Goal: Task Accomplishment & Management: Complete application form

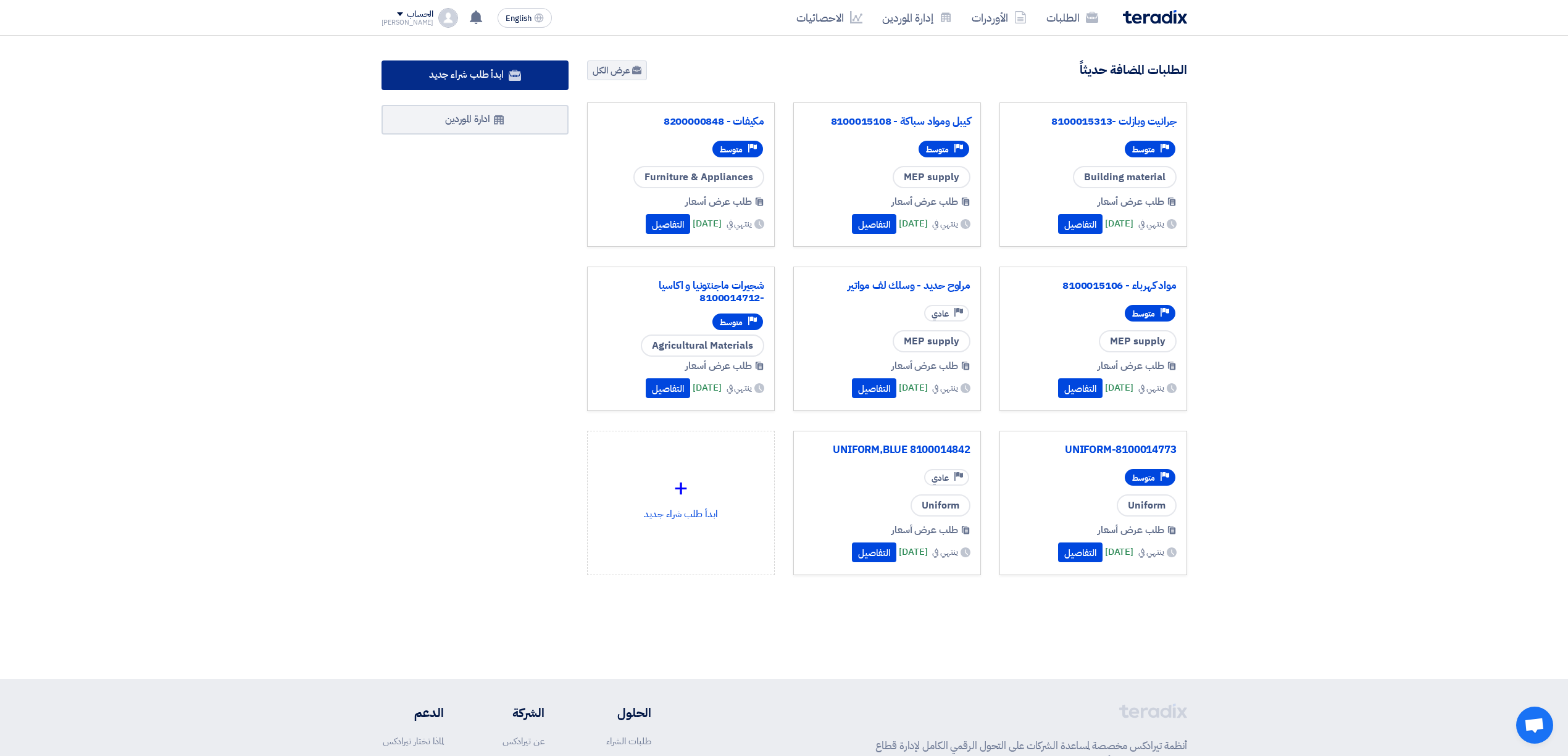
click at [433, 80] on span "ابدأ طلب شراء جديد" at bounding box center [466, 74] width 74 height 15
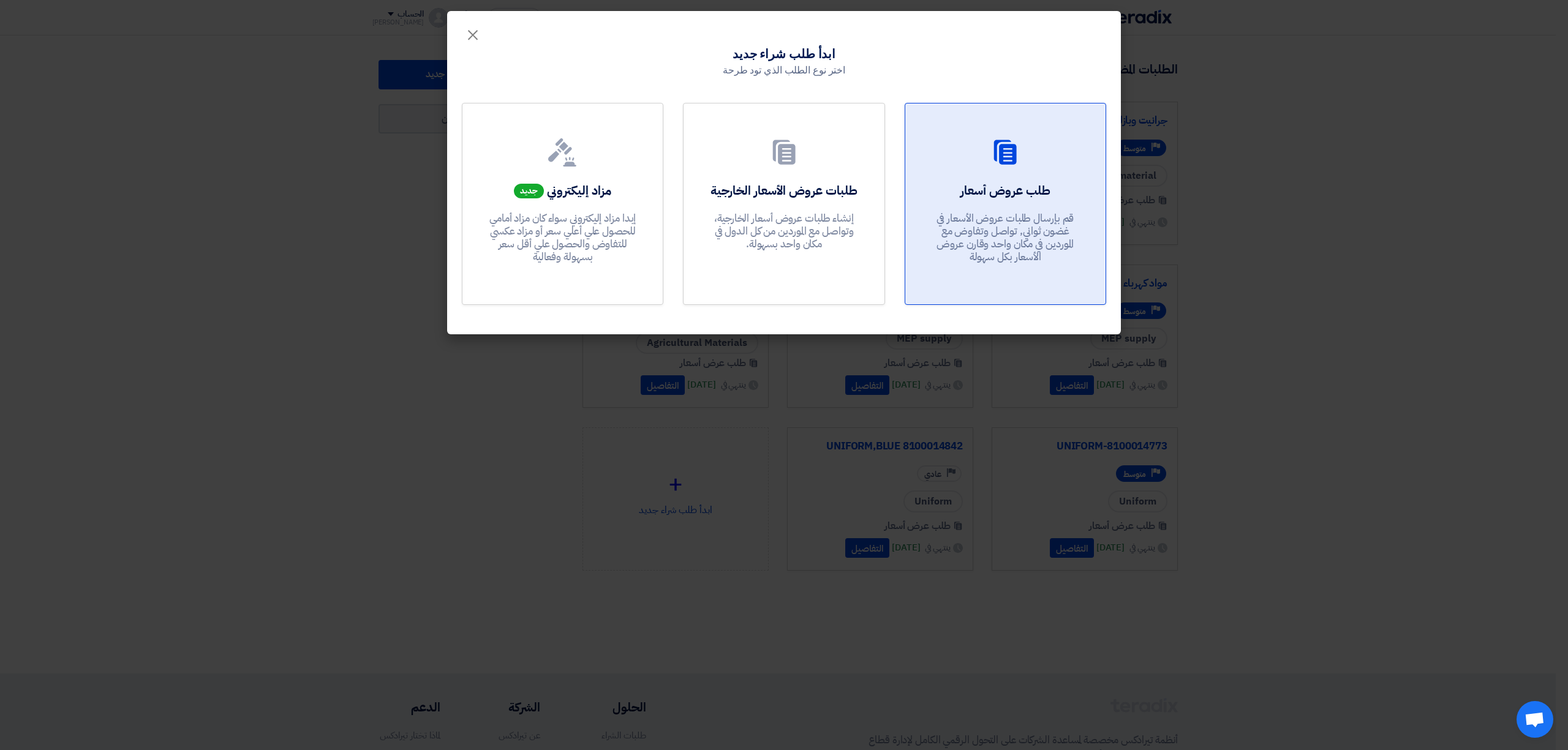
click at [1064, 182] on div "طلب عروض أسعار قم بإرسال طلبات عروض الأسعار في غضون ثواني, تواصل وتفاوض مع المو…" at bounding box center [1006, 226] width 171 height 88
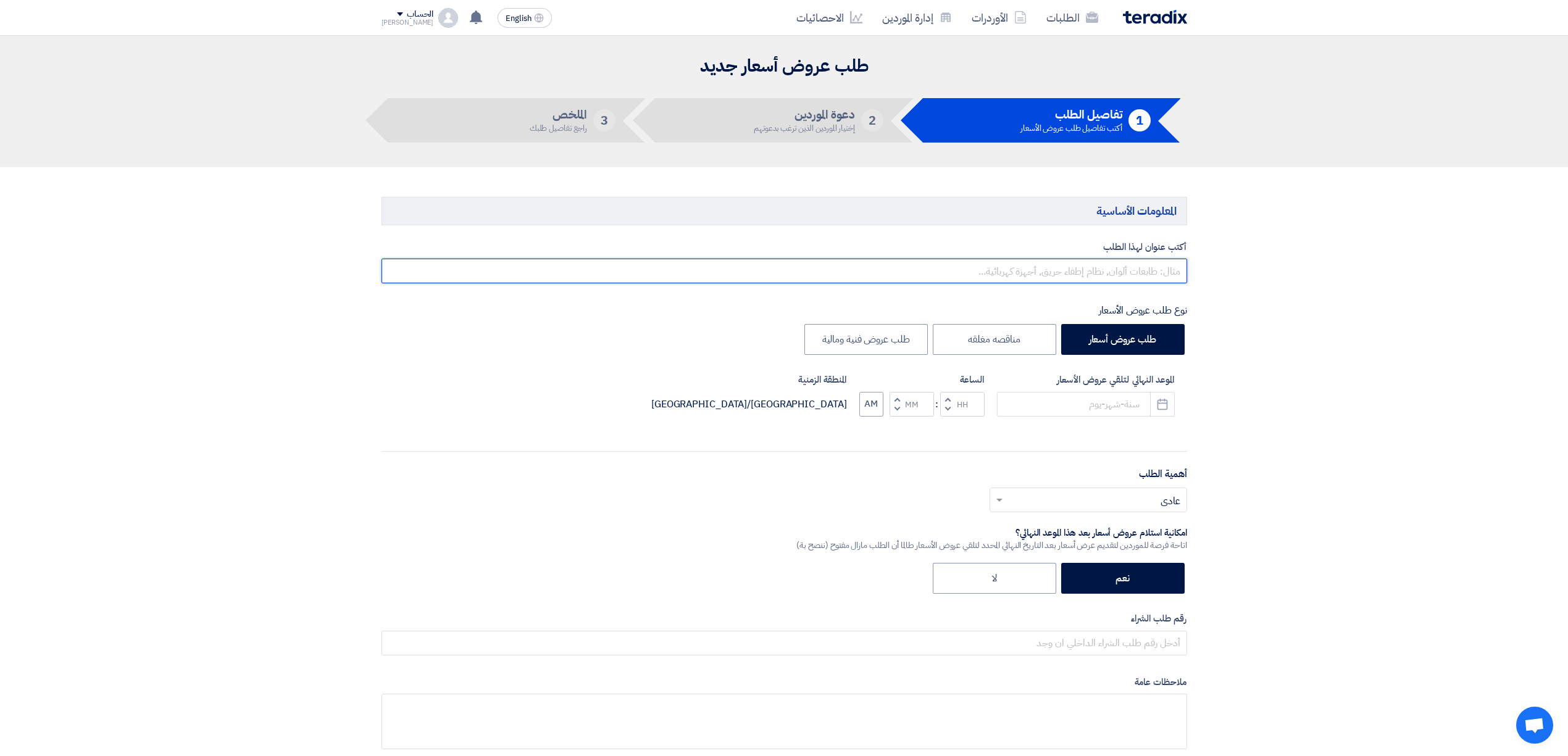
click at [1080, 271] on input "text" at bounding box center [784, 271] width 806 height 24
paste input "8100015726"
paste input "8100015727"
type input "انظمة رى - 8100015726 -8100015727"
click at [1172, 406] on button "Pick a date" at bounding box center [1162, 404] width 24 height 24
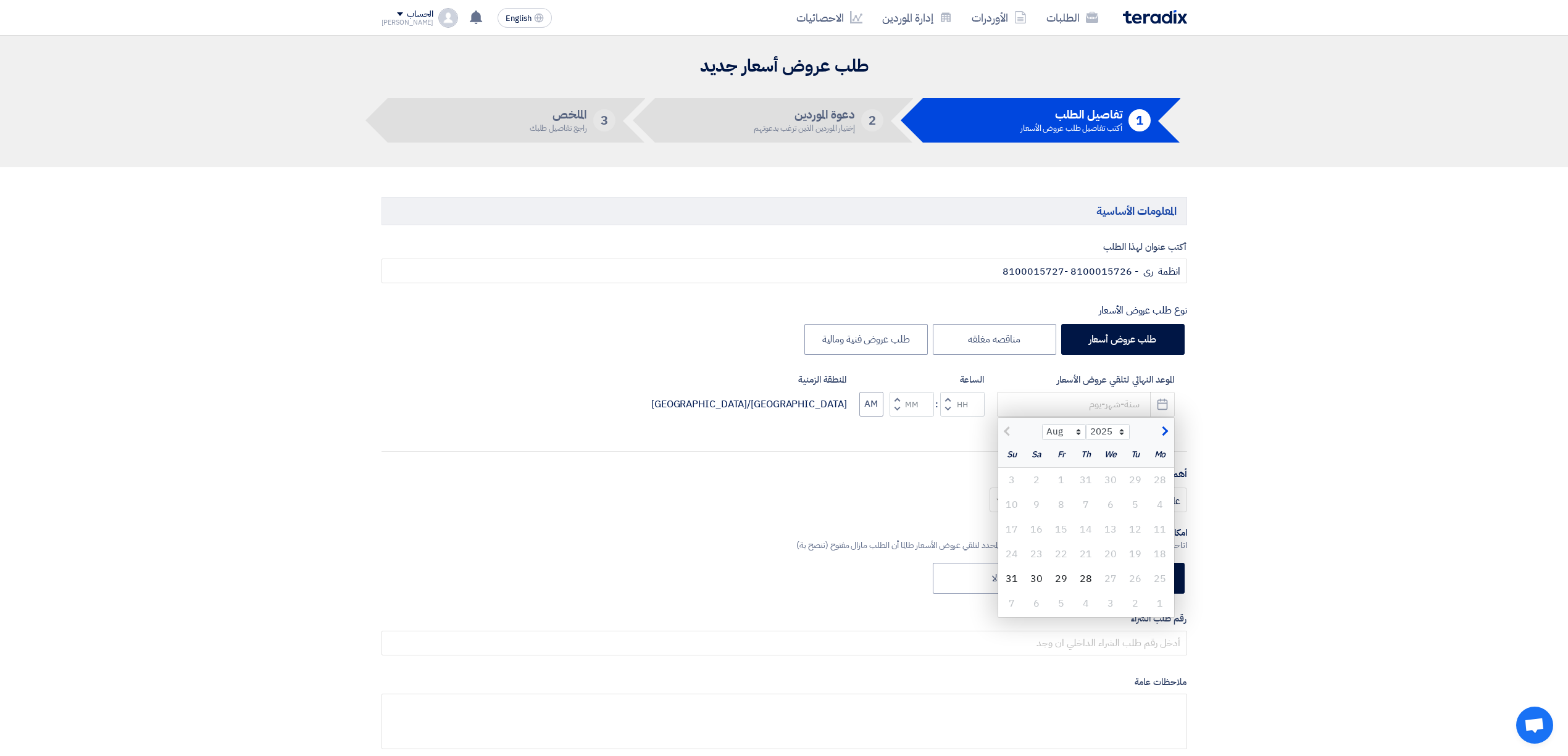
click at [1005, 431] on div at bounding box center [1020, 430] width 44 height 12
click at [1005, 433] on div at bounding box center [1020, 430] width 44 height 12
click at [1168, 433] on button "button" at bounding box center [1164, 430] width 21 height 12
select select "9"
click at [1139, 486] on div "2" at bounding box center [1135, 480] width 24 height 24
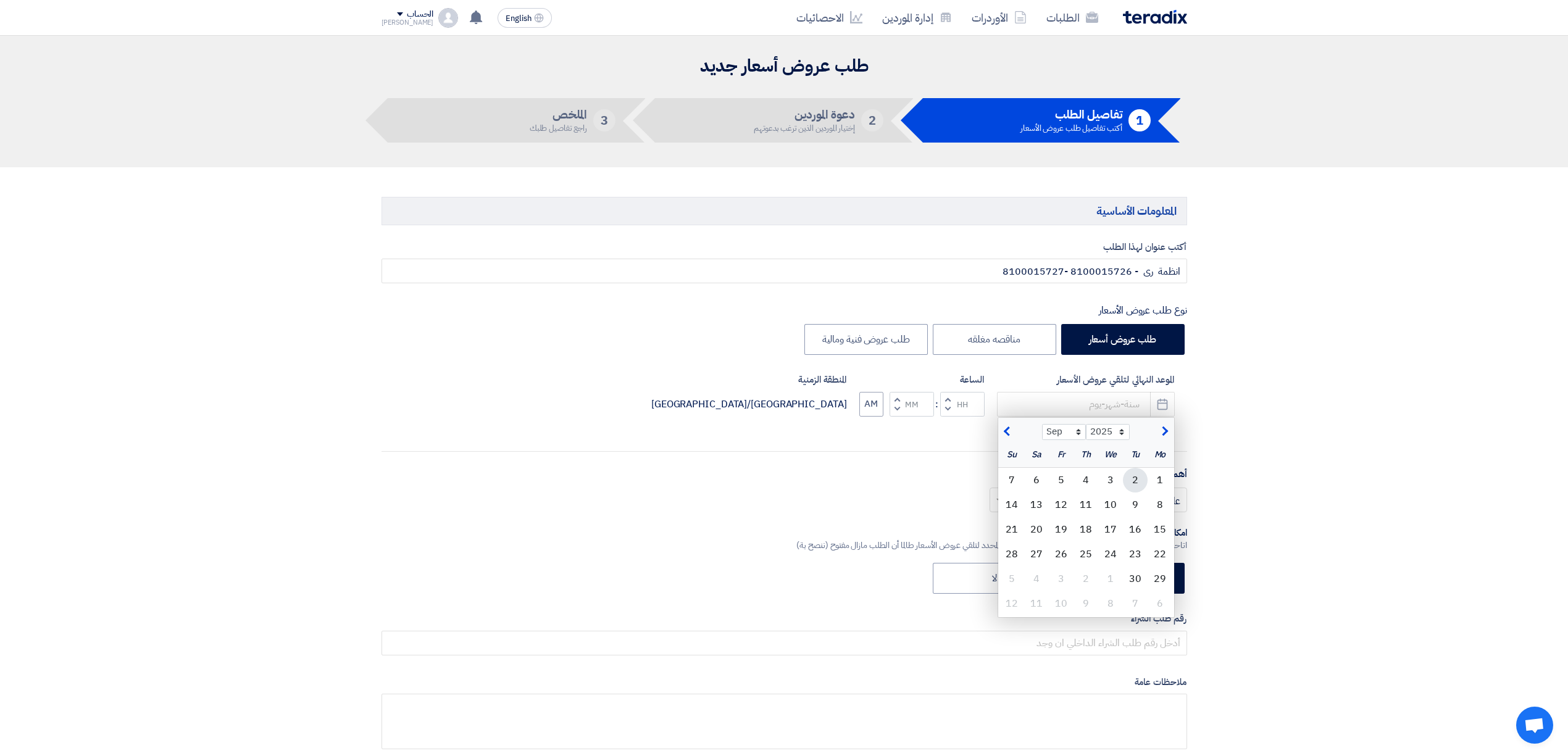
type input "[DATE]"
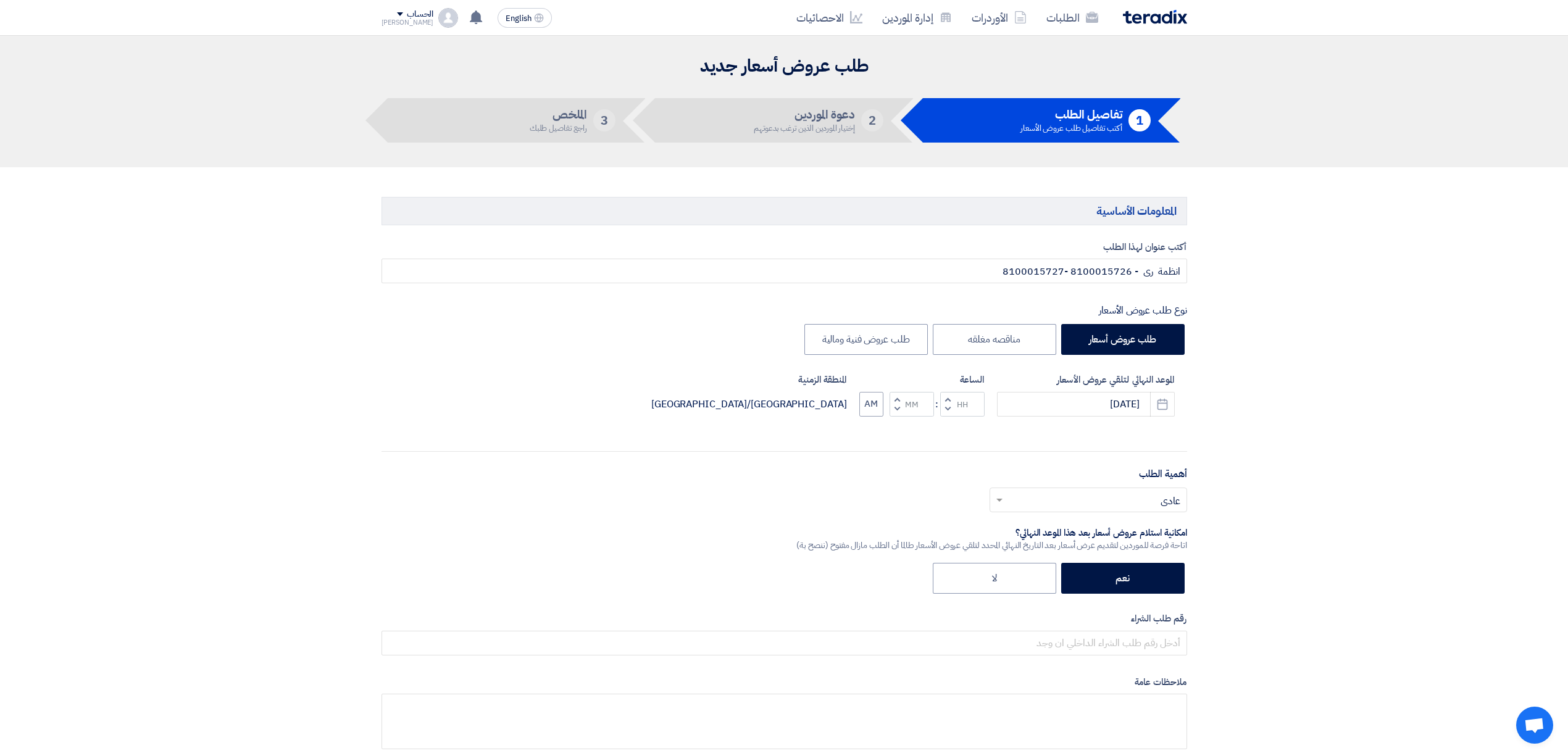
click at [951, 411] on button "Decrement hours" at bounding box center [947, 409] width 15 height 15
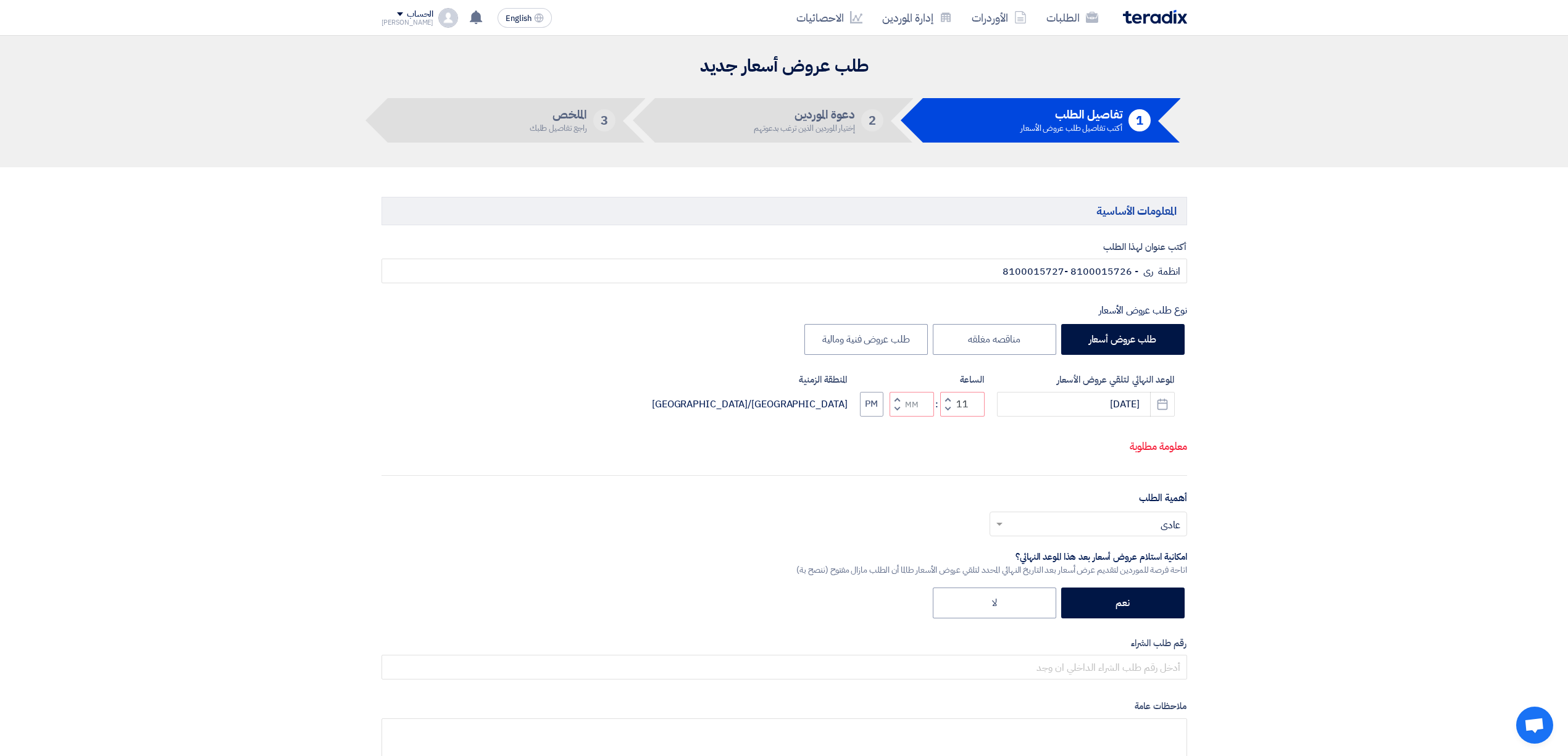
click at [897, 411] on span "button" at bounding box center [897, 409] width 4 height 9
type input "10"
type input "59"
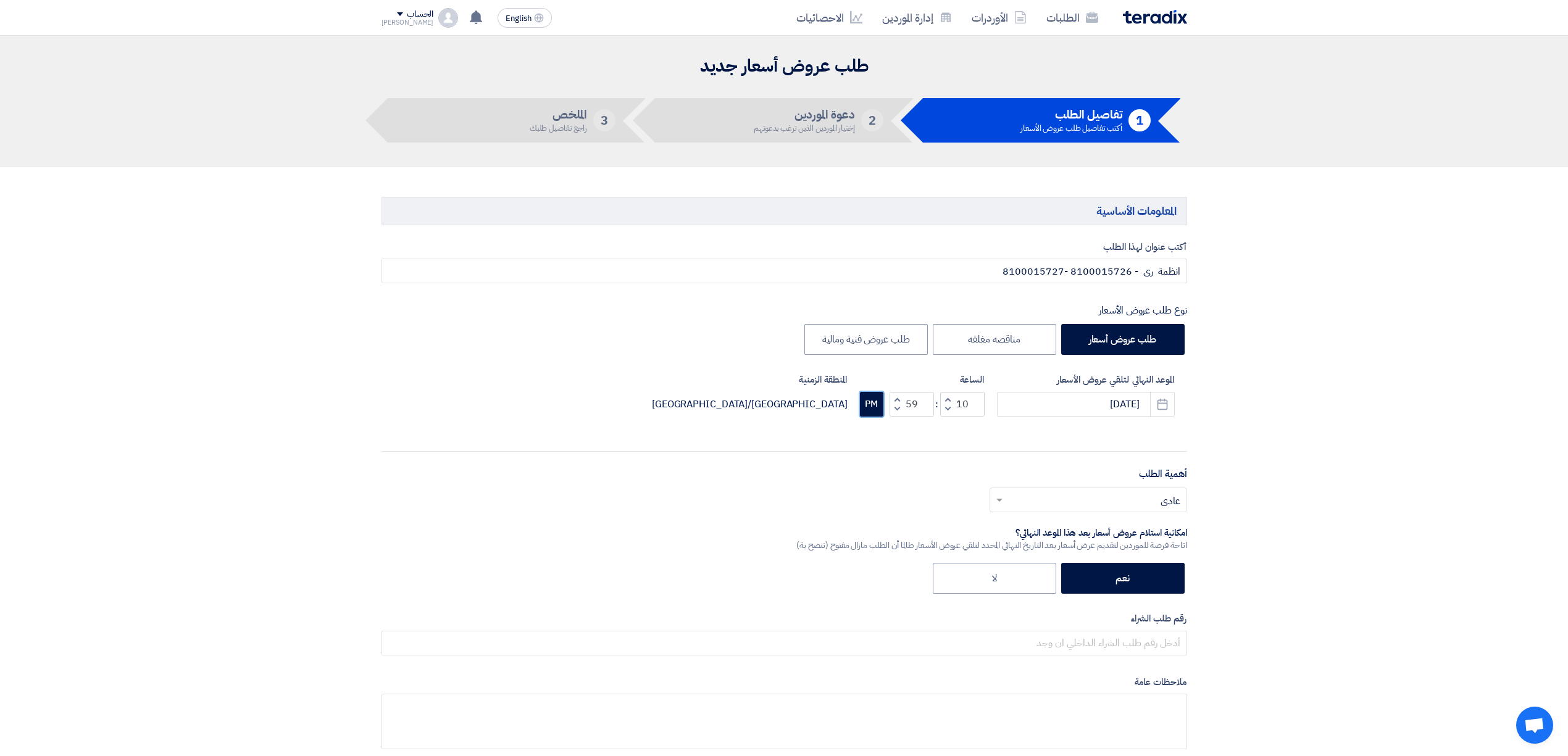
click at [869, 408] on button "PM" at bounding box center [872, 404] width 24 height 24
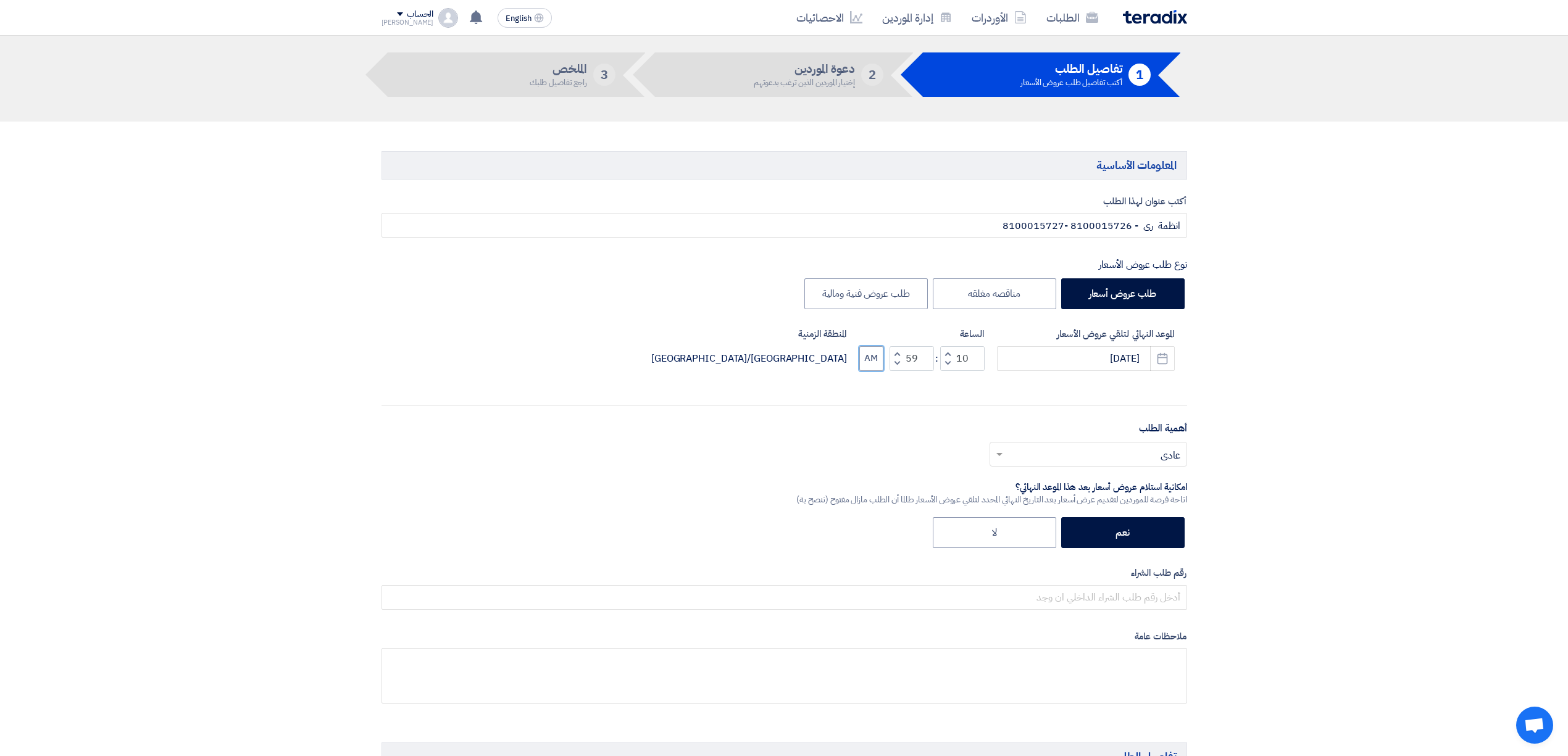
scroll to position [164, 0]
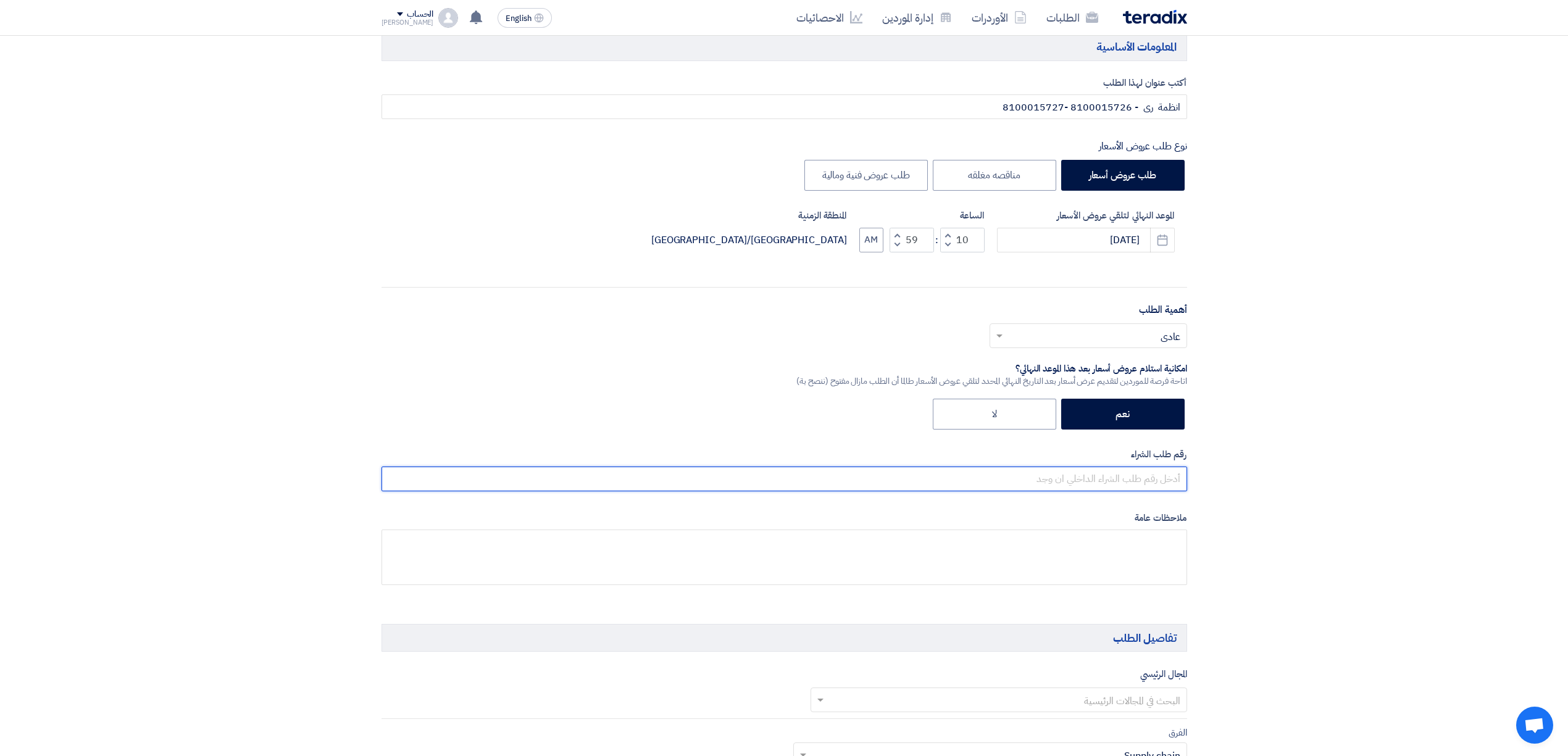
click at [1124, 480] on input "text" at bounding box center [784, 479] width 806 height 24
paste input "8100015727"
paste input "8100015726"
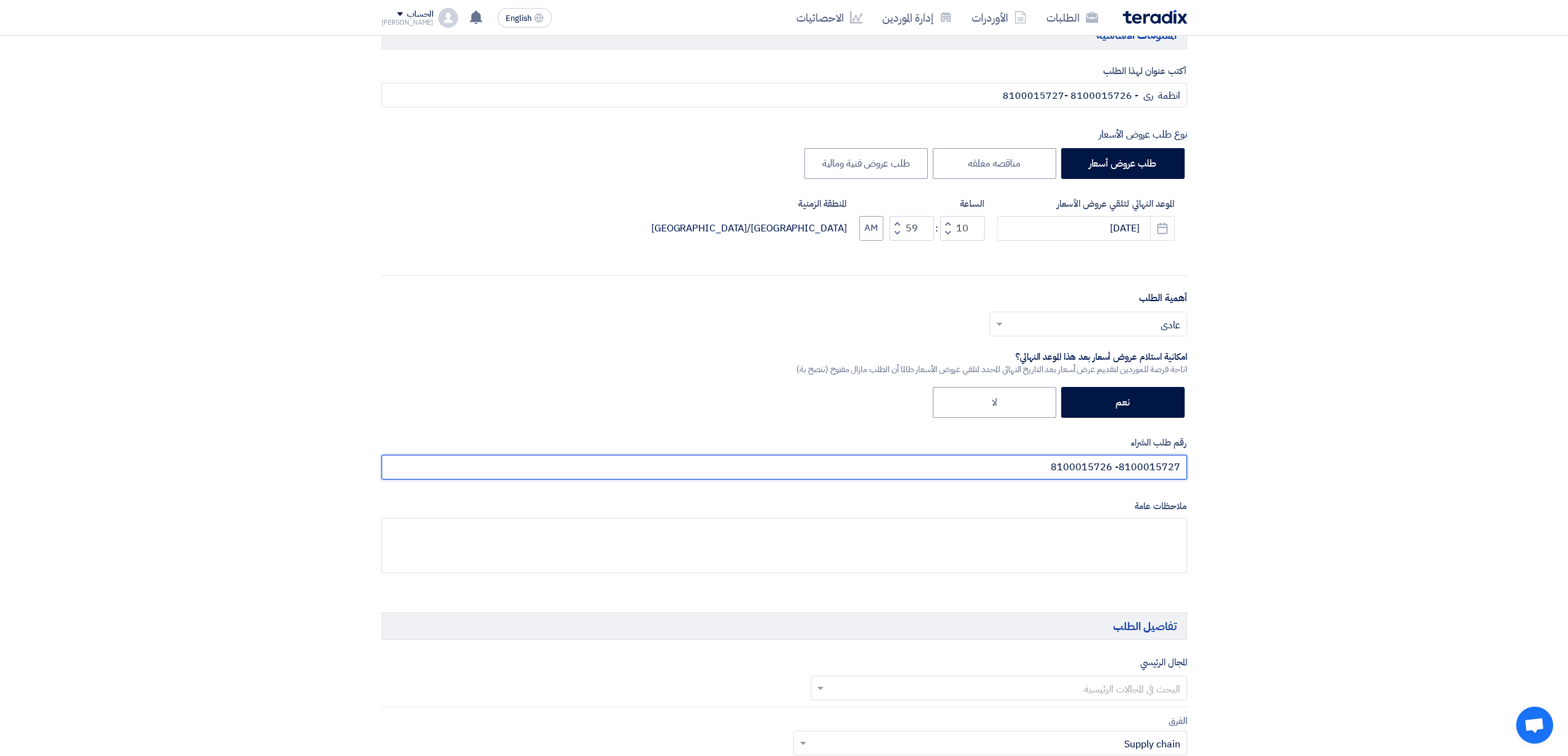
scroll to position [329, 0]
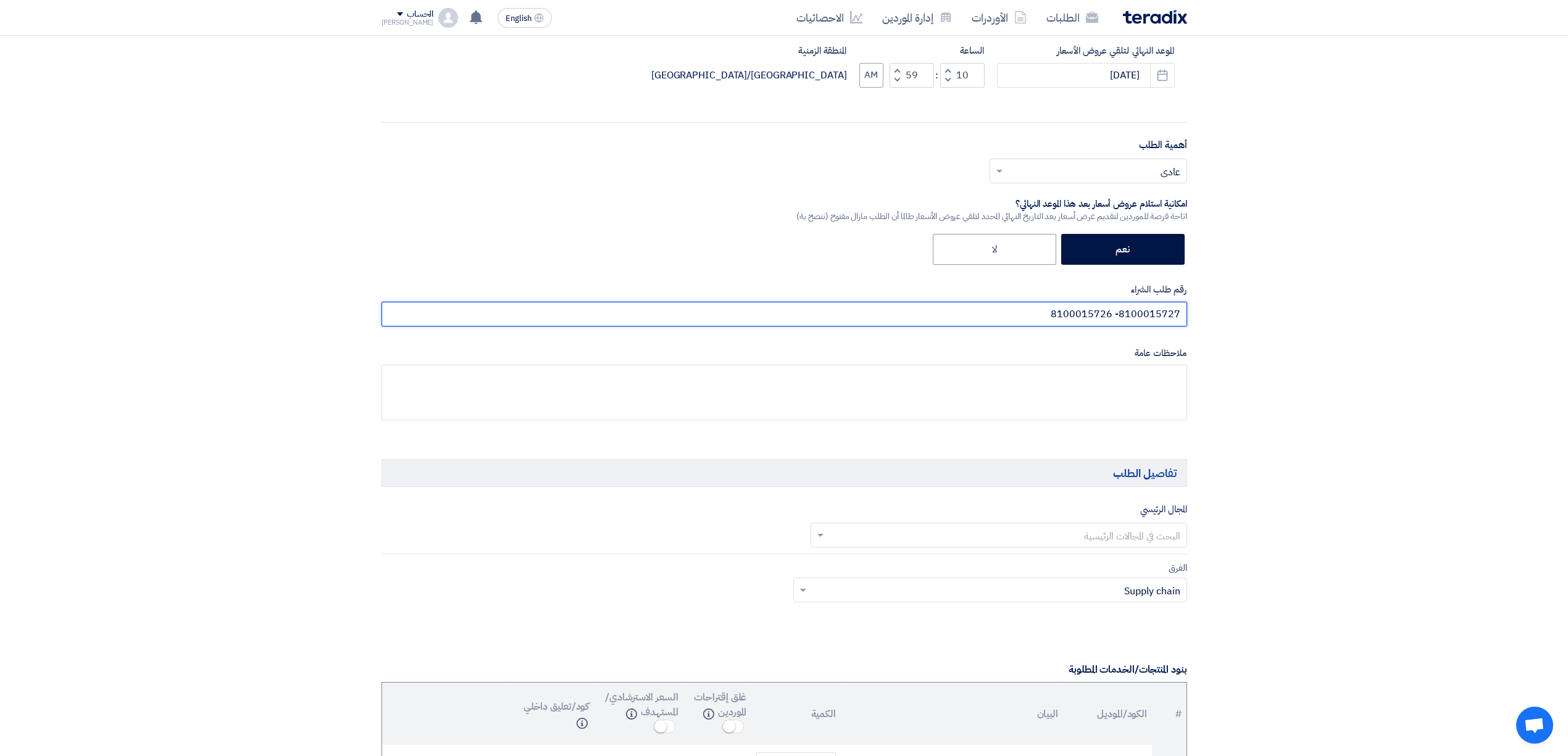
type input "8100015727- 8100015726"
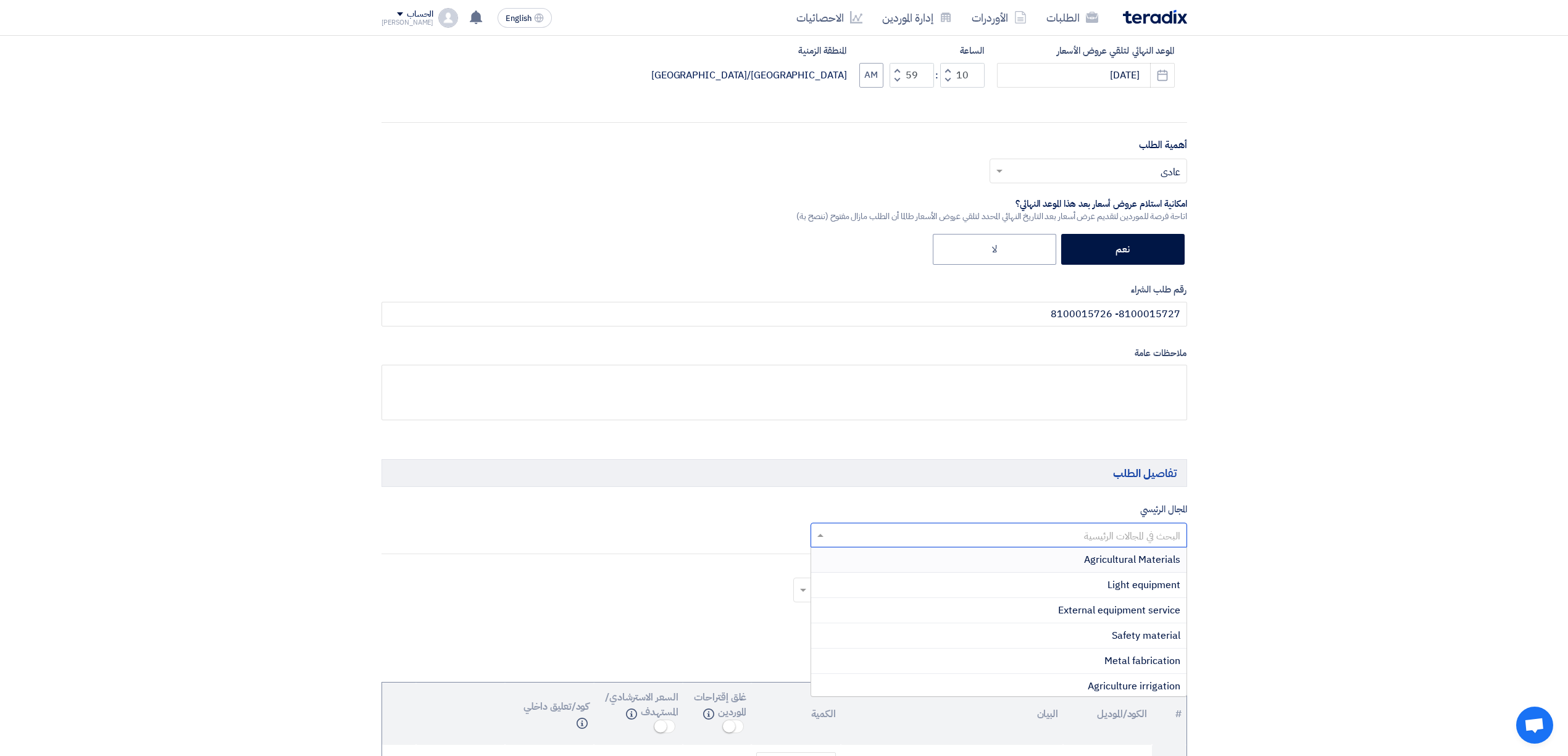
click at [1081, 544] on input "text" at bounding box center [1006, 536] width 352 height 21
click at [1087, 567] on span "Agricultural Materials" at bounding box center [1132, 560] width 96 height 15
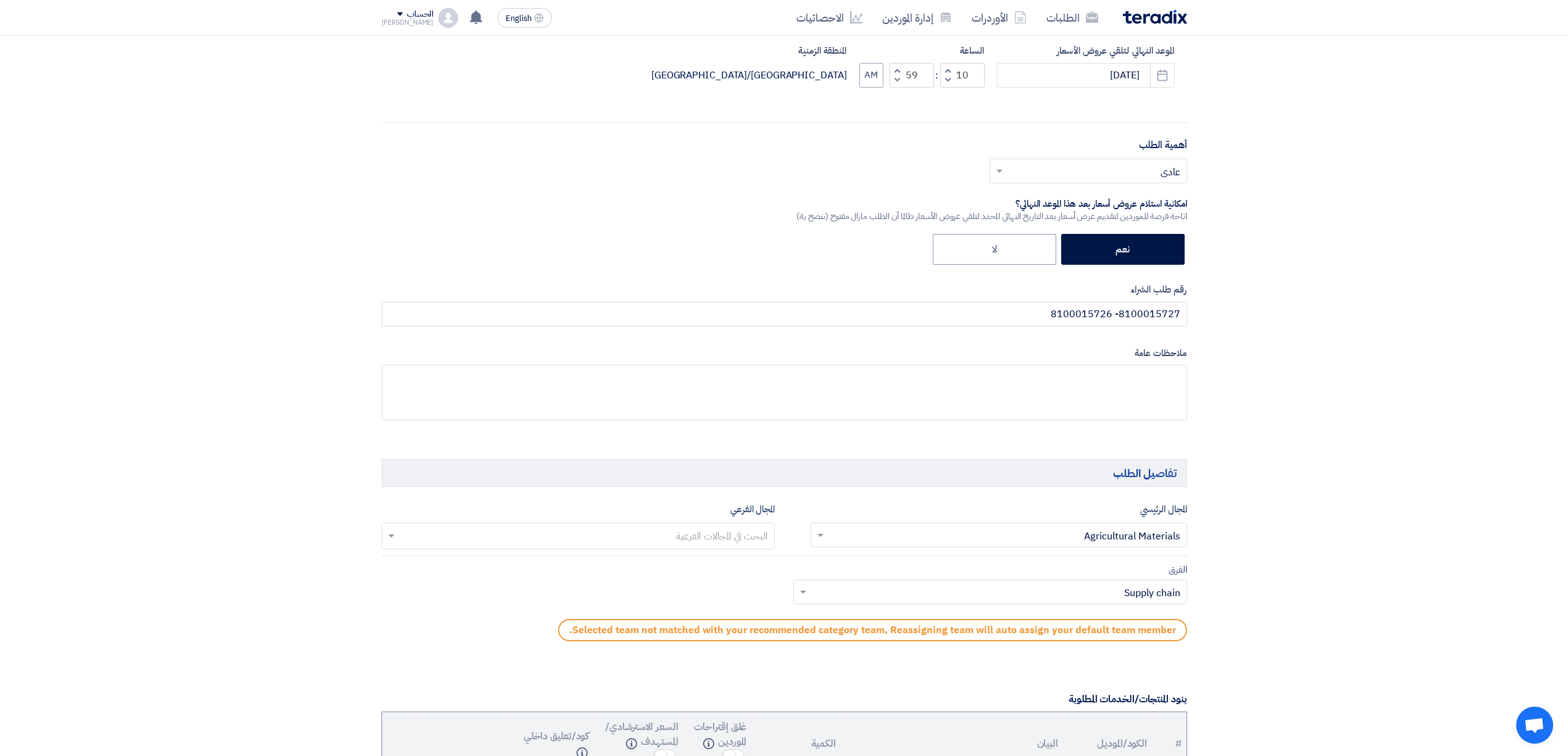
click at [687, 542] on input "text" at bounding box center [578, 537] width 381 height 21
click at [703, 637] on span "Agriculture sand & similar" at bounding box center [711, 637] width 116 height 15
click at [1021, 537] on input "text" at bounding box center [1006, 536] width 352 height 21
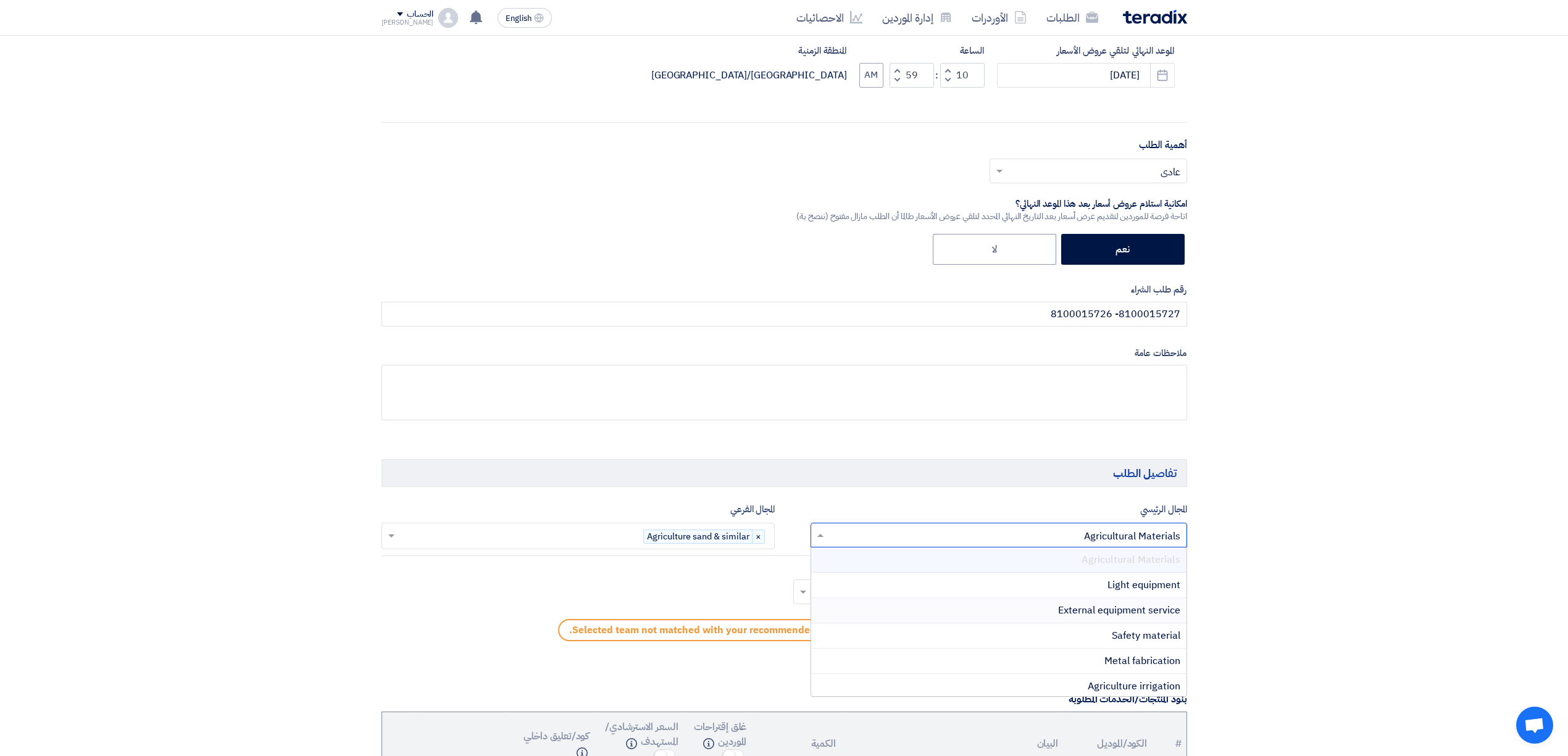
scroll to position [82, 0]
click at [1095, 612] on span "Agriculture irrigation" at bounding box center [1134, 604] width 92 height 15
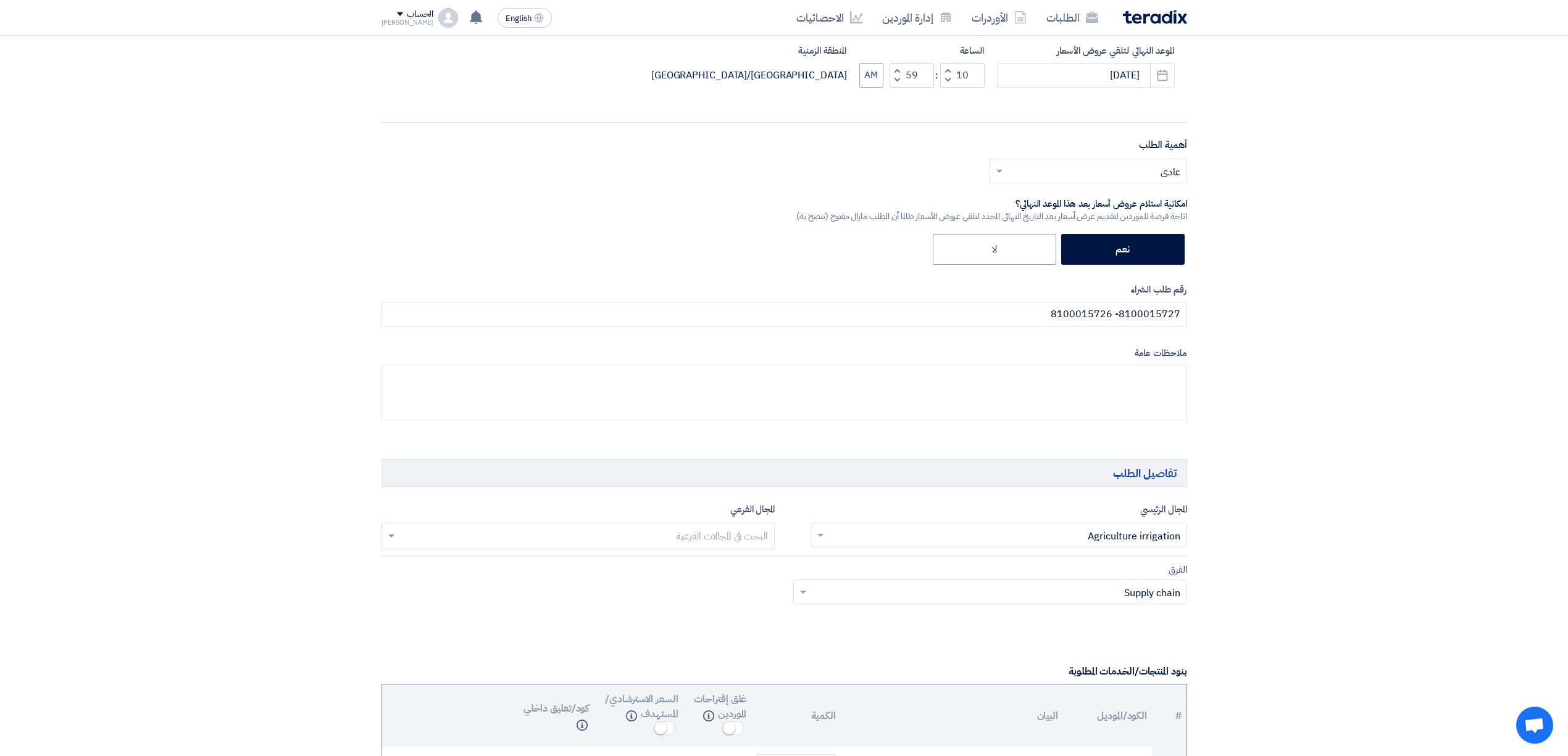
click at [730, 538] on input "text" at bounding box center [578, 537] width 381 height 21
click at [728, 538] on input "text" at bounding box center [578, 537] width 381 height 21
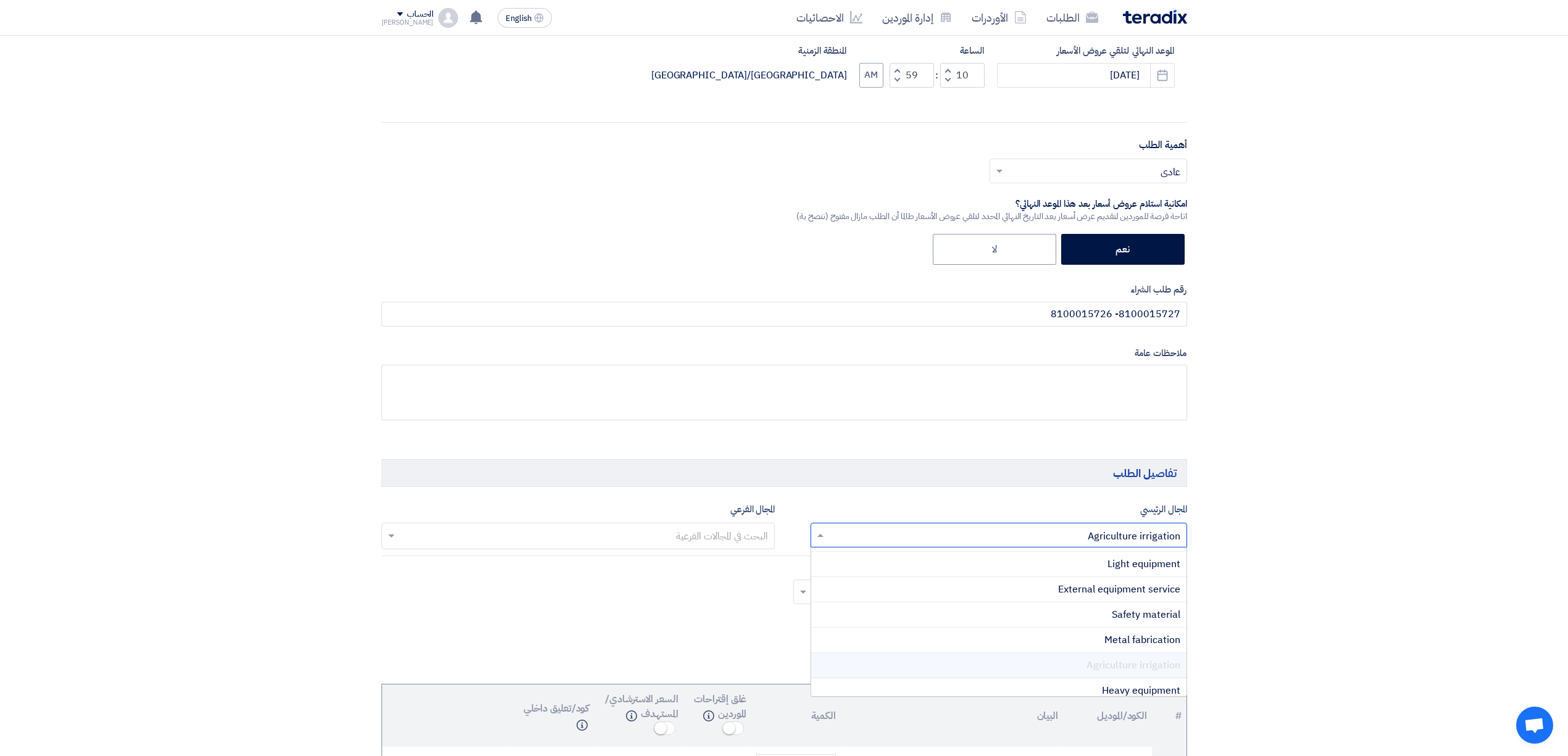
drag, startPoint x: 1036, startPoint y: 544, endPoint x: 1140, endPoint y: 544, distance: 104.0
click at [1140, 544] on input "text" at bounding box center [1006, 536] width 352 height 21
click at [1136, 667] on span "Agriculture irrigation" at bounding box center [1133, 665] width 94 height 15
click at [1058, 542] on input "text" at bounding box center [1006, 536] width 352 height 21
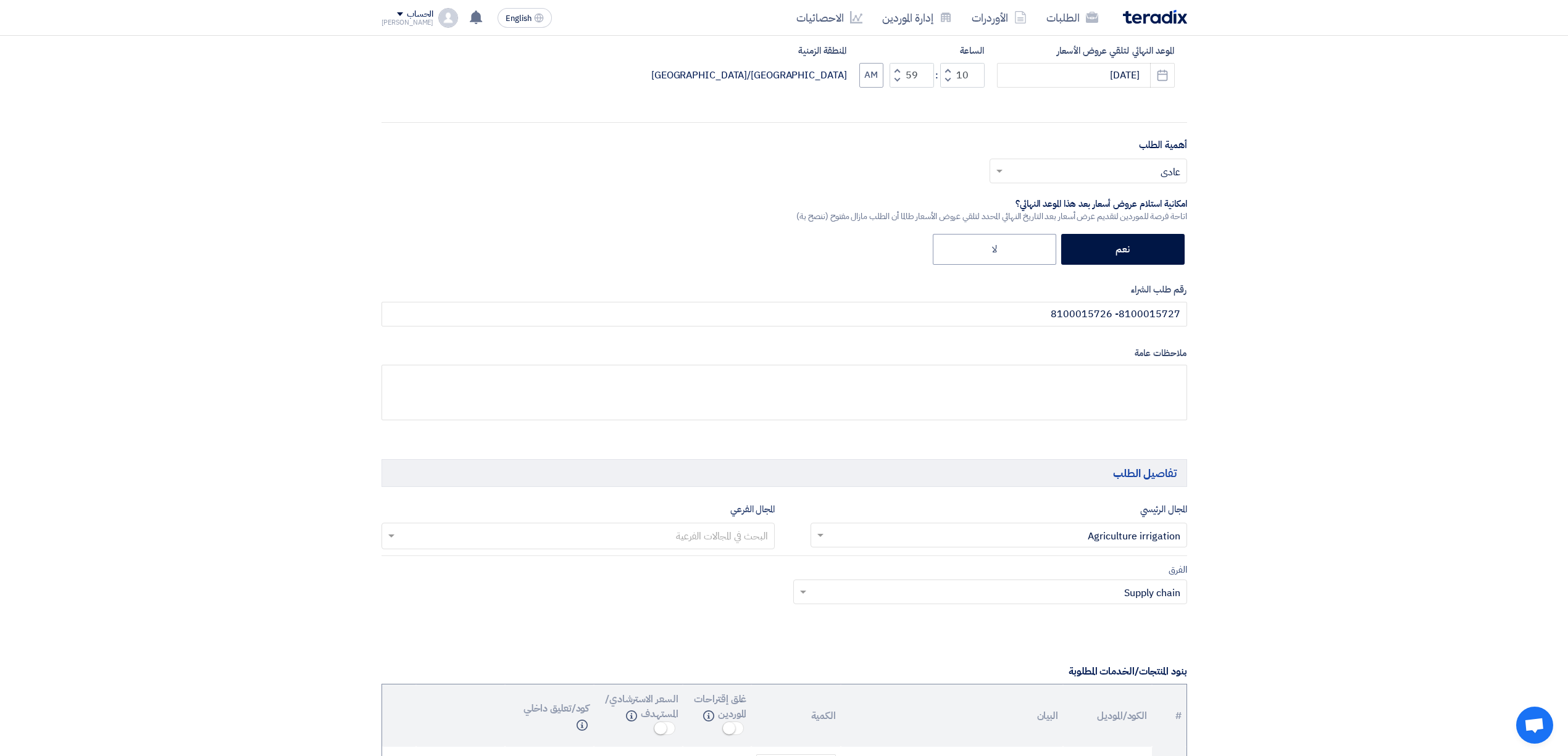
click at [1060, 591] on input "text" at bounding box center [997, 594] width 369 height 21
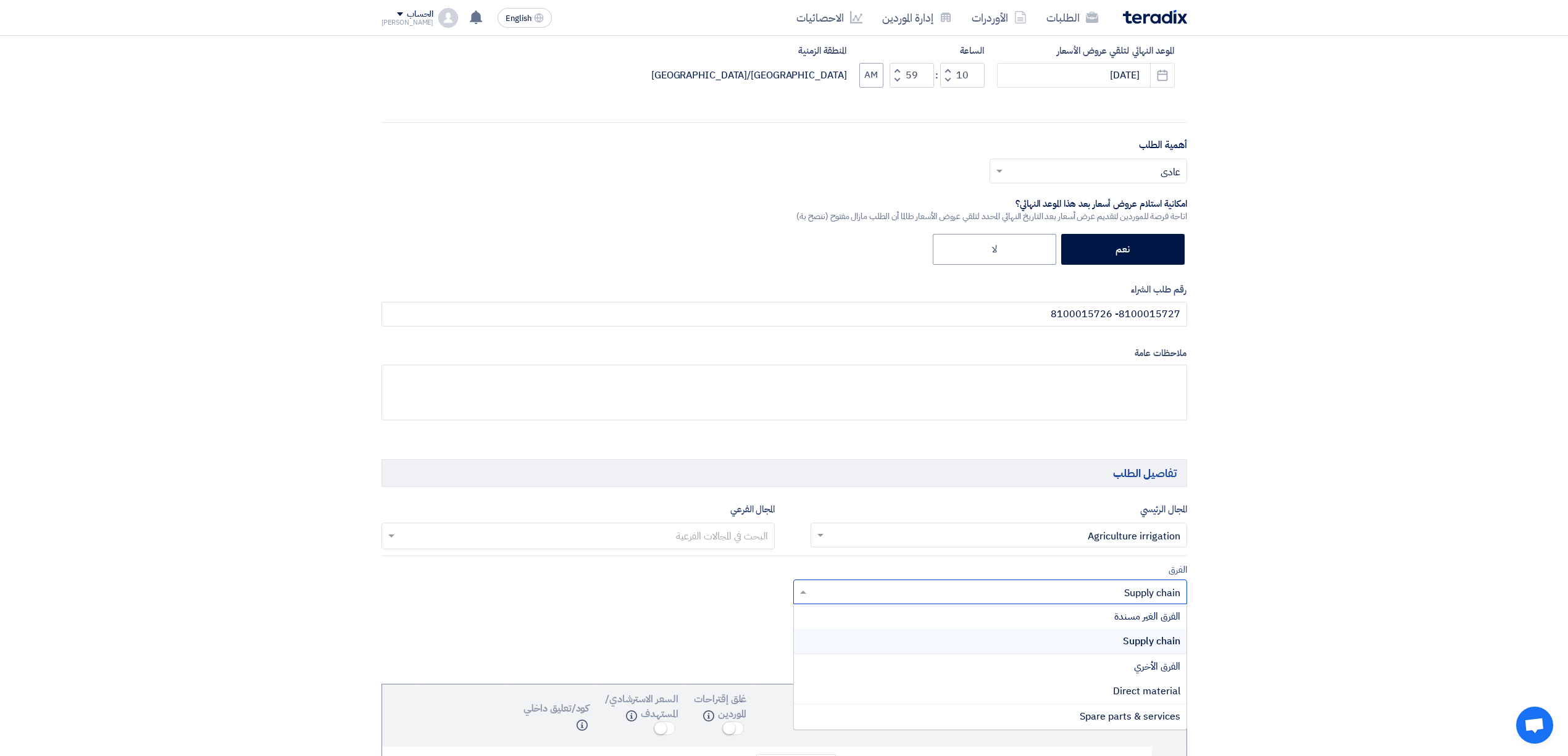
click at [1060, 591] on input "text" at bounding box center [997, 594] width 369 height 21
click at [690, 572] on div "الفرق Teams.. × Supply chain × الفرق الغير مسندة Supply chain الفرق الأخري Dire…" at bounding box center [784, 591] width 824 height 58
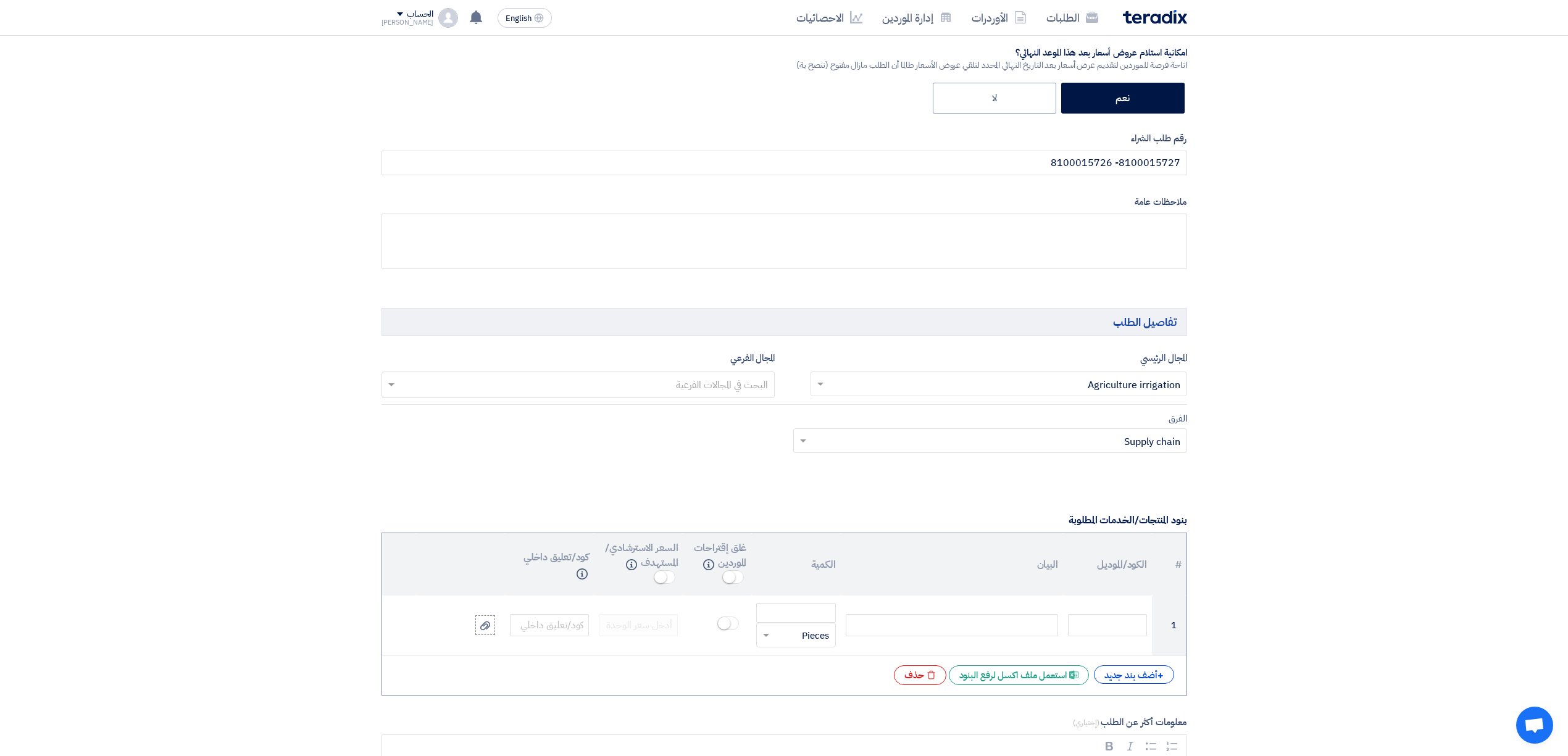
scroll to position [576, 0]
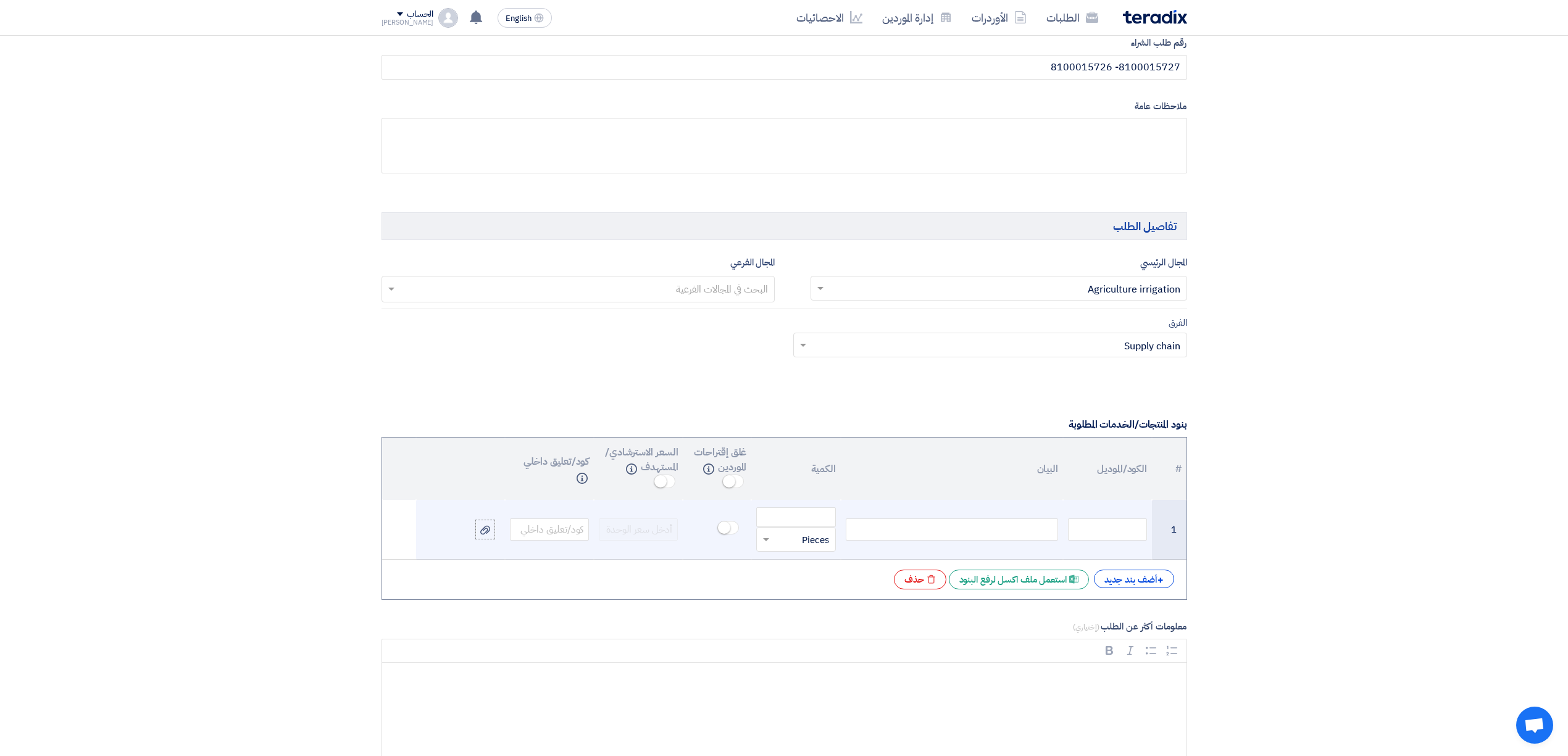
click at [993, 532] on div at bounding box center [952, 529] width 212 height 22
paste div
click at [799, 528] on input "number" at bounding box center [795, 522] width 79 height 20
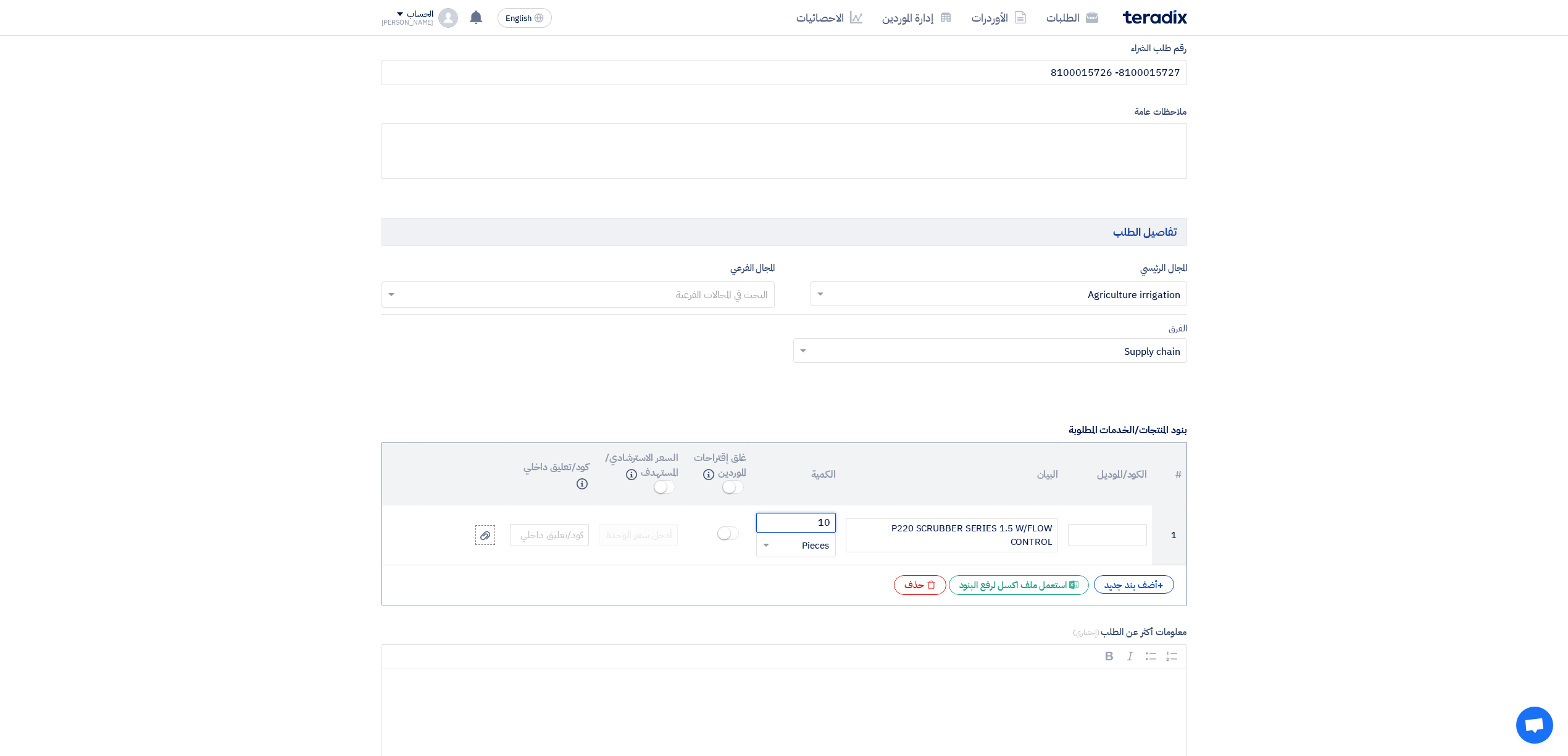
type input "10"
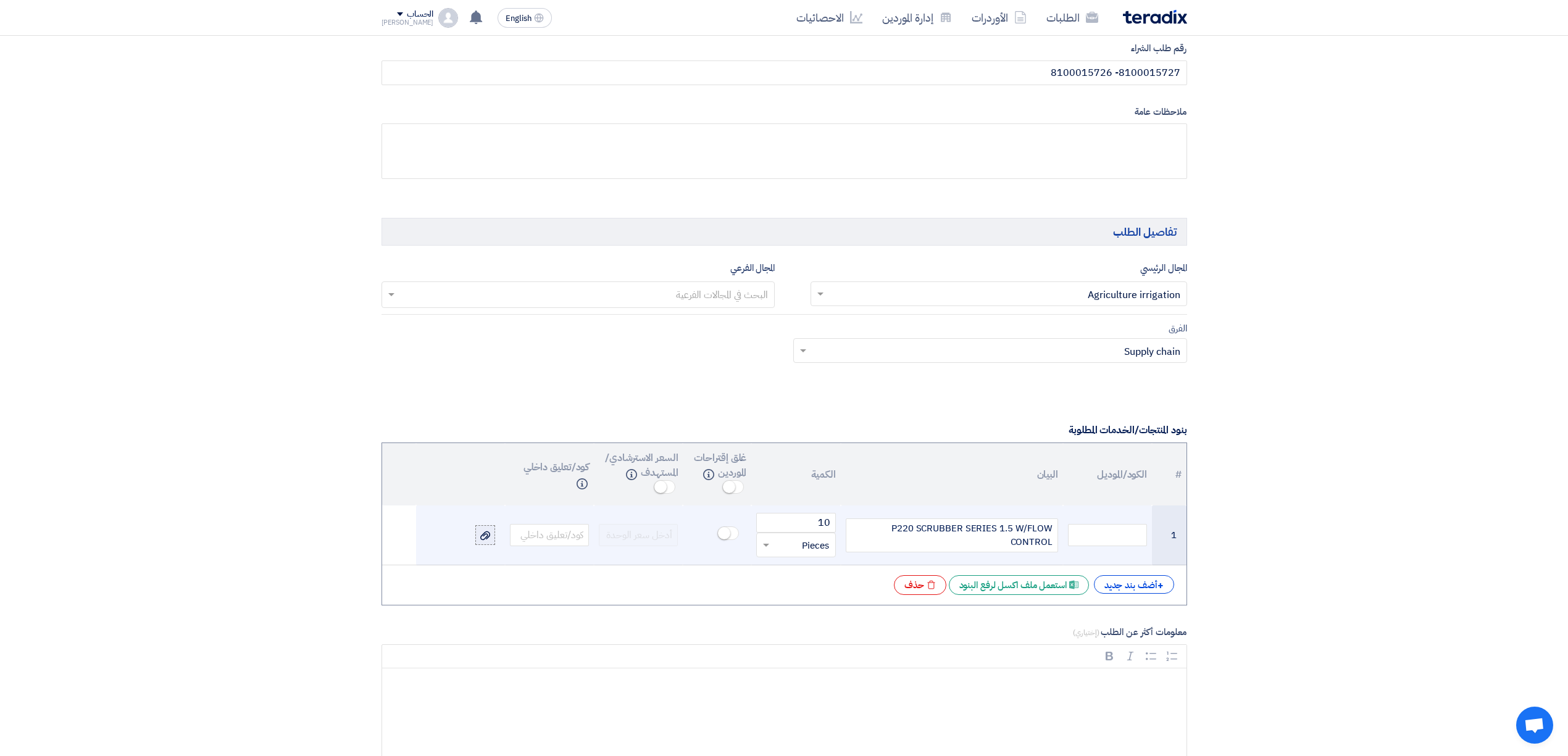
click at [480, 538] on icon at bounding box center [485, 535] width 10 height 10
click at [0, 0] on input "file" at bounding box center [0, 0] width 0 height 0
click at [483, 548] on link "Screenshot___1756365832411.jpg" at bounding box center [472, 546] width 24 height 12
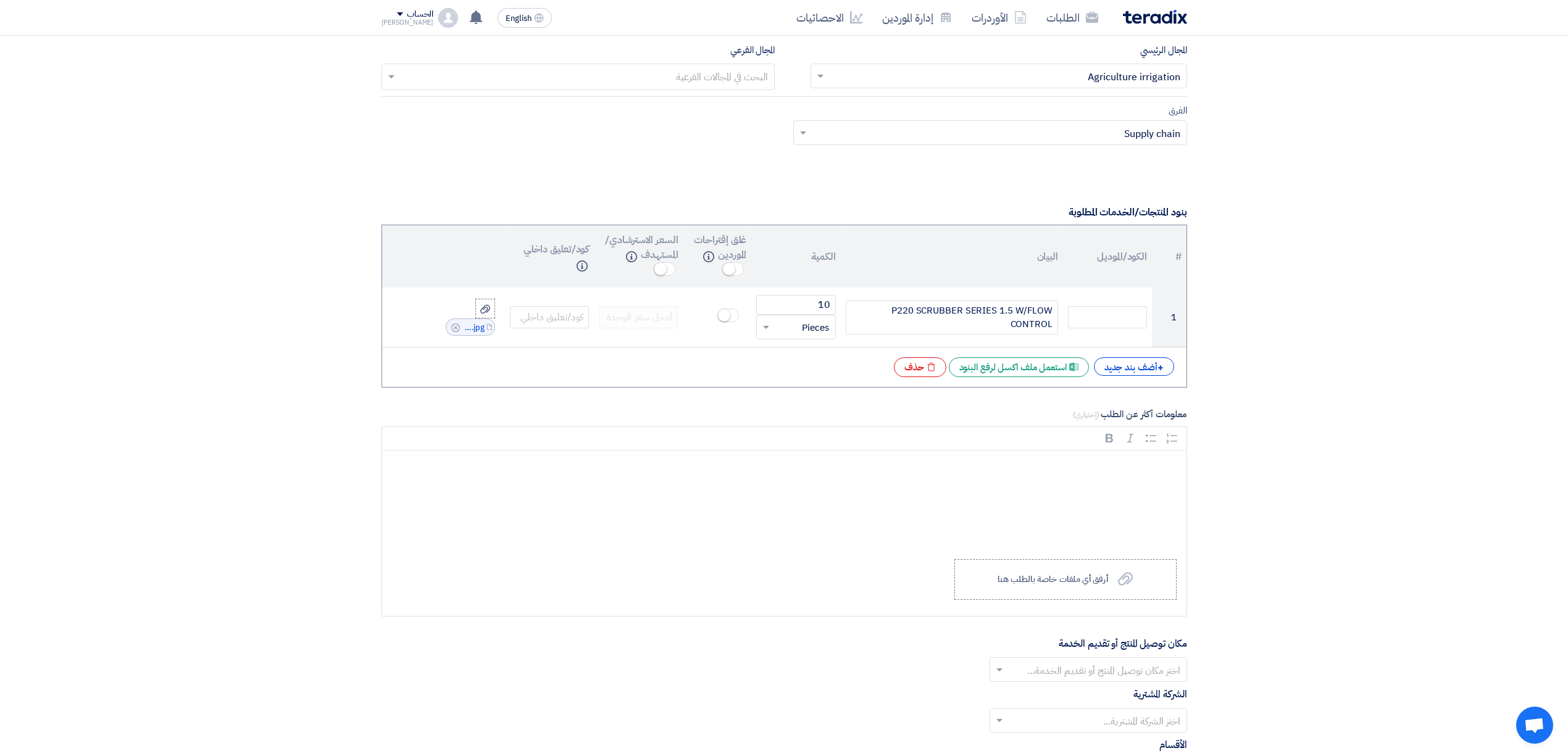
scroll to position [817, 0]
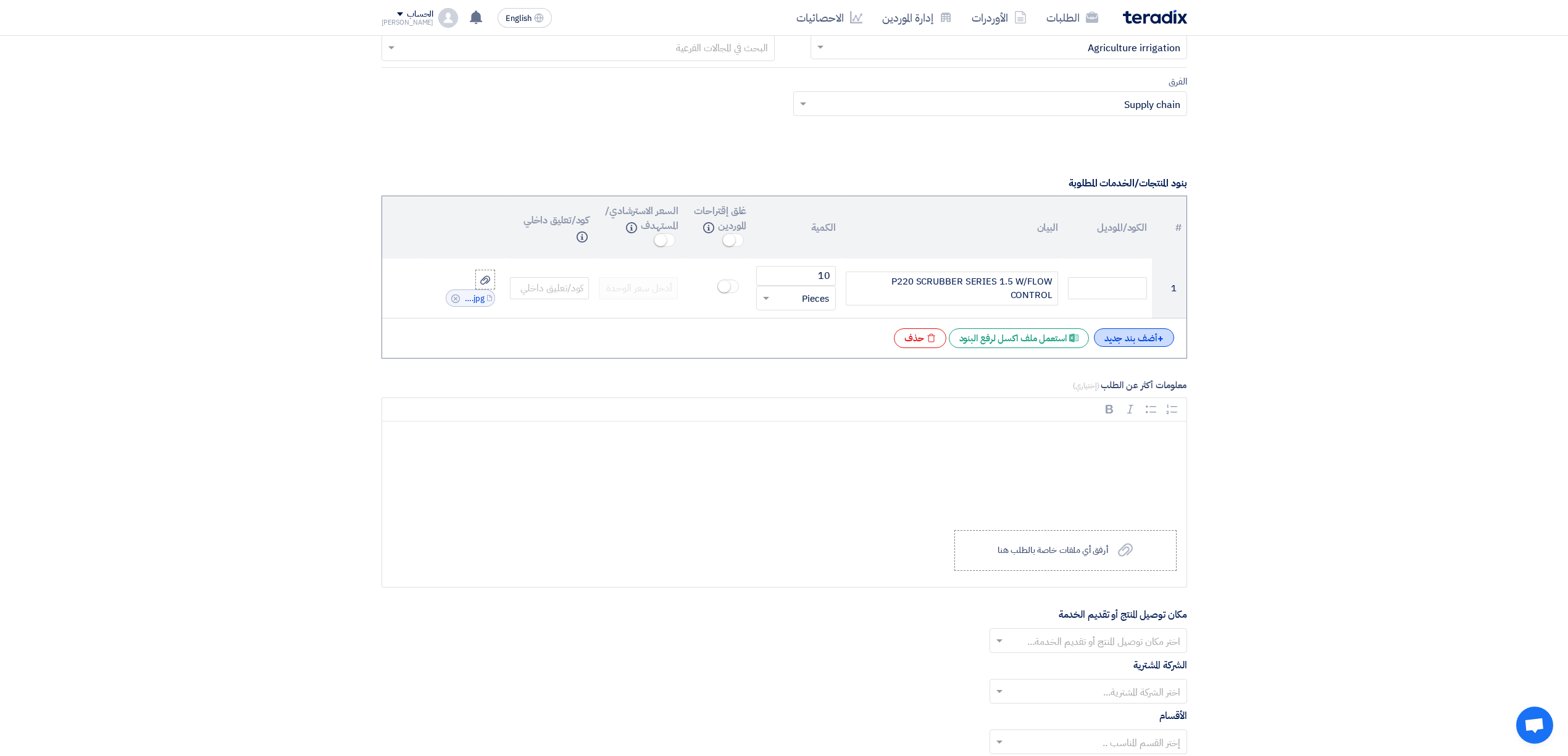
click at [1132, 345] on div "+ أضف بند جديد" at bounding box center [1133, 338] width 80 height 19
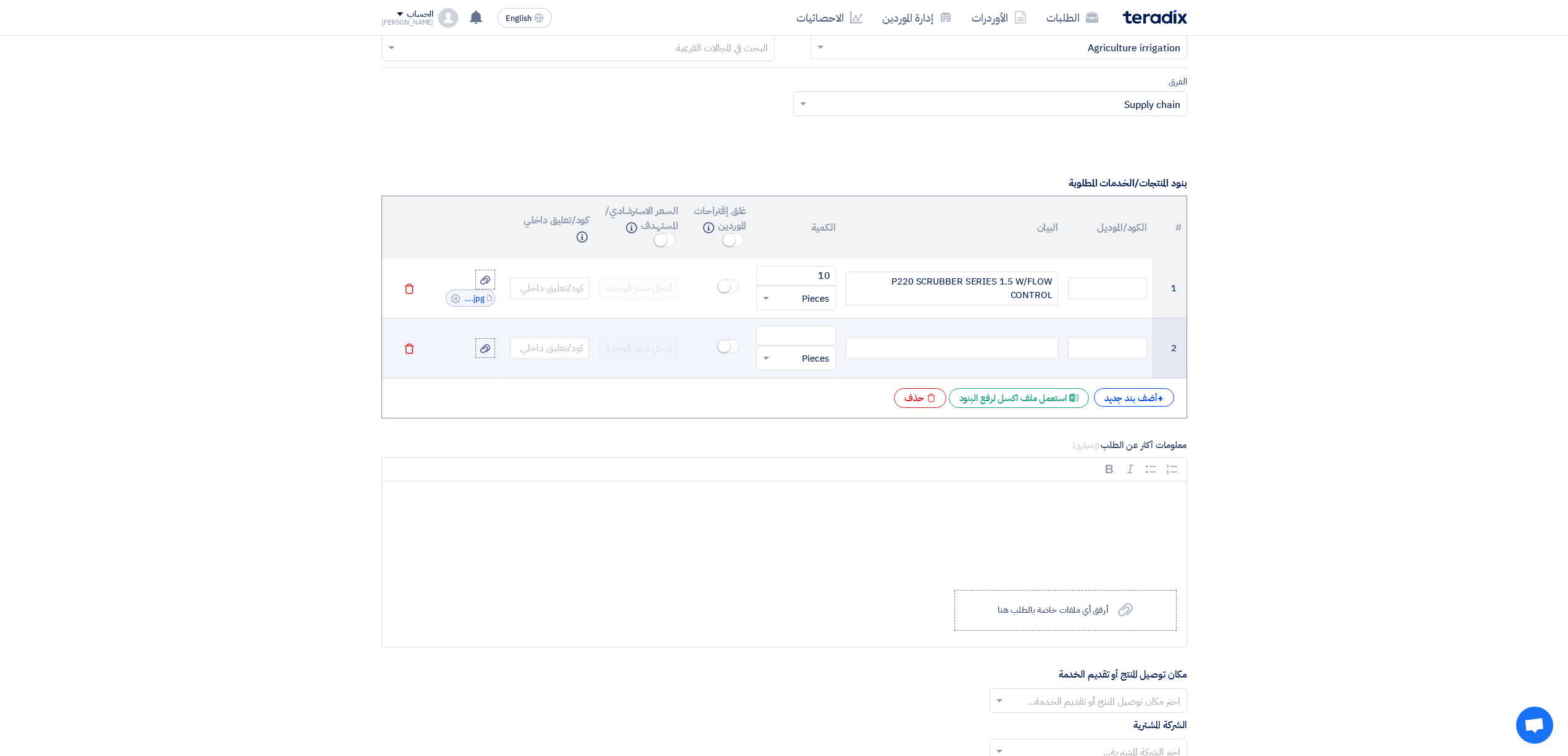
click at [1024, 357] on div at bounding box center [952, 348] width 212 height 22
paste div
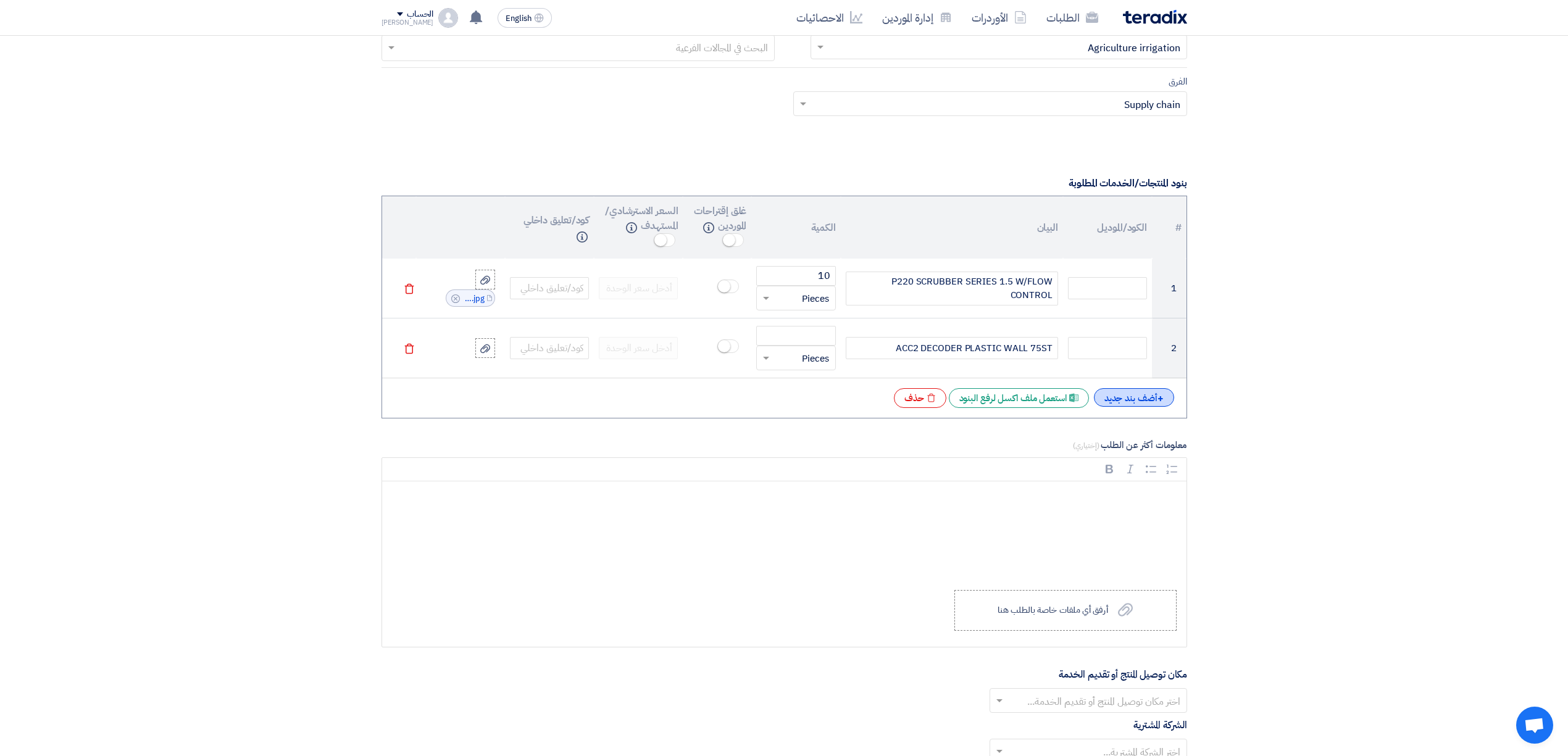
click at [1148, 407] on div "+ أضف بند جديد" at bounding box center [1133, 397] width 80 height 19
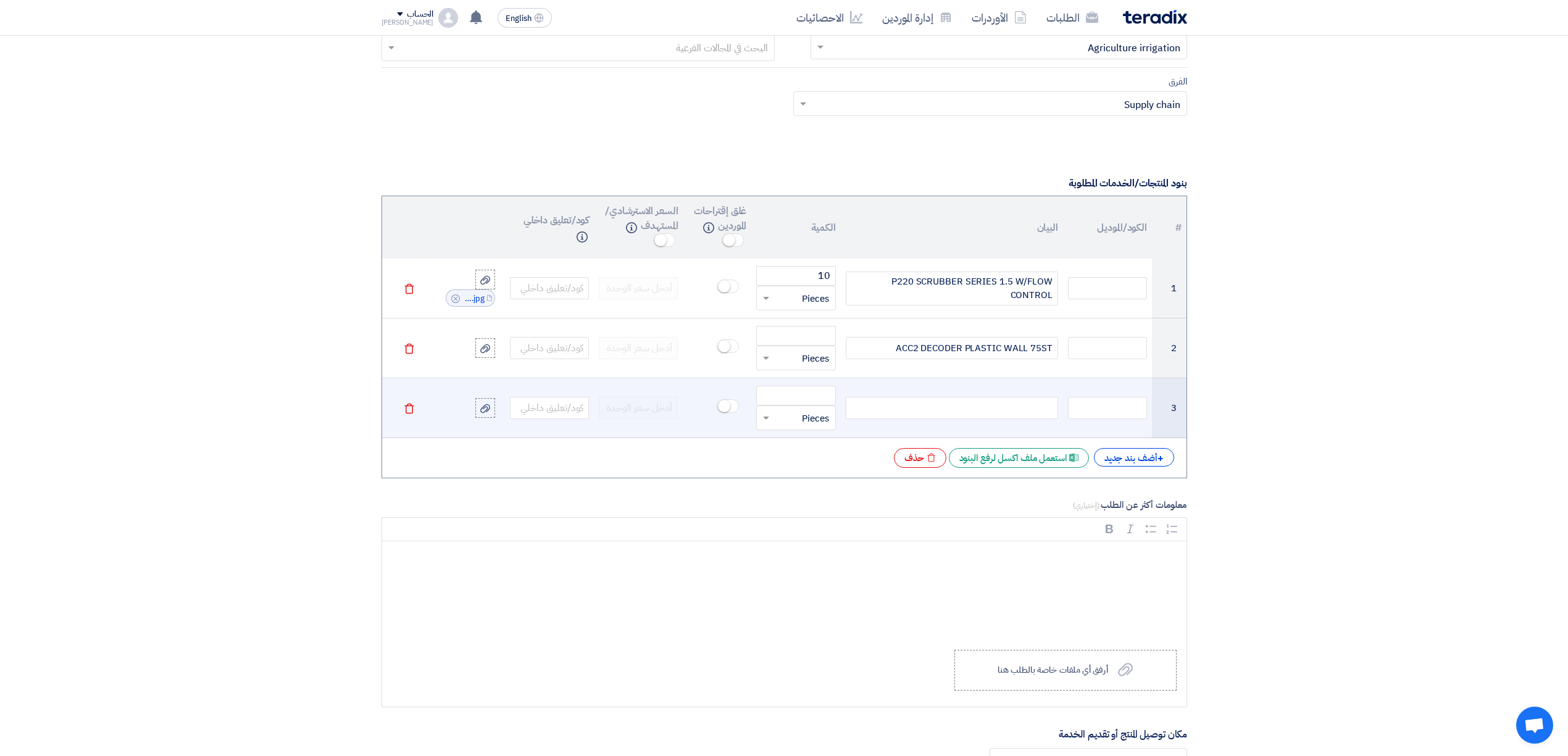
click at [974, 413] on div at bounding box center [952, 408] width 212 height 22
paste div
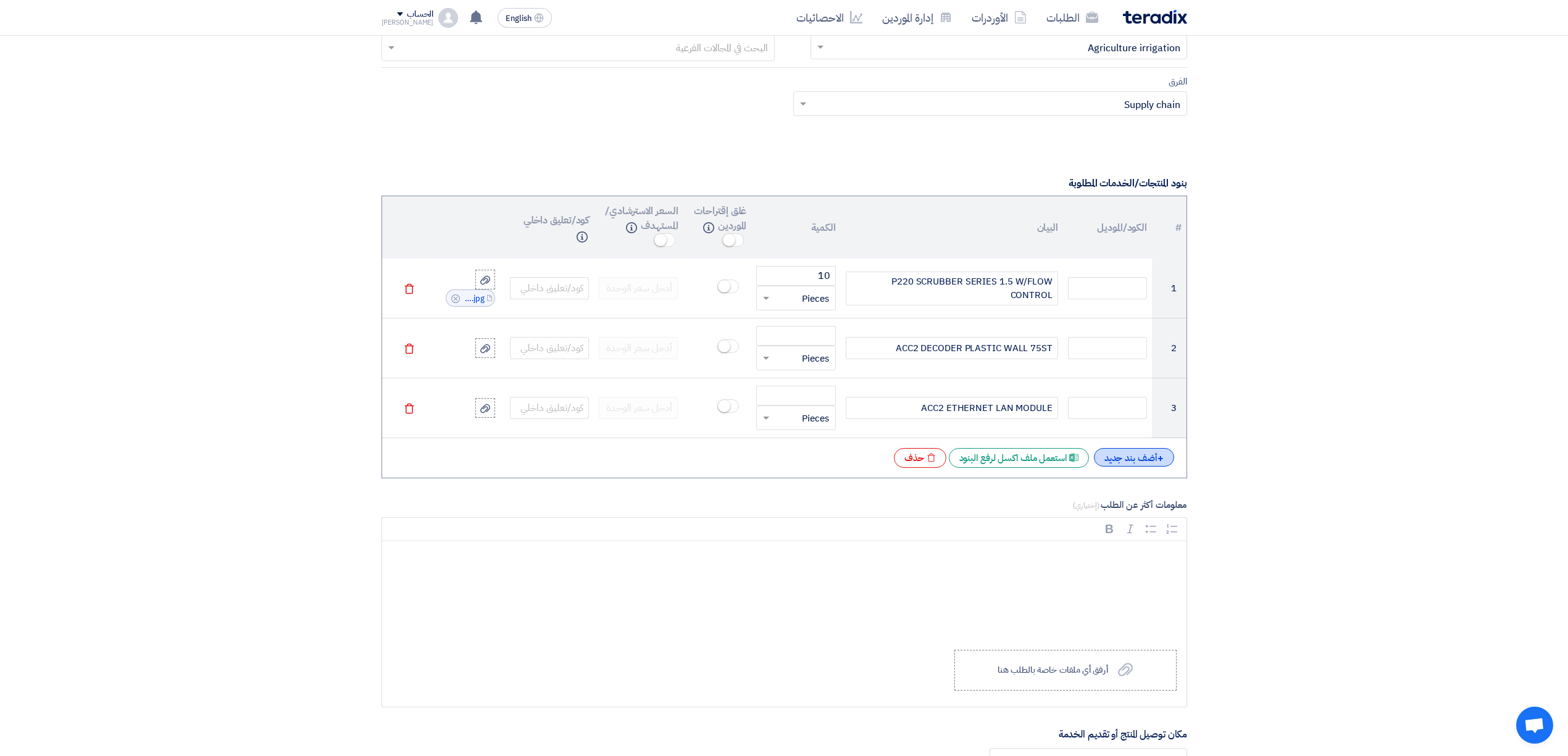
click at [1163, 467] on div "+ أضف بند جديد" at bounding box center [1133, 457] width 80 height 19
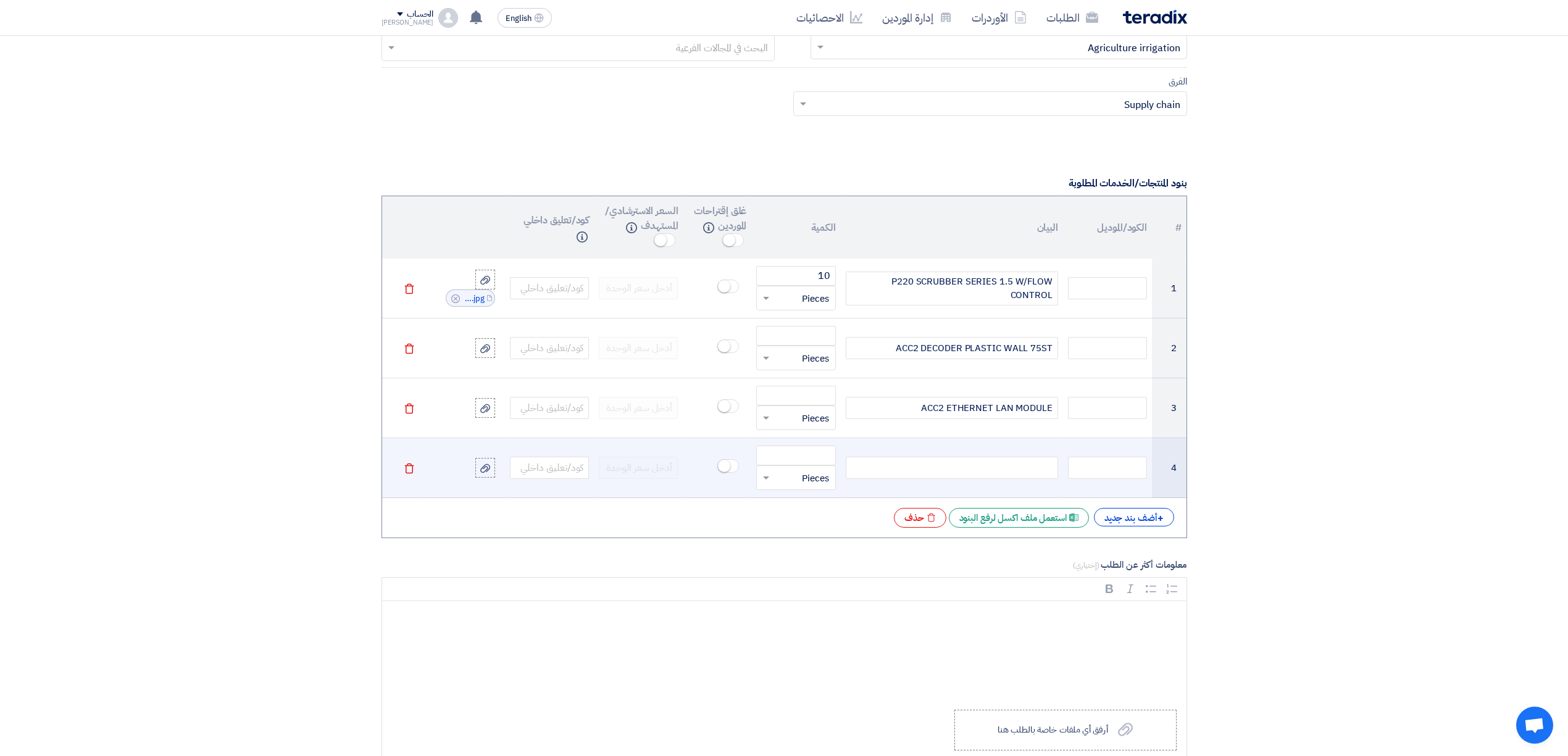
click at [1010, 472] on div at bounding box center [952, 468] width 212 height 22
paste div
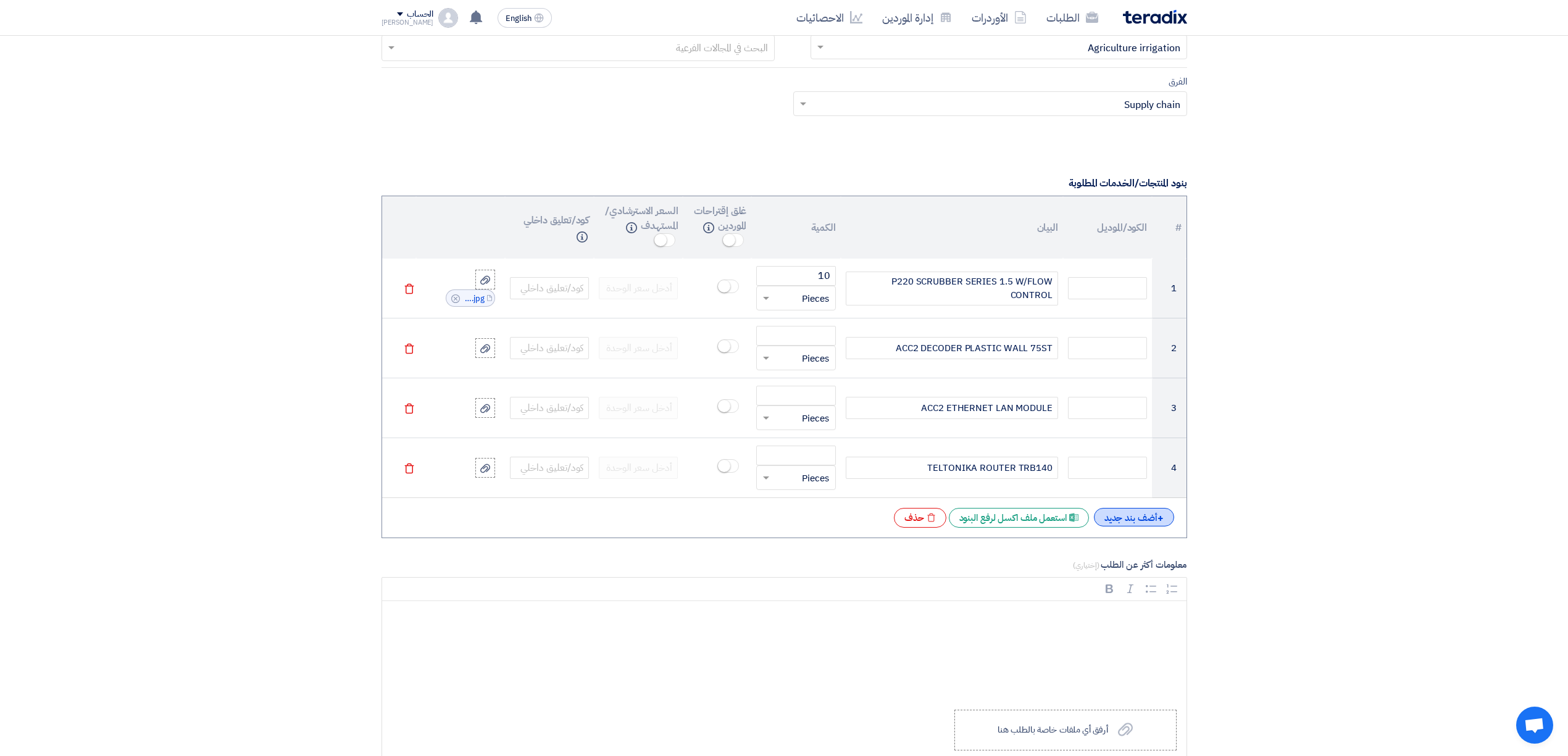
click at [1133, 524] on div "+ أضف بند جديد" at bounding box center [1133, 517] width 80 height 19
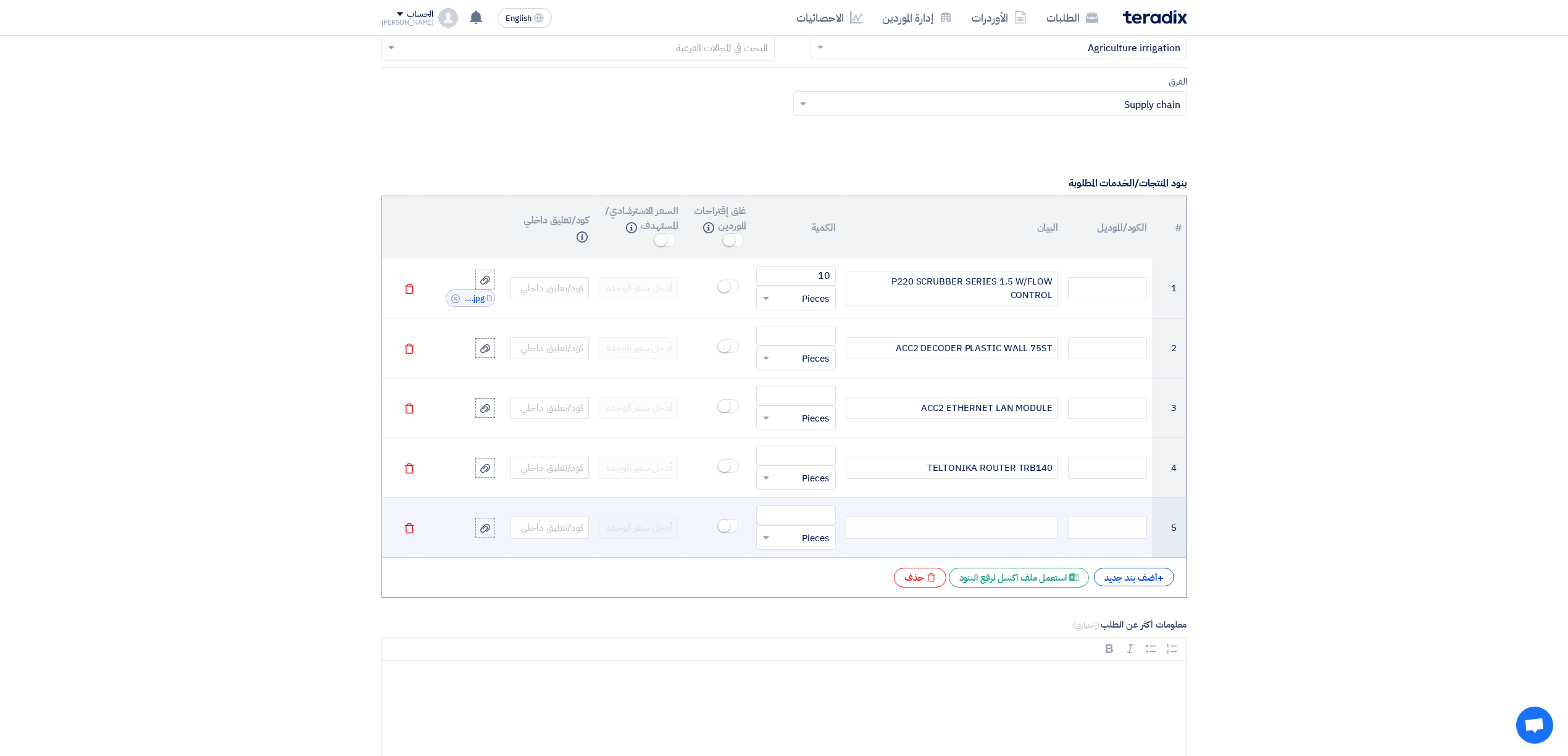
click at [990, 534] on div at bounding box center [952, 528] width 212 height 22
paste div
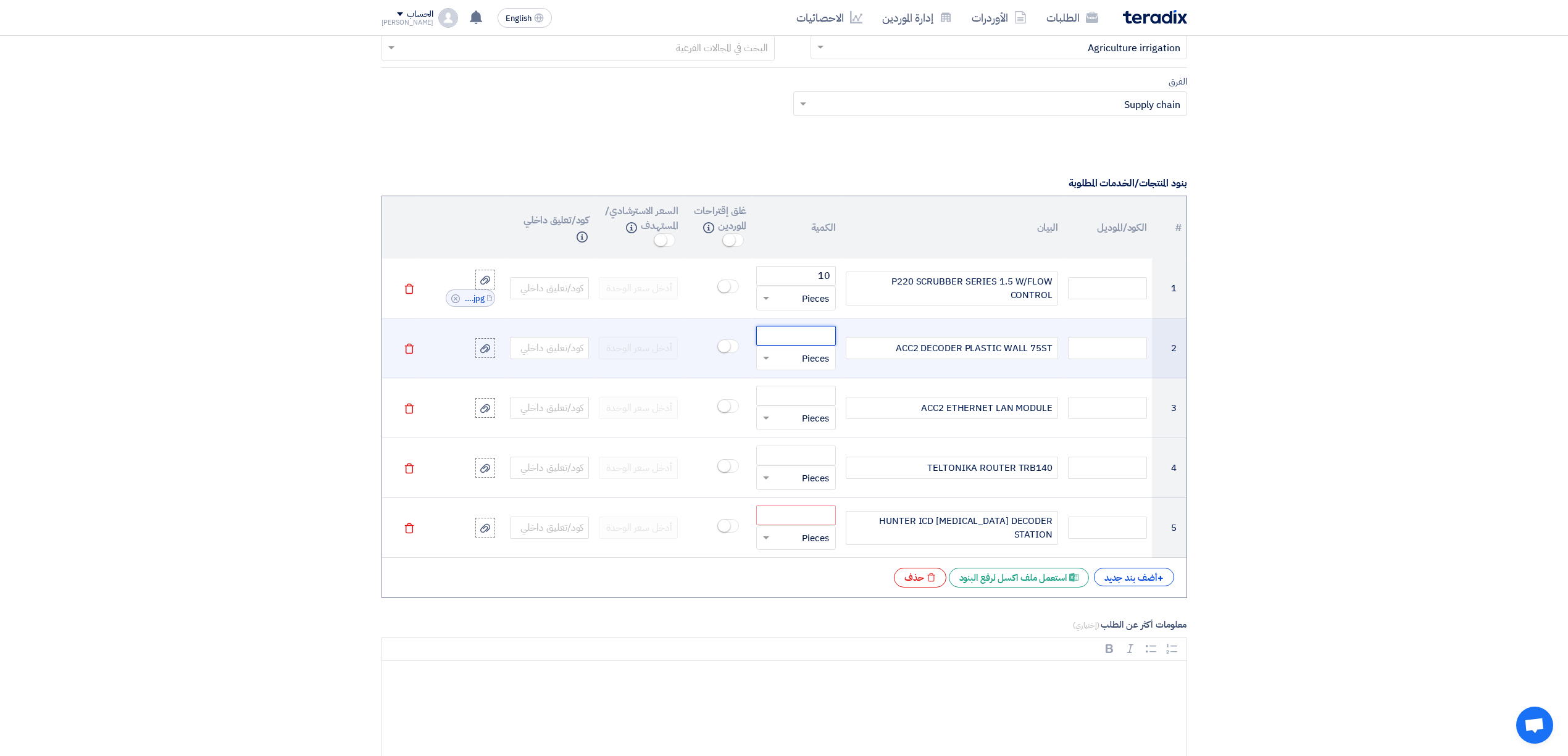
click at [791, 344] on input "number" at bounding box center [795, 336] width 79 height 20
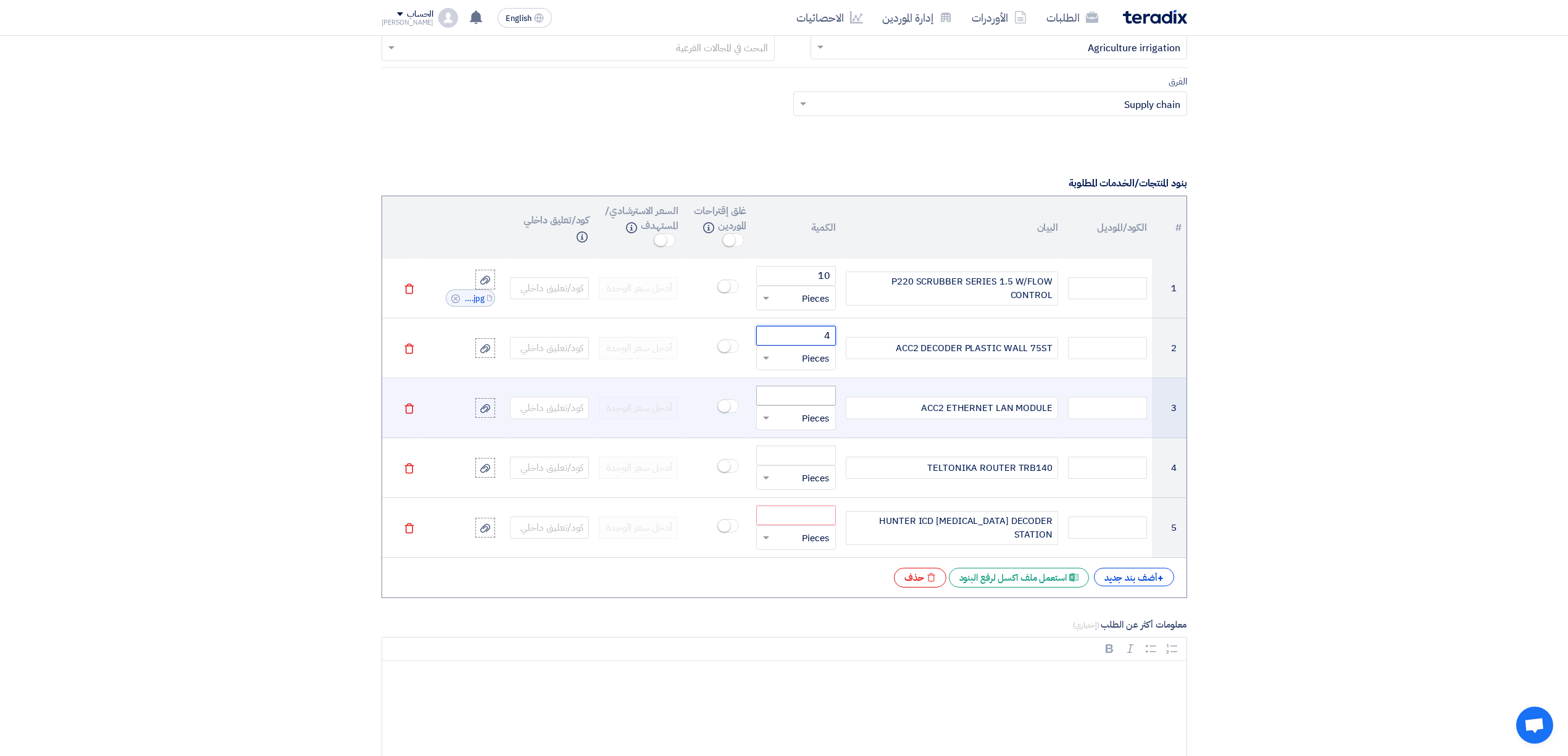
type input "4"
click at [798, 394] on input "number" at bounding box center [795, 395] width 79 height 20
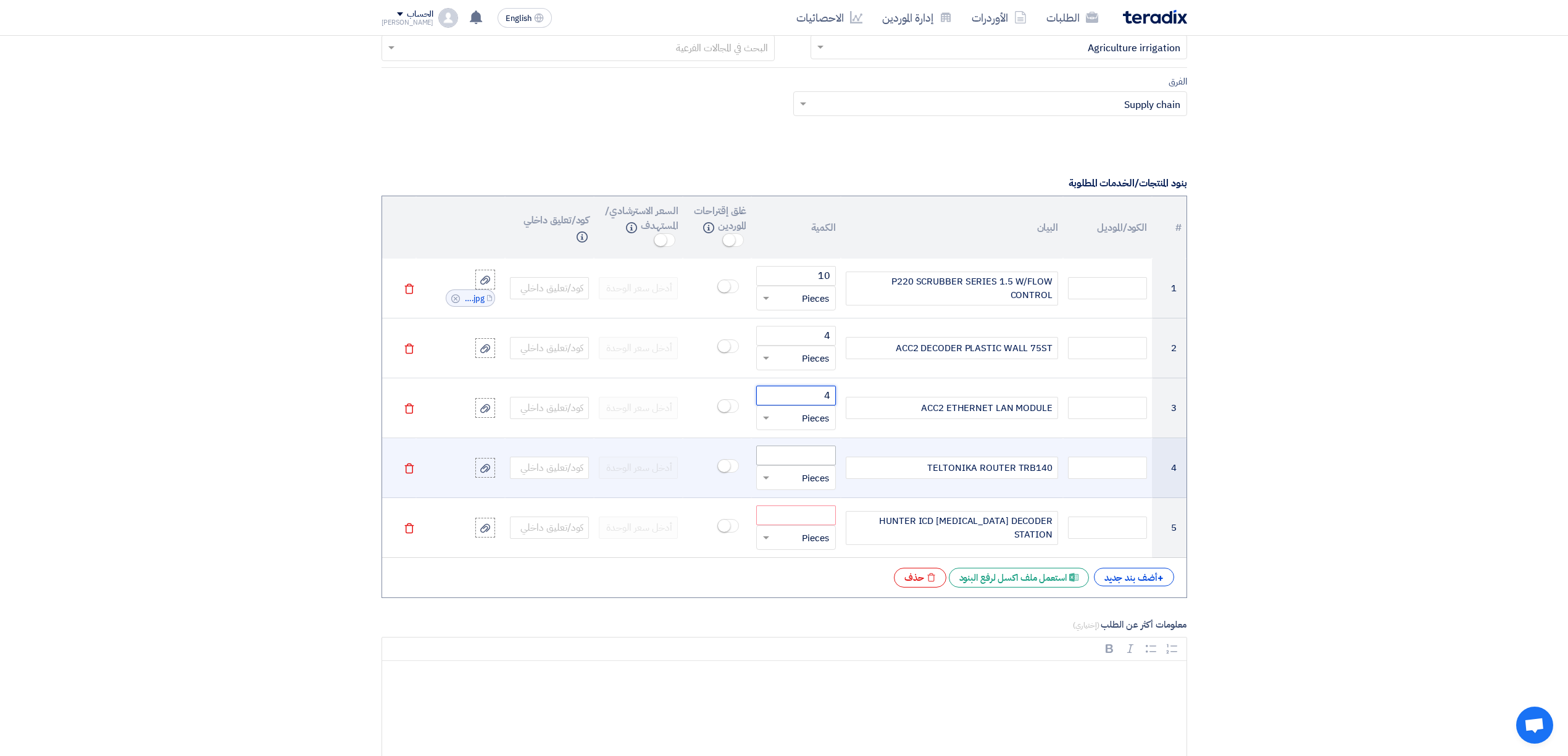
type input "4"
click at [816, 460] on input "number" at bounding box center [795, 455] width 79 height 20
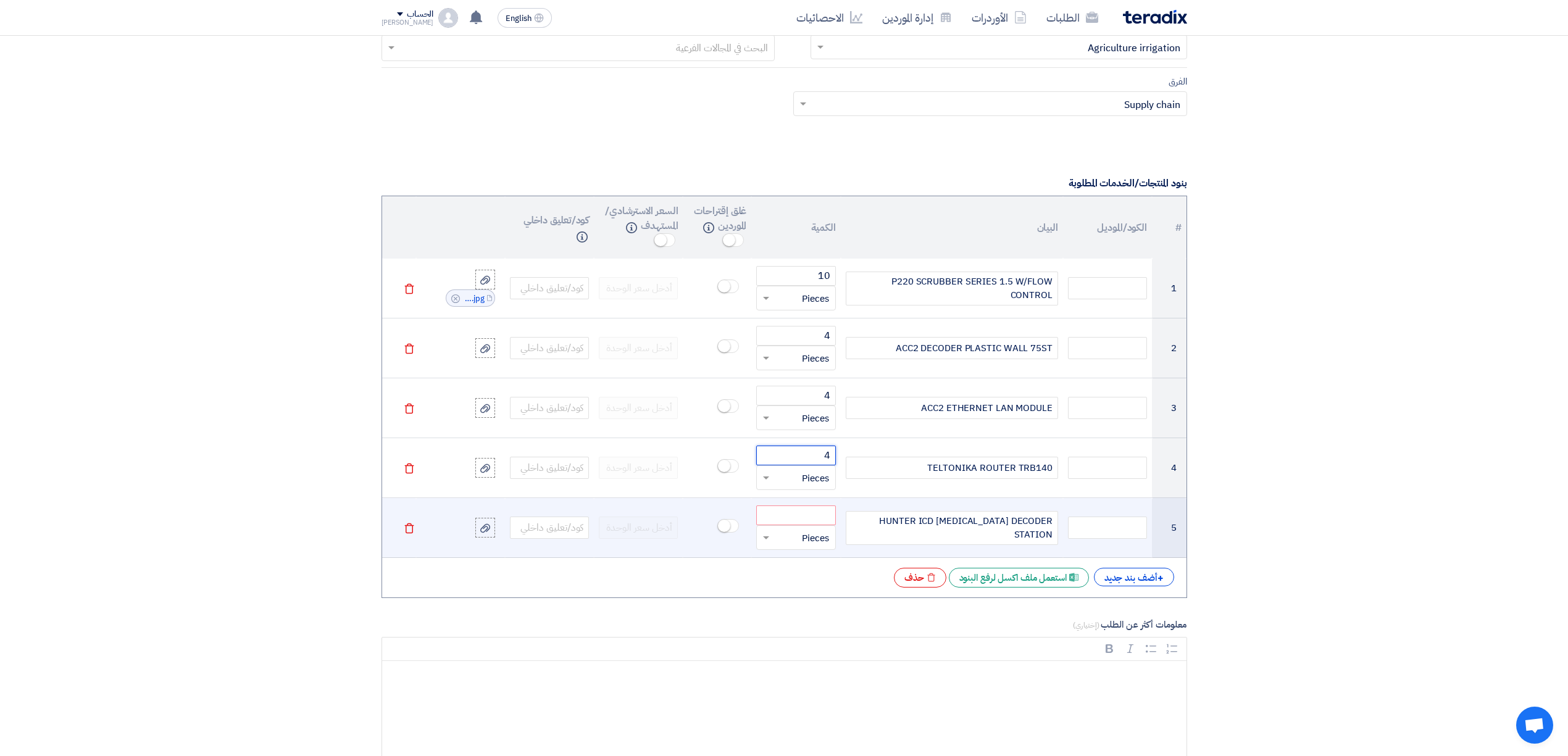
type input "4"
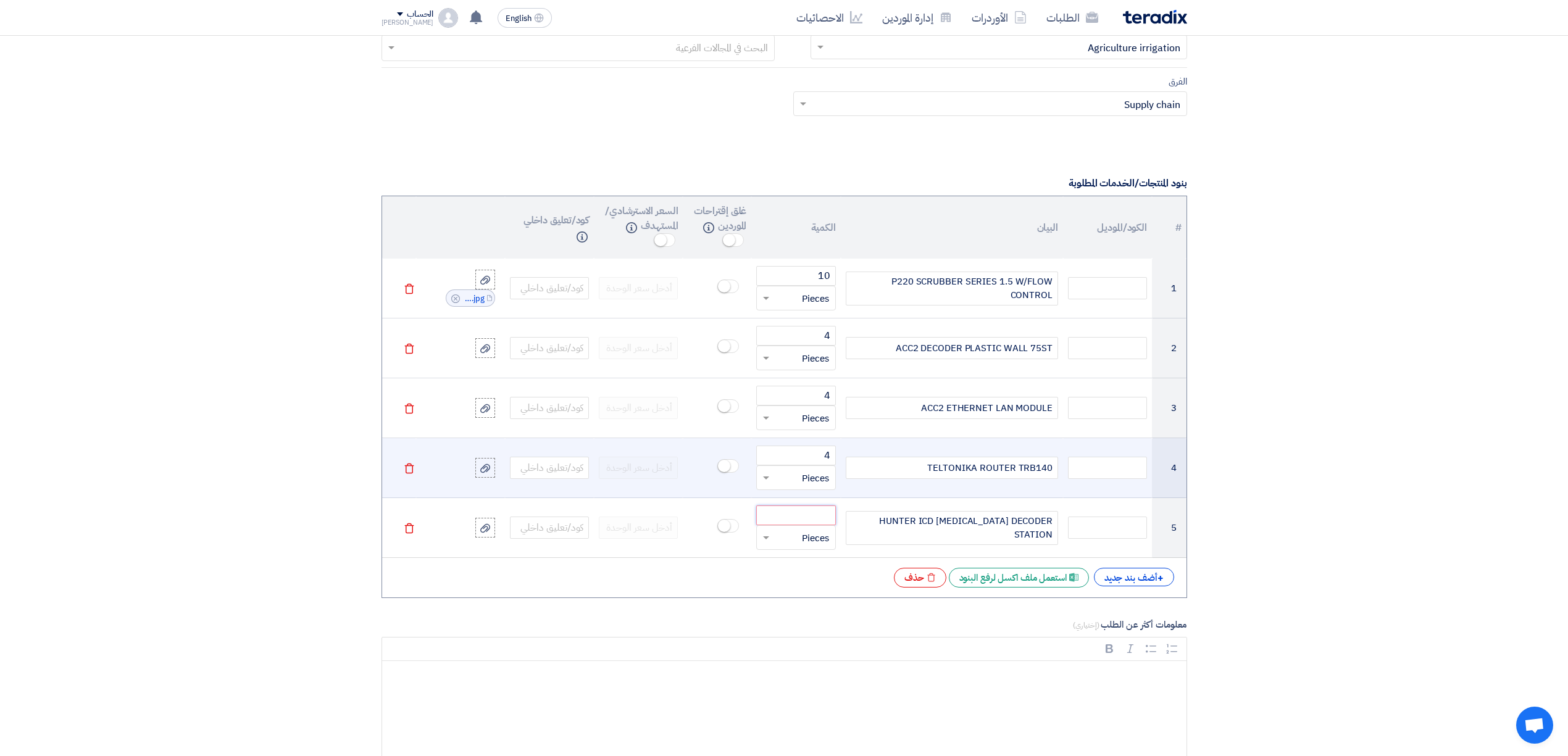
drag, startPoint x: 816, startPoint y: 515, endPoint x: 767, endPoint y: 493, distance: 53.7
click at [816, 515] on input "number" at bounding box center [795, 515] width 79 height 20
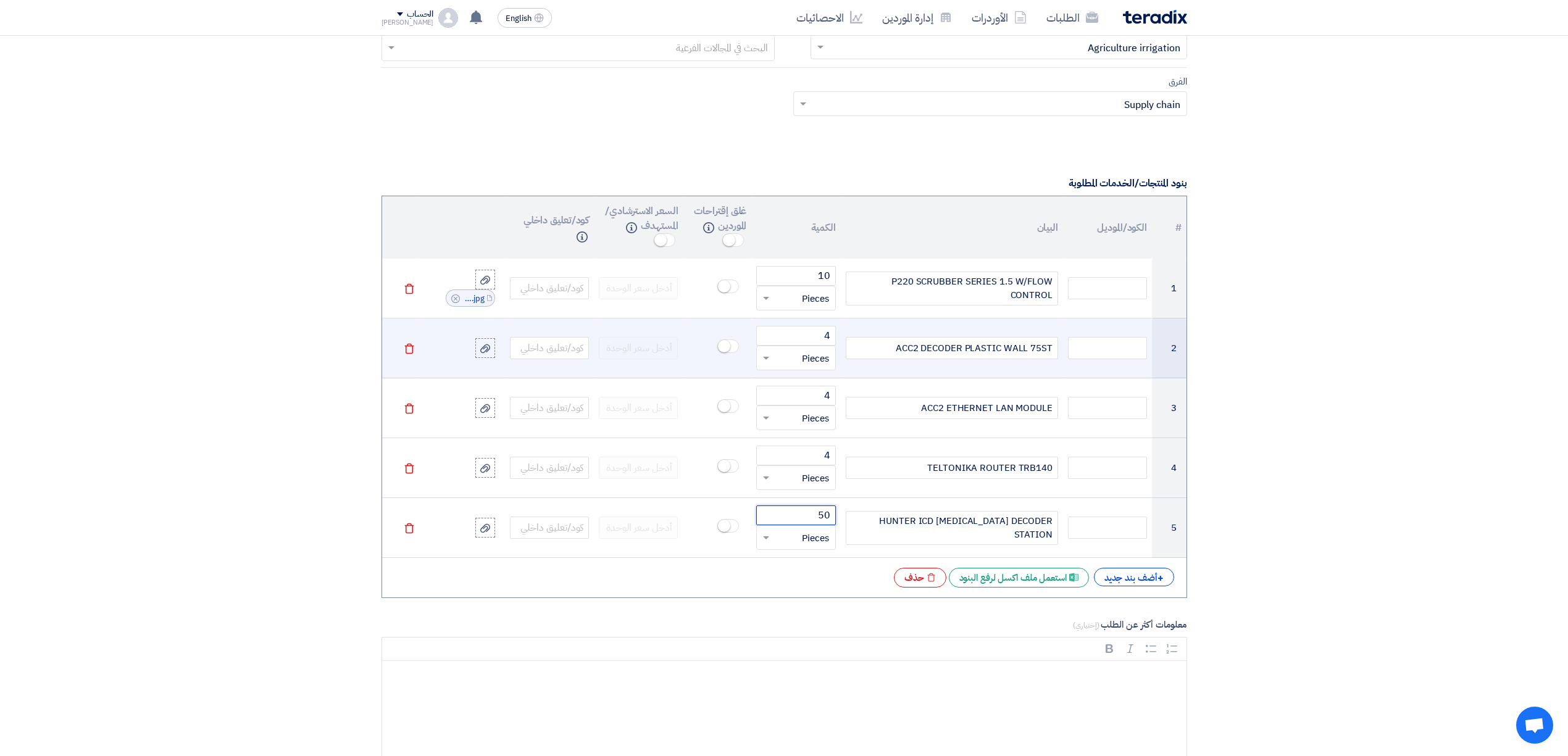
type input "50"
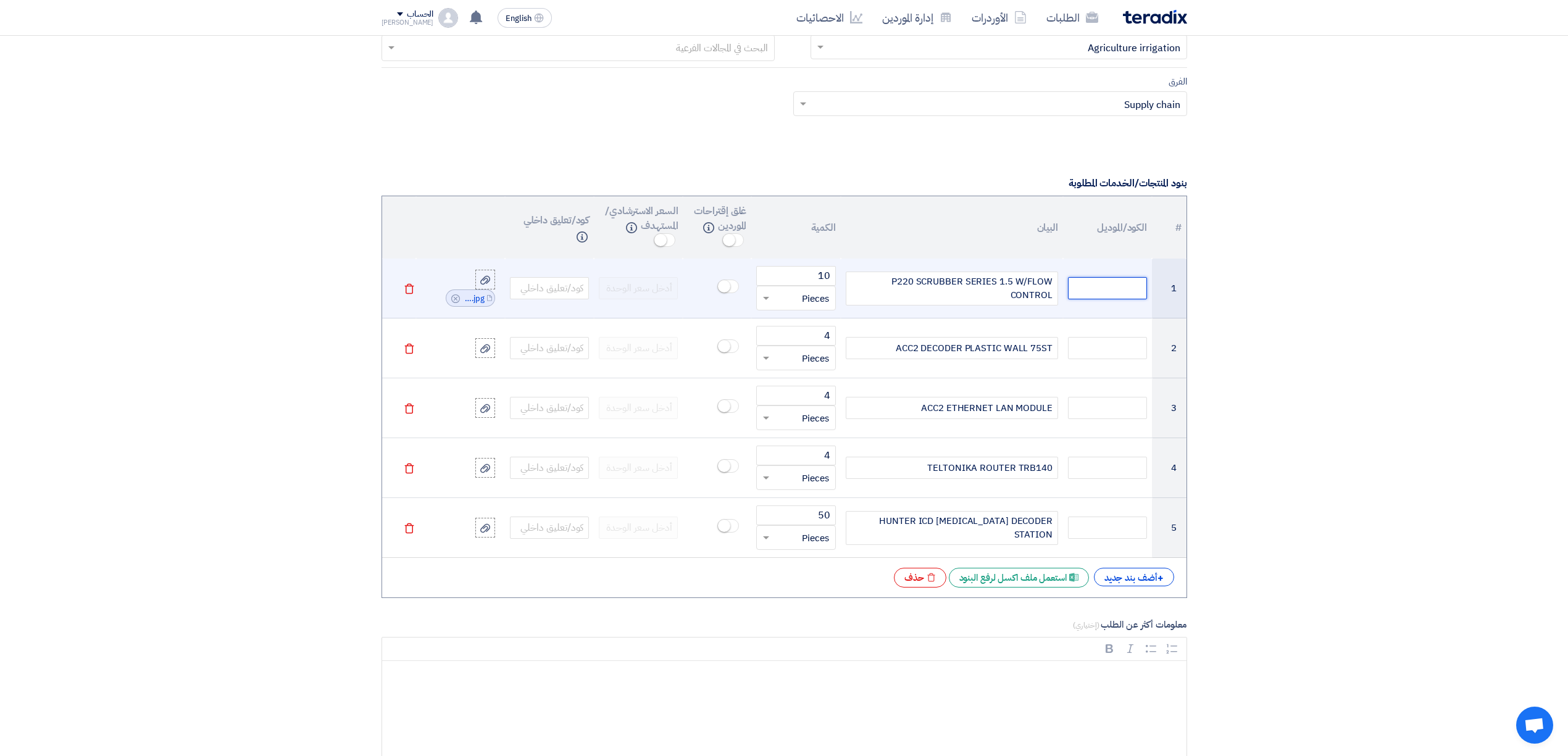
click at [1092, 285] on input "text" at bounding box center [1107, 288] width 79 height 22
paste input "140036753"
type input "140036753"
drag, startPoint x: 1081, startPoint y: 294, endPoint x: 1166, endPoint y: 305, distance: 85.7
click at [1166, 305] on tr "1 140036753 P220 SCRUBBER SERIES 1.5 W/FLOW CONTROL 10 قطعة × Pieces File Cancel" at bounding box center [784, 288] width 804 height 60
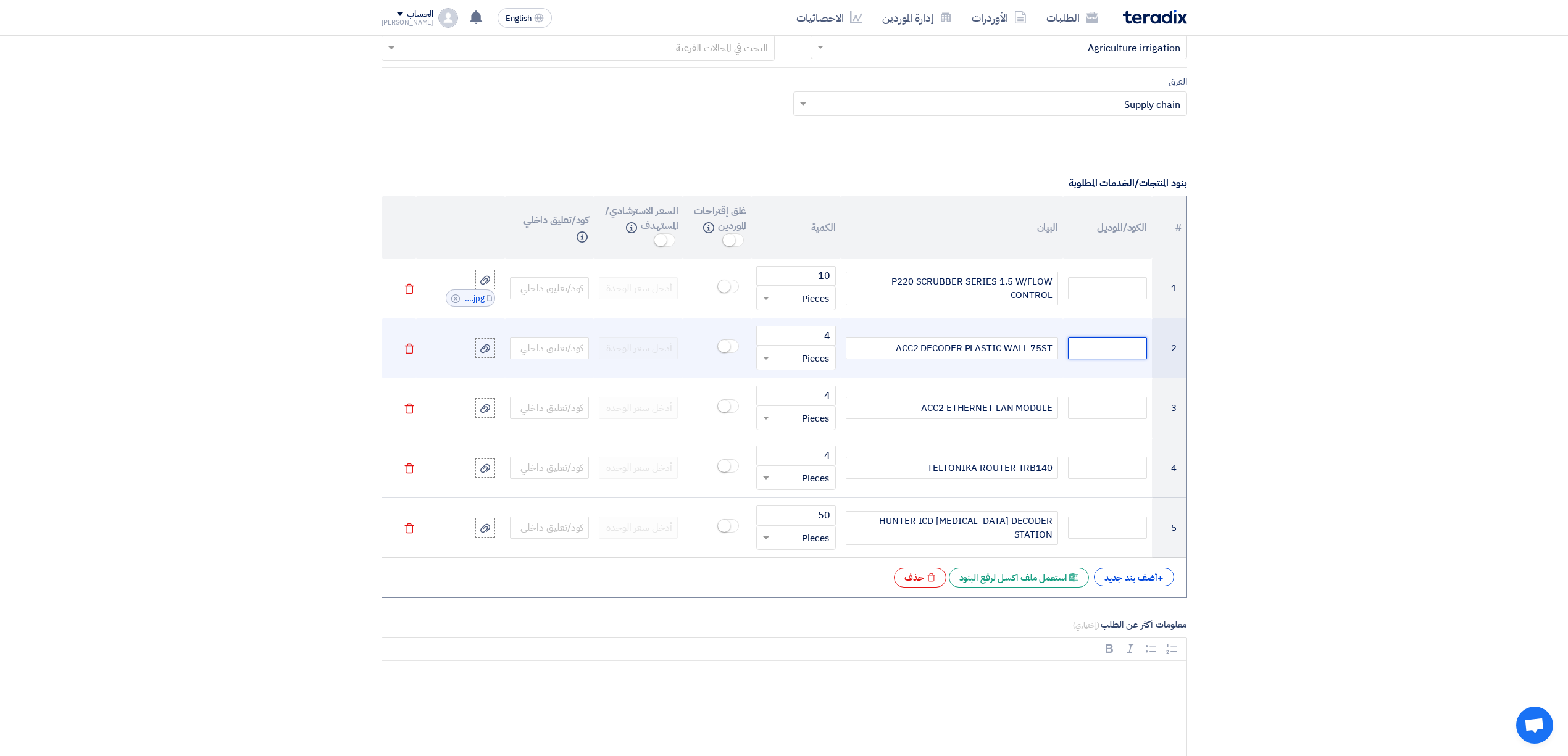
click at [1099, 350] on input "text" at bounding box center [1107, 348] width 79 height 22
paste input "140036753"
type input "140036753"
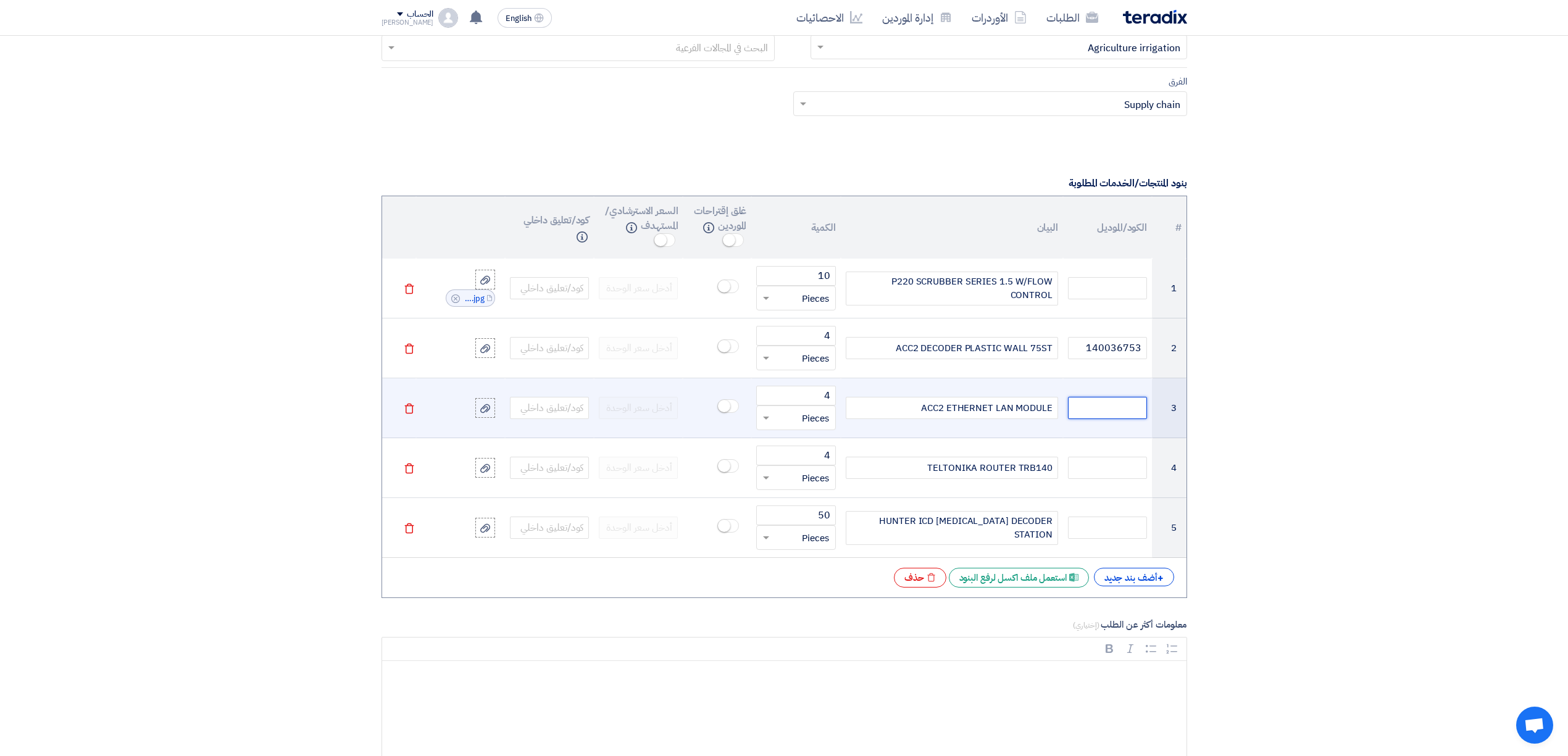
click at [1115, 416] on input "text" at bounding box center [1107, 408] width 79 height 22
paste input "140036754"
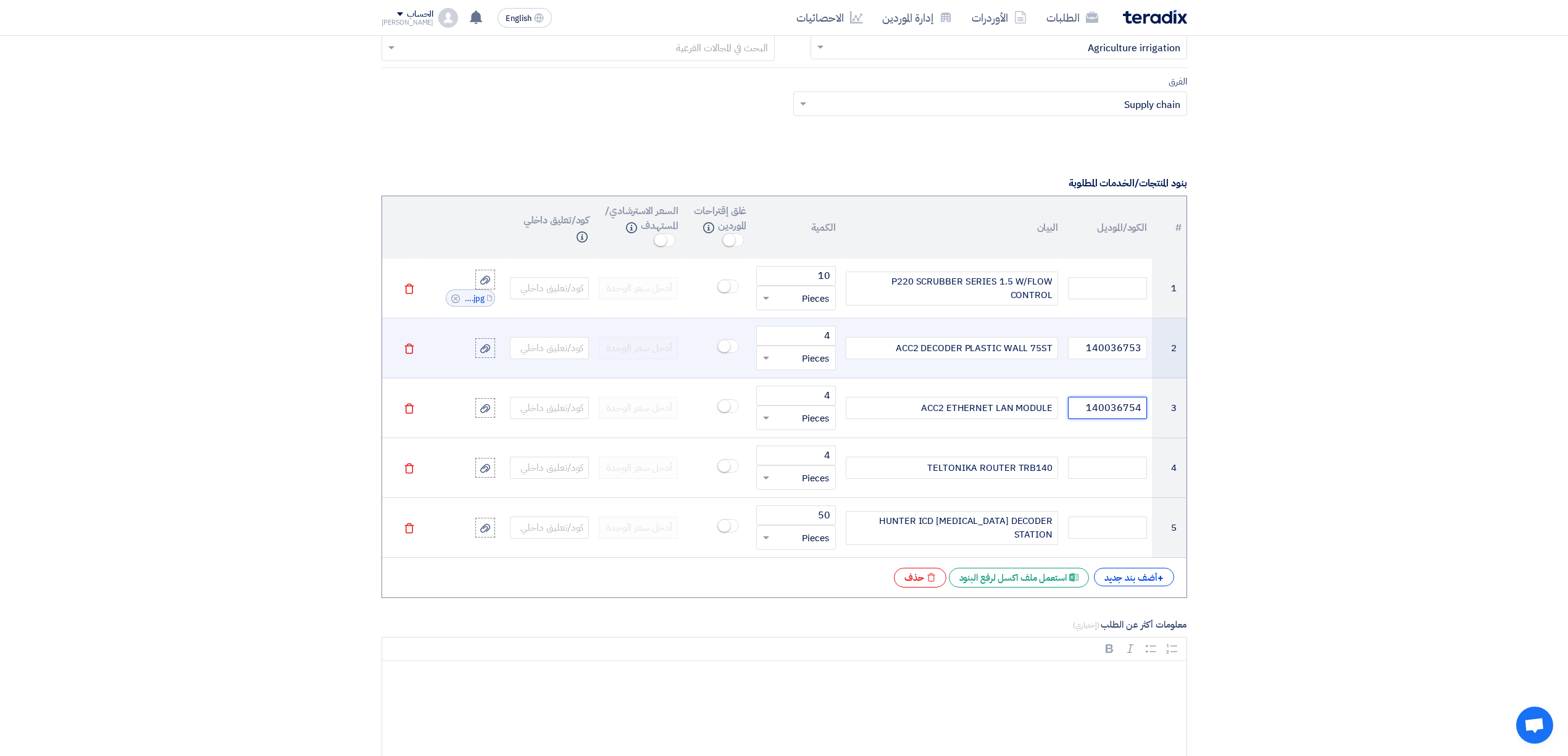
type input "140036754"
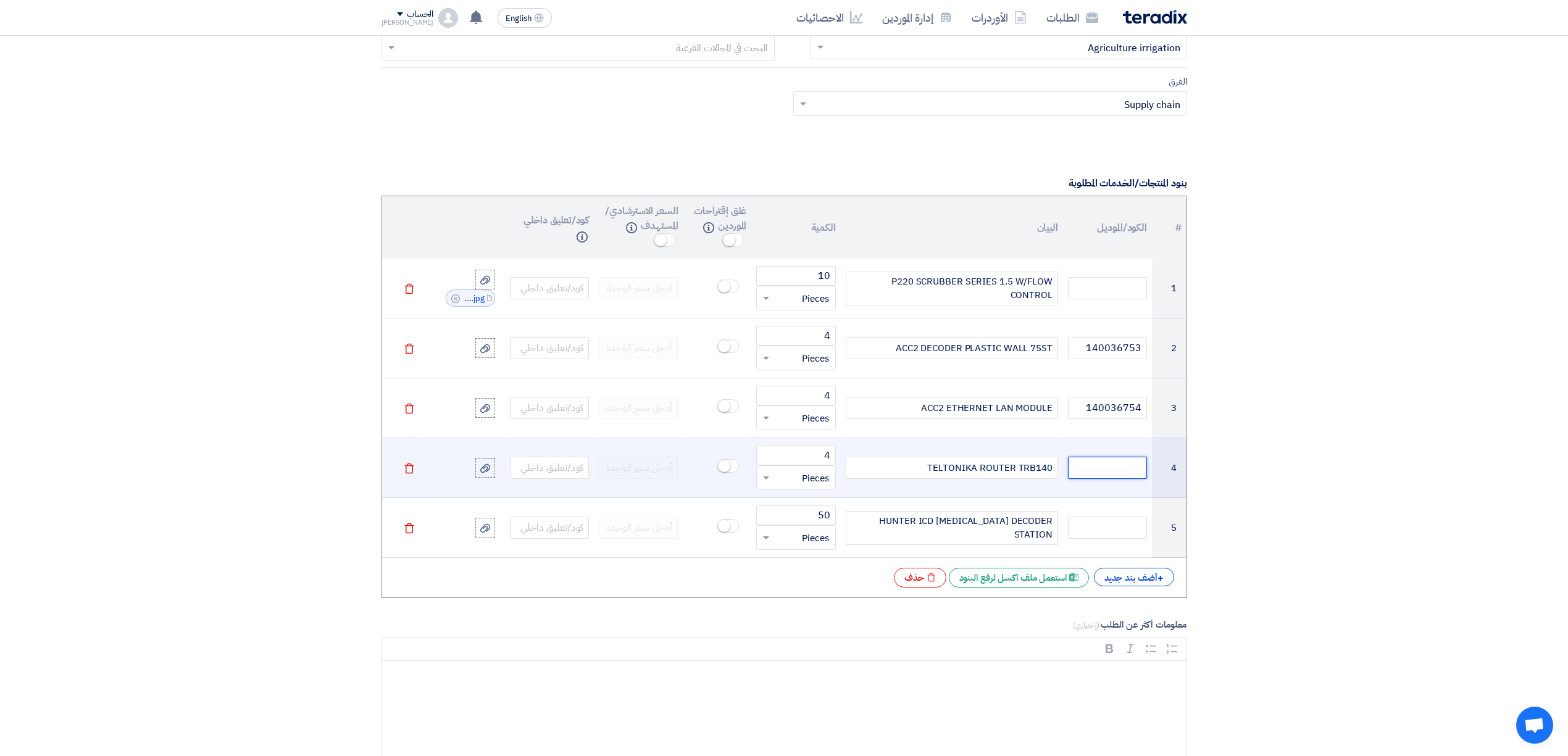
click at [1124, 469] on input "text" at bounding box center [1107, 468] width 79 height 22
paste input "130017715"
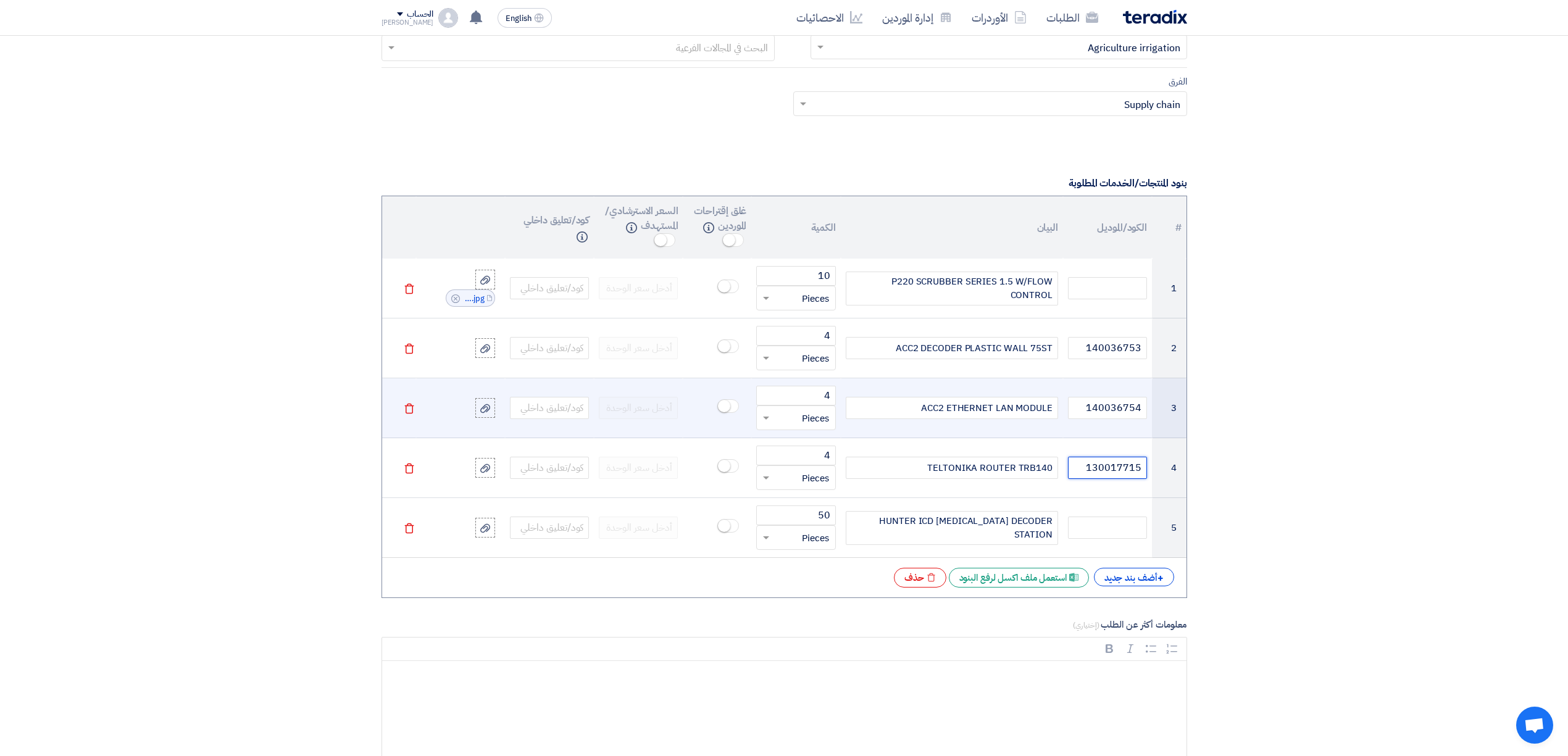
type input "130017715"
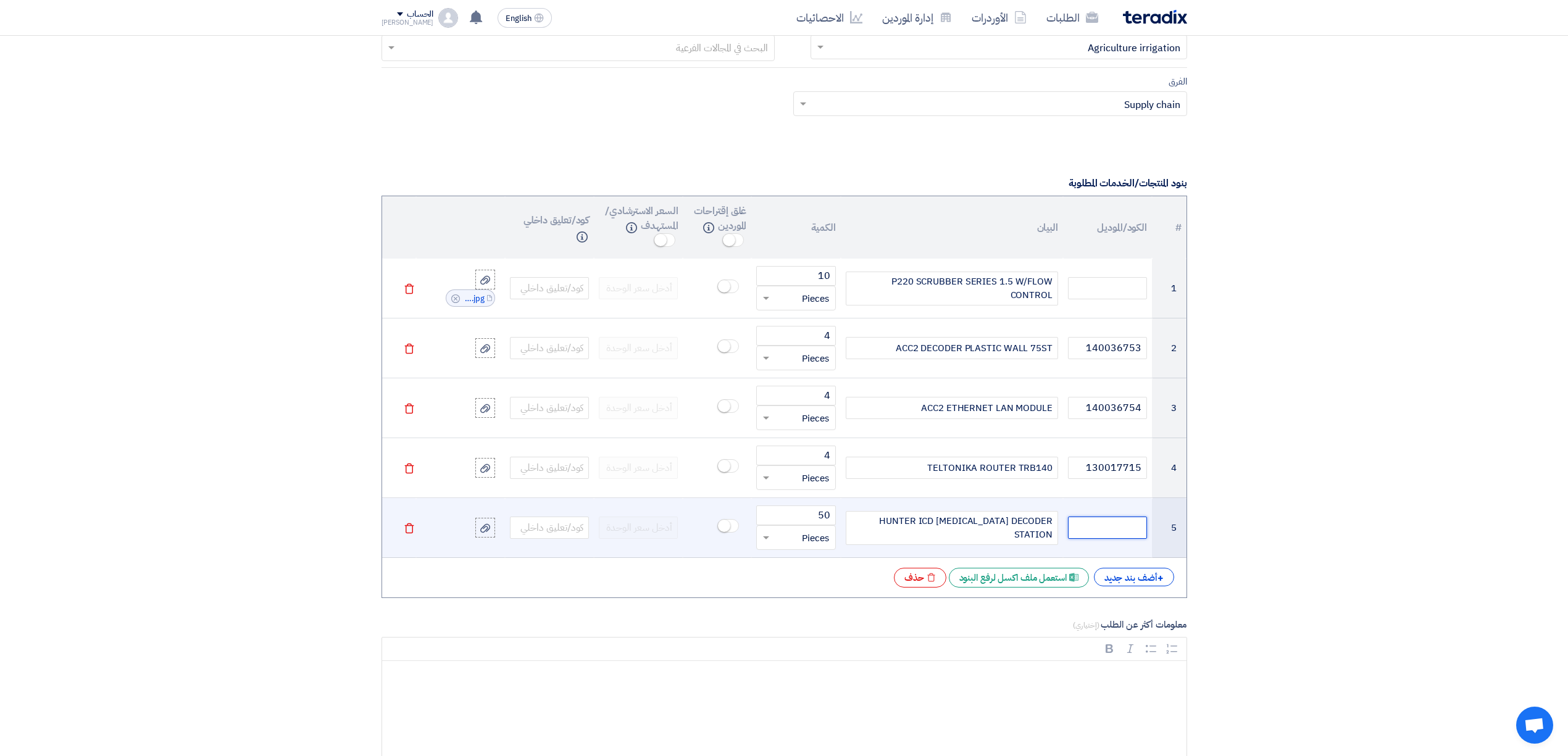
click at [1094, 539] on input "text" at bounding box center [1107, 528] width 79 height 22
paste input "150061497"
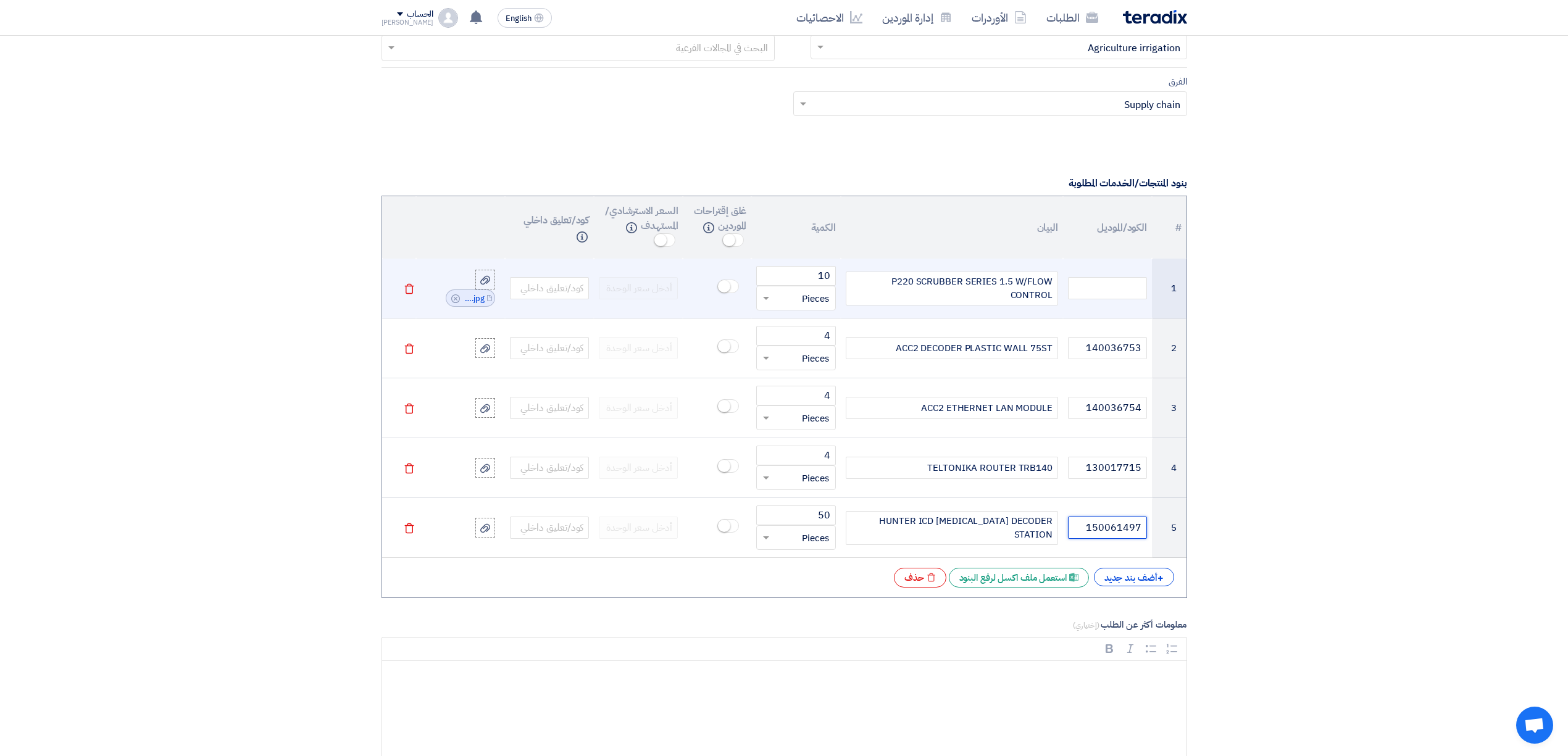
type input "150061497"
click at [1121, 299] on input "text" at bounding box center [1107, 288] width 79 height 22
paste input "120042712"
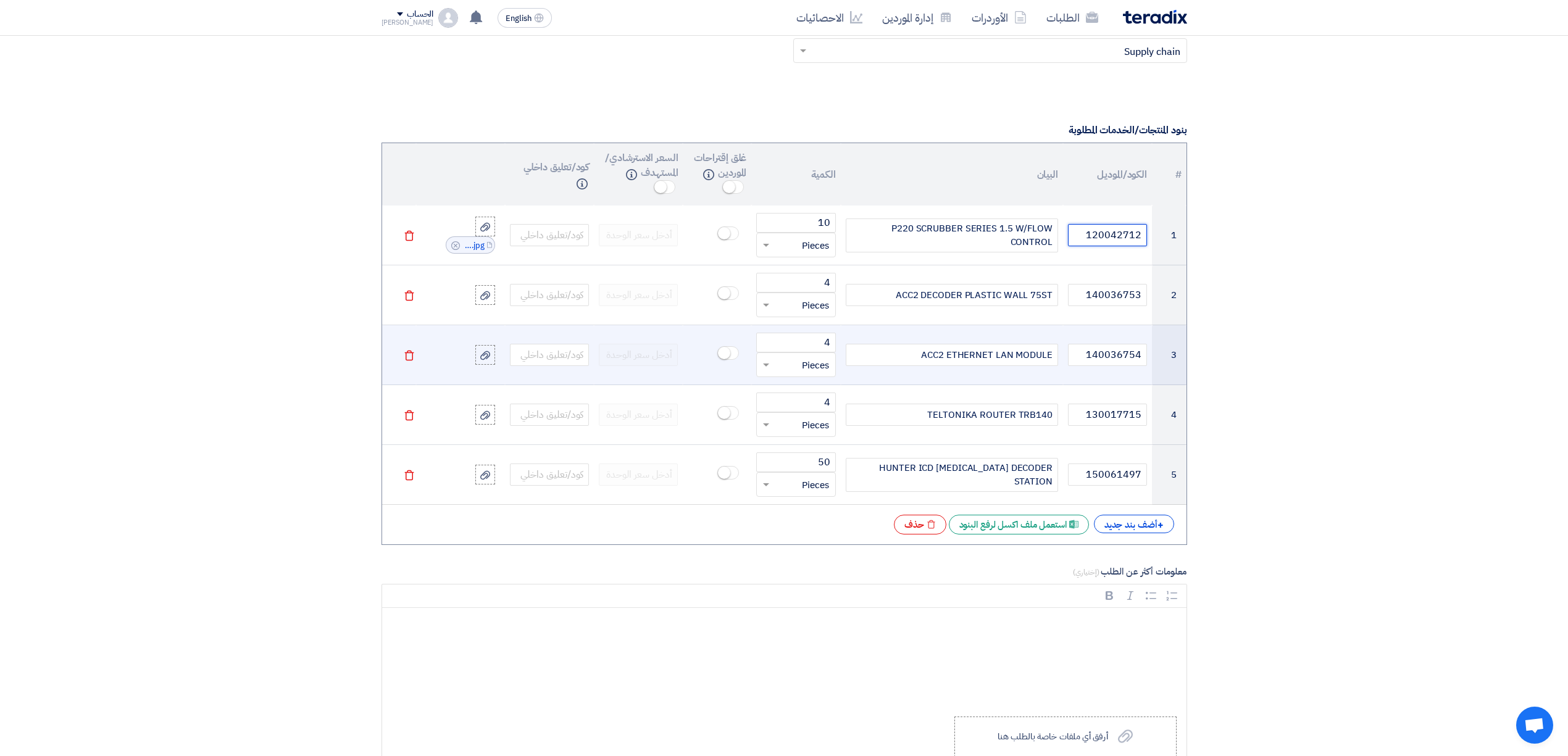
scroll to position [899, 0]
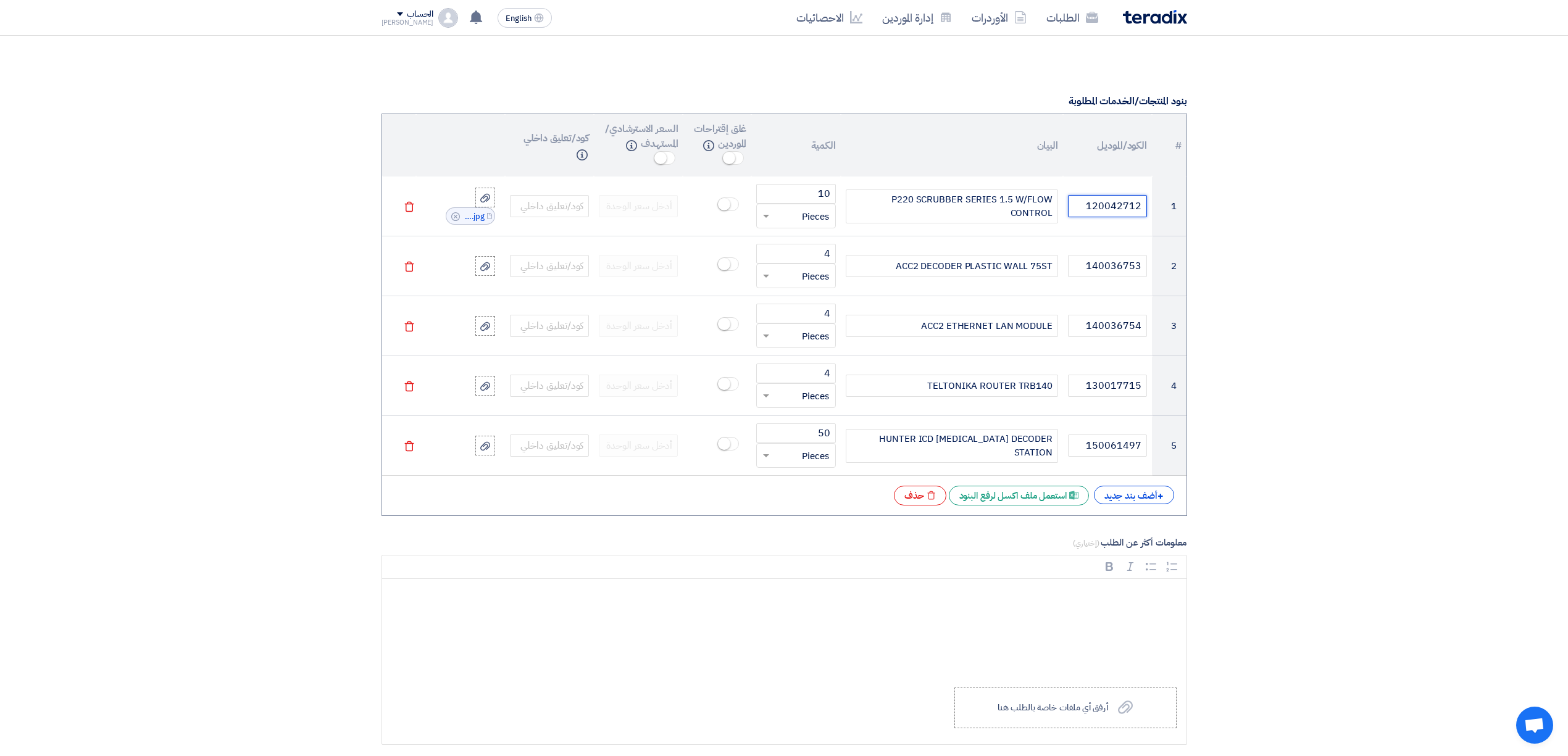
type input "120042712"
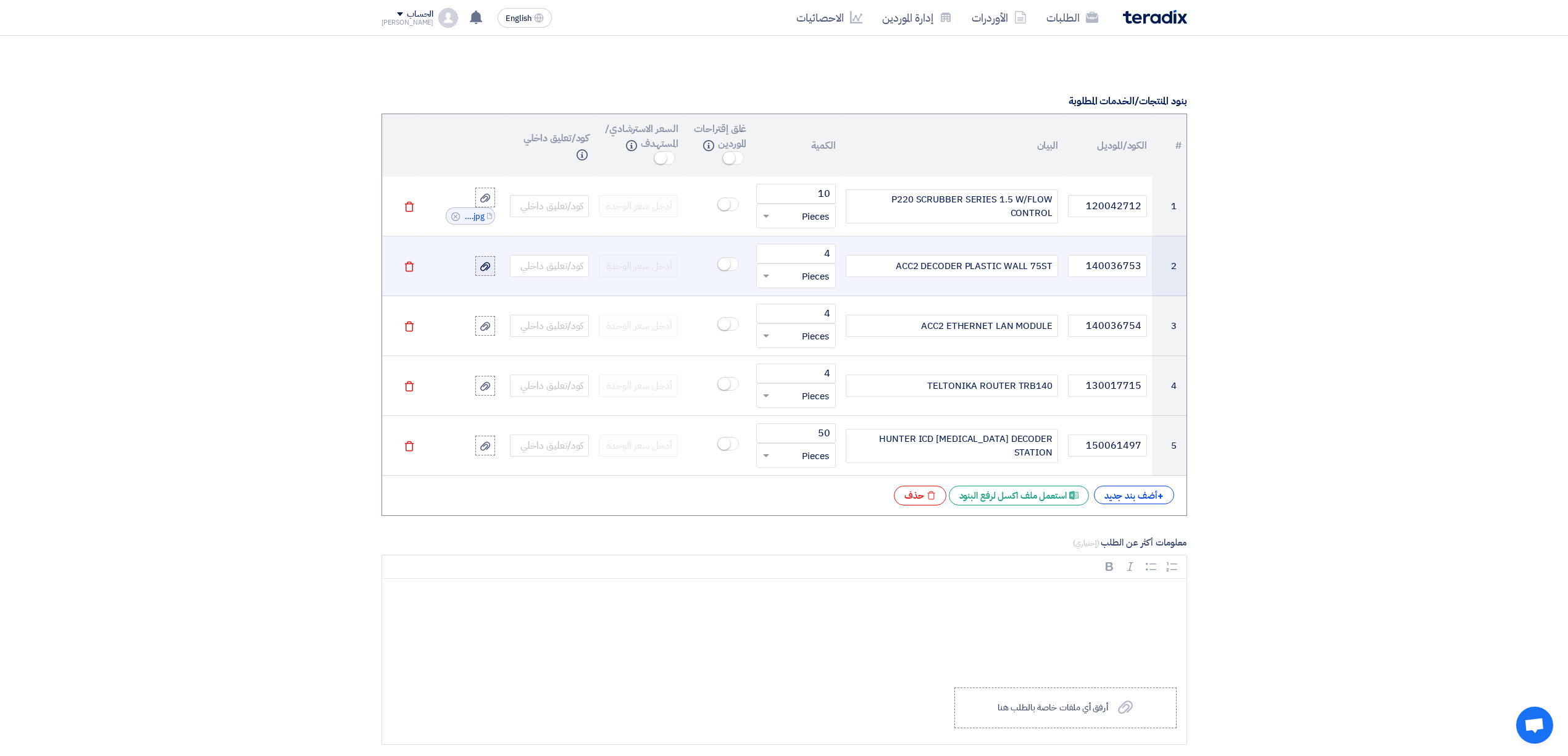
click at [478, 276] on label at bounding box center [485, 266] width 20 height 20
click at [0, 0] on input "file" at bounding box center [0, 0] width 0 height 0
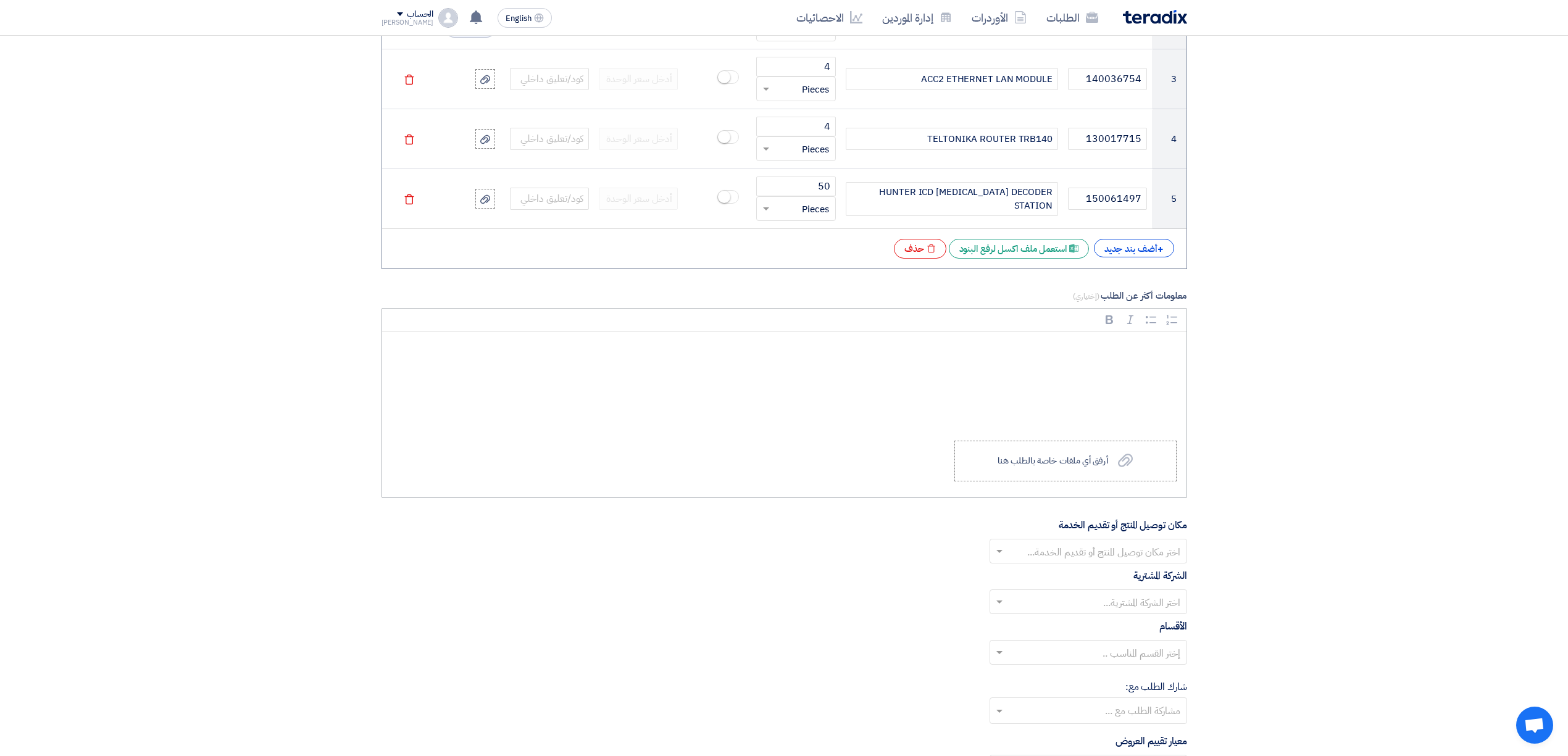
scroll to position [1228, 0]
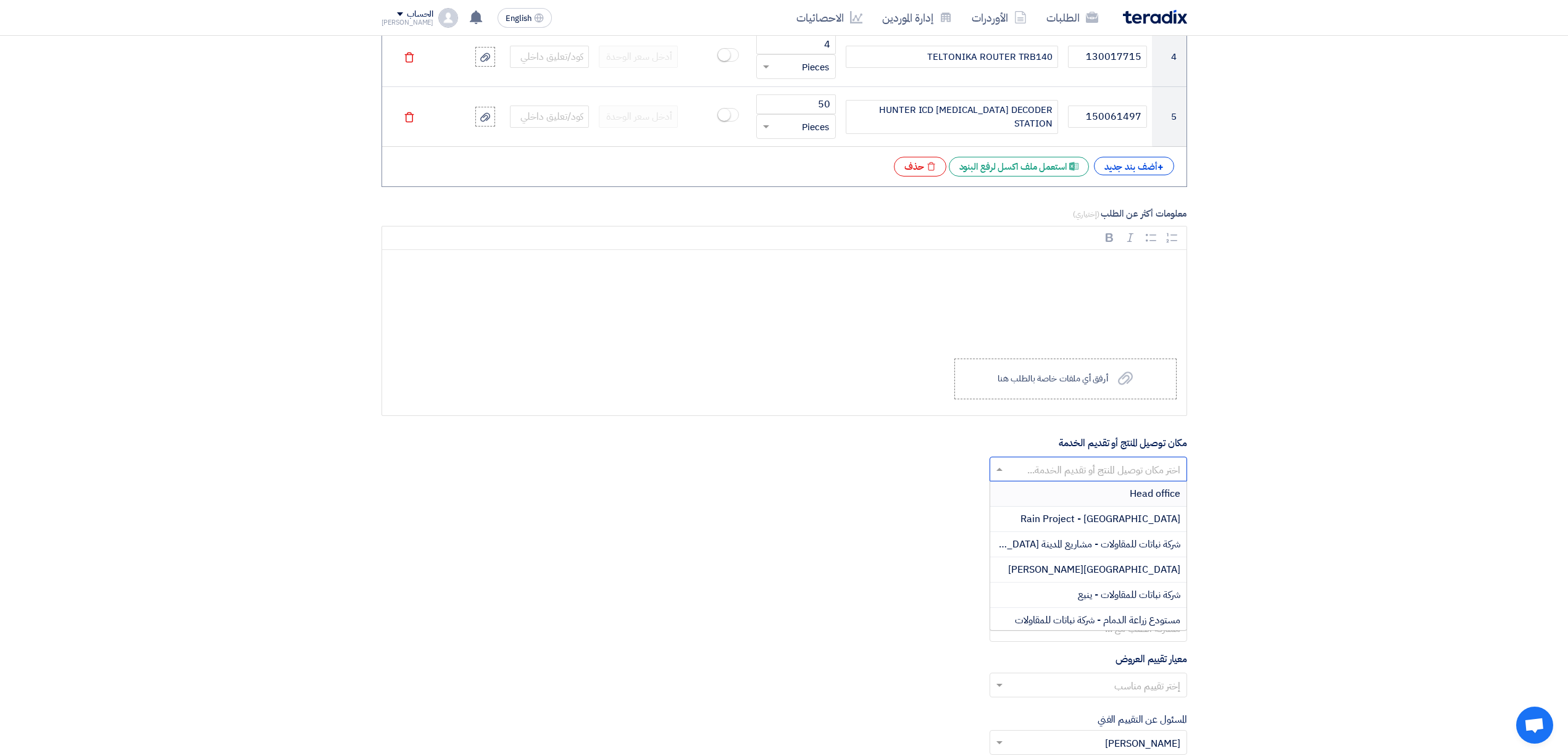
click at [1124, 481] on input "text" at bounding box center [1095, 471] width 173 height 21
click at [1135, 552] on span "شركة نباتات للمقاولات - مشاريع المدينة [GEOGRAPHIC_DATA]" at bounding box center [1061, 544] width 238 height 15
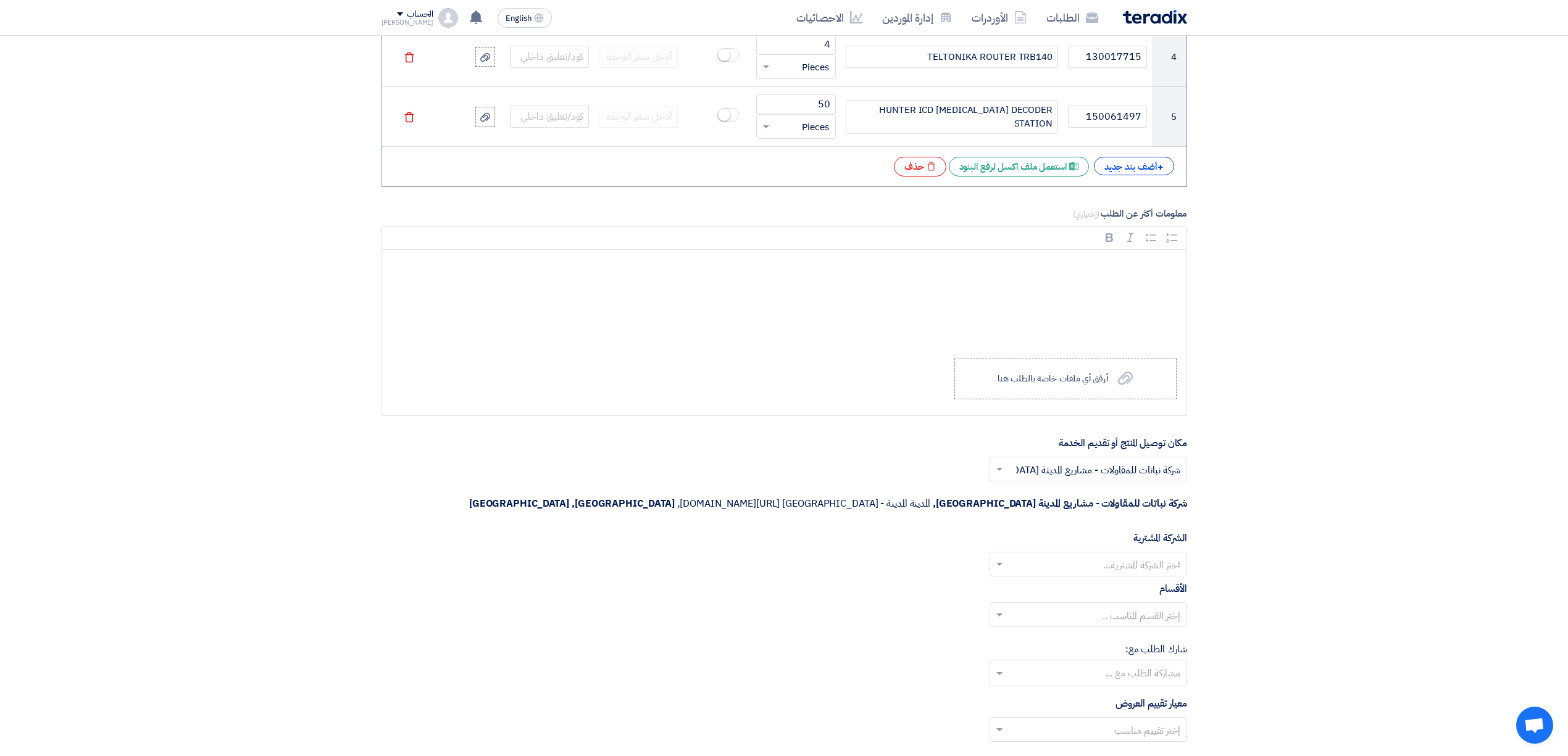
click at [1123, 556] on input "text" at bounding box center [1095, 566] width 173 height 21
click at [1087, 576] on div "Nabatat for contracting" at bounding box center [1089, 588] width 196 height 25
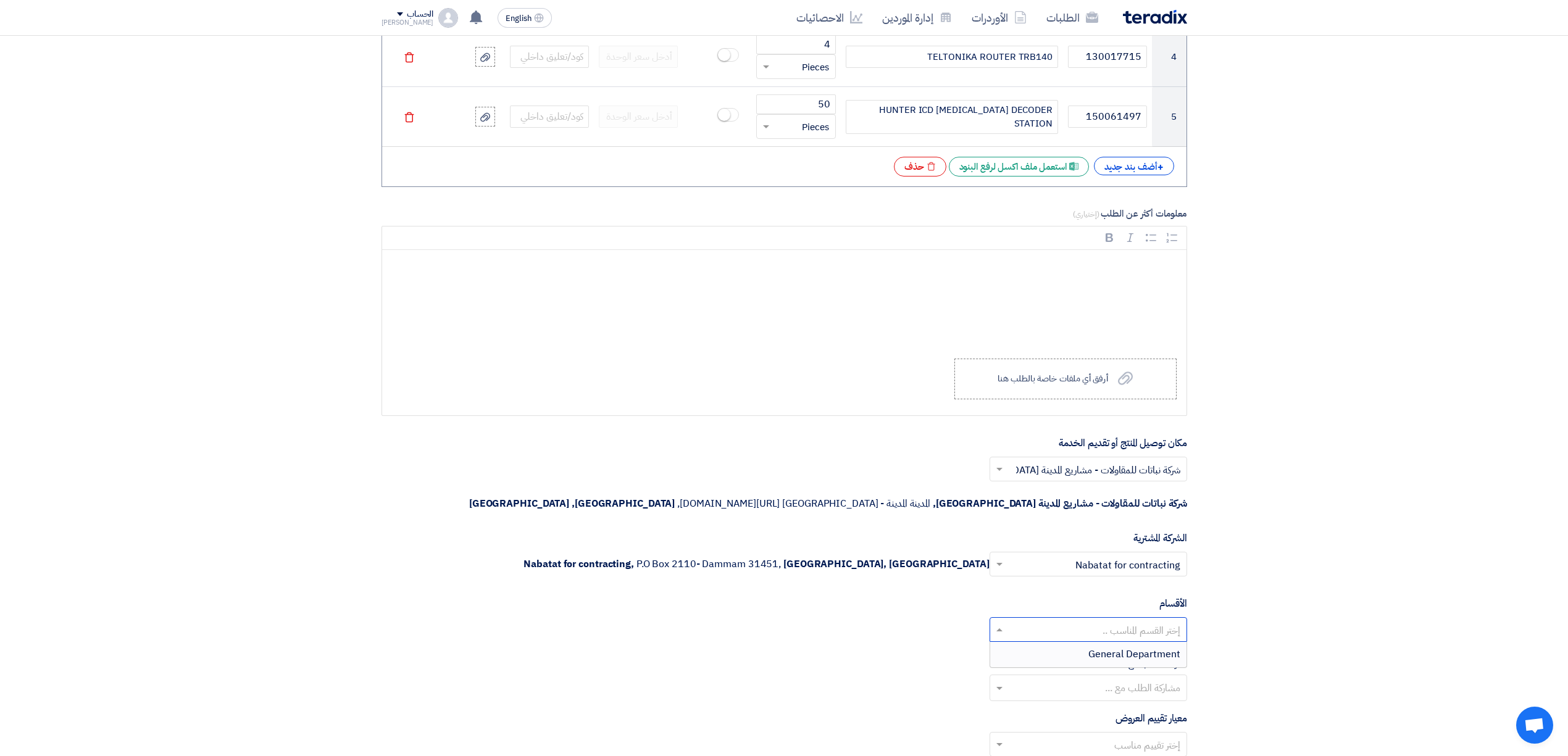
click at [1100, 621] on input "text" at bounding box center [1095, 631] width 173 height 21
click at [1090, 647] on span "General Department" at bounding box center [1134, 654] width 92 height 15
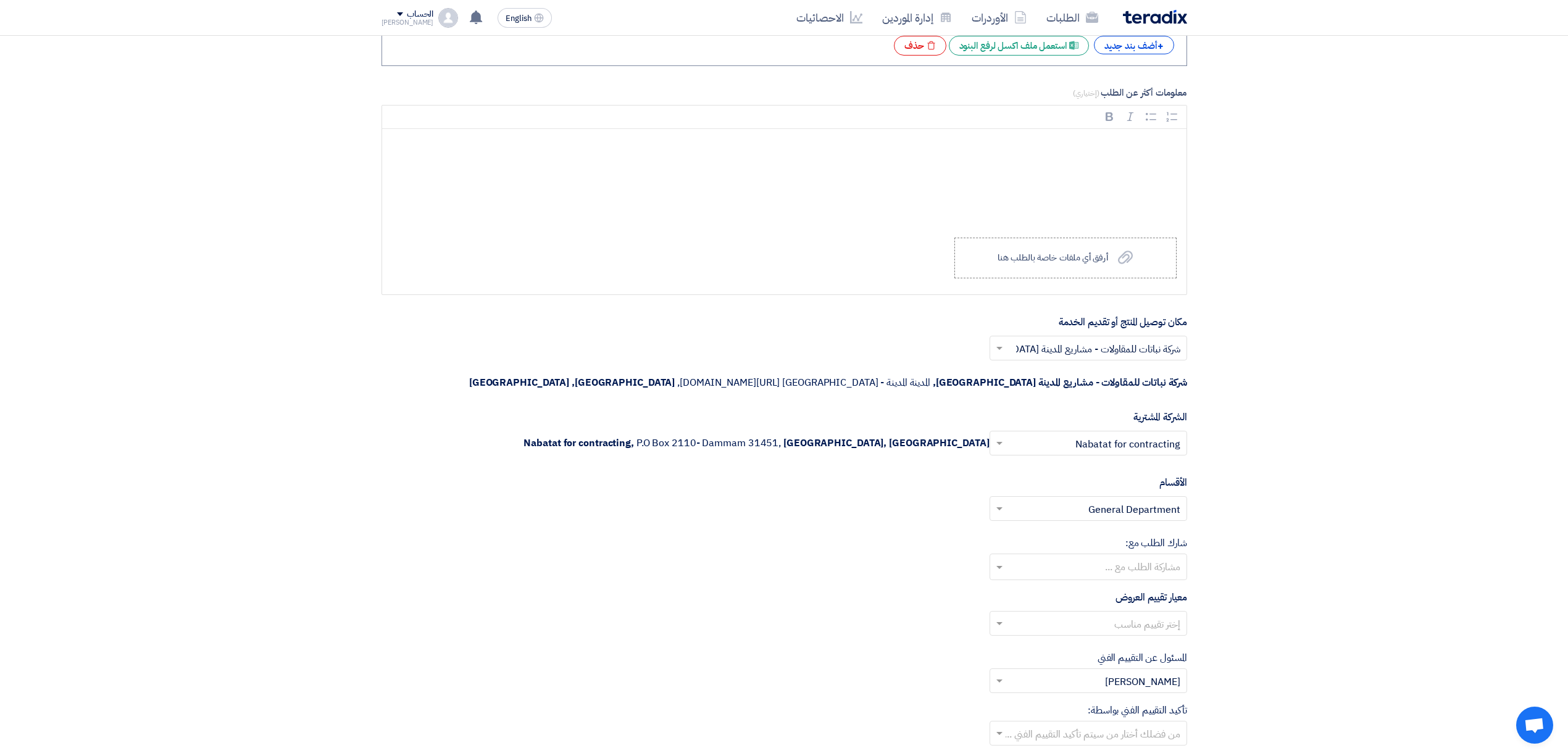
scroll to position [1393, 0]
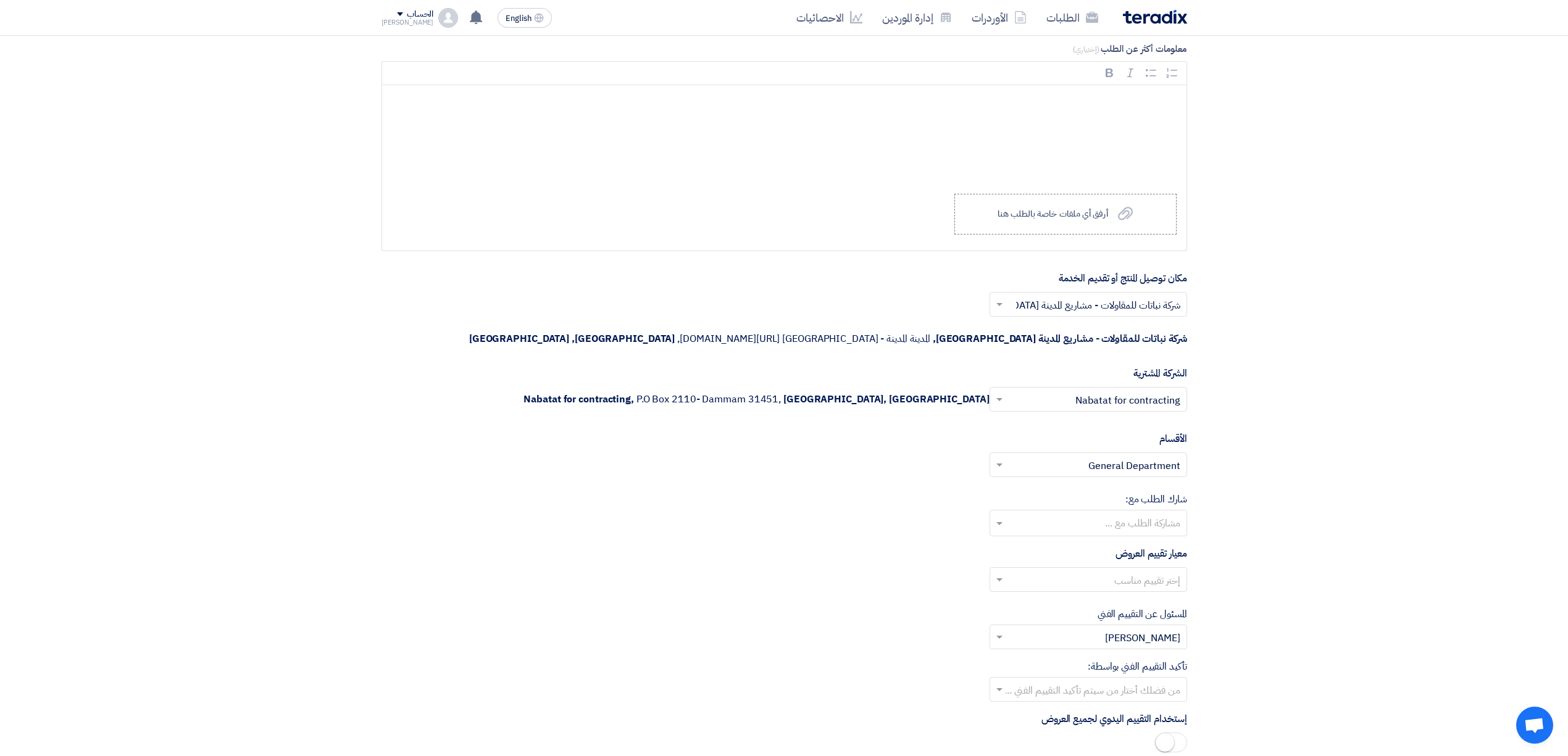
click at [1100, 571] on input "text" at bounding box center [1095, 581] width 173 height 21
click at [1105, 592] on div "Direct material" at bounding box center [1089, 604] width 196 height 25
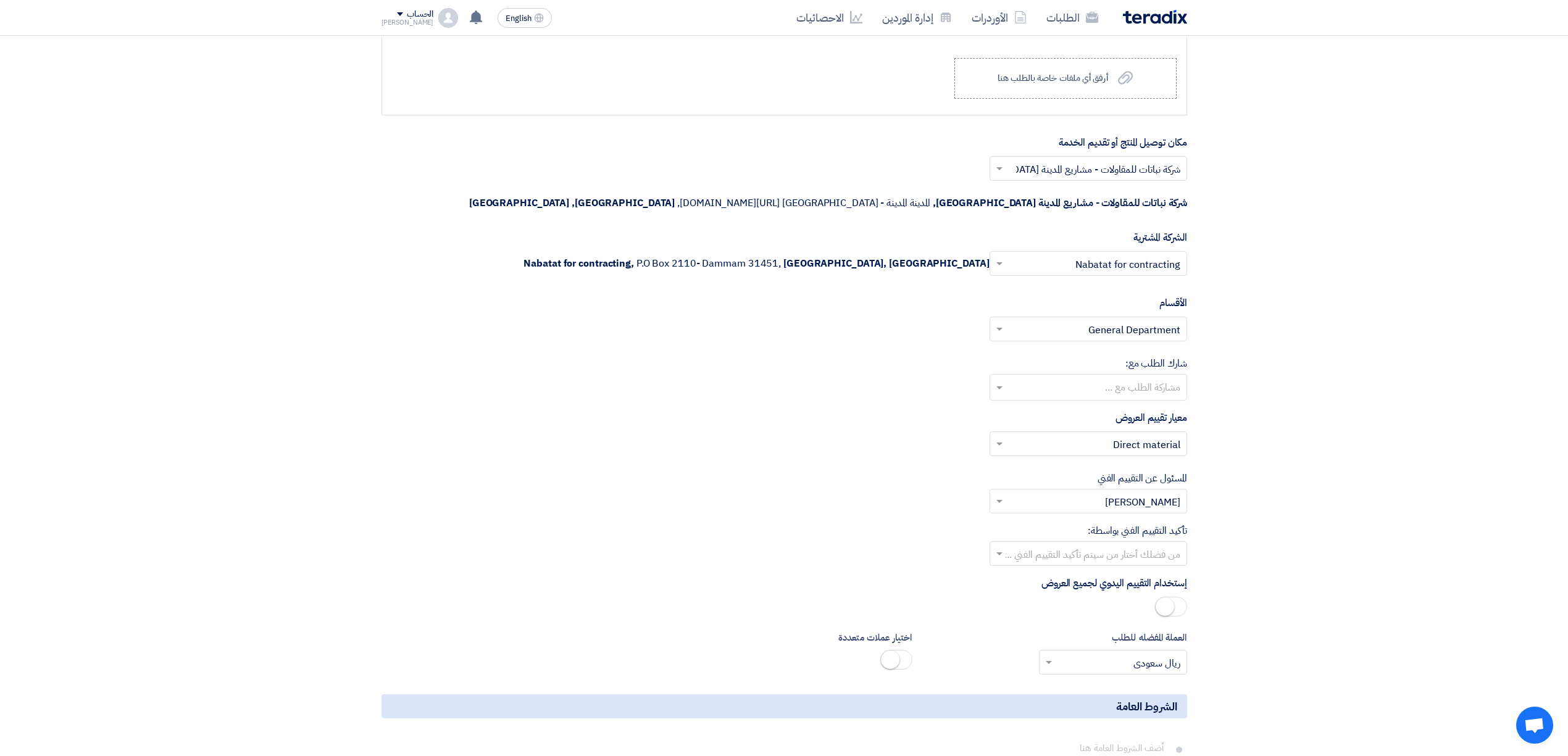
scroll to position [1558, 0]
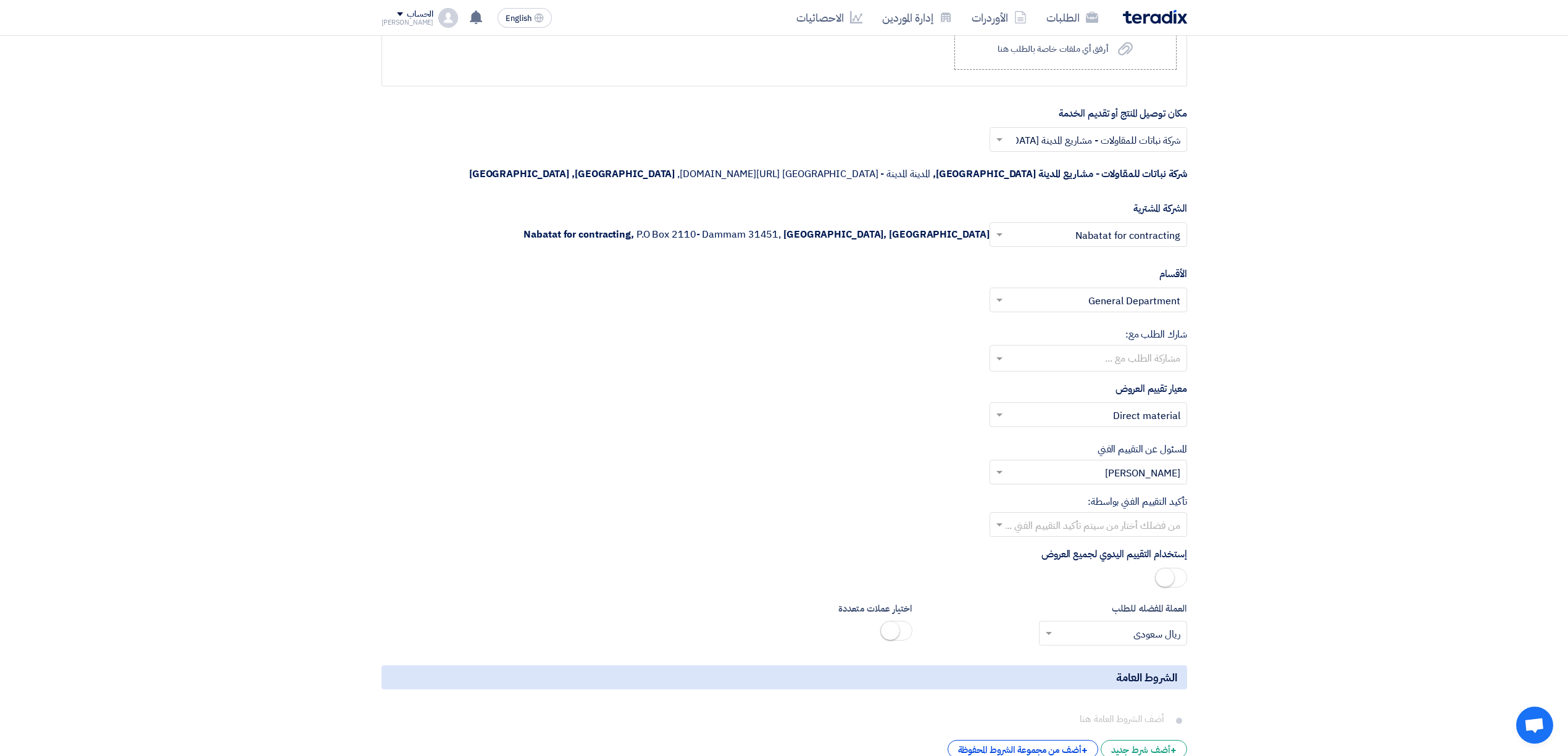
click at [1084, 463] on input "text" at bounding box center [1095, 474] width 173 height 21
click at [1119, 463] on input "text" at bounding box center [1095, 474] width 173 height 21
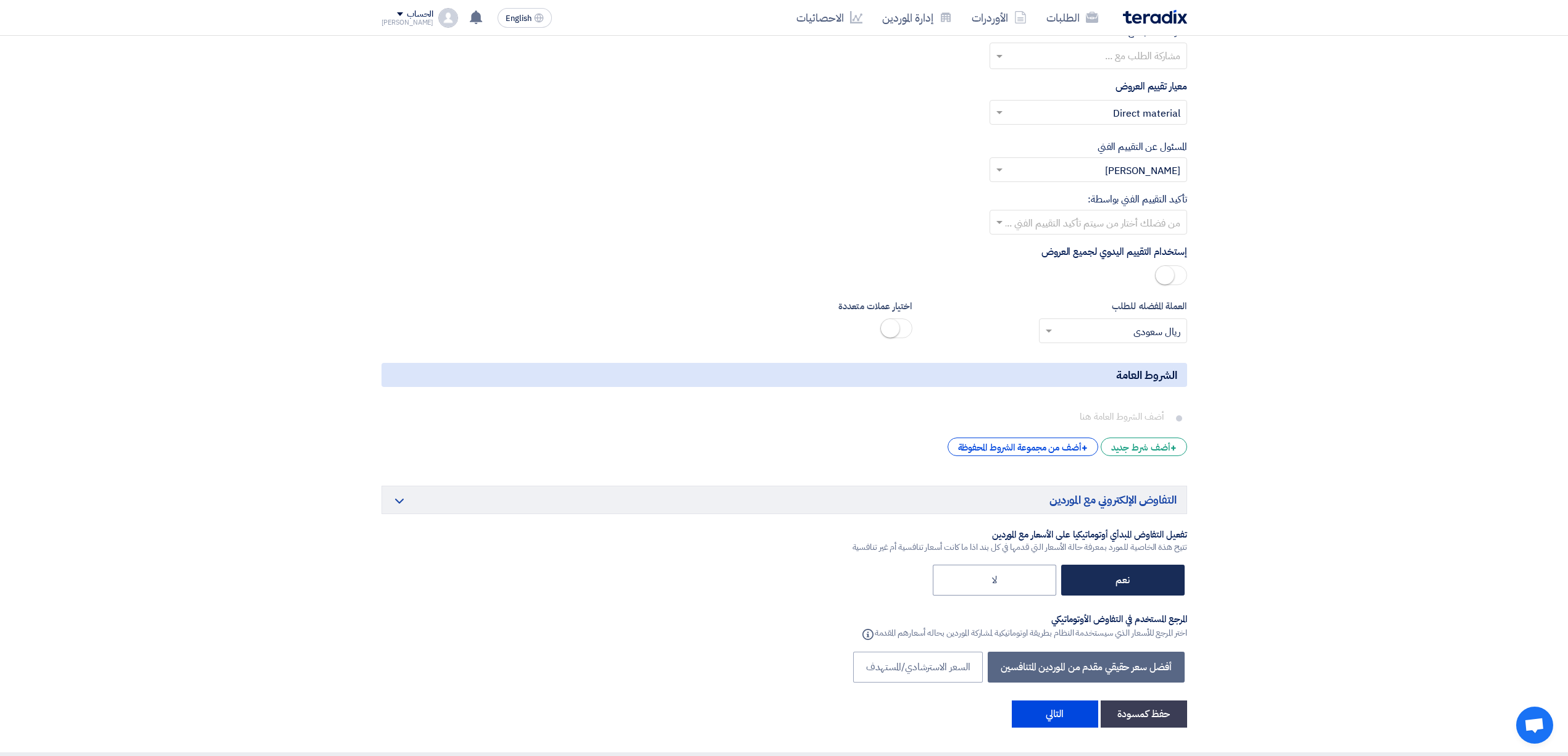
scroll to position [1887, 0]
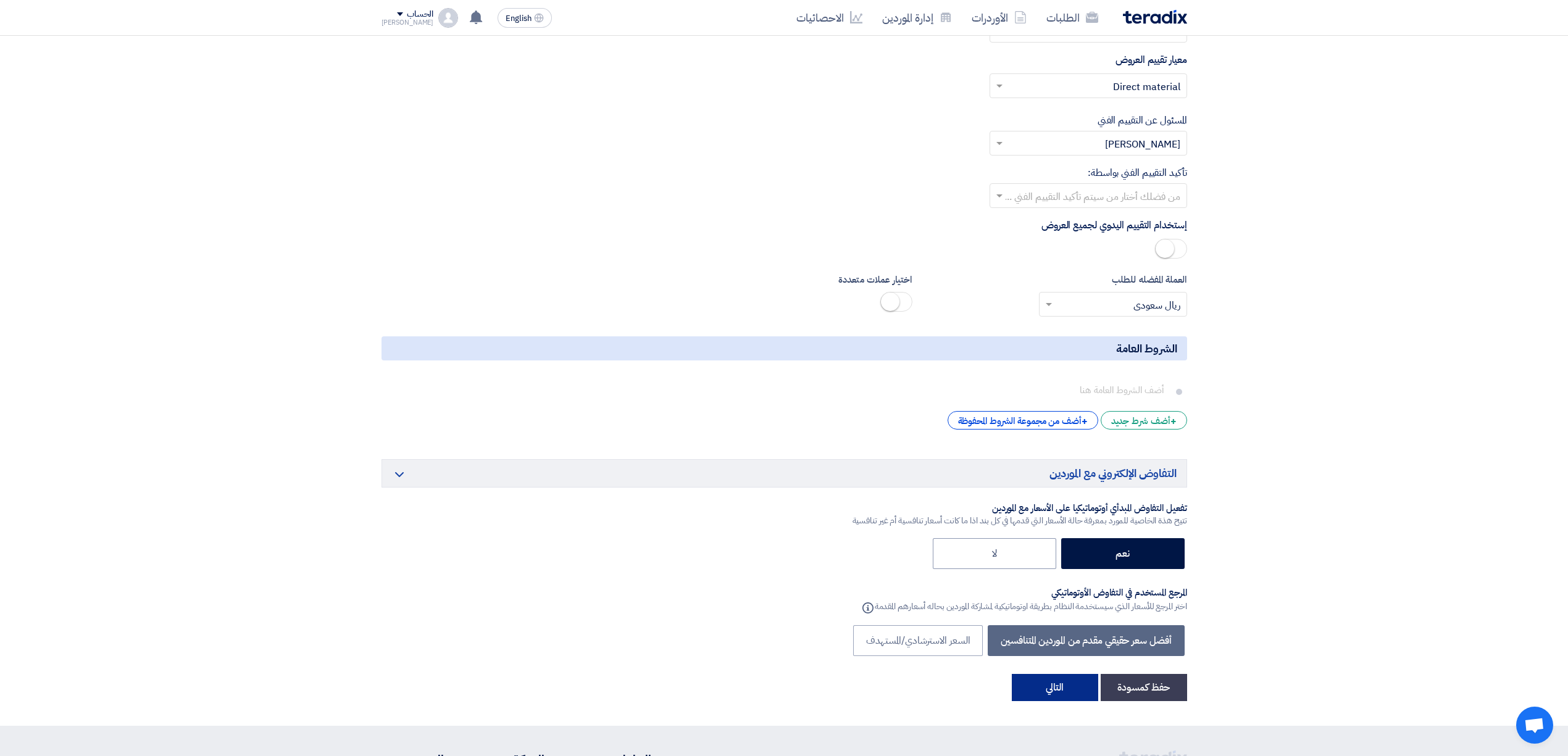
click at [1074, 680] on button "التالي" at bounding box center [1055, 687] width 87 height 27
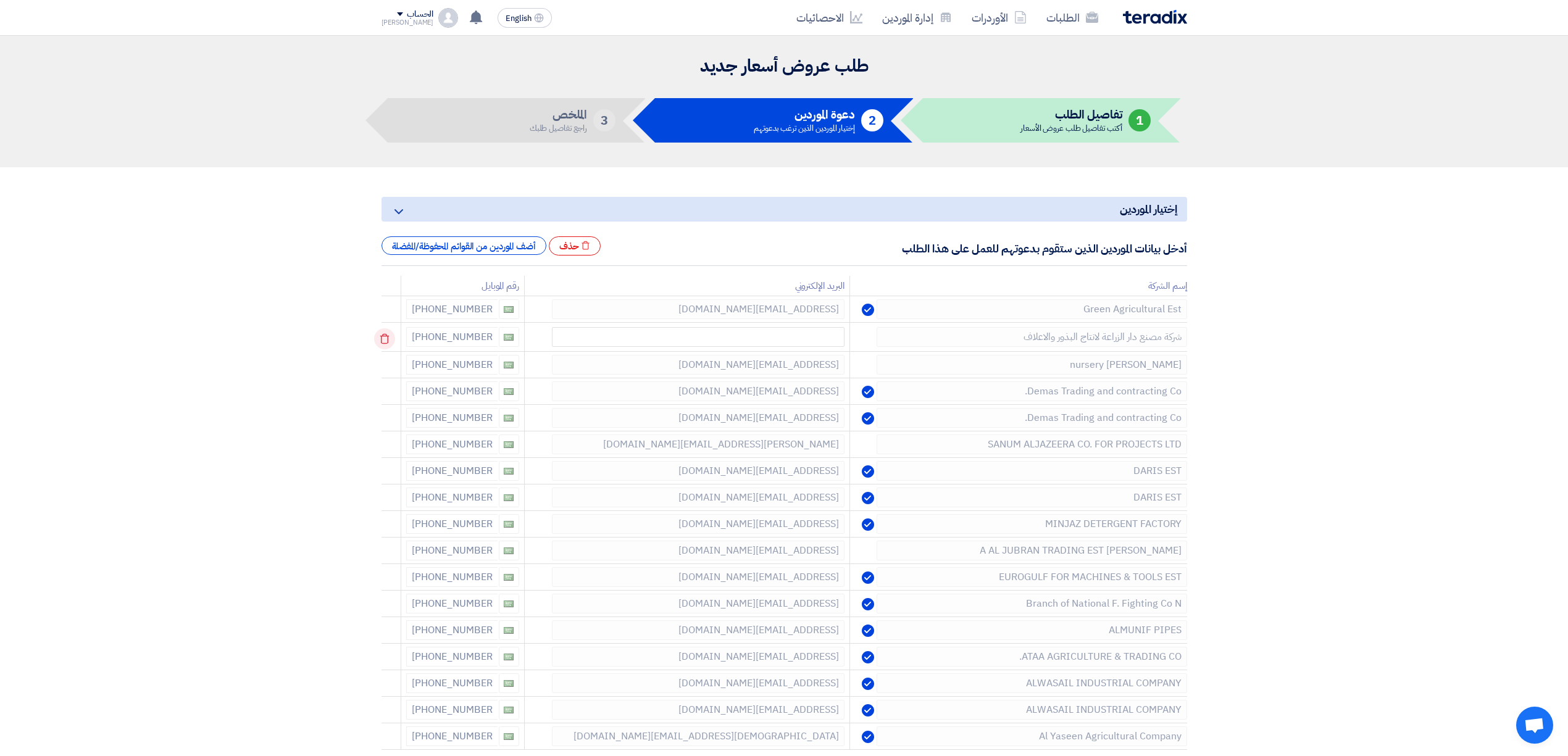
click at [383, 342] on use at bounding box center [384, 339] width 9 height 10
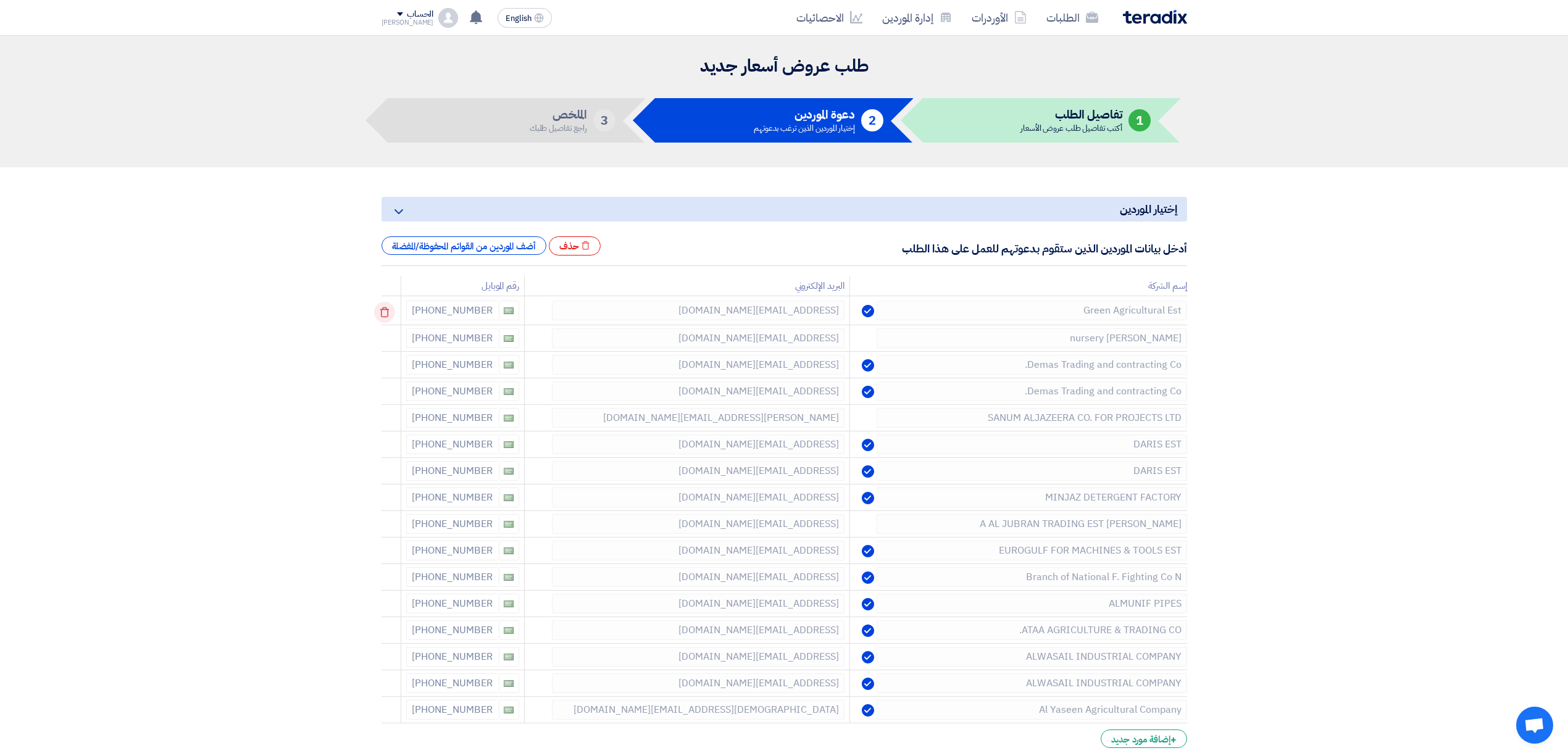
click at [381, 309] on icon at bounding box center [384, 312] width 21 height 21
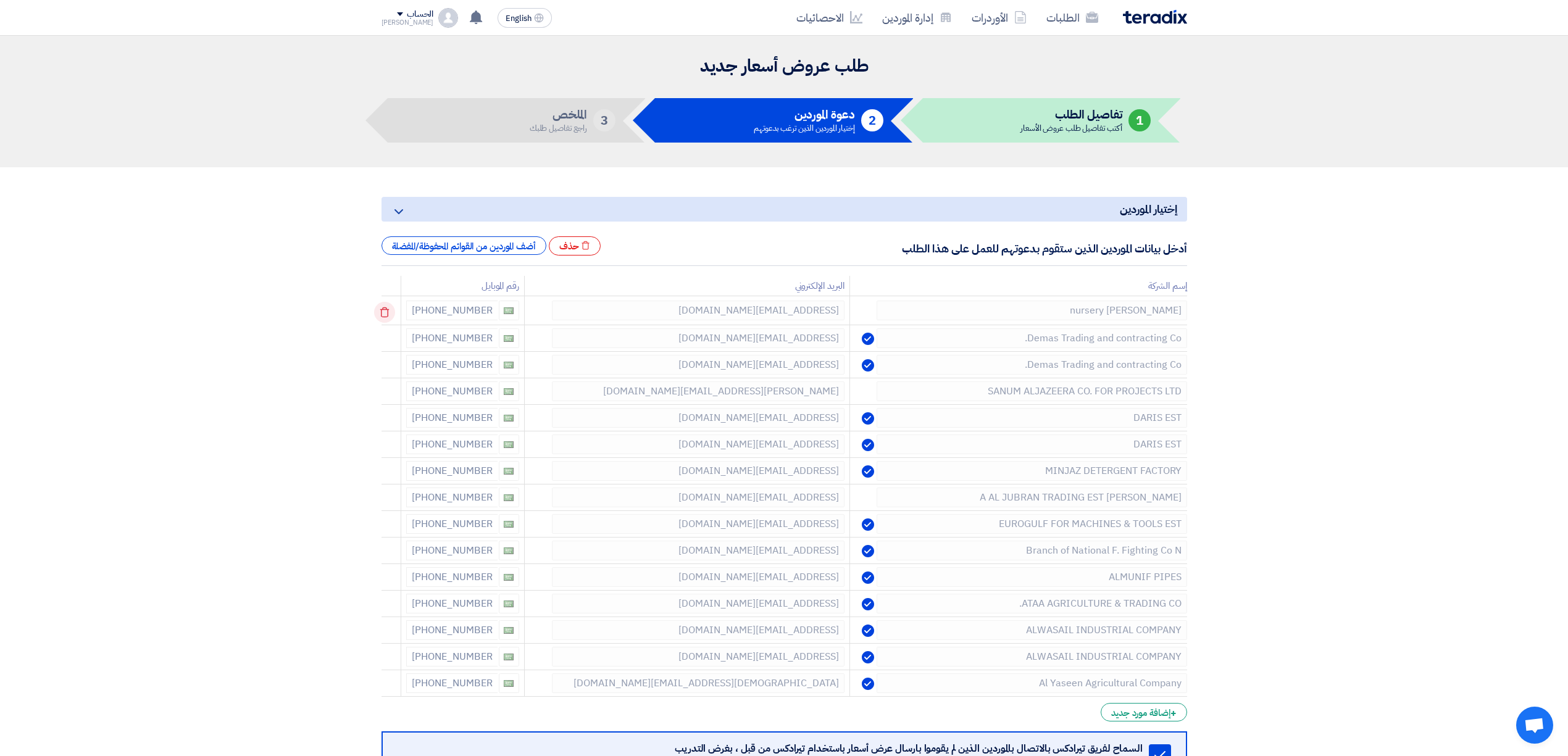
click at [381, 309] on icon at bounding box center [384, 312] width 21 height 21
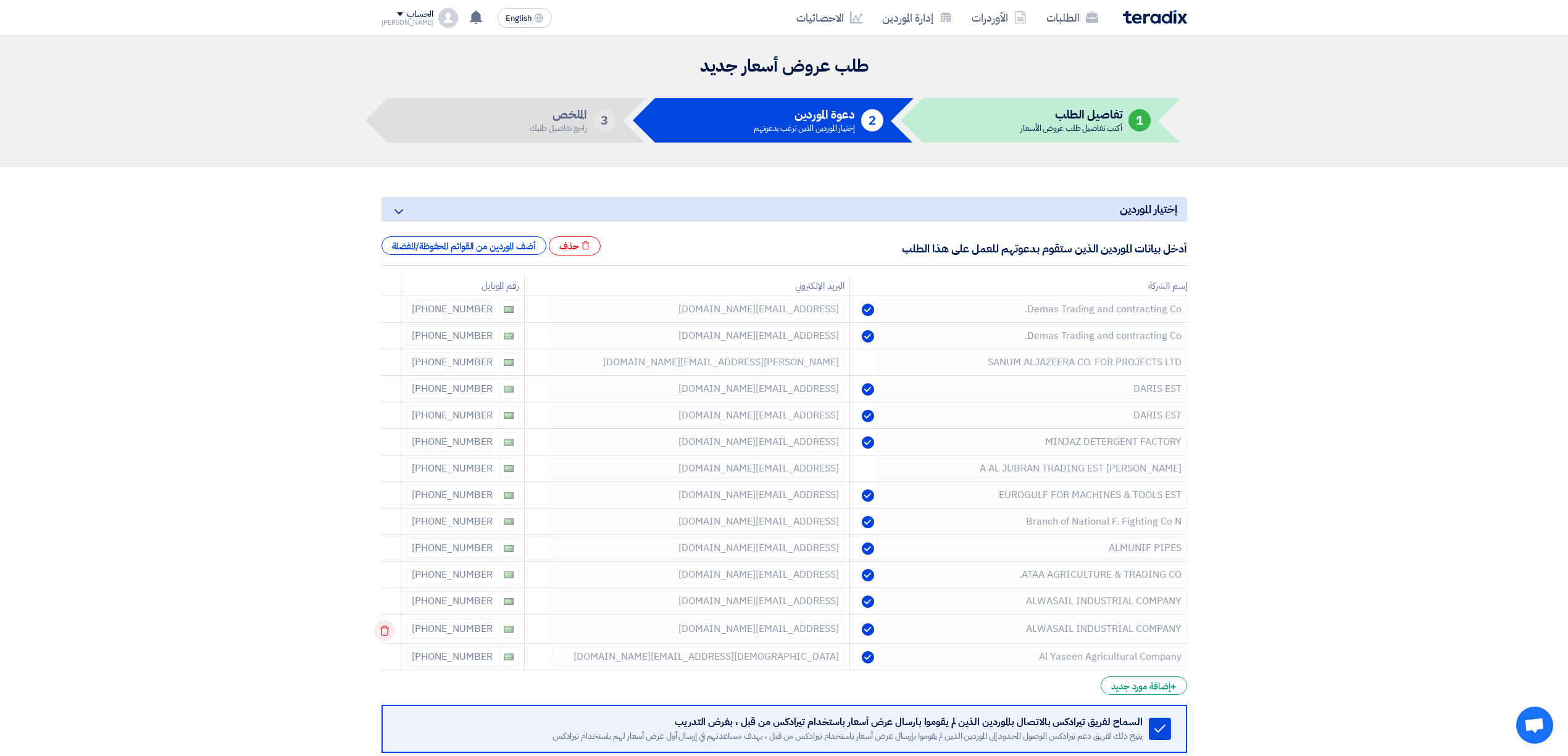
click at [385, 628] on icon at bounding box center [384, 631] width 21 height 21
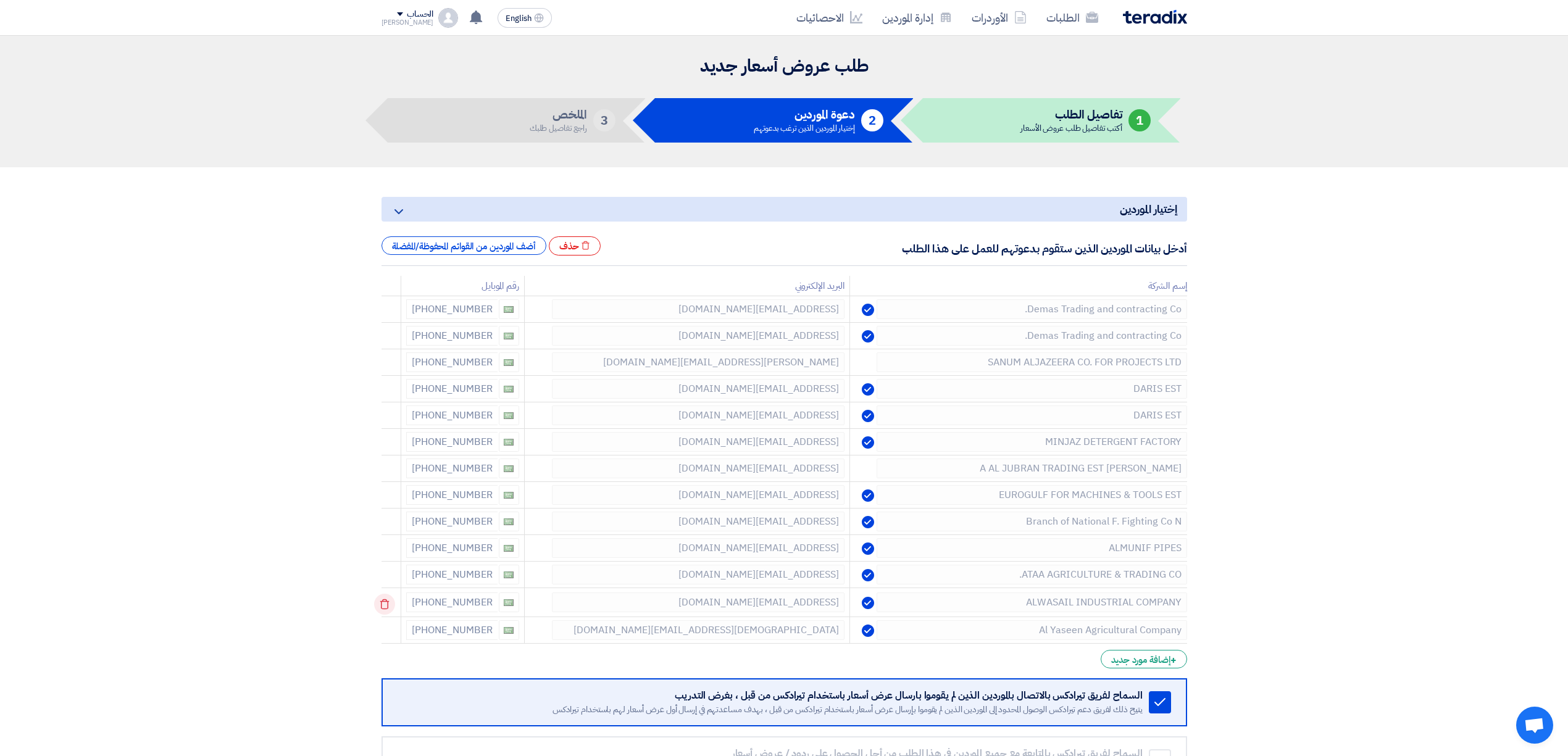
click at [388, 604] on use at bounding box center [384, 605] width 9 height 10
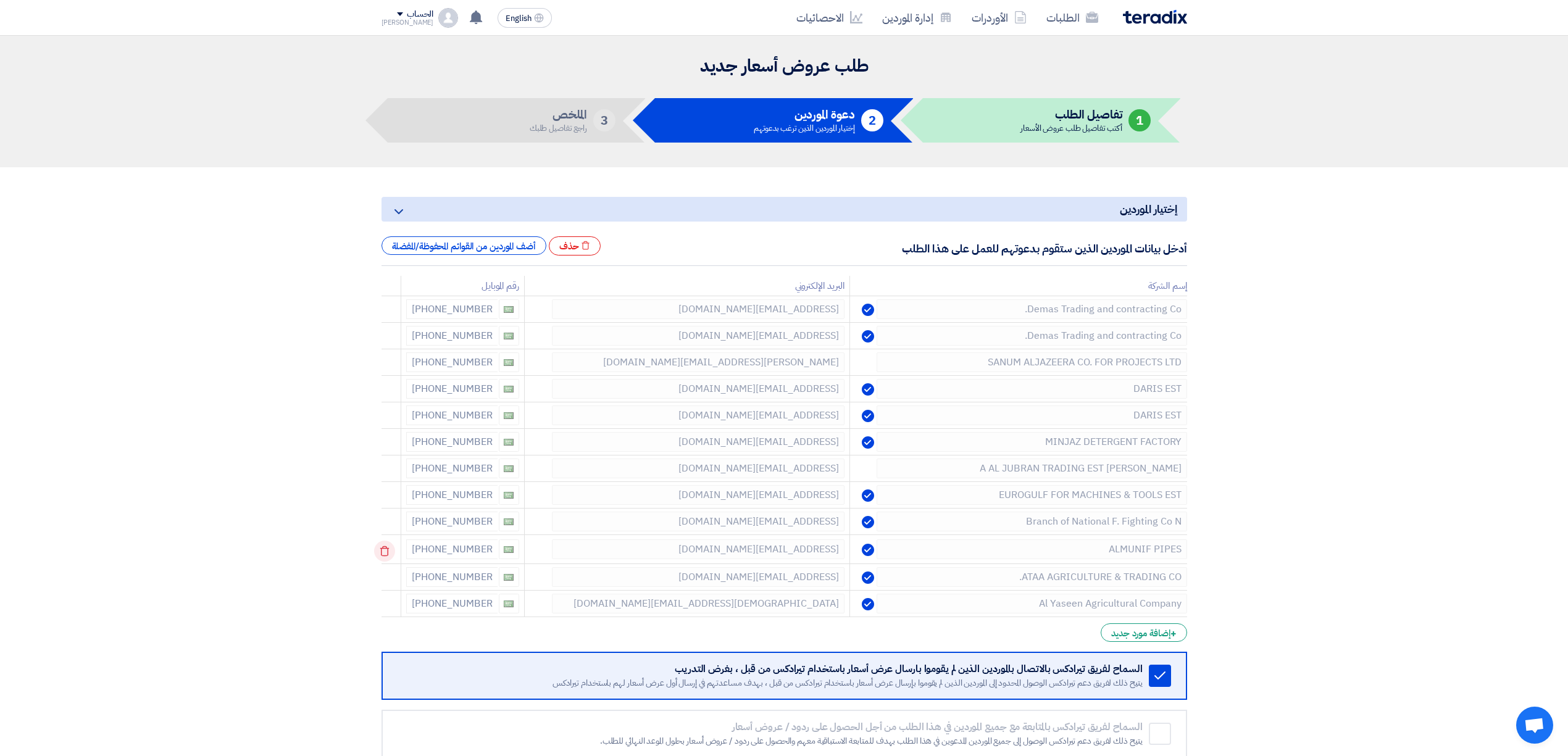
click at [392, 551] on icon at bounding box center [384, 551] width 21 height 21
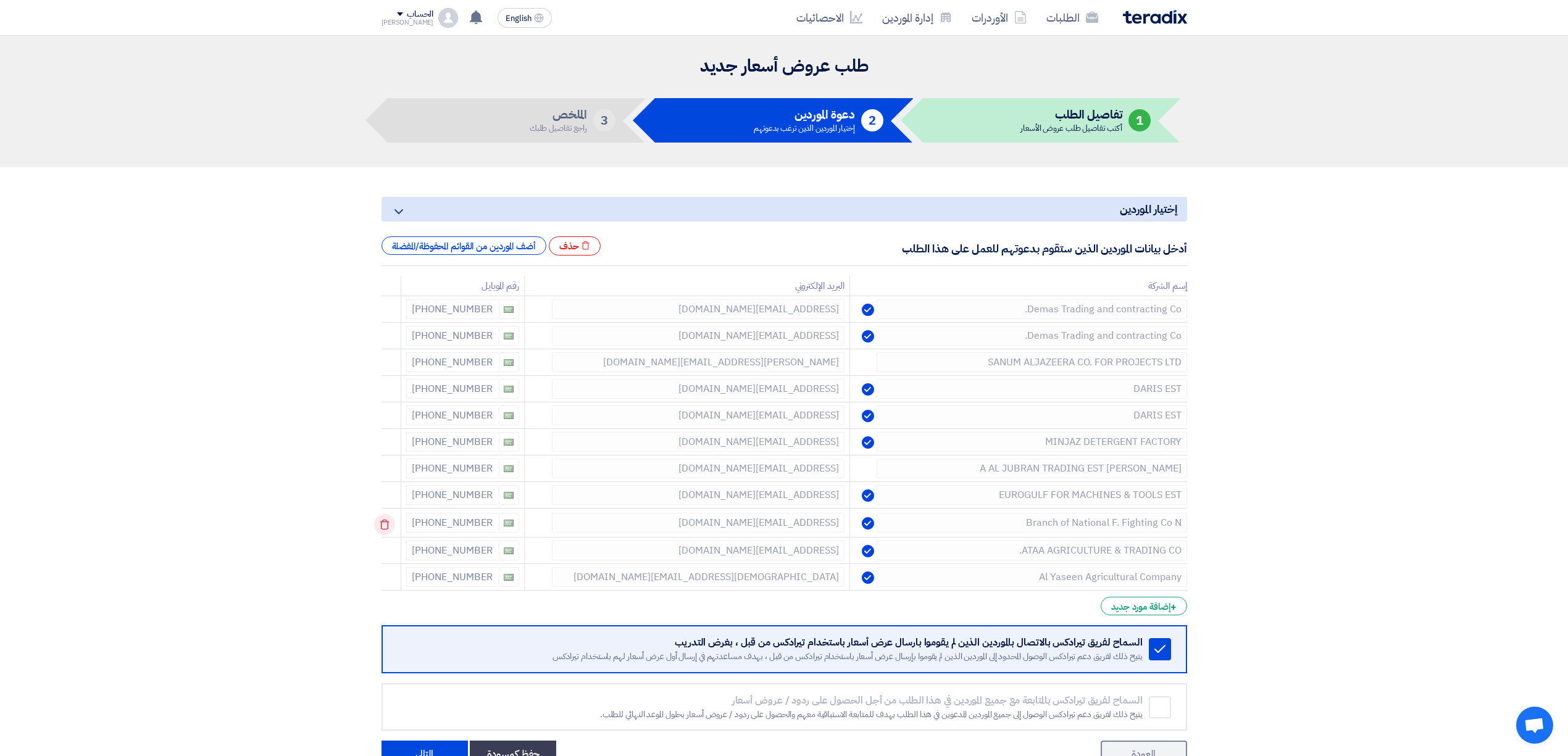
click at [385, 519] on icon at bounding box center [384, 524] width 21 height 21
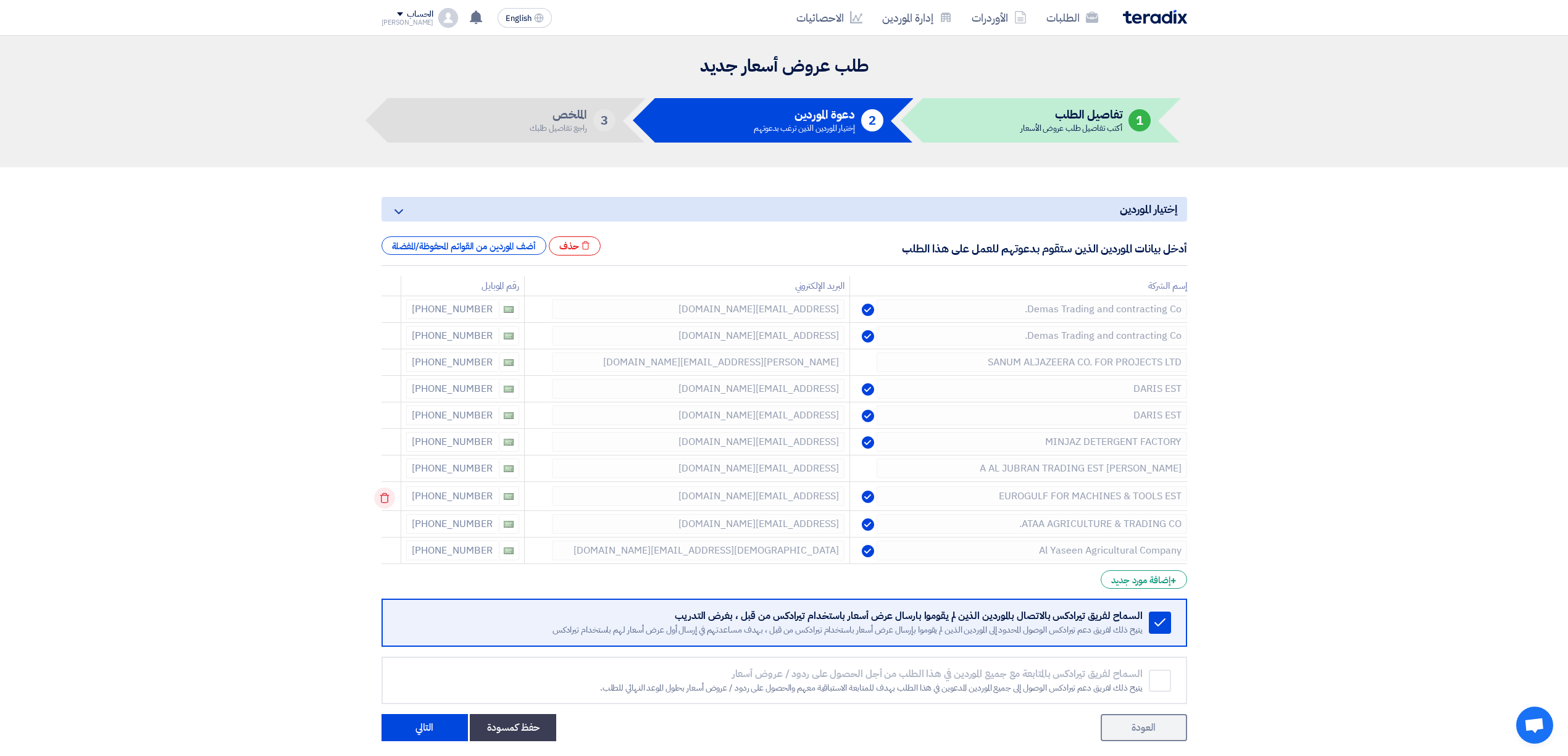
click at [383, 490] on icon at bounding box center [384, 498] width 21 height 21
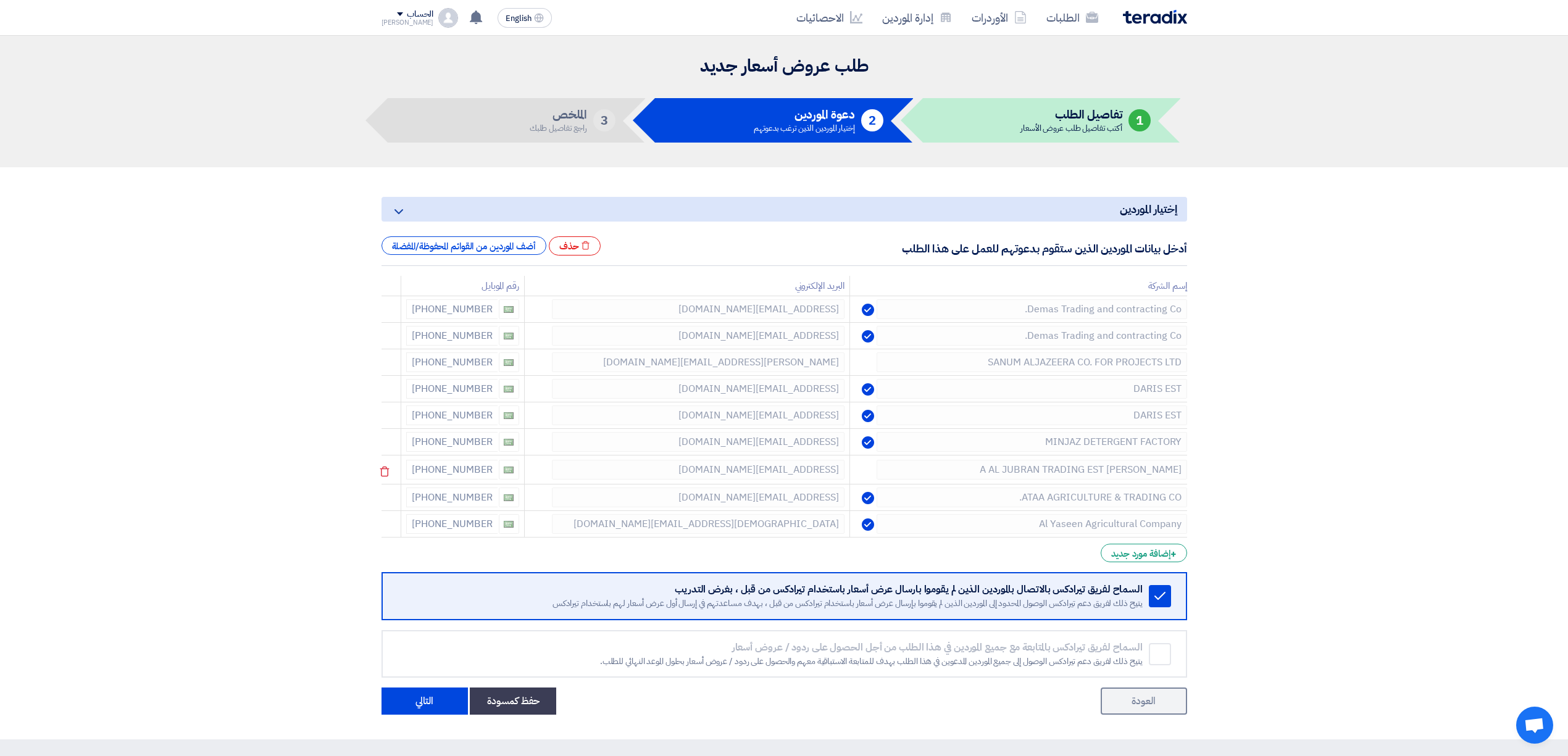
click at [383, 462] on icon at bounding box center [384, 471] width 21 height 21
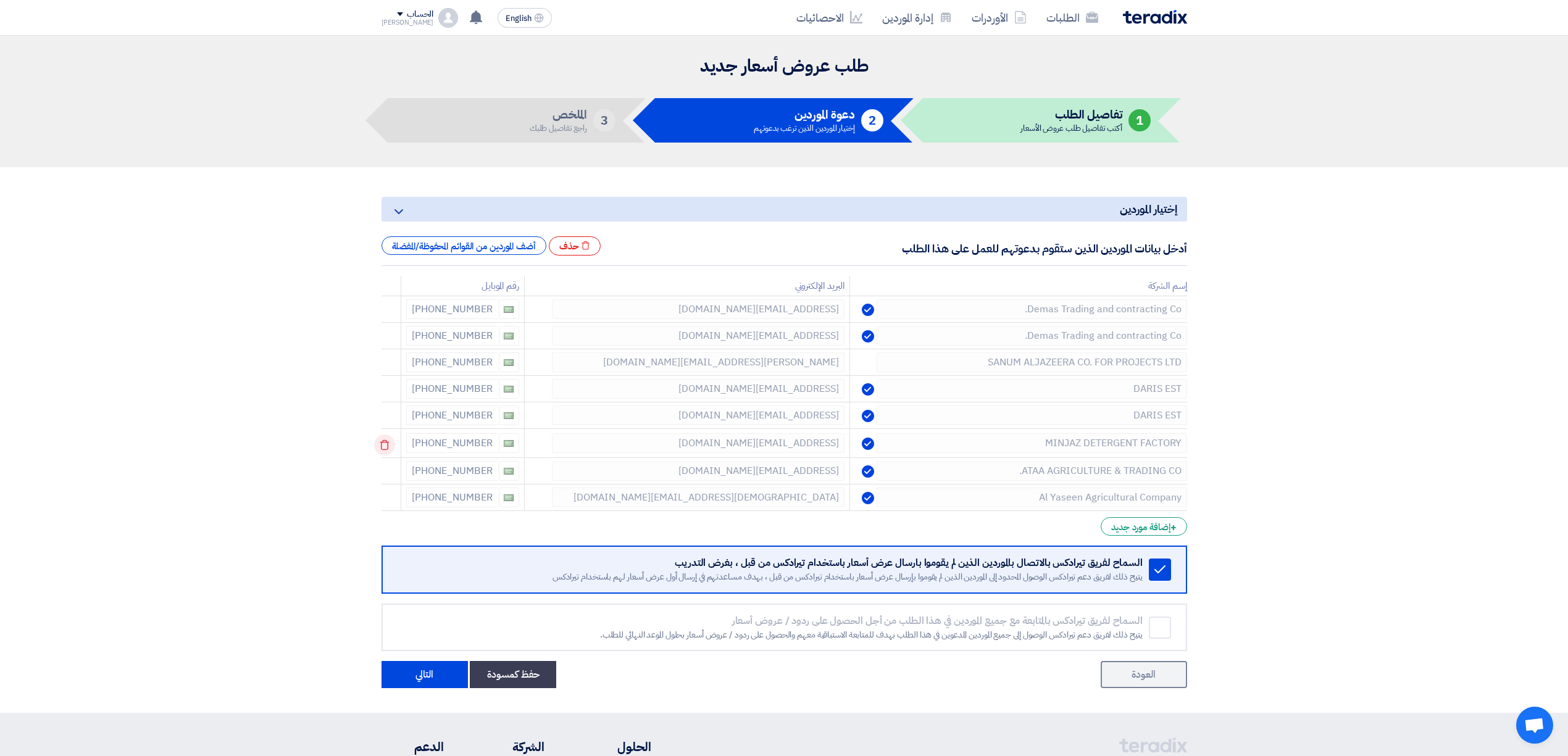
click at [395, 442] on icon at bounding box center [384, 445] width 21 height 21
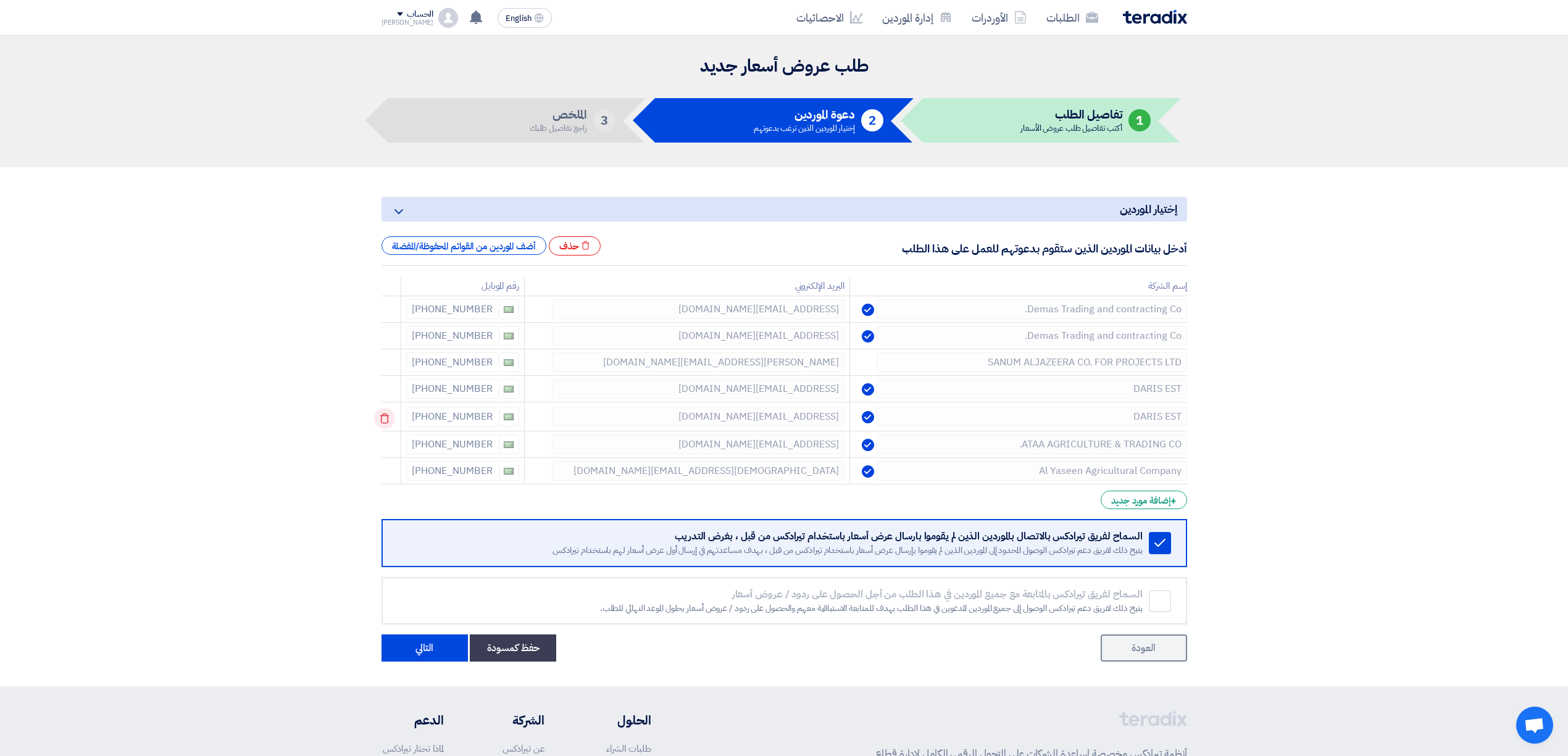
click at [395, 420] on icon at bounding box center [384, 418] width 21 height 21
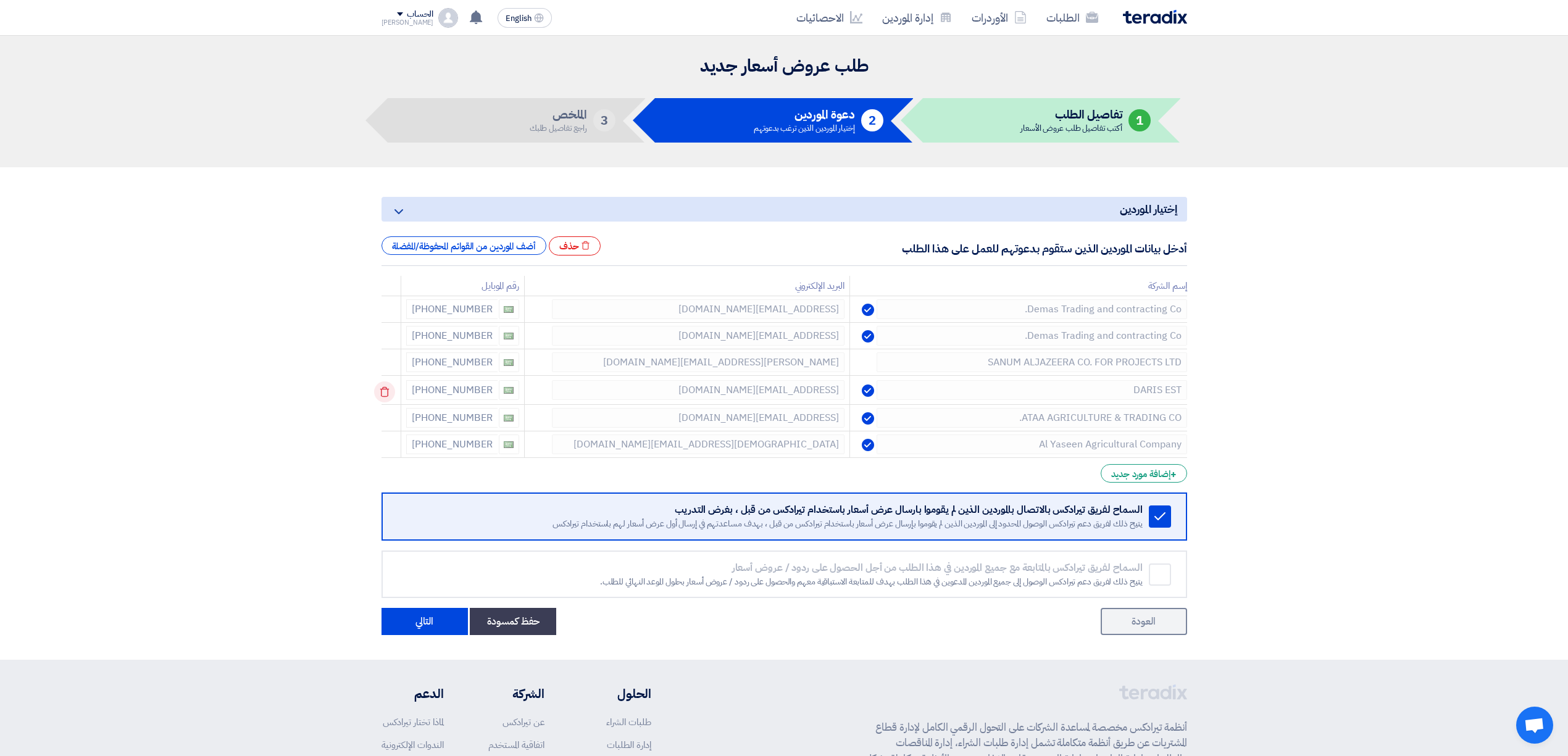
click at [391, 394] on icon at bounding box center [384, 391] width 21 height 21
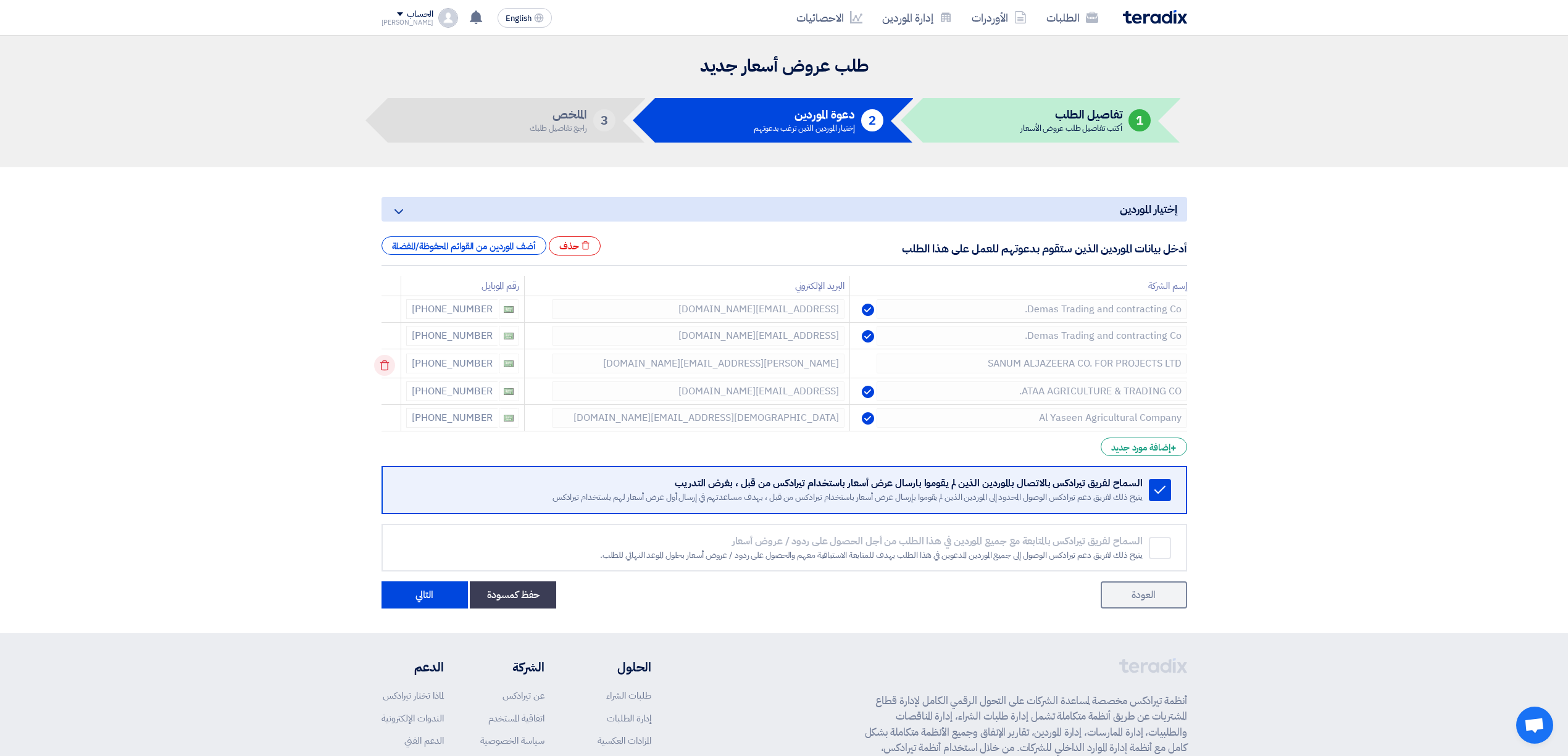
click at [0, 0] on use at bounding box center [0, 0] width 0 height 0
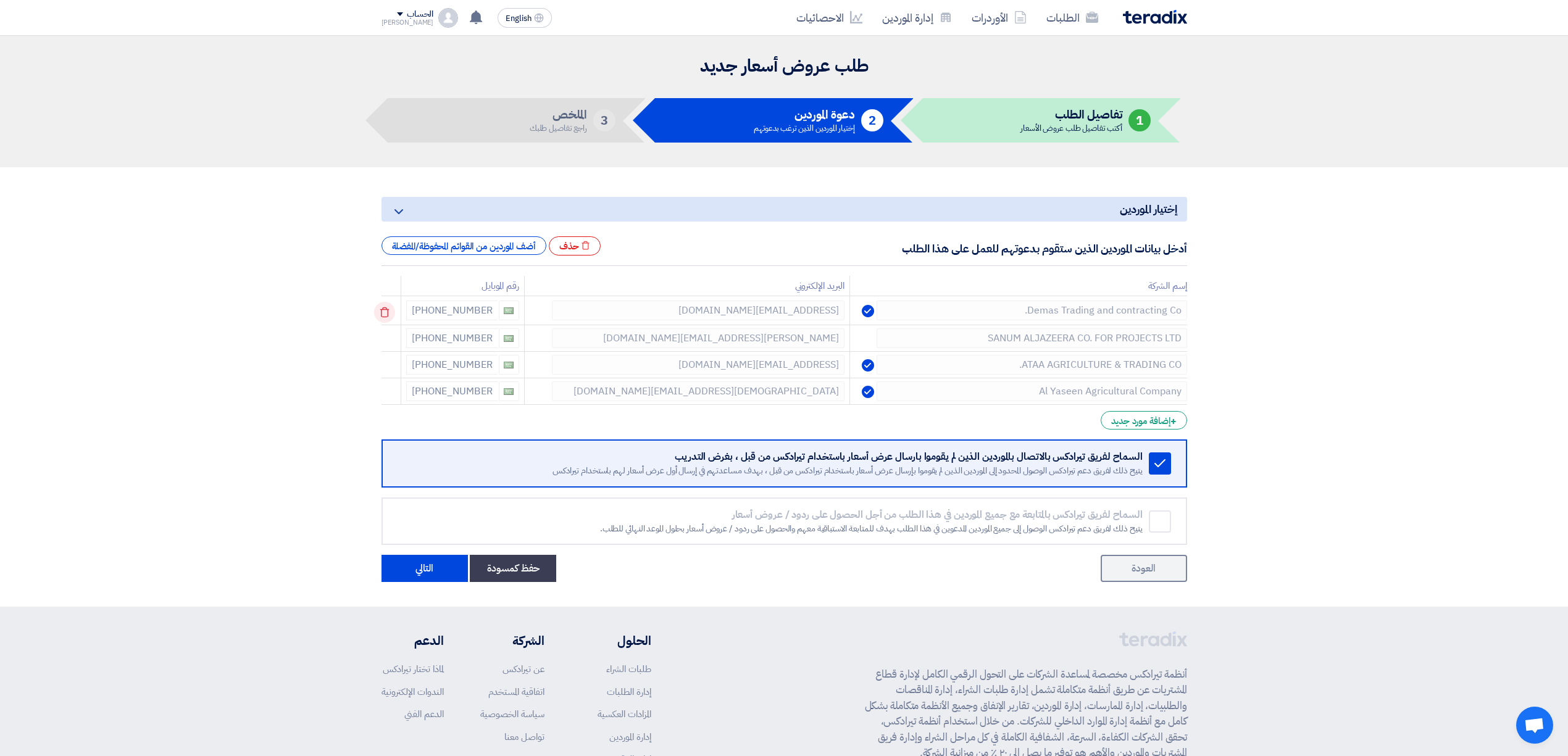
click at [389, 312] on icon at bounding box center [384, 312] width 21 height 21
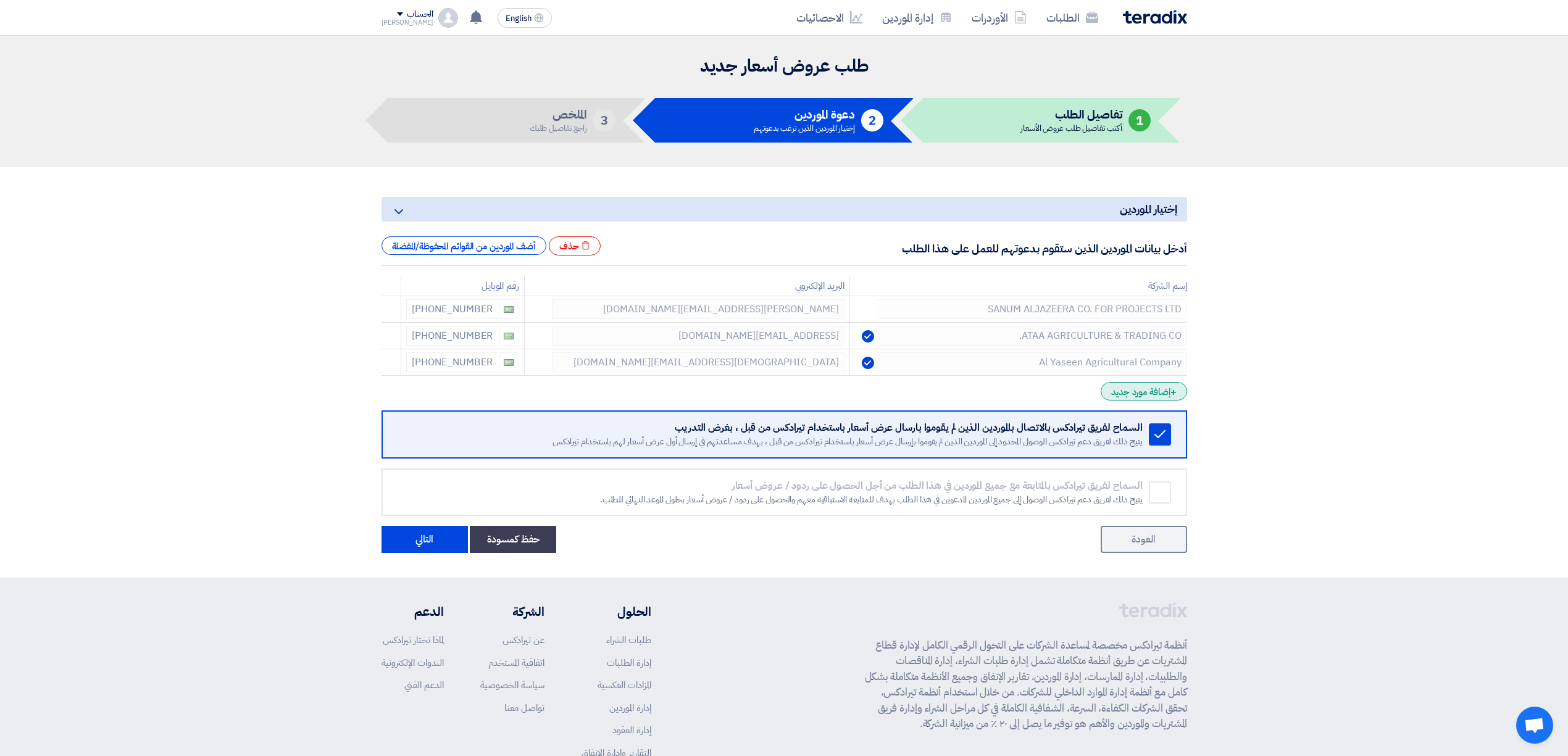
click at [1144, 391] on div "+ إضافة مورد جديد" at bounding box center [1144, 391] width 86 height 19
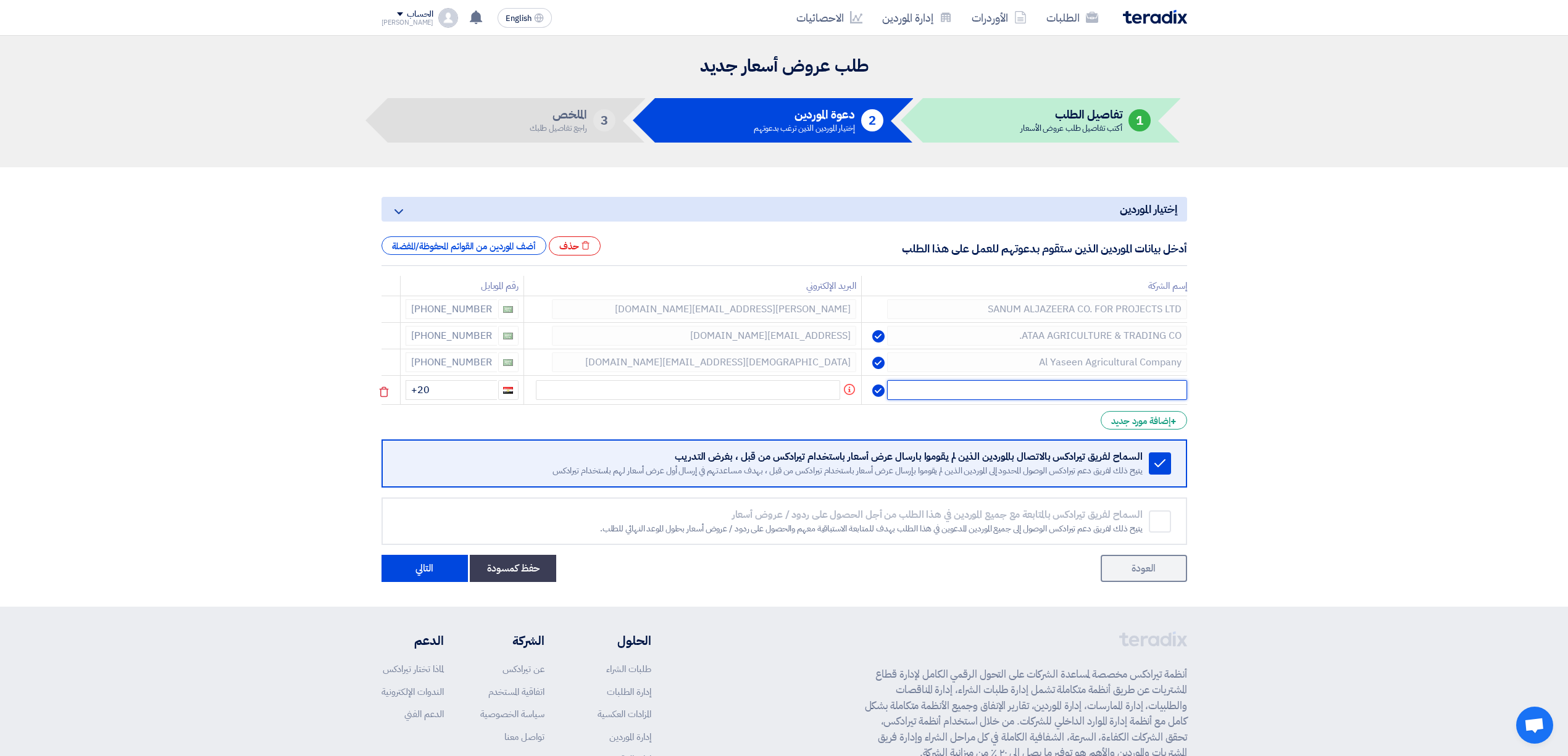
click at [1094, 389] on input "text" at bounding box center [1037, 390] width 299 height 20
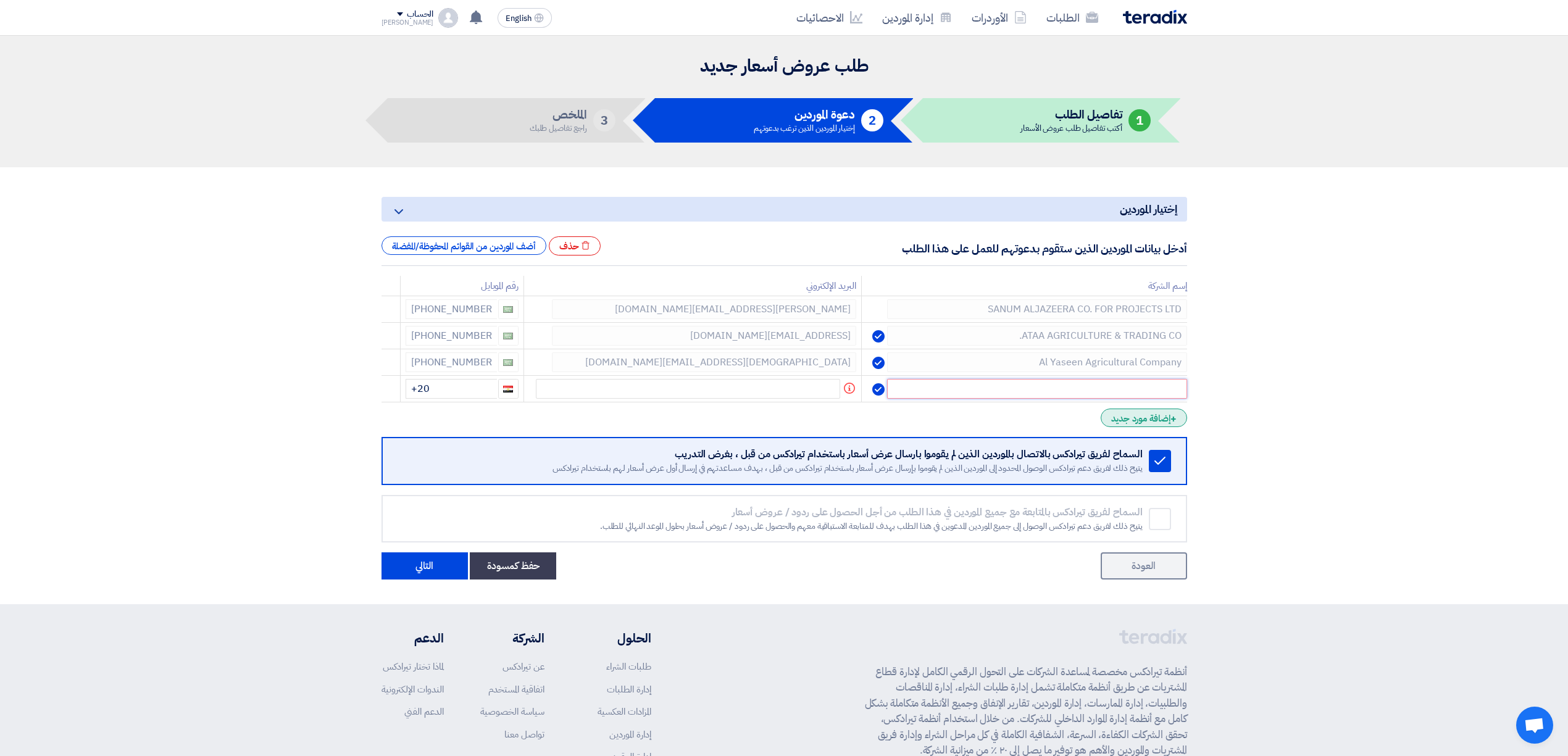
paste input "shiragroup"
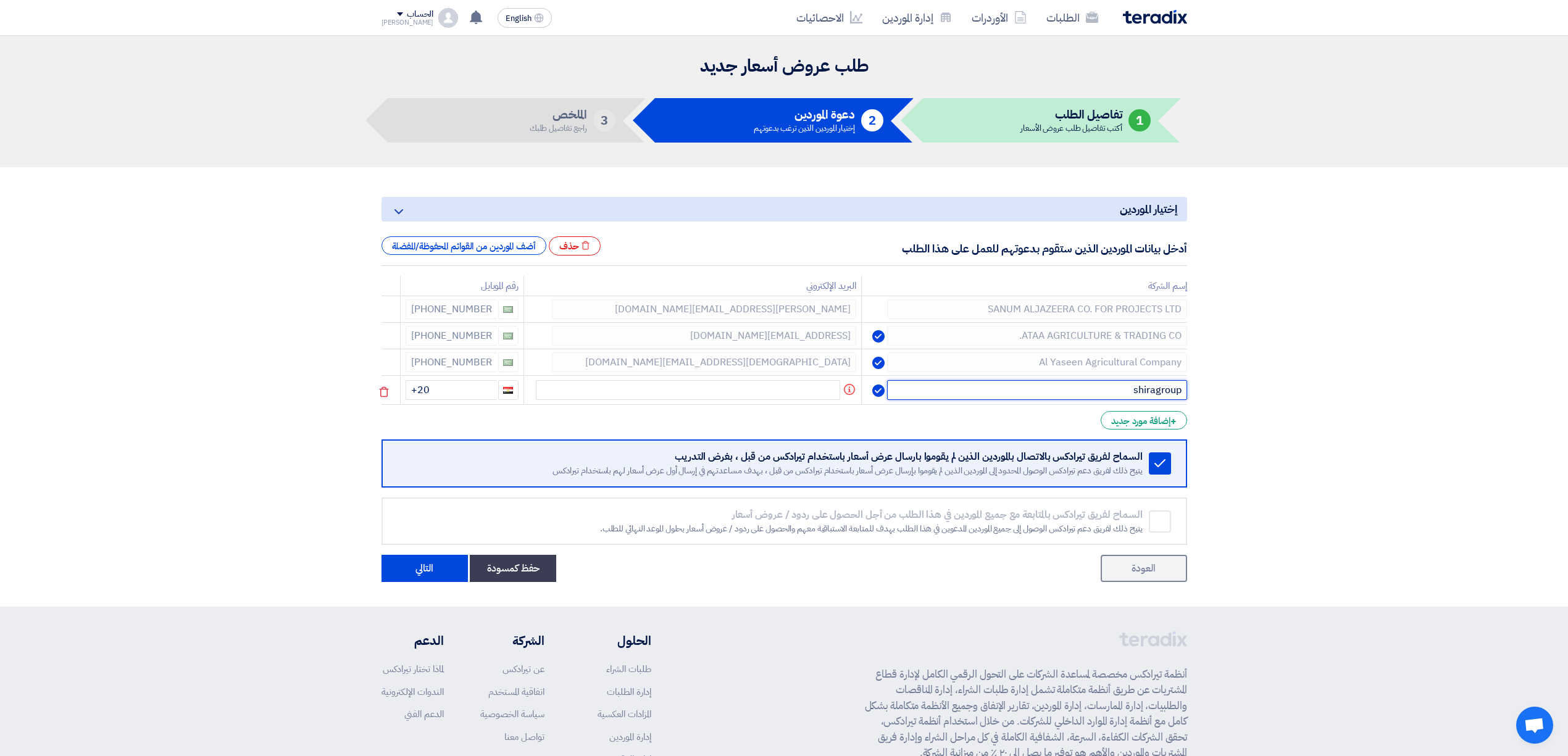
click at [1156, 391] on input "shiragroup" at bounding box center [1037, 390] width 299 height 20
type input "shiragroup"
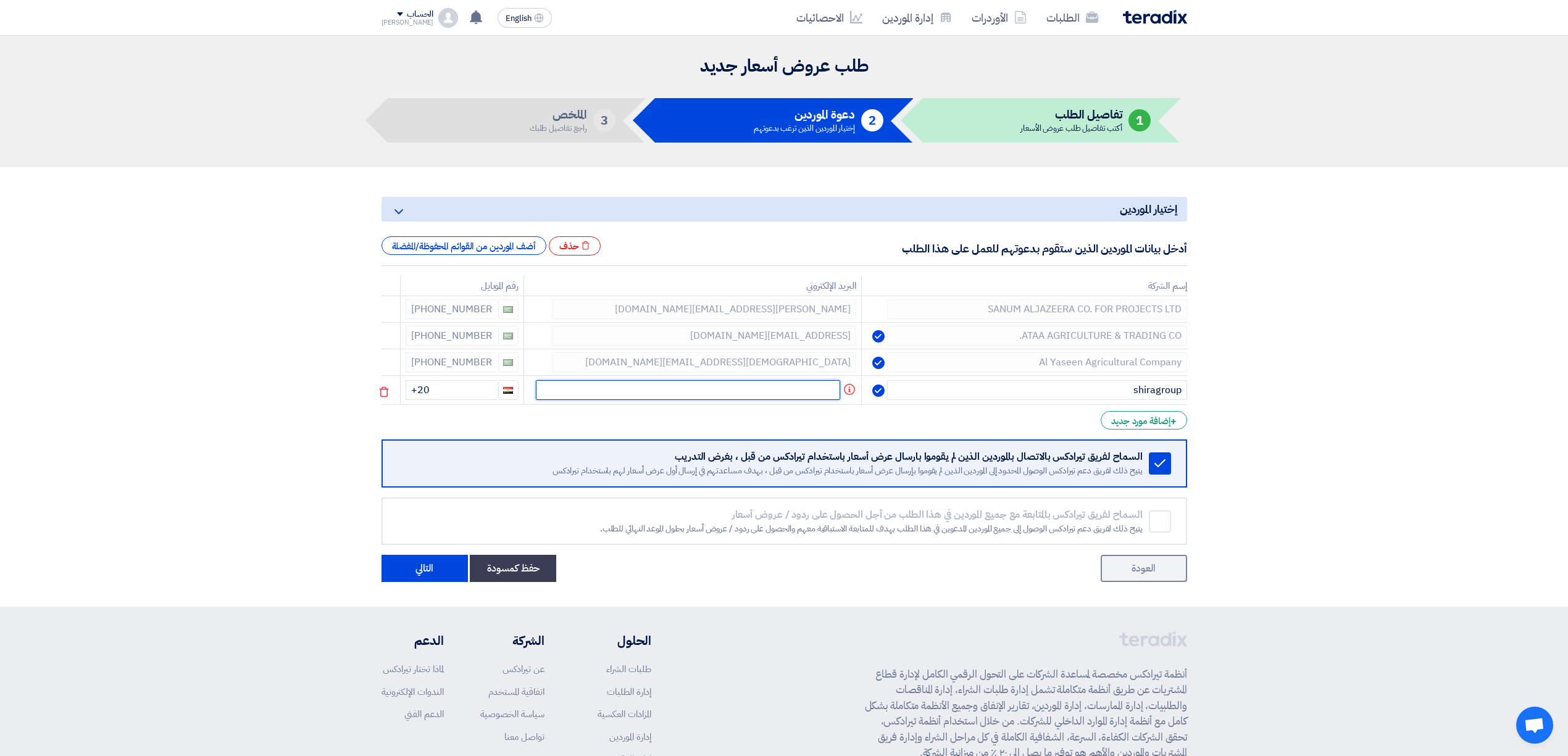
click at [800, 391] on input "text" at bounding box center [688, 390] width 304 height 20
paste input "[PERSON_NAME][EMAIL_ADDRESS][DOMAIN_NAME]"
type input "[PERSON_NAME][EMAIL_ADDRESS][DOMAIN_NAME]"
drag, startPoint x: 460, startPoint y: 396, endPoint x: 399, endPoint y: 400, distance: 61.1
click at [399, 400] on tr "shiragroup [PERSON_NAME][EMAIL_ADDRESS][DOMAIN_NAME] +20" at bounding box center [784, 390] width 806 height 29
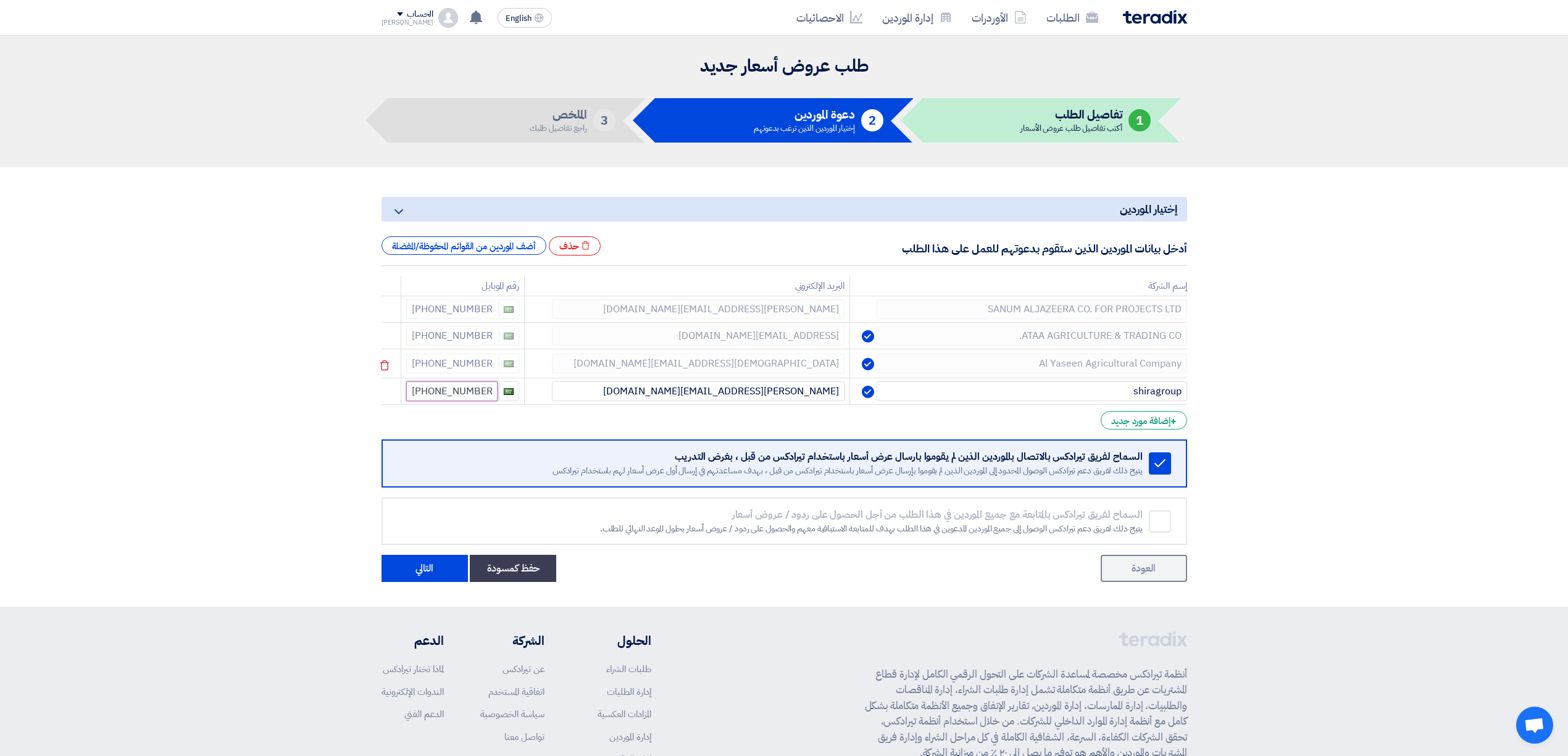
type input "[PHONE_NUMBER]"
click at [1126, 425] on div "+ إضافة مورد جديد" at bounding box center [1144, 418] width 86 height 19
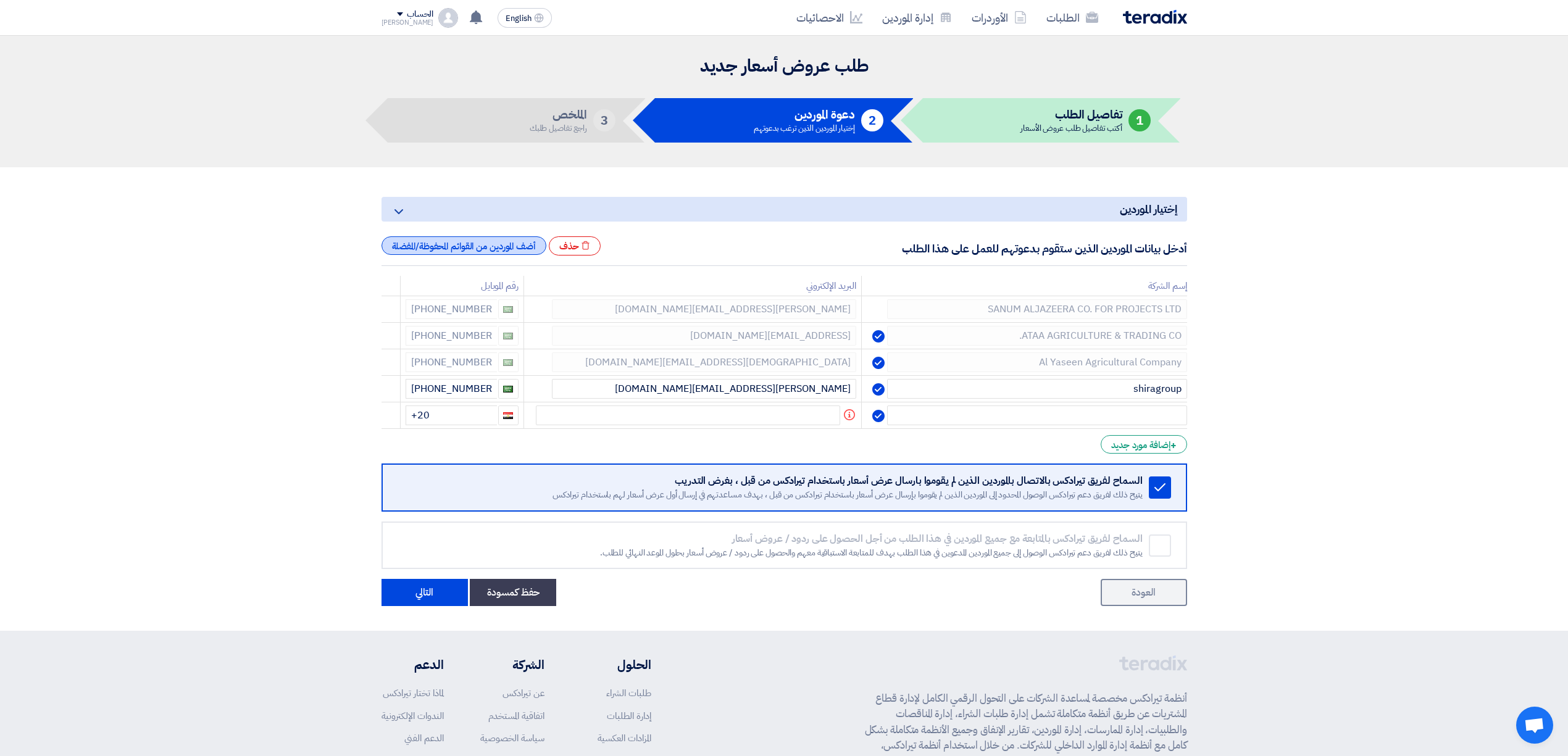
click at [497, 252] on div "أضف الموردين من القوائم المحفوظة/المفضلة" at bounding box center [463, 245] width 165 height 19
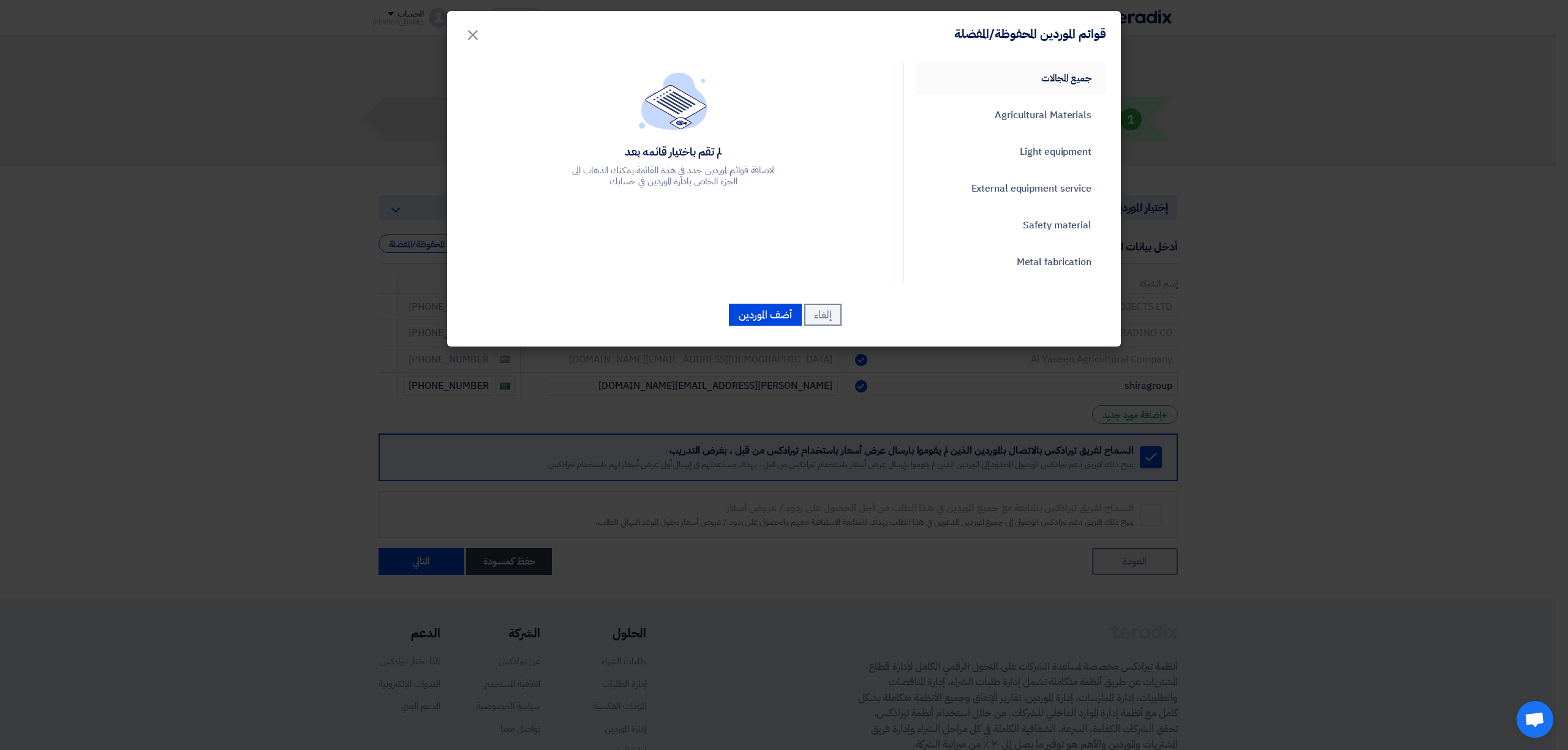
click at [1061, 78] on link "جميع المجالات" at bounding box center [1011, 78] width 190 height 32
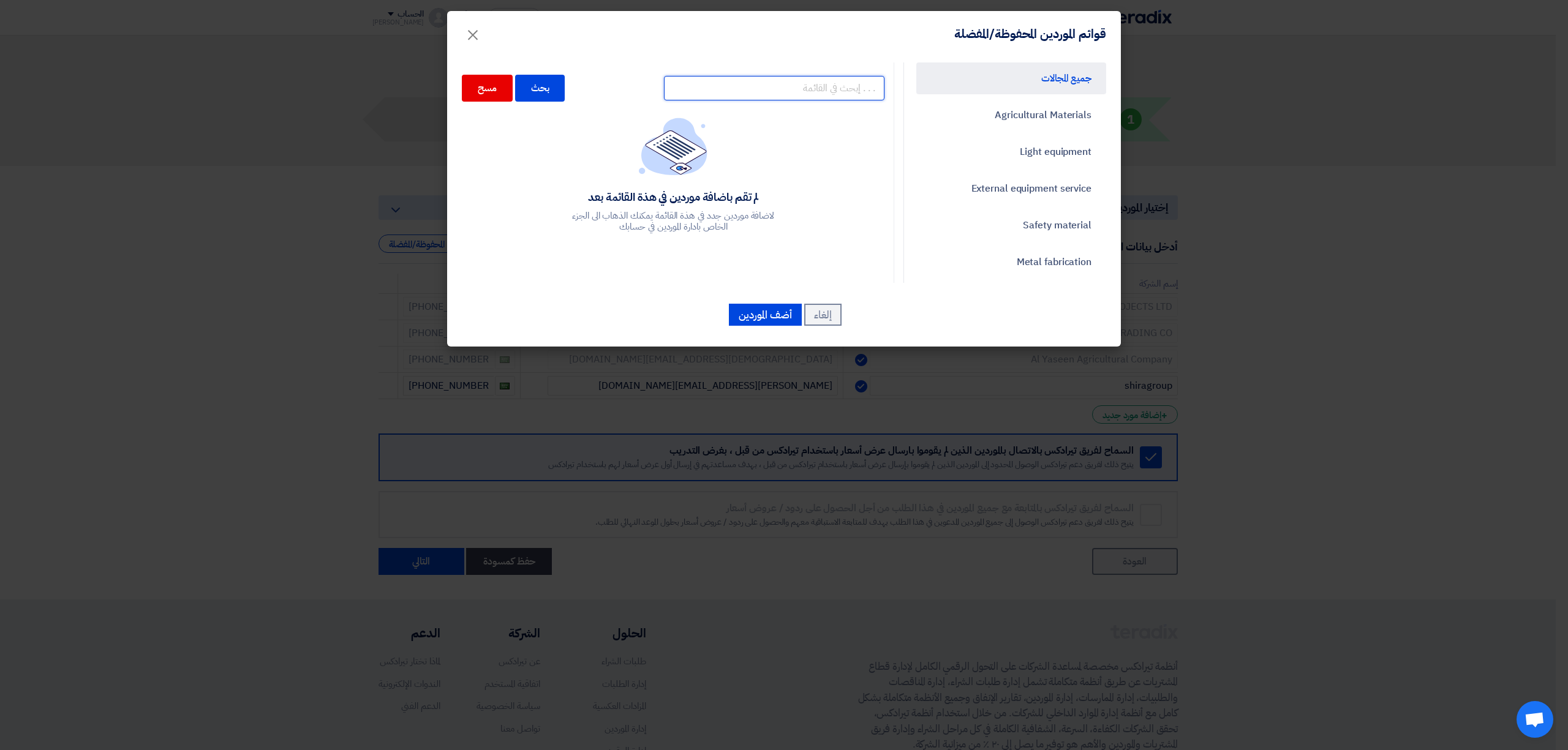
click at [816, 90] on input "text" at bounding box center [774, 88] width 220 height 24
paste input "10009475"
type input "10009475"
click at [539, 93] on div "بحث" at bounding box center [540, 88] width 50 height 27
click at [826, 87] on input "10009475" at bounding box center [774, 88] width 220 height 24
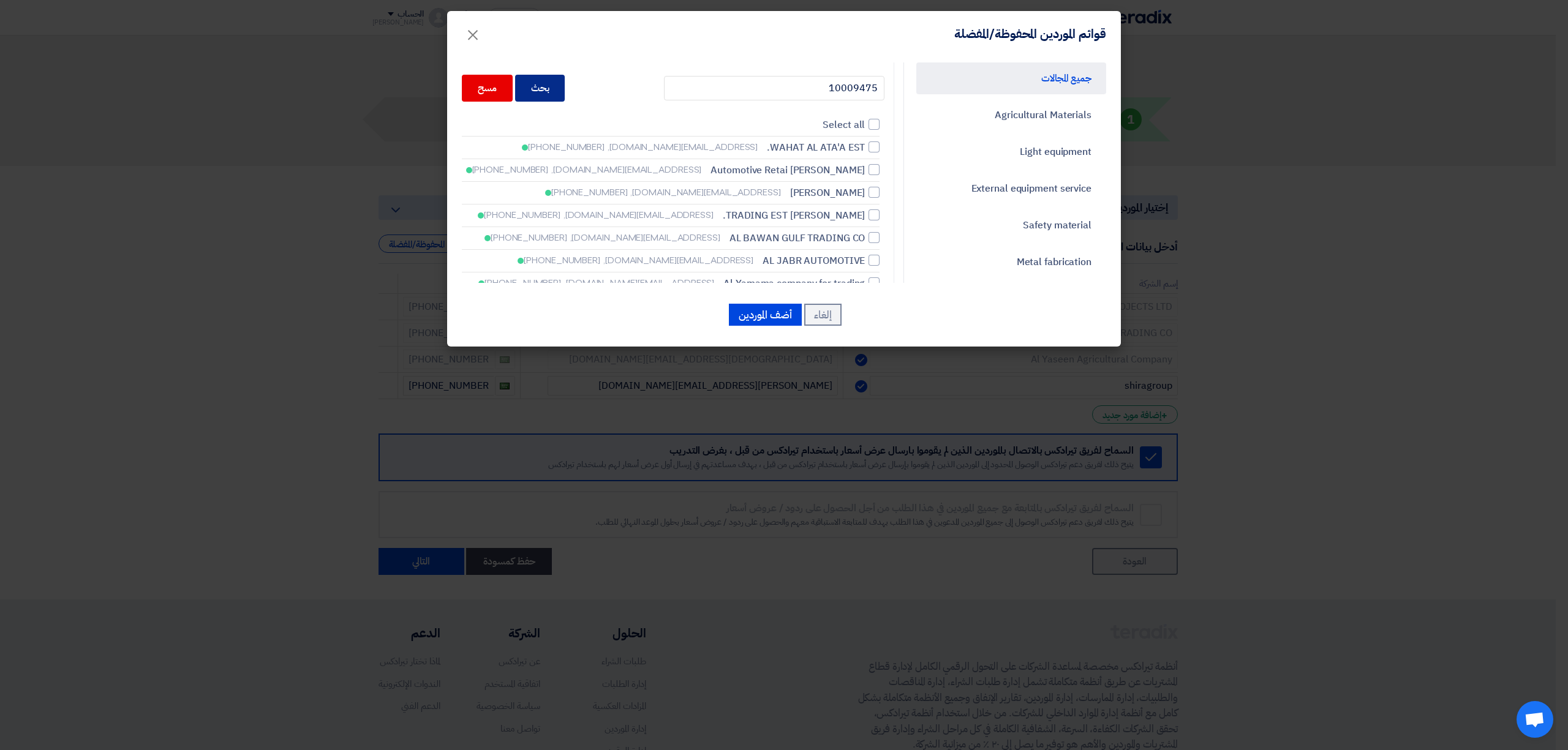
click at [555, 81] on div "بحث" at bounding box center [540, 88] width 50 height 27
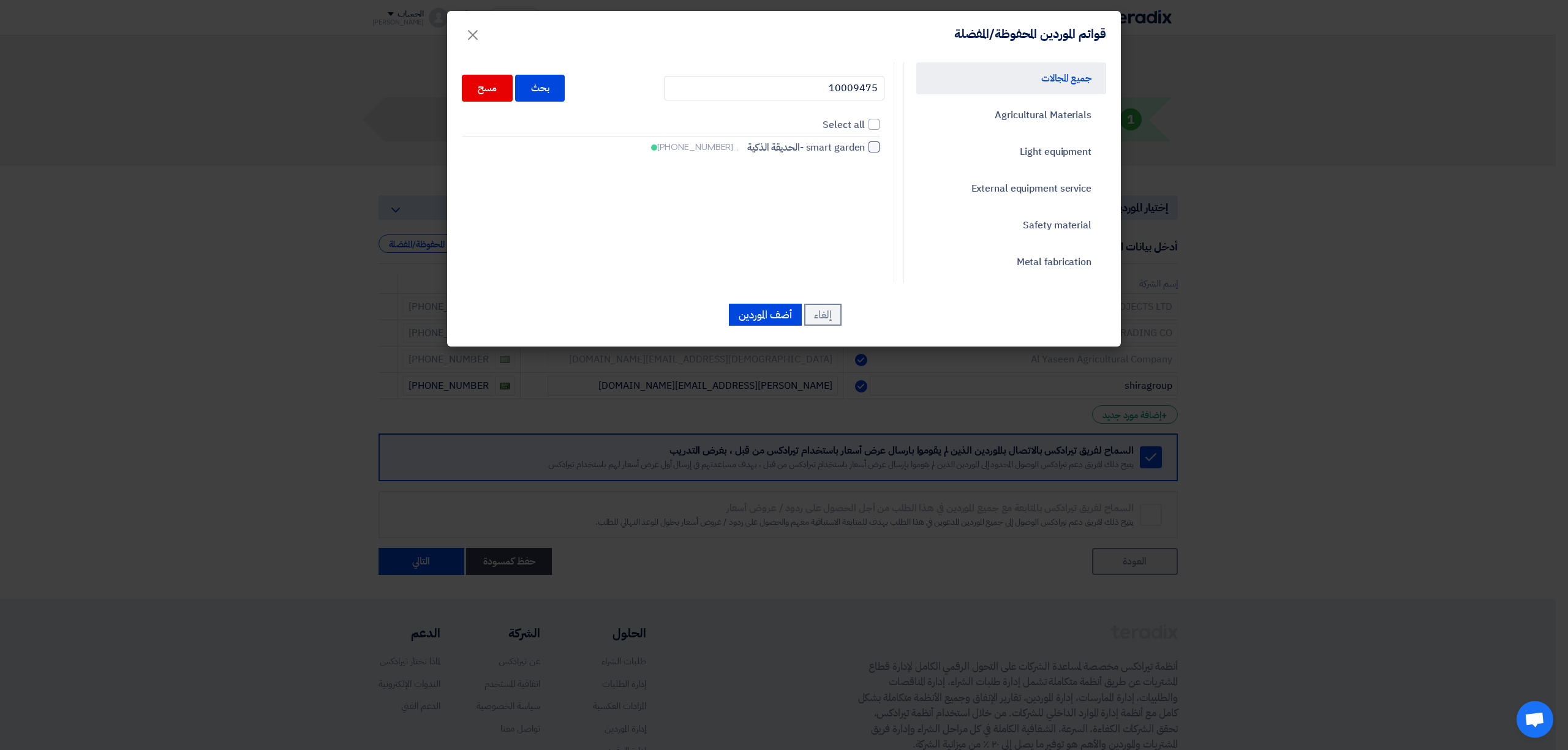
click at [873, 142] on label "smart garden -الحديقة الذكية , [PHONE_NUMBER]" at bounding box center [671, 147] width 418 height 15
click at [865, 143] on input "smart garden -الحديقة الذكية , [PHONE_NUMBER]" at bounding box center [861, 147] width 8 height 8
checkbox input "true"
click at [772, 312] on button "أضف الموردين" at bounding box center [766, 315] width 73 height 22
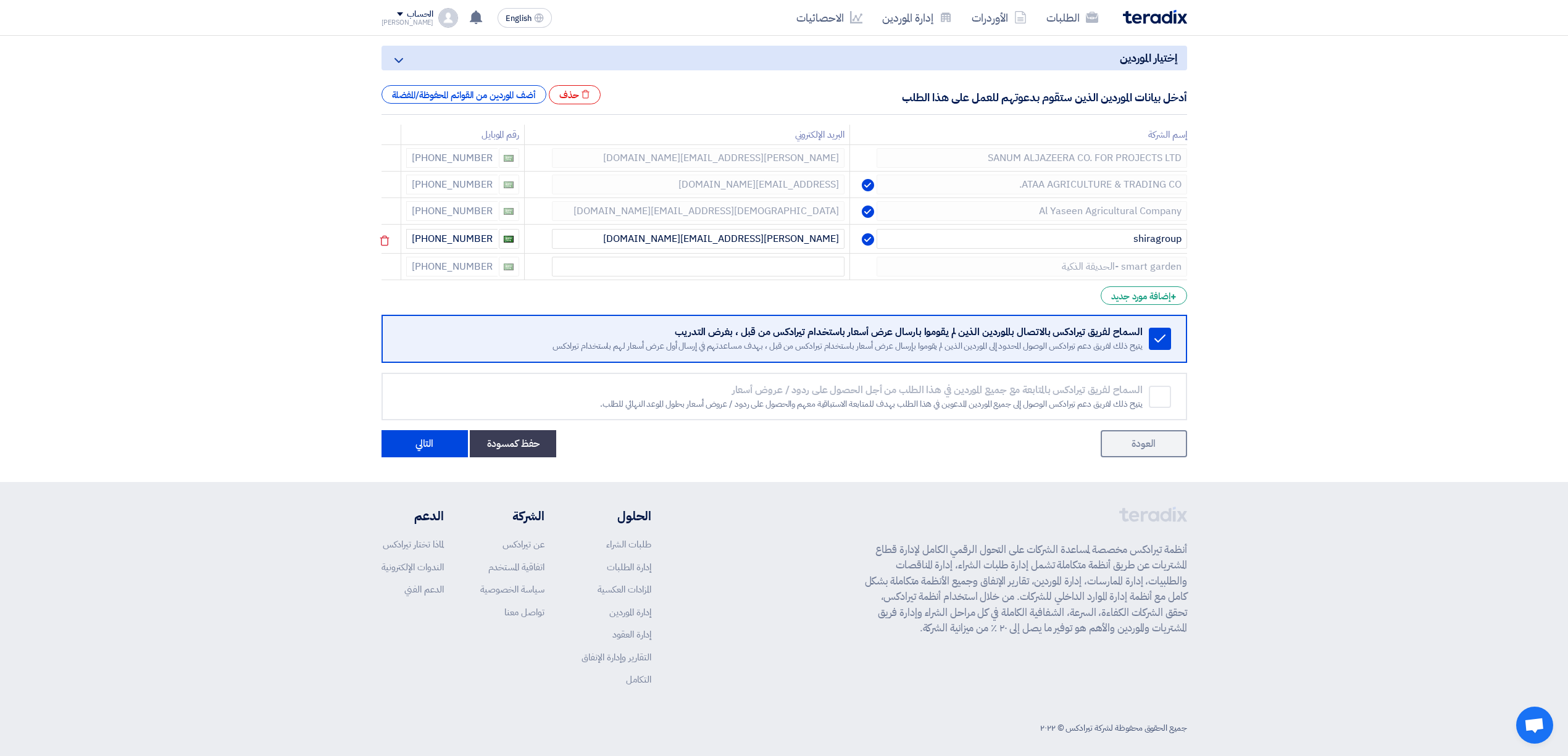
scroll to position [158, 0]
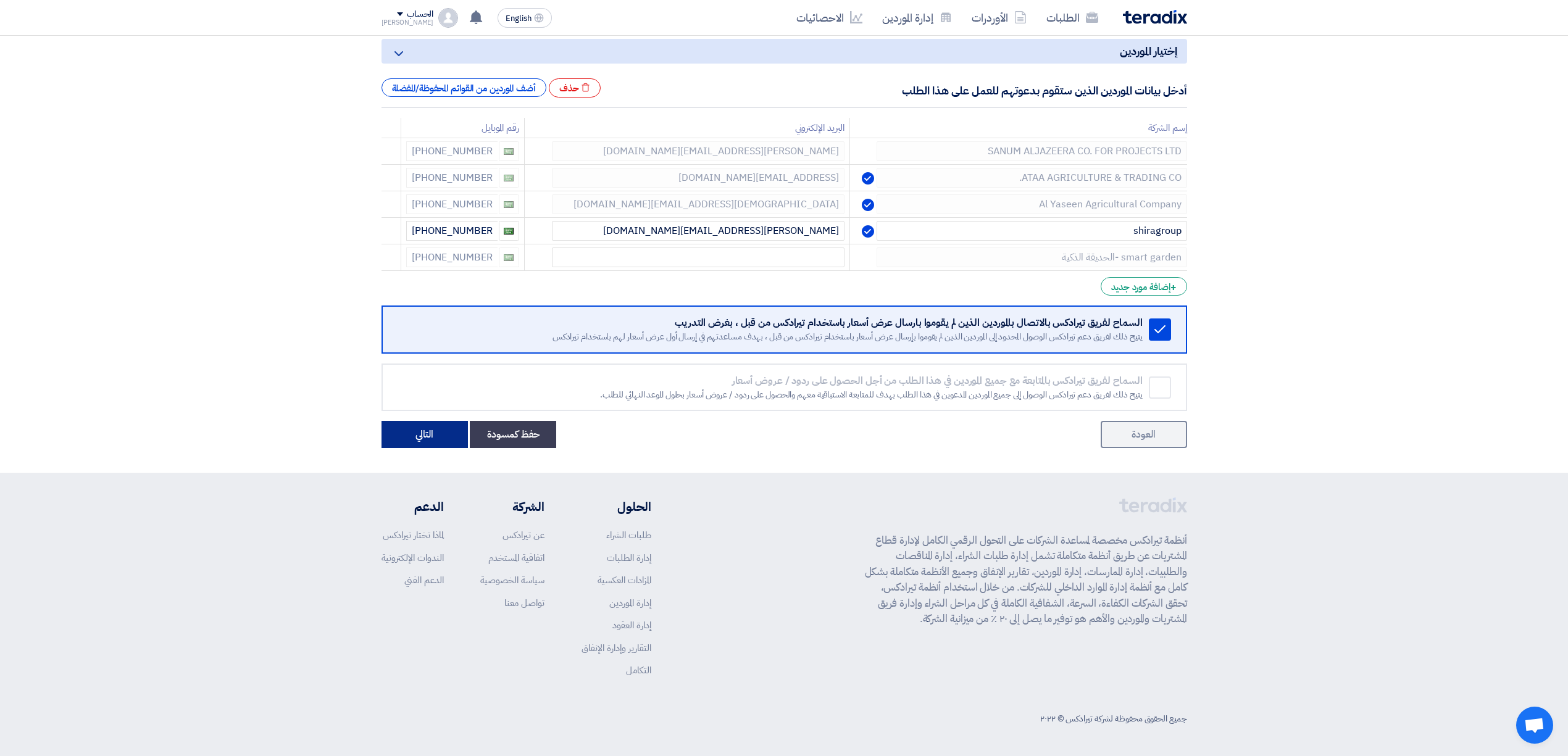
click at [427, 442] on button "التالي" at bounding box center [424, 434] width 87 height 27
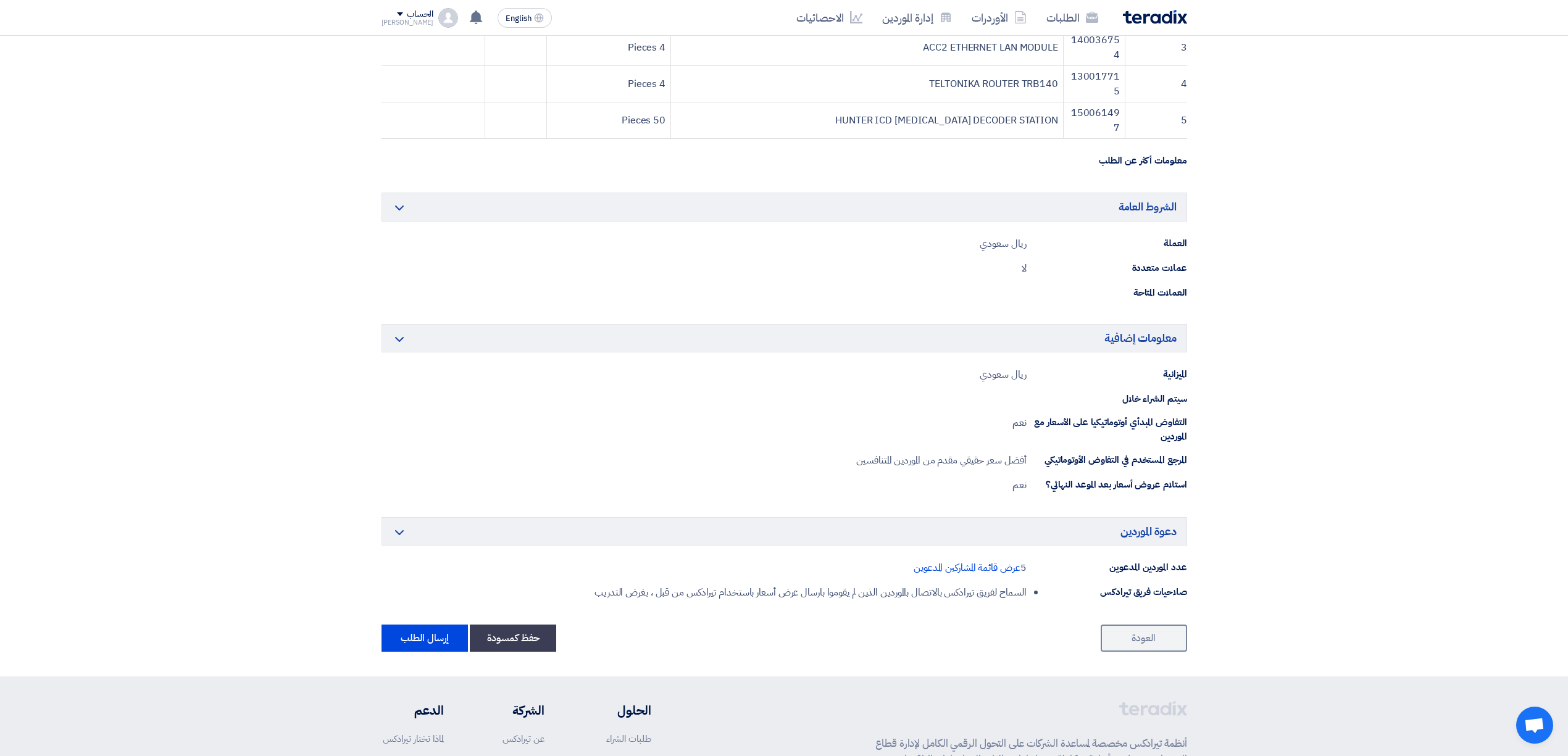
scroll to position [655, 0]
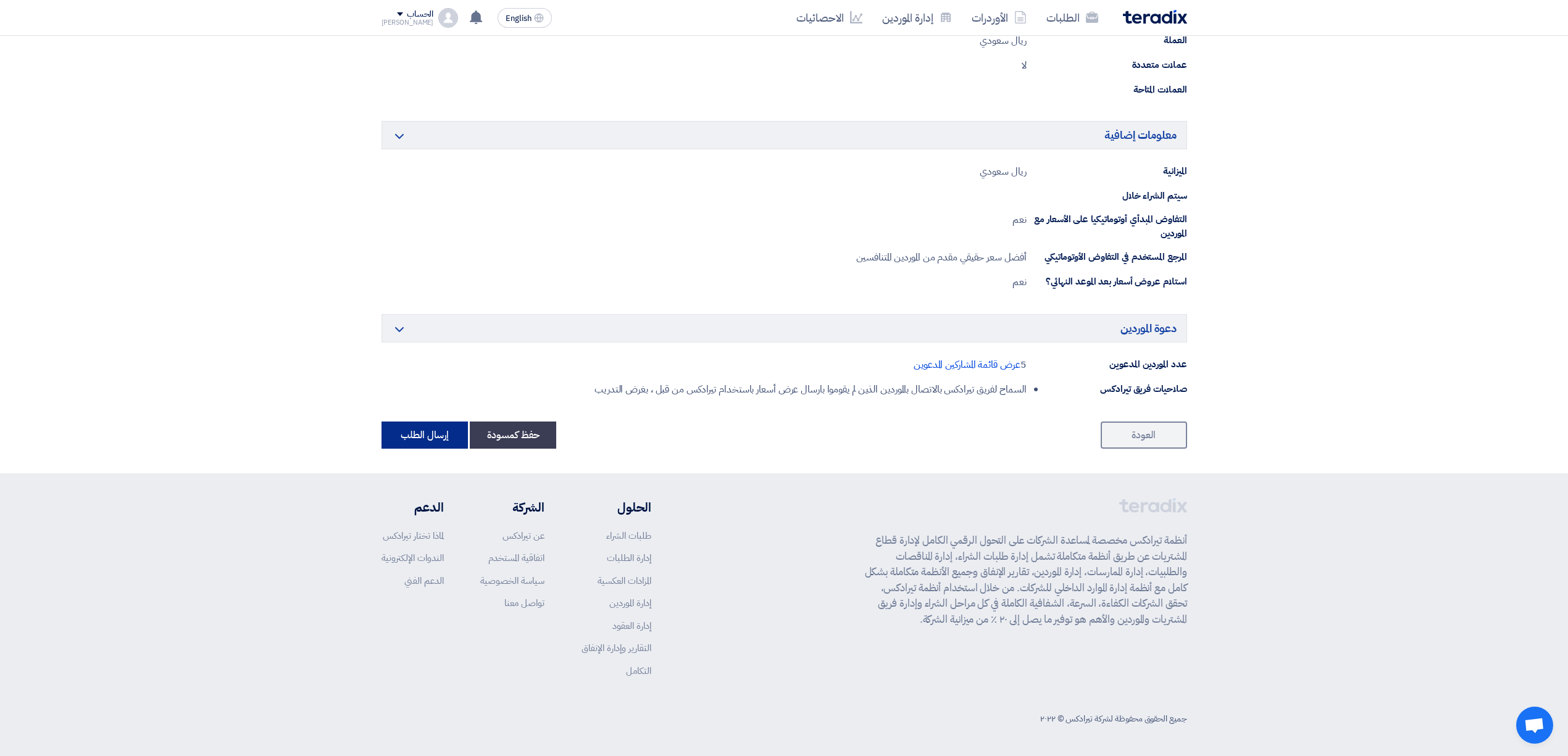
click at [435, 445] on button "إرسال الطلب" at bounding box center [424, 435] width 87 height 27
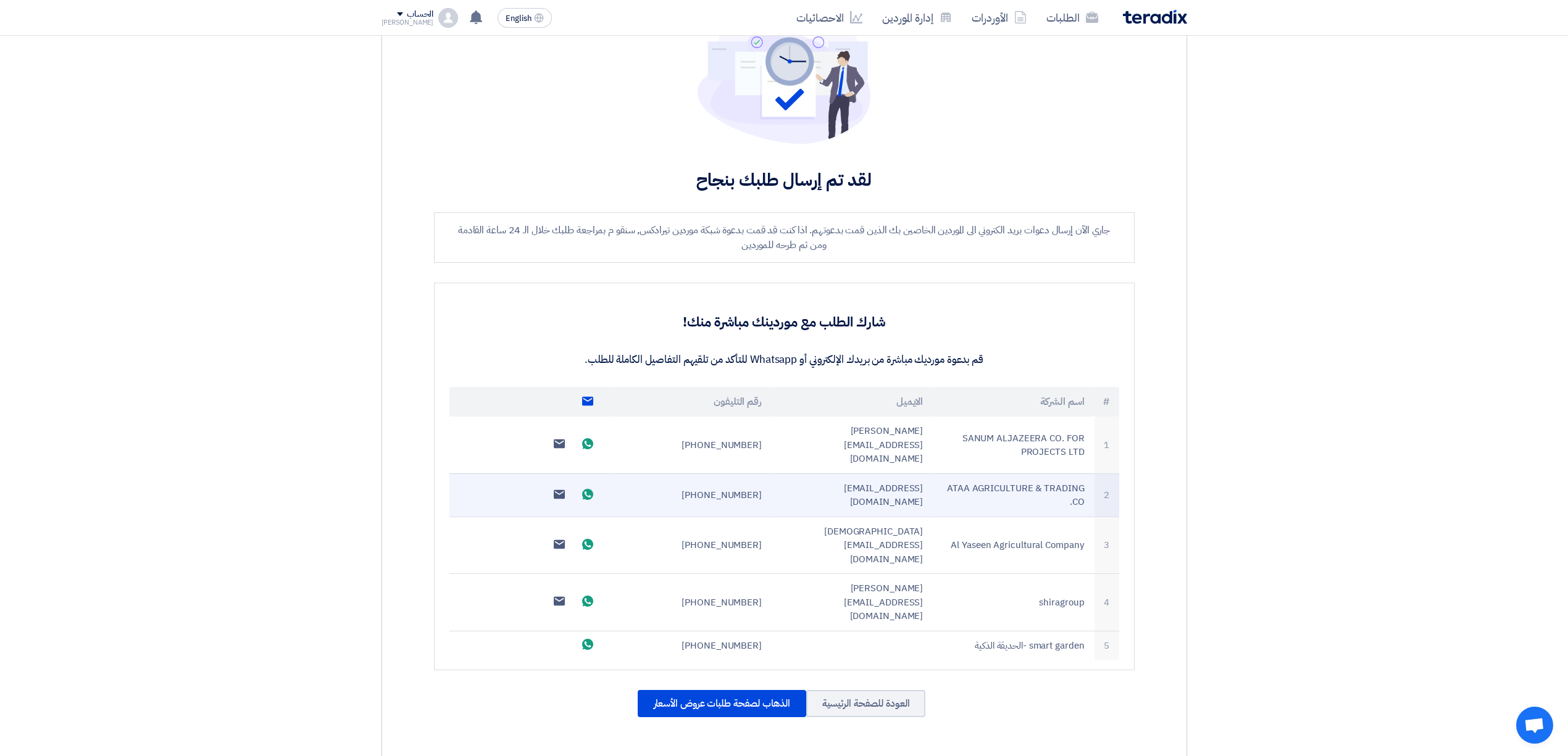
scroll to position [164, 0]
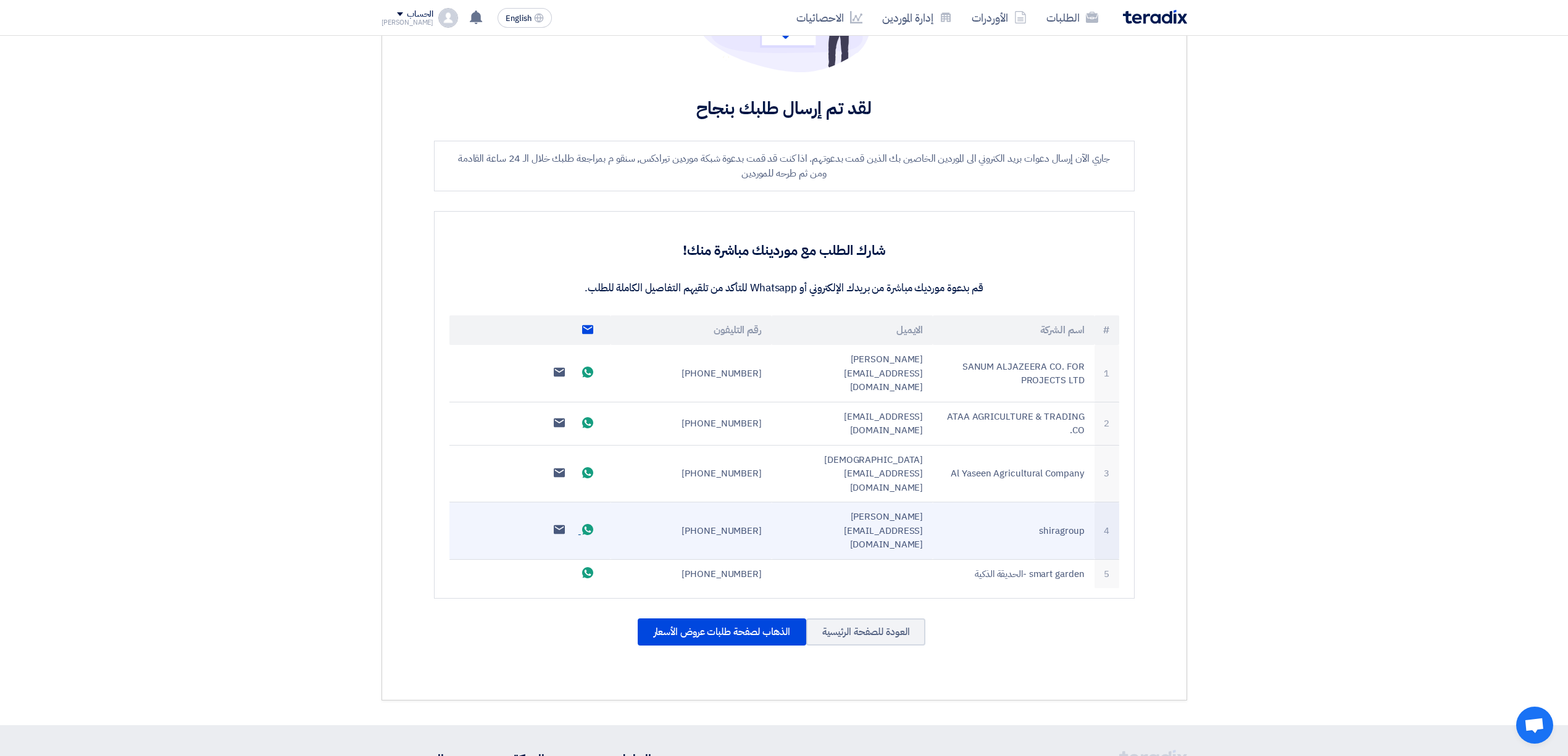
click at [583, 524] on use at bounding box center [587, 529] width 11 height 11
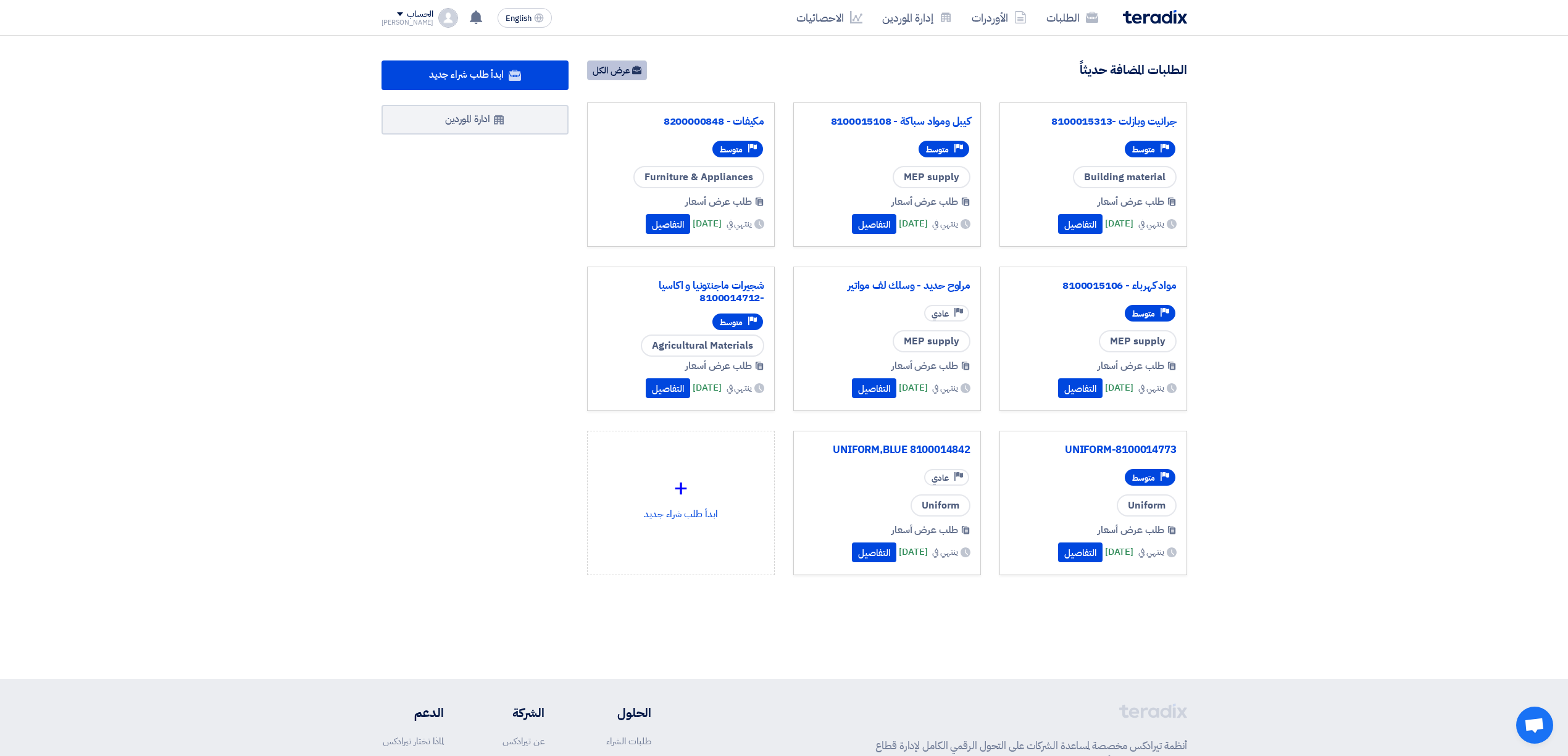
click at [627, 68] on link "عرض الكل" at bounding box center [617, 70] width 60 height 20
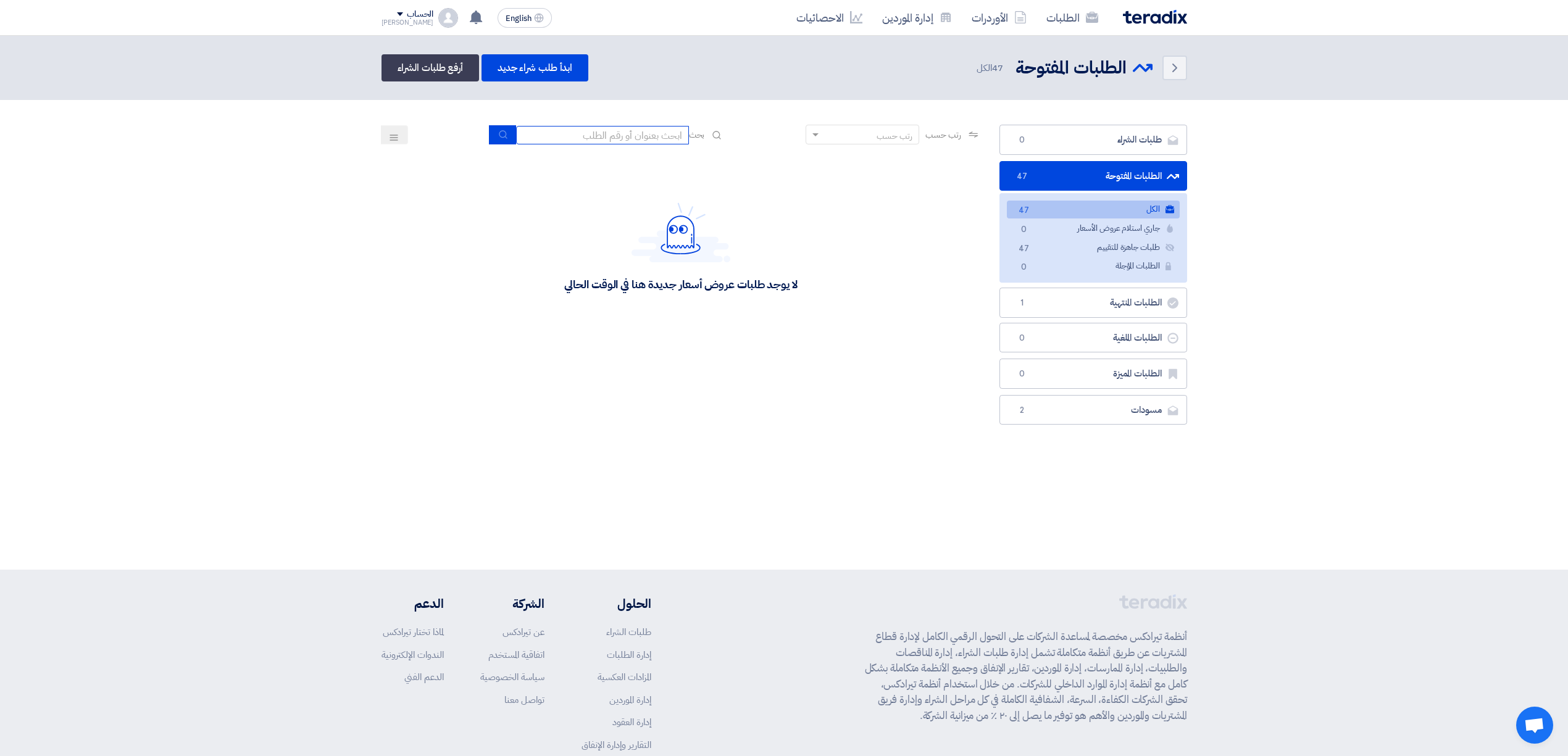
click at [616, 141] on input at bounding box center [602, 135] width 173 height 19
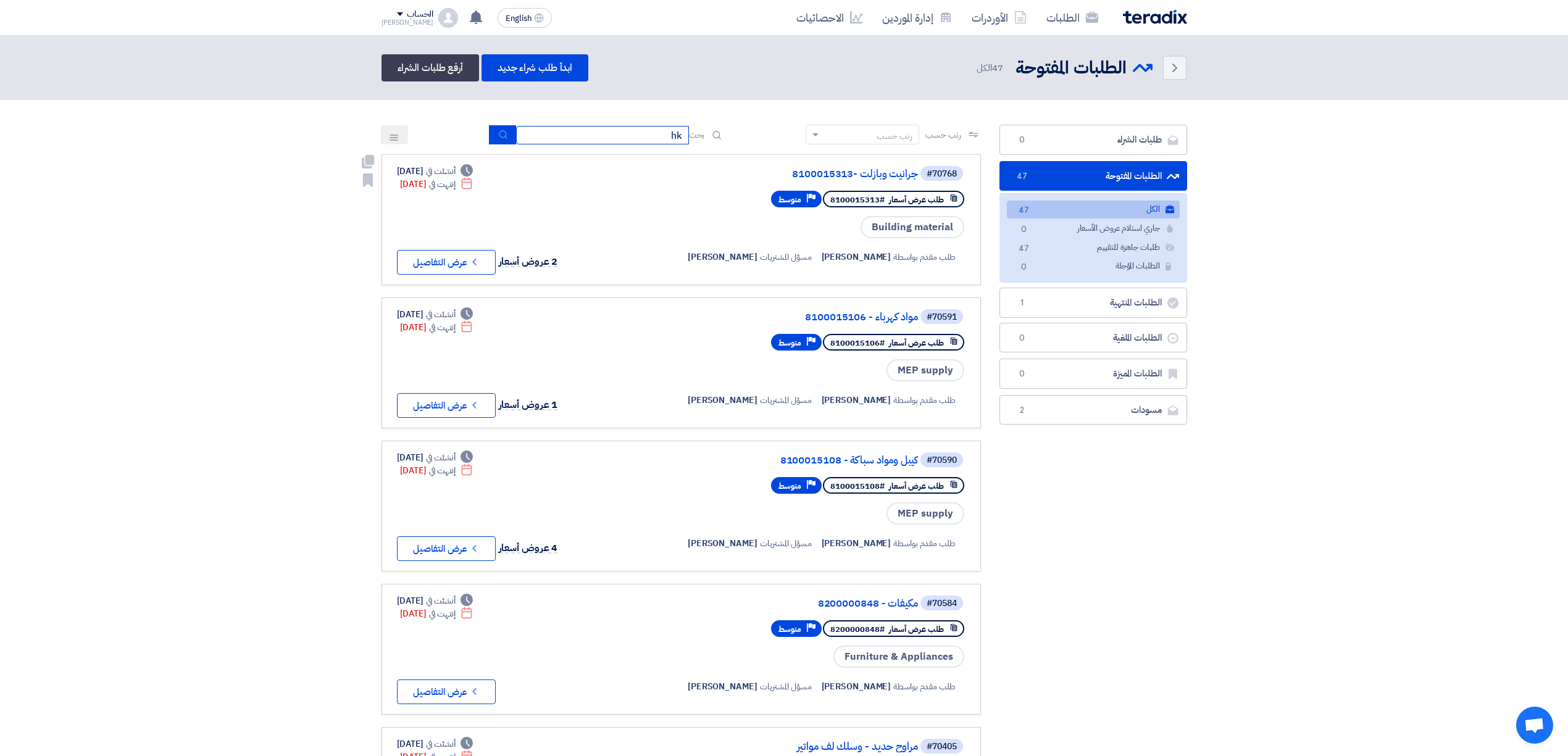
type input "h"
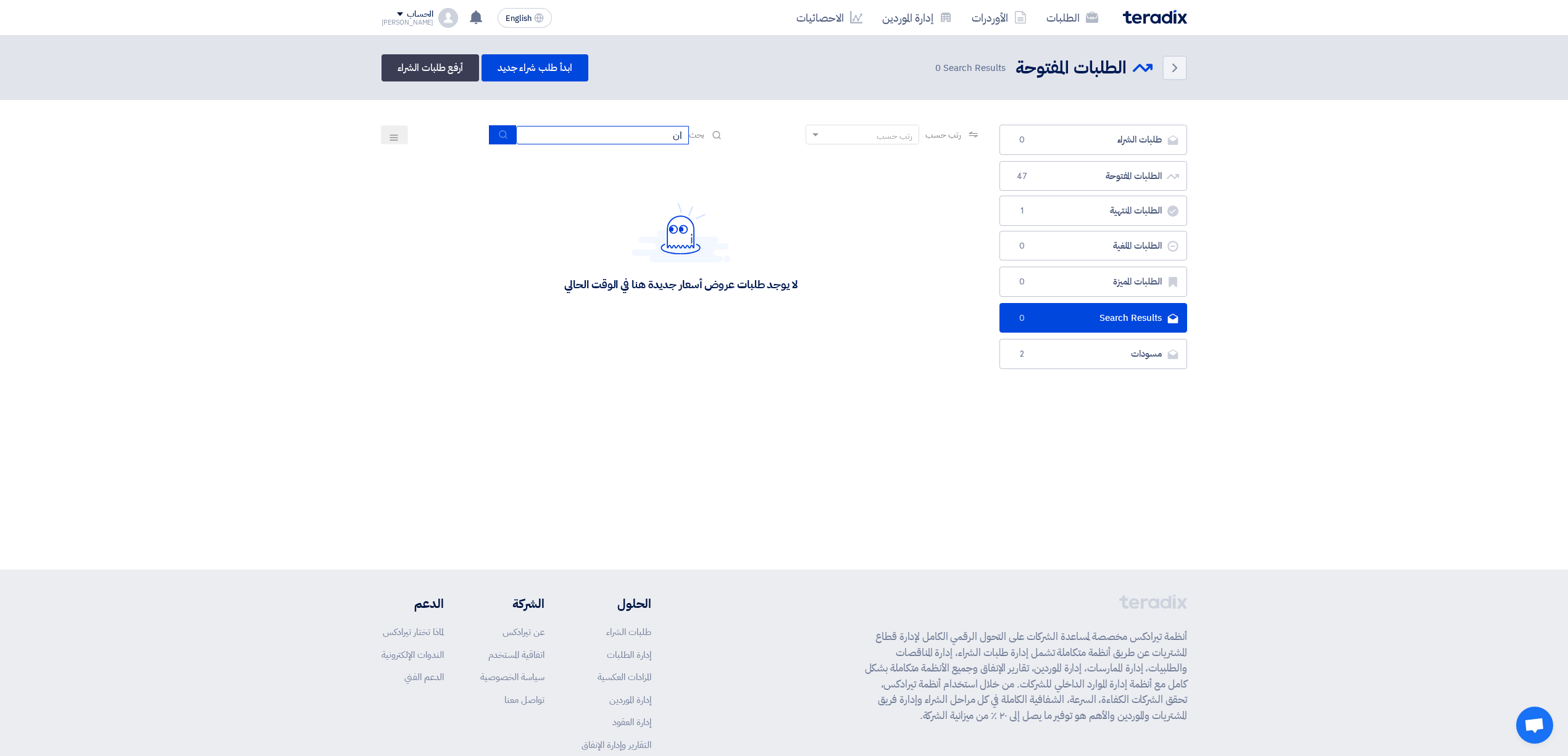
type input "ا"
type input "رى"
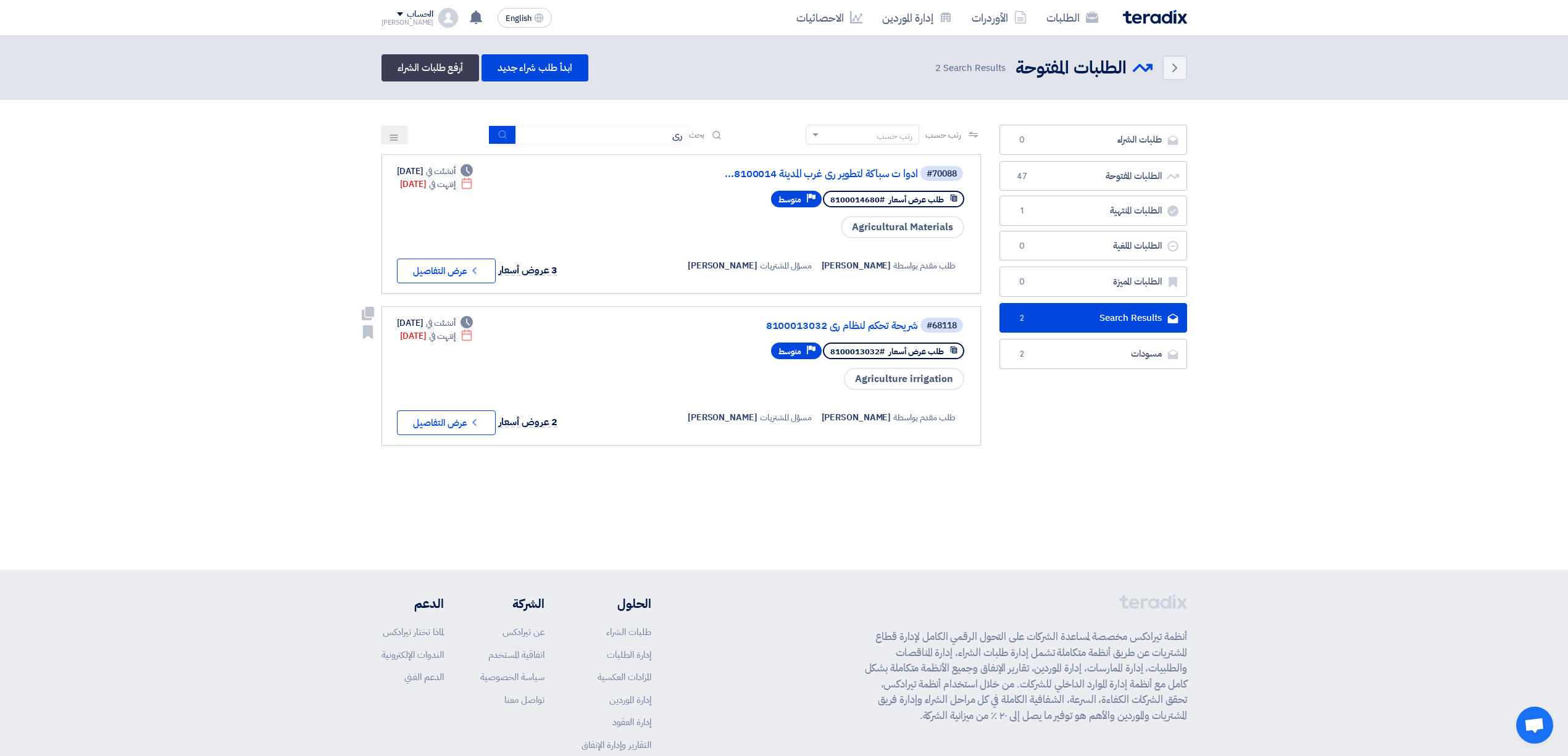
click at [817, 329] on div "#68118 شريحة تحكم لنظام رى 8100013032" at bounding box center [817, 325] width 297 height 17
click at [820, 321] on link "شريحة تحكم لنظام رى 8100013032" at bounding box center [794, 325] width 247 height 11
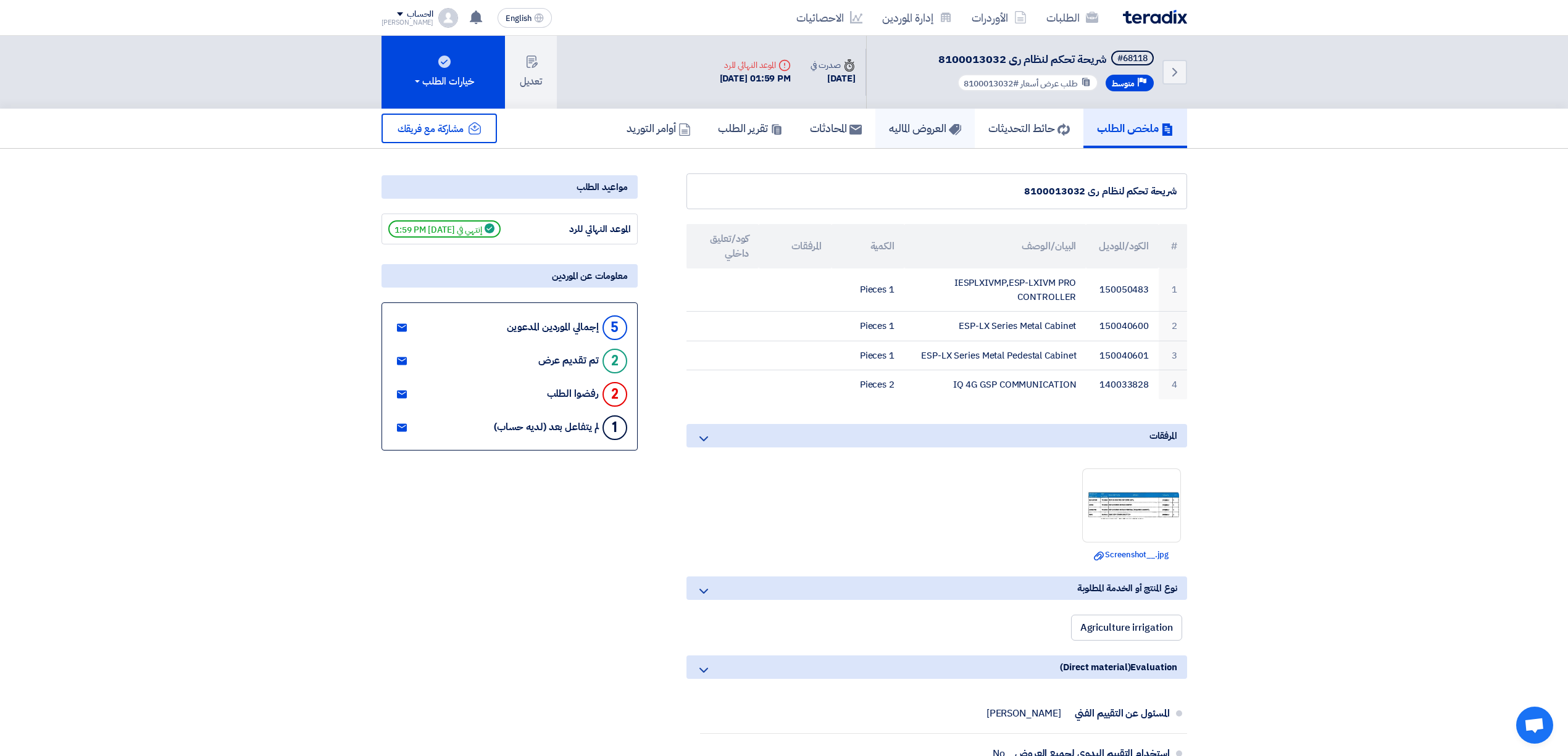
click at [911, 121] on h5 "العروض الماليه" at bounding box center [925, 128] width 73 height 14
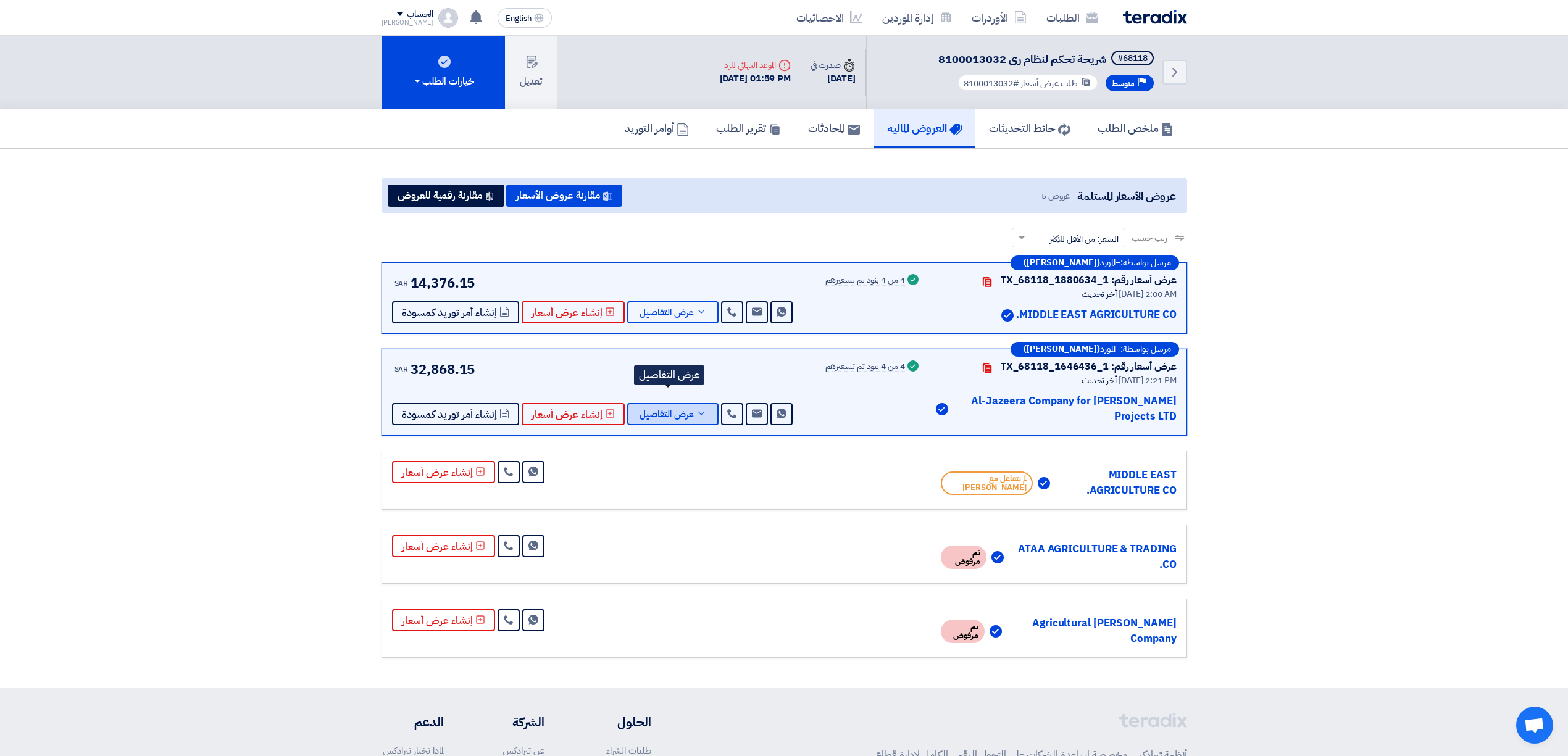
click at [675, 410] on span "عرض التفاصيل" at bounding box center [666, 415] width 55 height 9
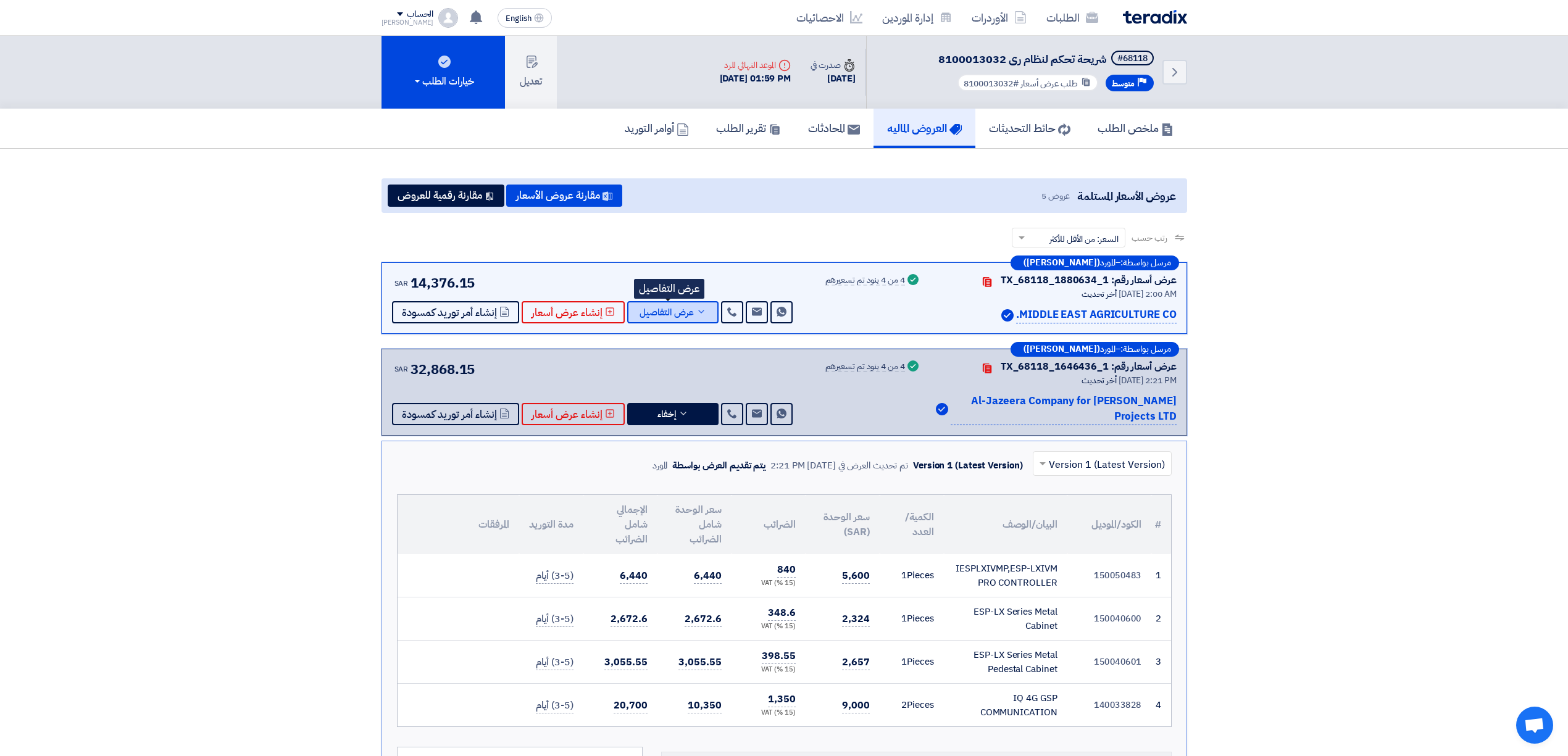
click at [683, 321] on button "عرض التفاصيل" at bounding box center [673, 312] width 91 height 22
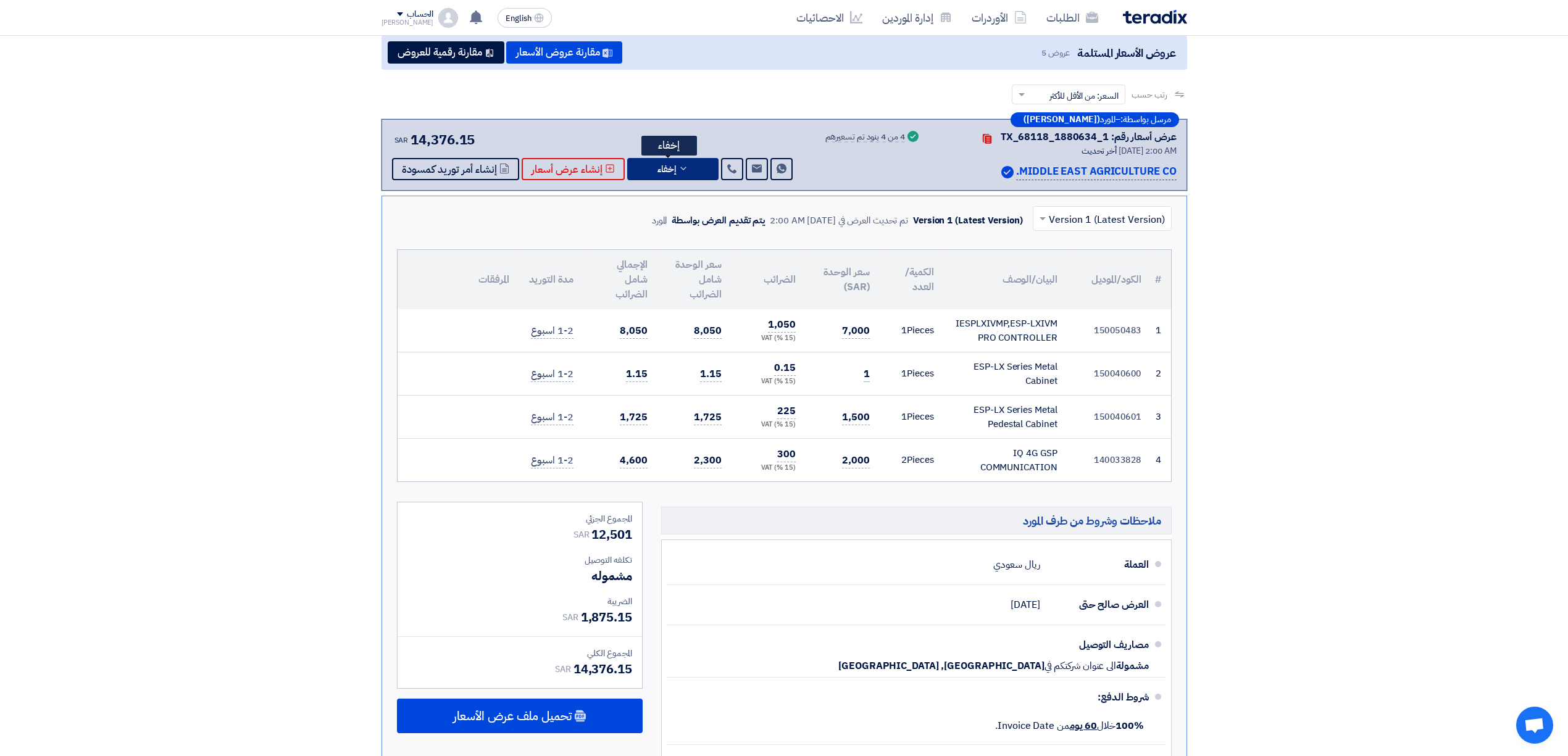
scroll to position [164, 0]
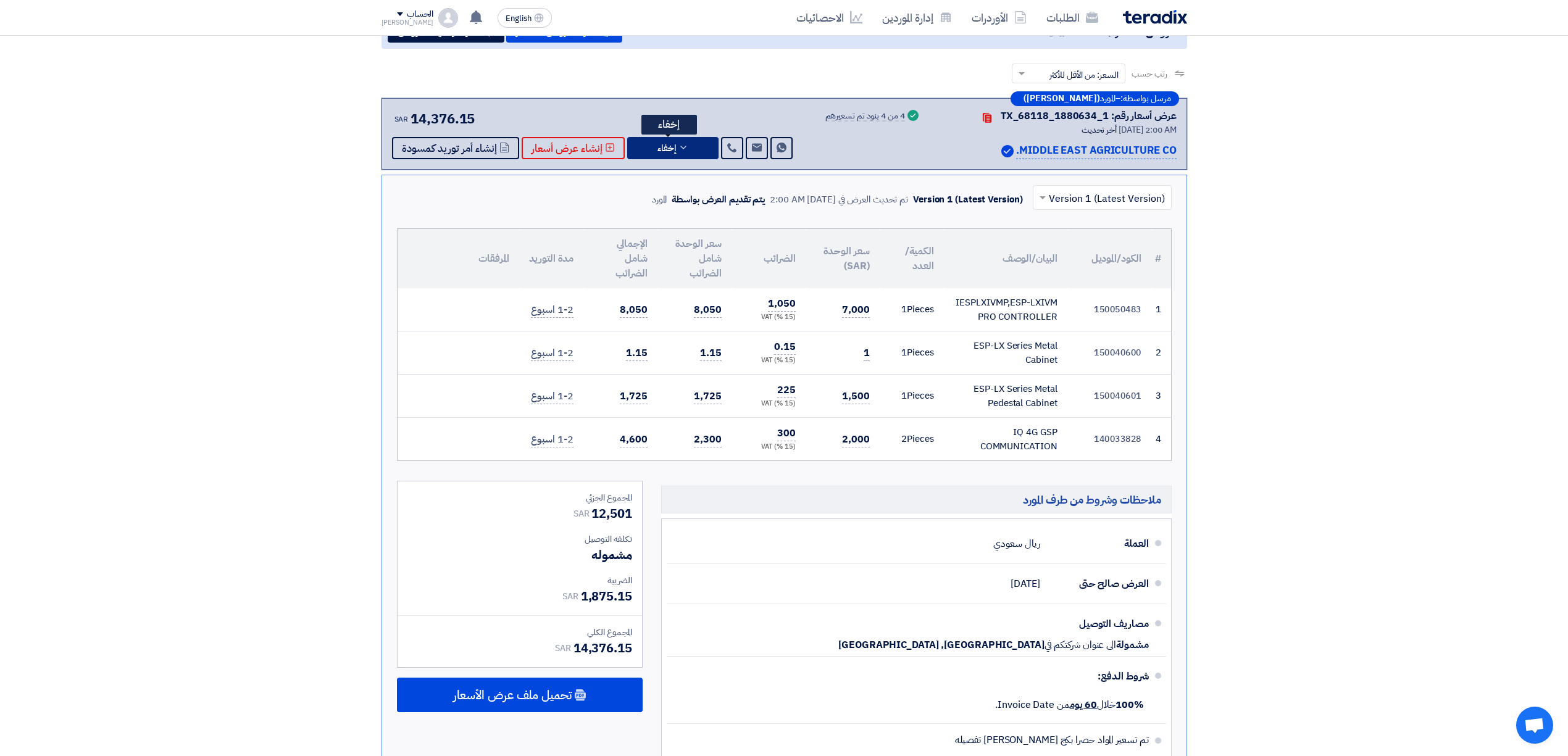
click at [678, 147] on icon at bounding box center [683, 147] width 10 height 10
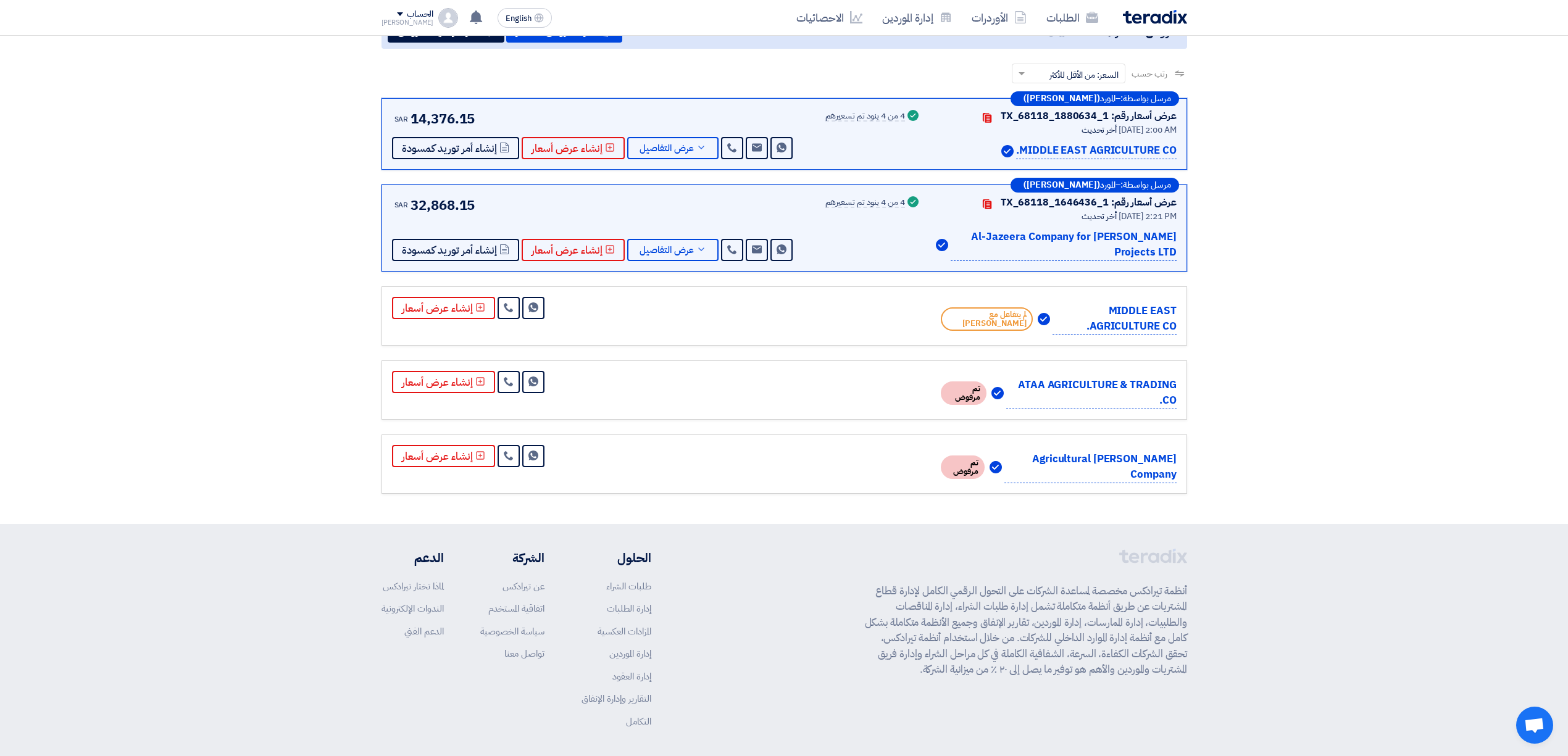
click at [1013, 235] on p "Saum Al-Jazeera Company for Projects LTD" at bounding box center [1064, 245] width 226 height 32
drag, startPoint x: 966, startPoint y: 237, endPoint x: 954, endPoint y: 230, distance: 13.9
click at [966, 237] on p "Saum Al-Jazeera Company for Projects LTD" at bounding box center [1064, 245] width 226 height 32
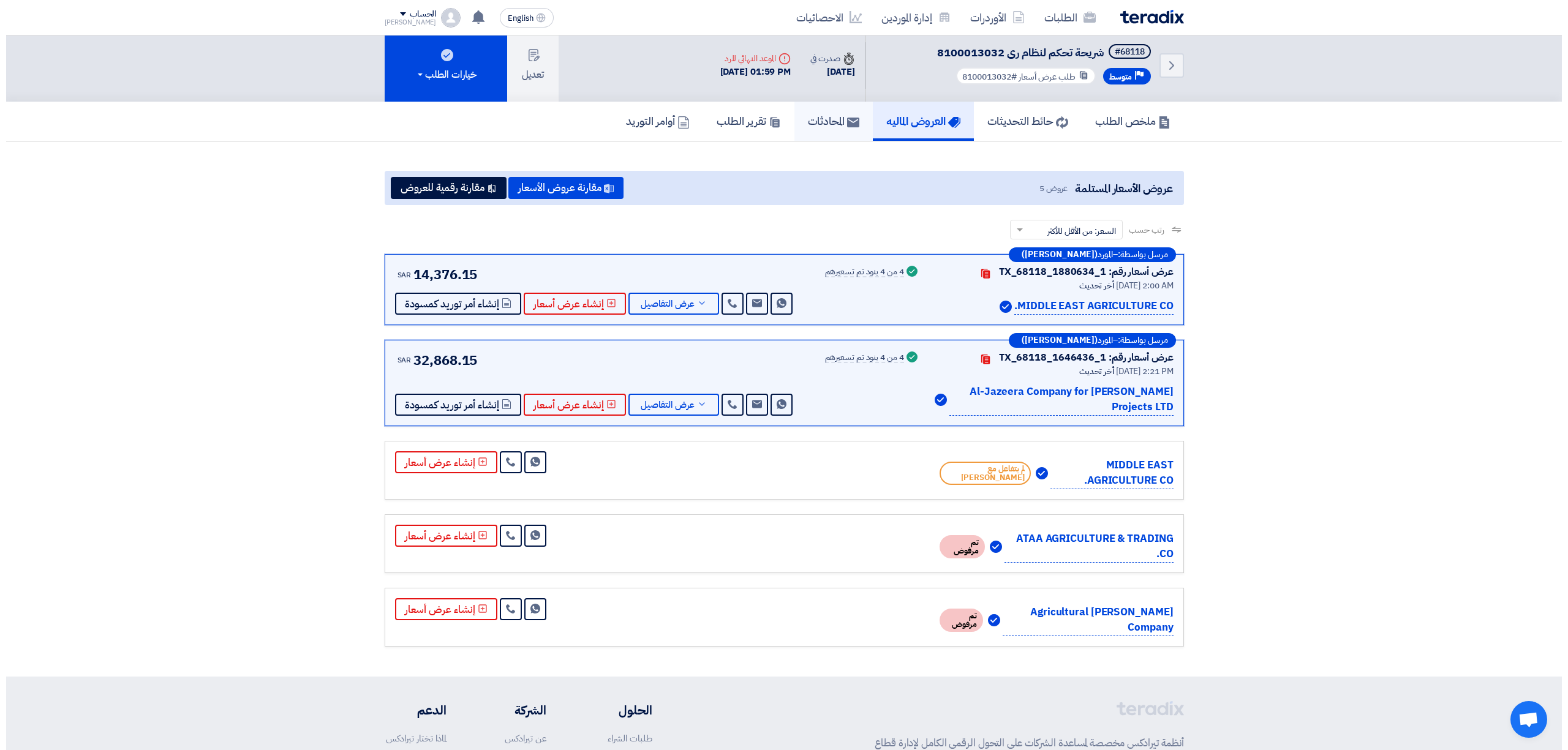
scroll to position [0, 0]
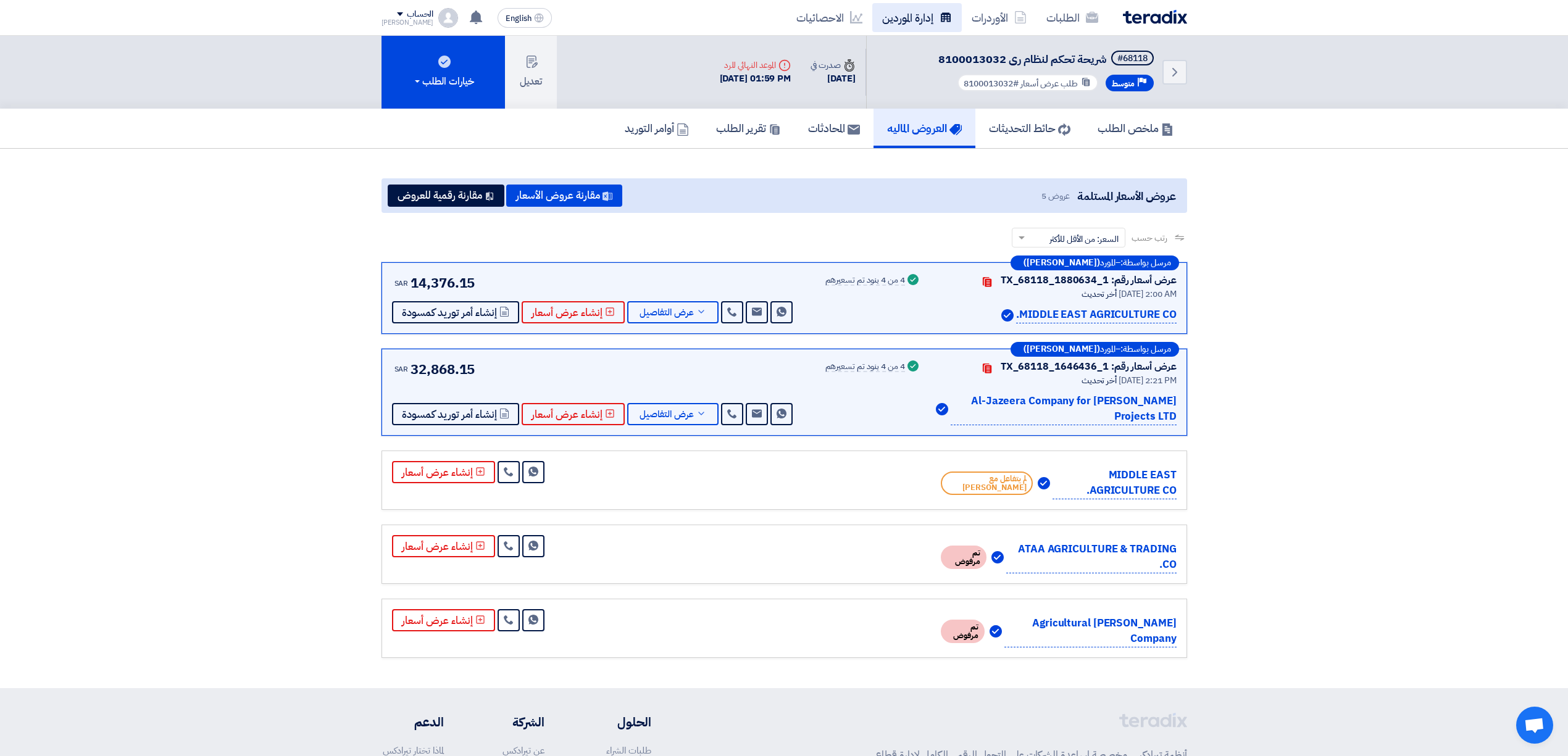
click at [921, 15] on link "إدارة الموردين" at bounding box center [917, 17] width 89 height 29
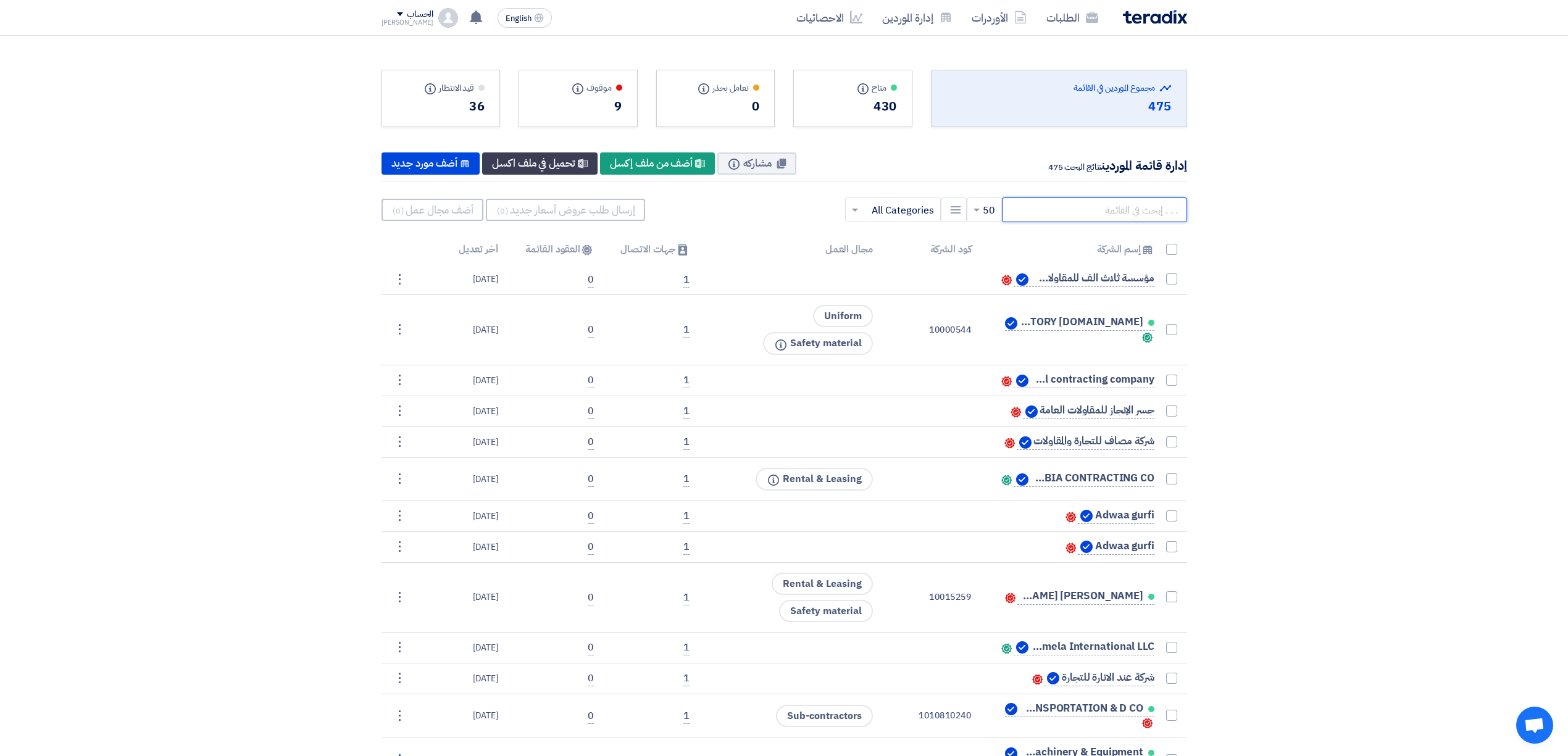
click at [1040, 211] on input "text" at bounding box center [1094, 210] width 185 height 24
type input "س"
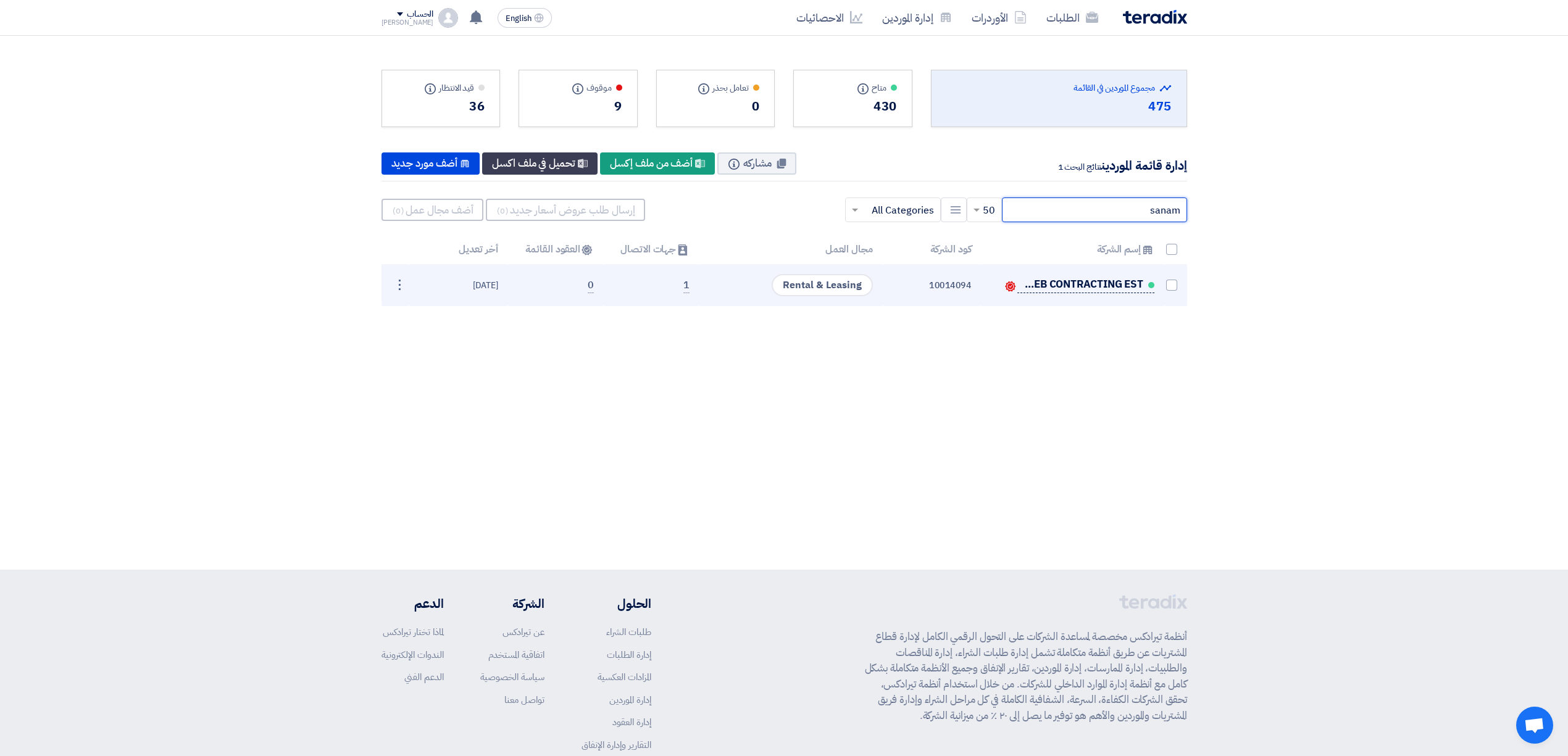
type input "sanam"
click at [1060, 287] on span "SANAM AL TEEB CONTRACTING EST" at bounding box center [1081, 284] width 123 height 10
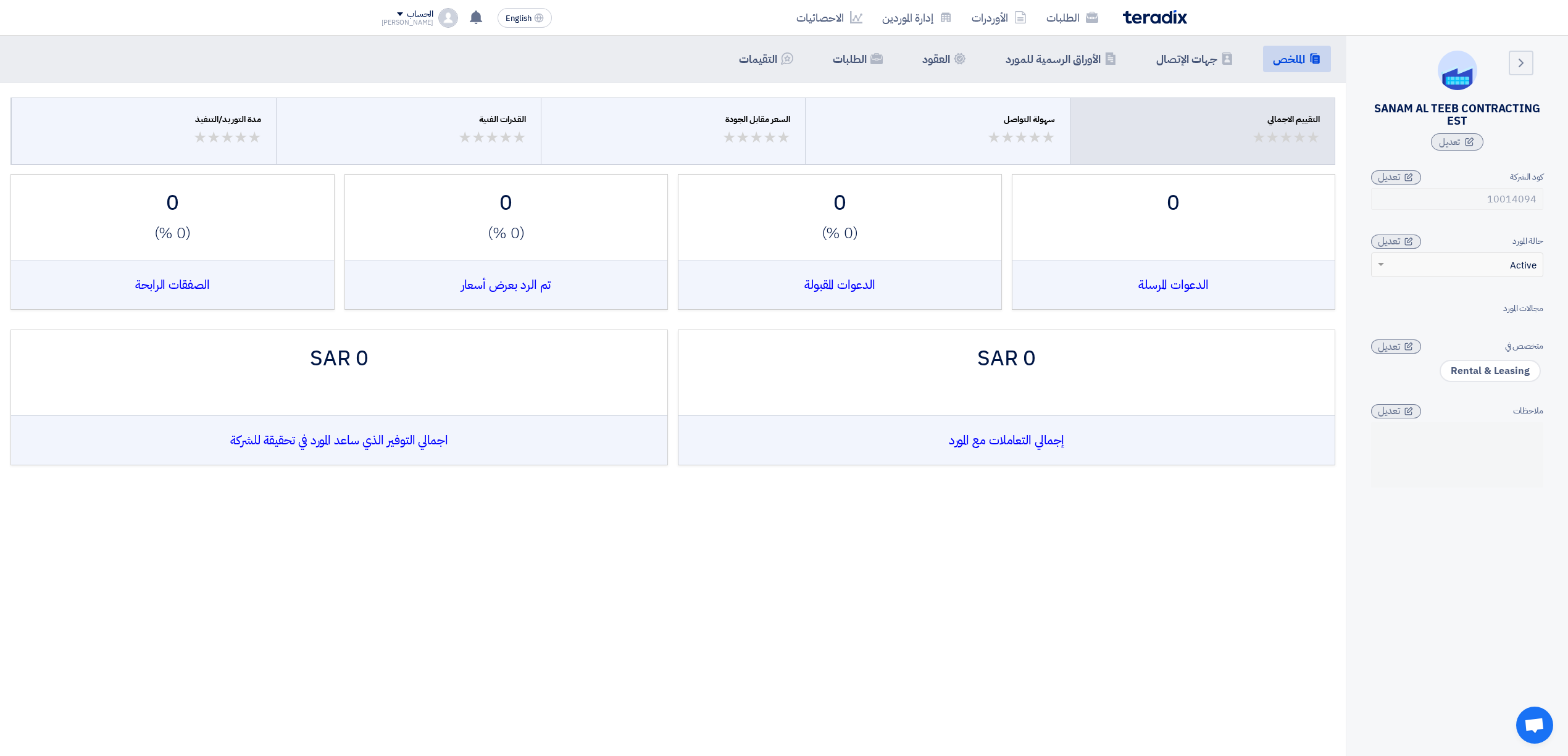
click at [1433, 109] on div "SANAM AL TEEB CONTRACTING EST" at bounding box center [1457, 115] width 172 height 24
drag, startPoint x: 1453, startPoint y: 374, endPoint x: 1538, endPoint y: 364, distance: 85.6
click at [1538, 364] on span "Rental & Leasing" at bounding box center [1490, 371] width 101 height 22
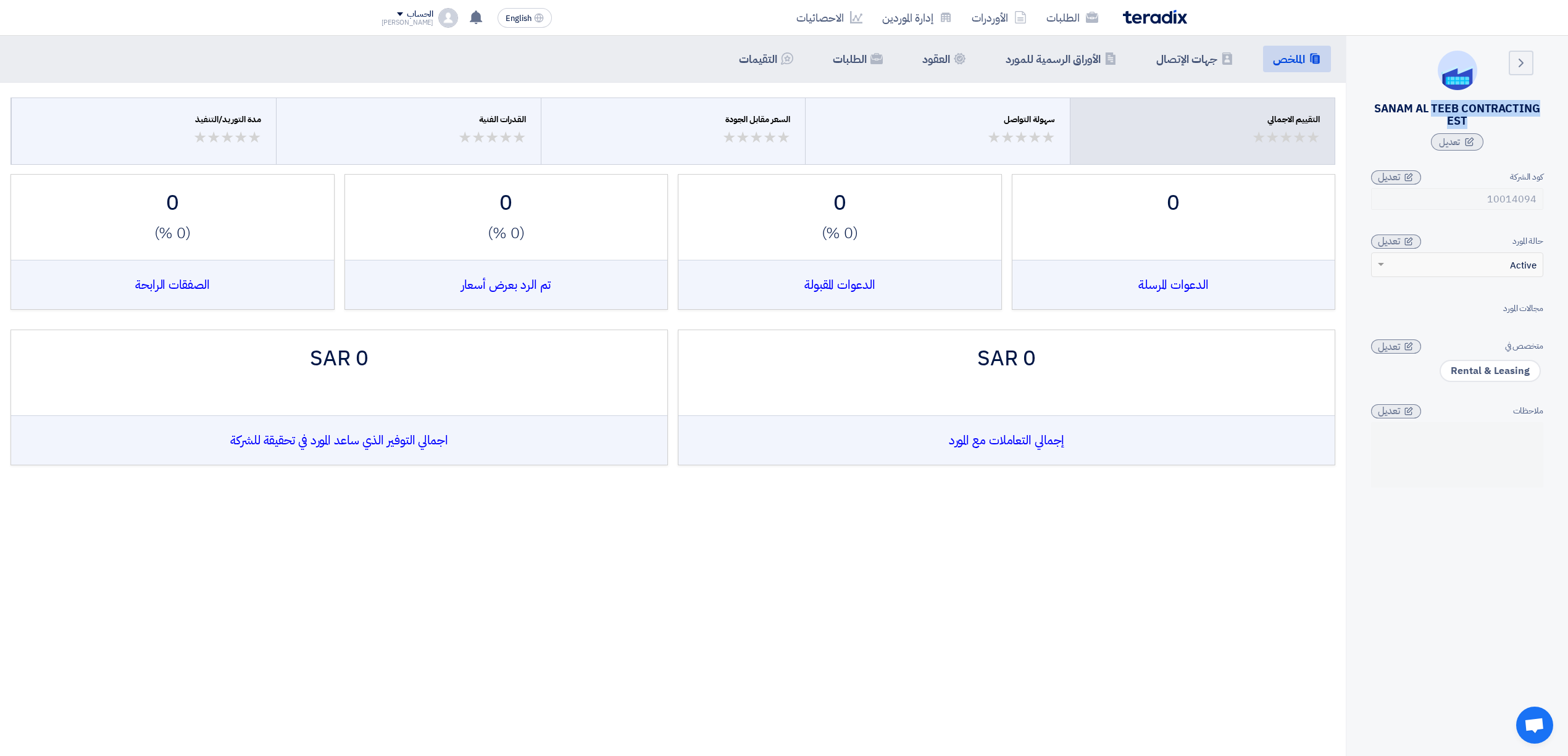
copy span "Rental & Leasing"
click at [921, 18] on link "إدارة الموردين" at bounding box center [917, 17] width 89 height 29
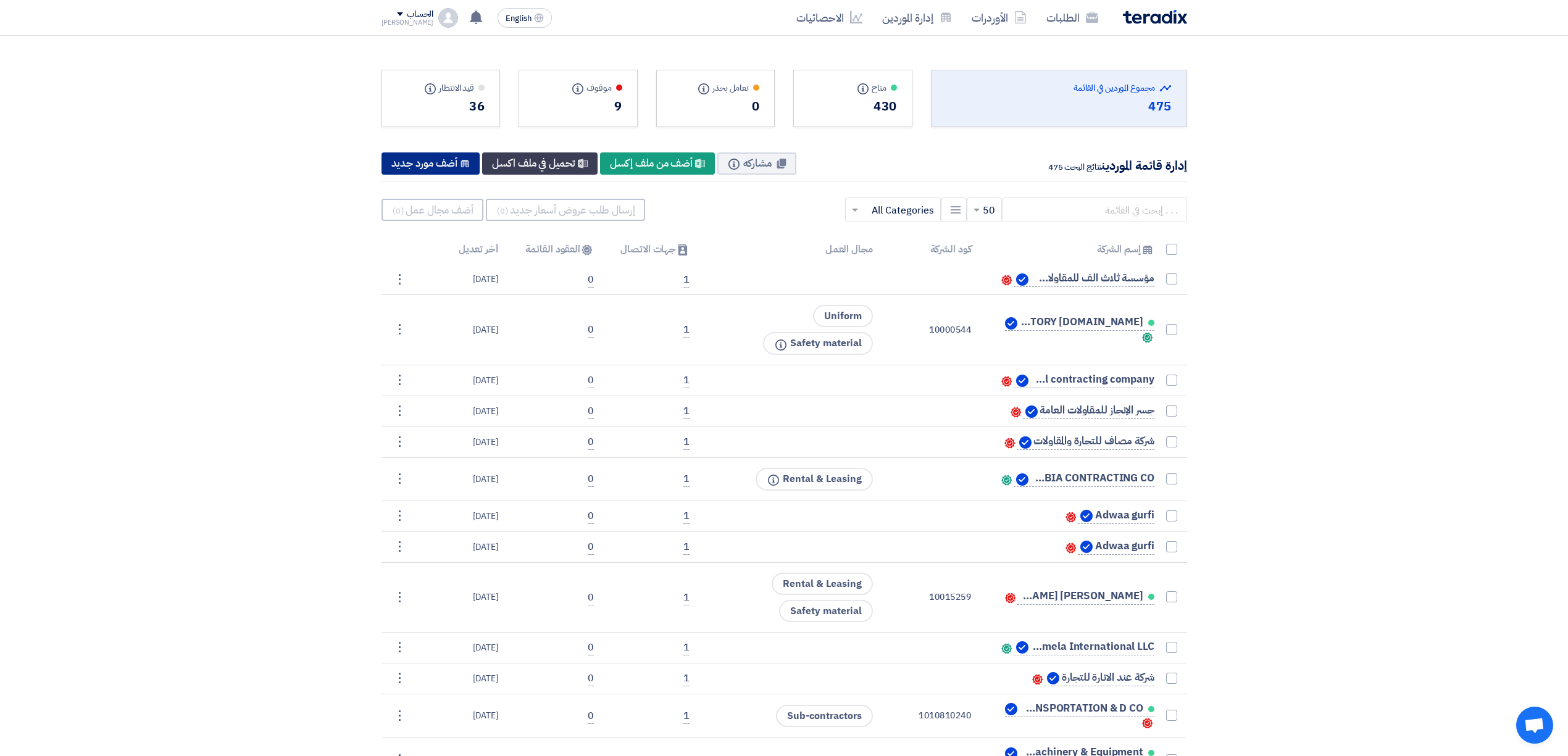
click at [447, 160] on div "New Supplier أضف مورد جديد" at bounding box center [431, 164] width 99 height 22
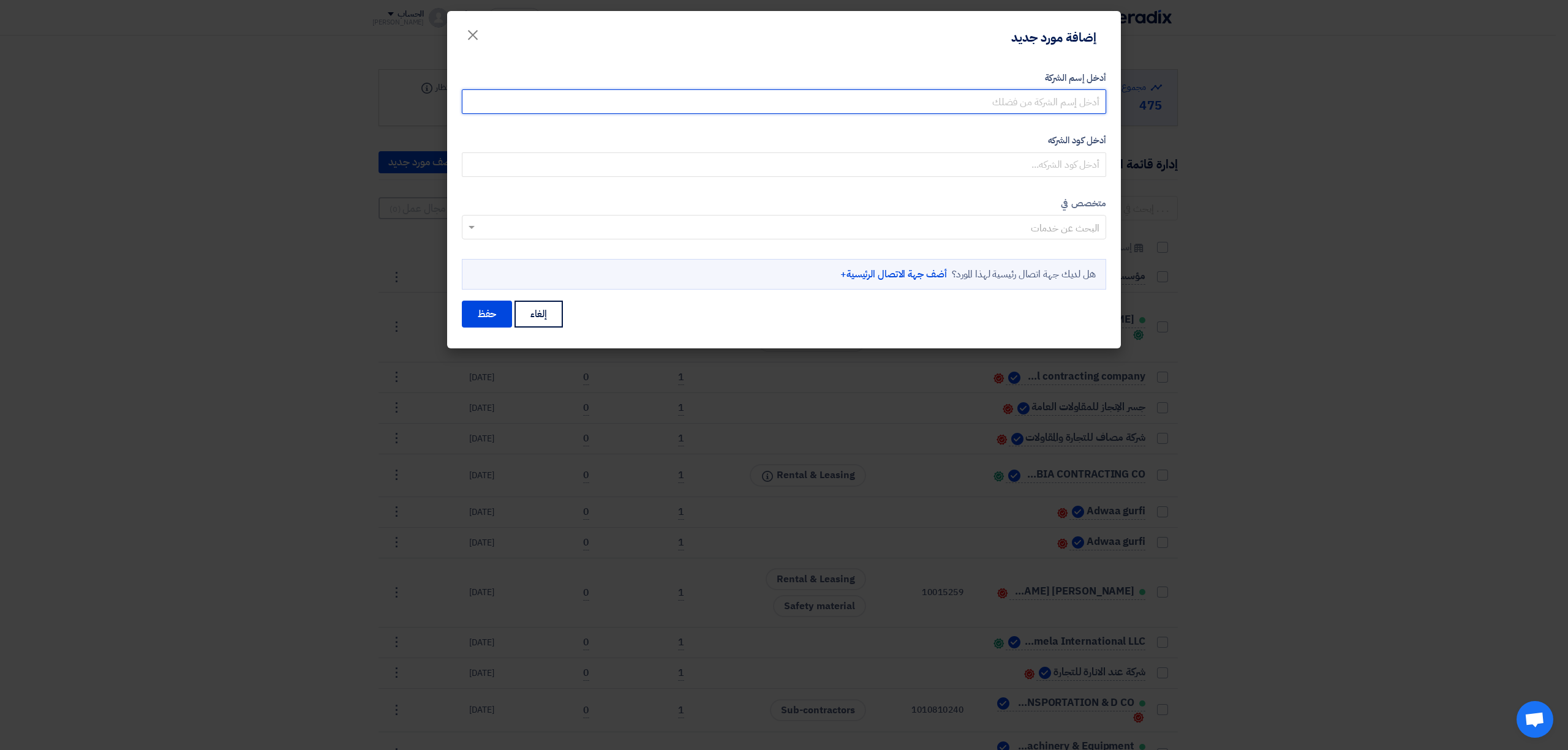
click at [975, 104] on input "أدخل إسم الشركة" at bounding box center [784, 101] width 645 height 24
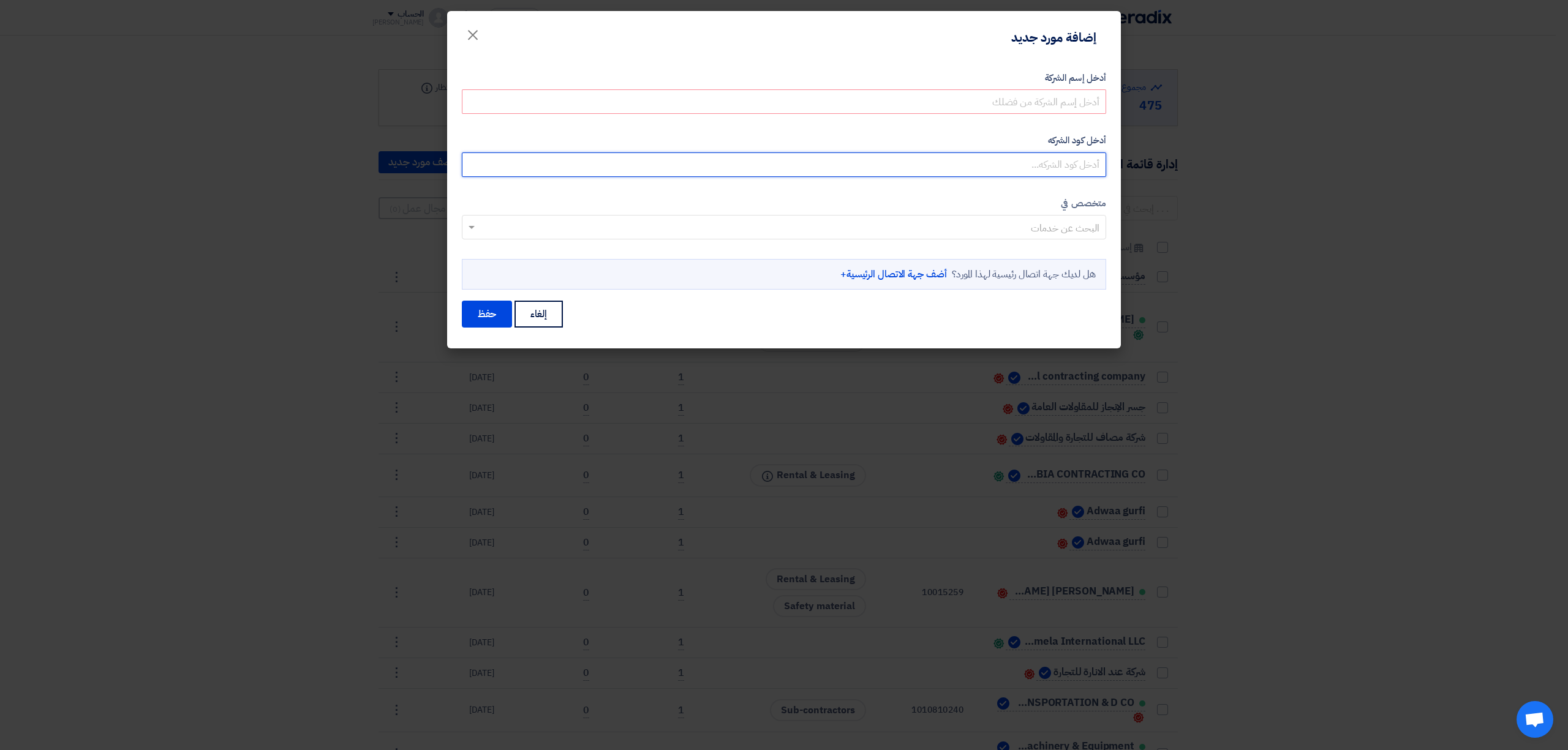
click at [1068, 162] on input "أدخل كود الشركه" at bounding box center [784, 164] width 645 height 24
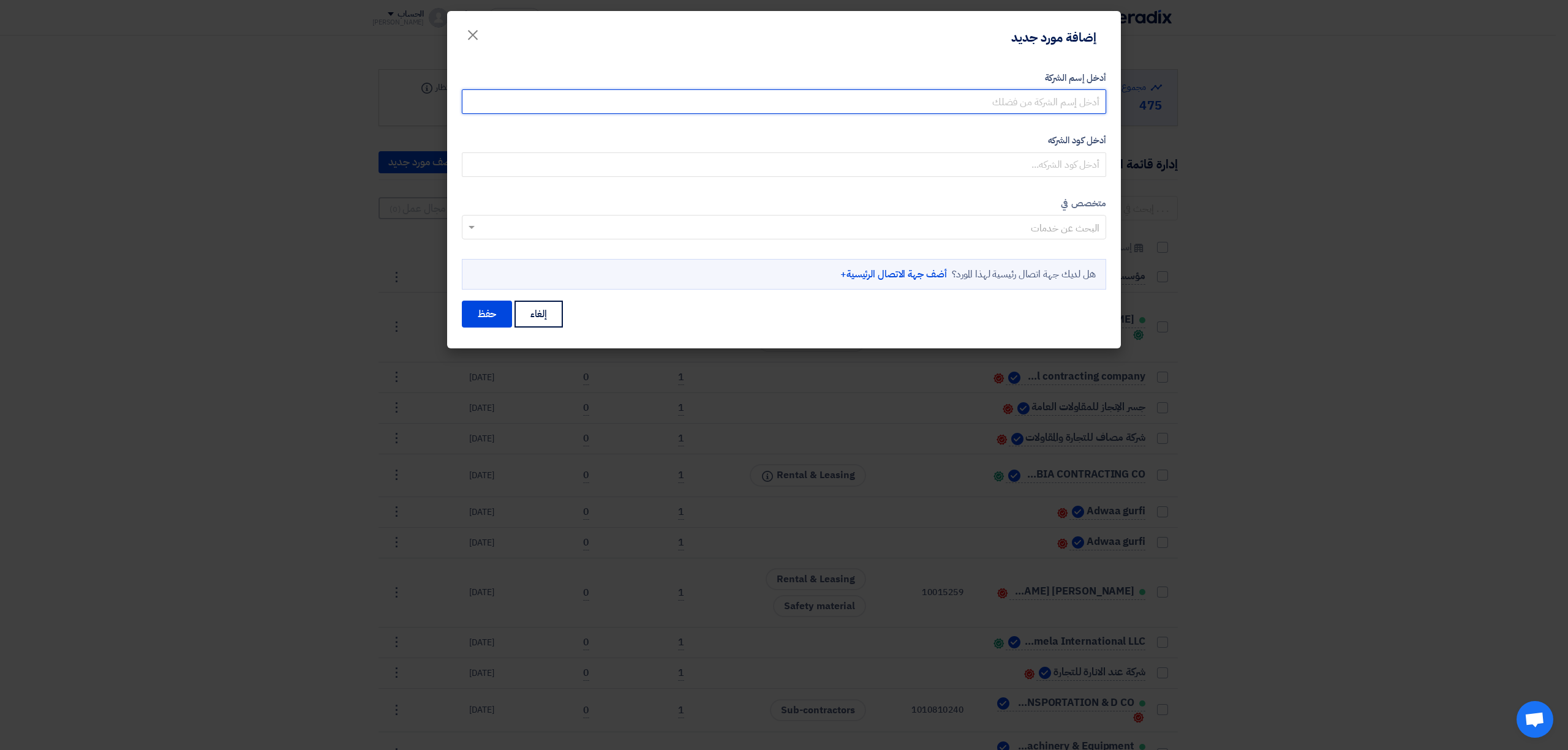
click at [1069, 99] on input "أدخل إسم الشركة" at bounding box center [784, 101] width 645 height 24
paste input "shiragroup"
type input "shiragroup"
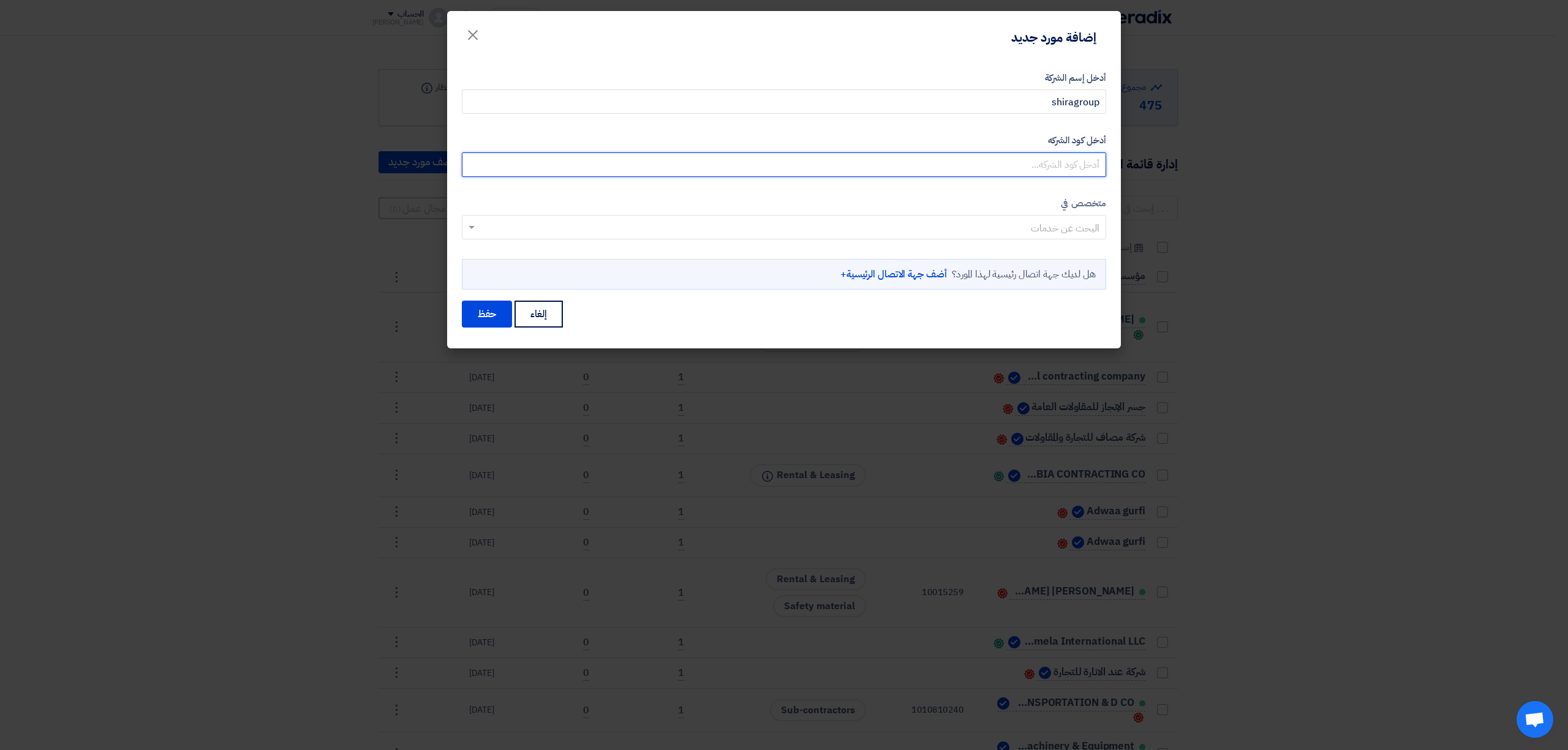
click at [1034, 165] on input "أدخل كود الشركه" at bounding box center [784, 164] width 645 height 24
click at [1048, 219] on input "text" at bounding box center [790, 229] width 620 height 20
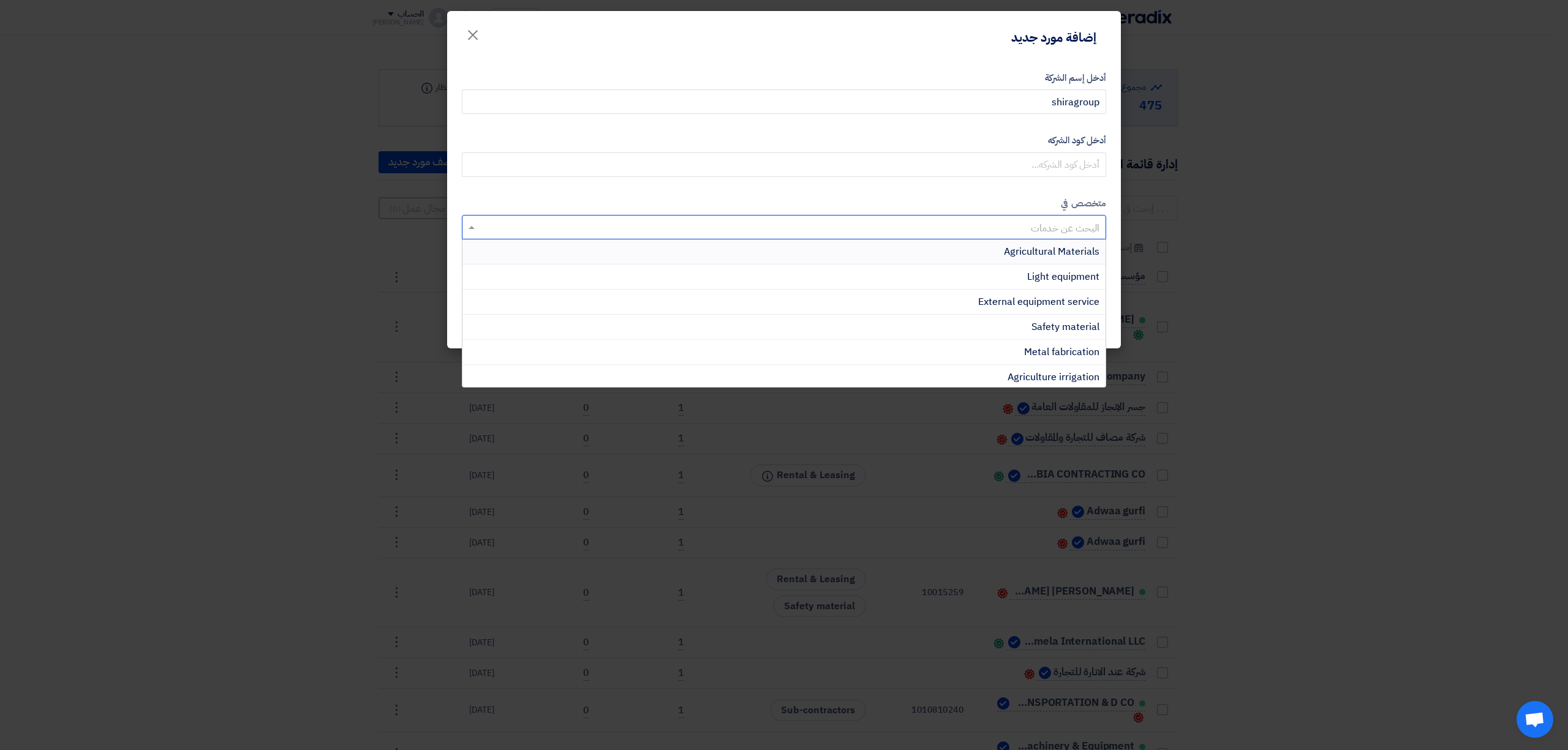
click at [1022, 248] on span "Agricultural Materials" at bounding box center [1051, 251] width 96 height 15
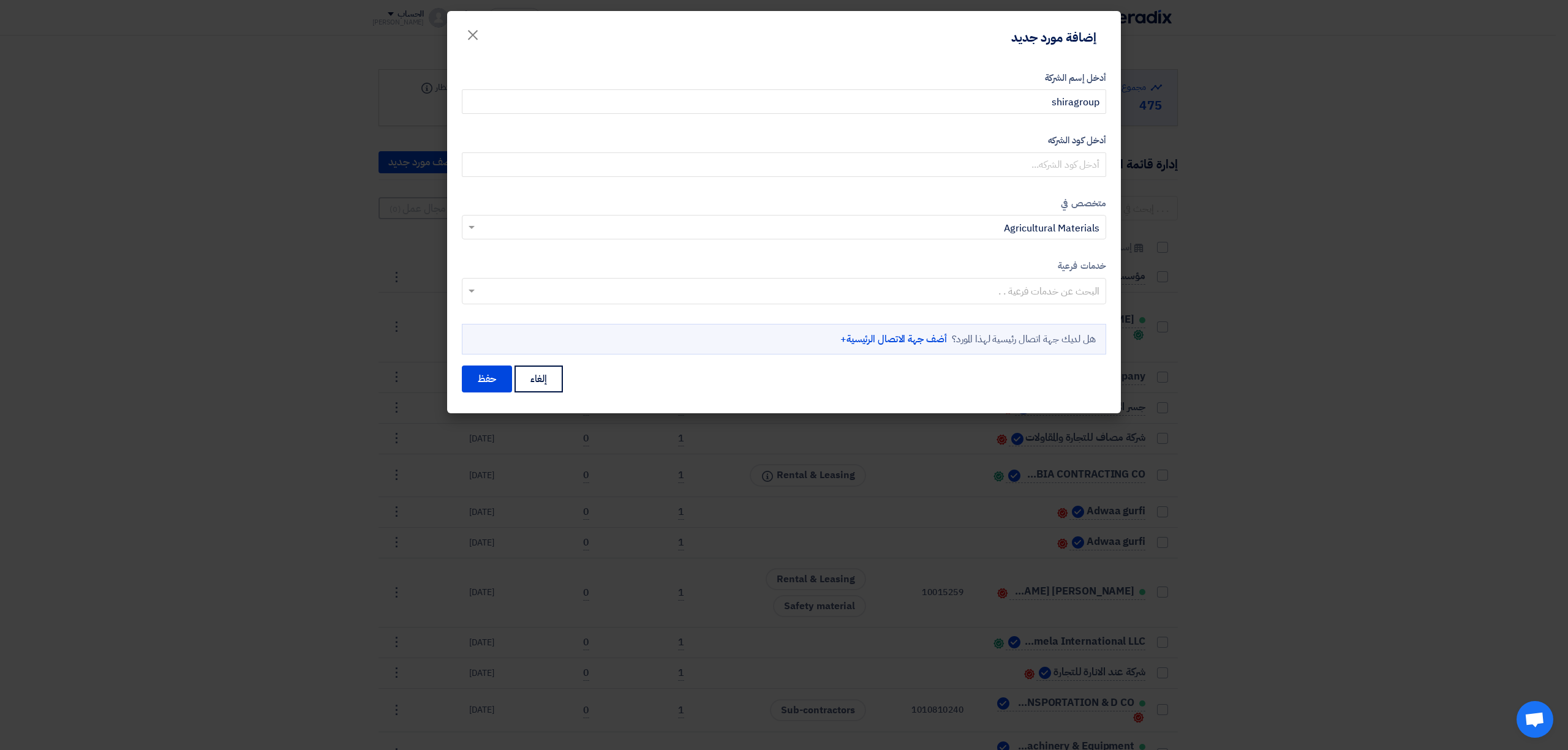
click at [964, 219] on input "text" at bounding box center [790, 229] width 620 height 20
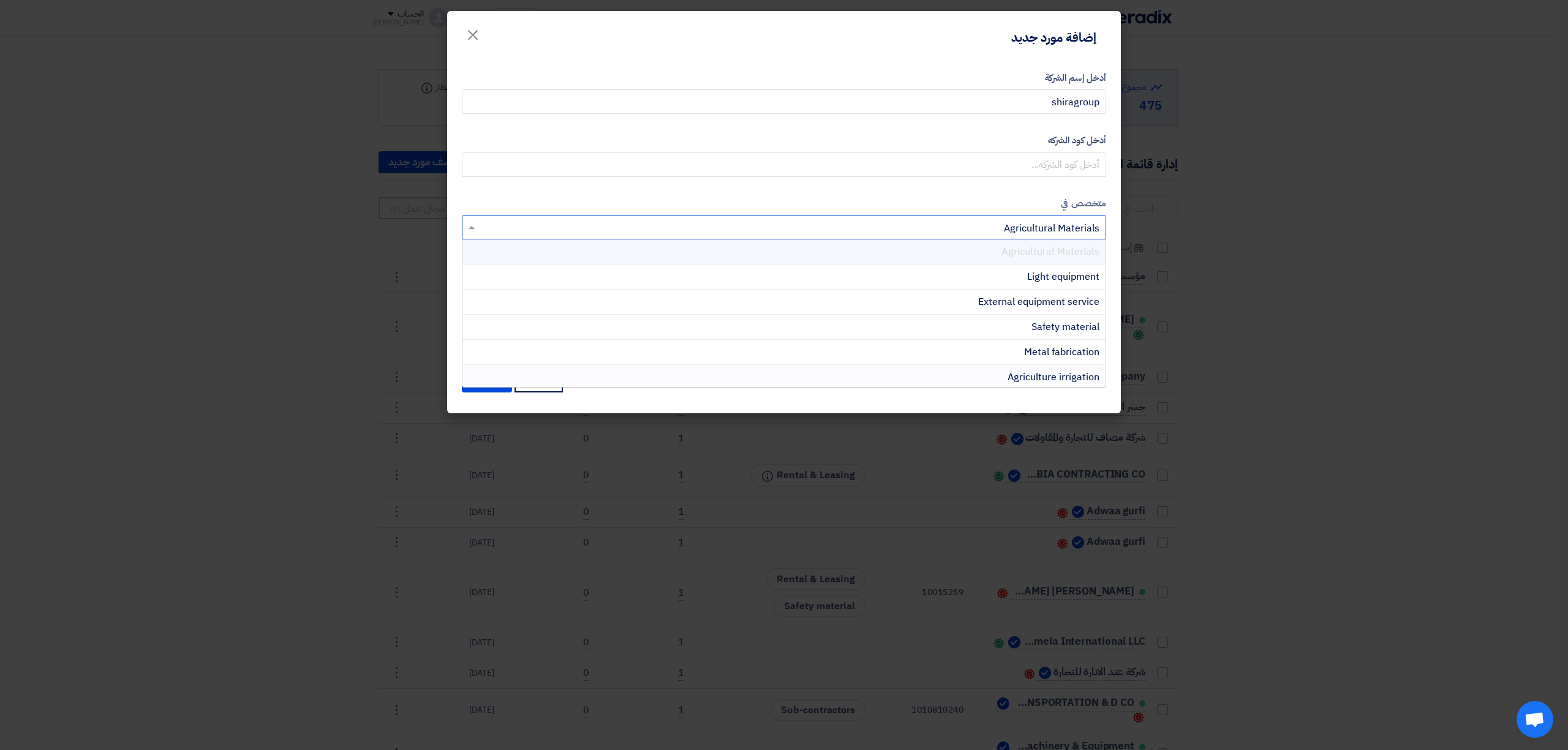
click at [1022, 375] on span "Agriculture irrigation" at bounding box center [1053, 377] width 92 height 15
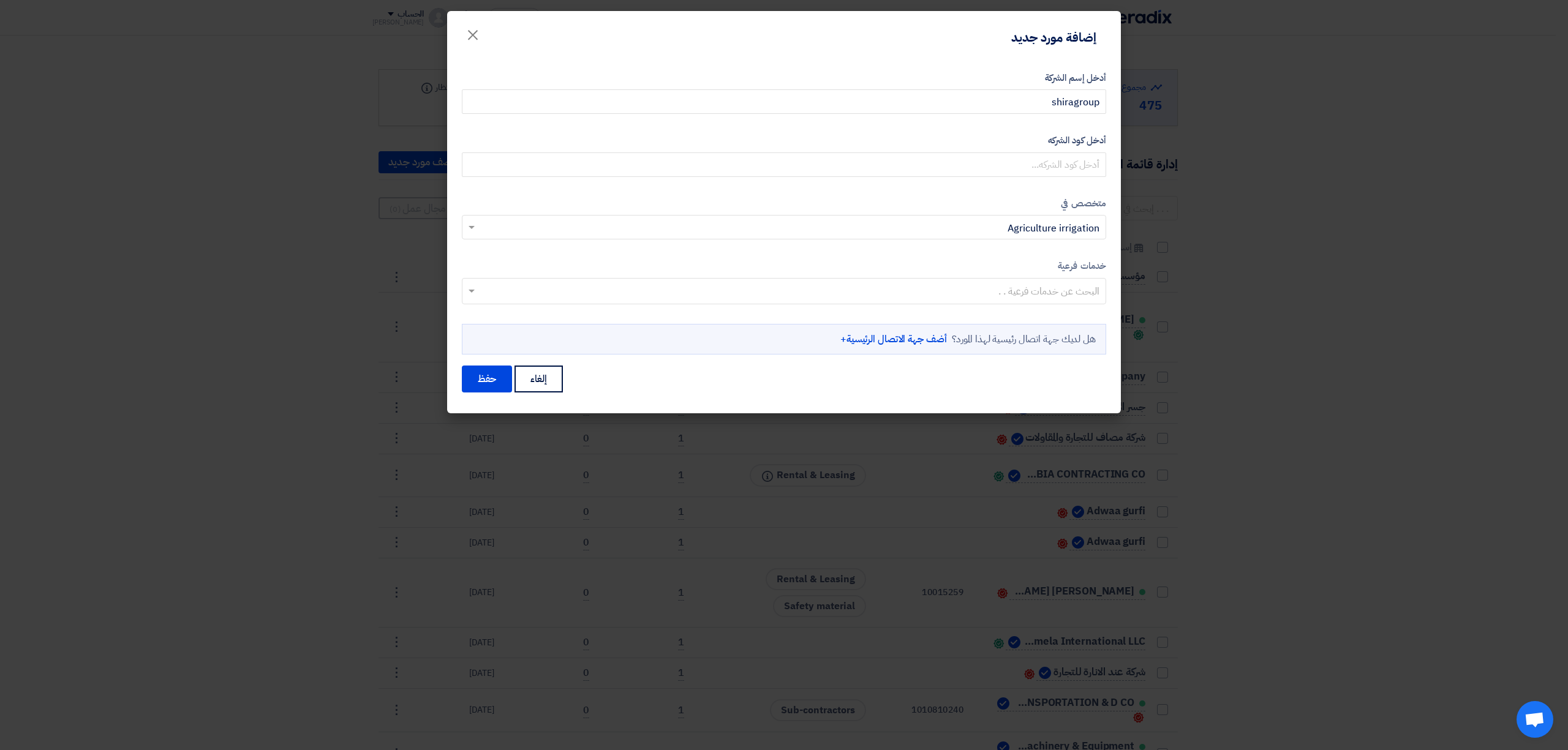
click at [1017, 292] on input "text" at bounding box center [783, 292] width 632 height 20
click at [993, 250] on div "متخصص في البحث عن خدمات × Agriculture irrigation × خدمات فرعية البحث عن خدمات ف…" at bounding box center [784, 276] width 645 height 158
click at [895, 336] on link "أضف جهة الاتصال الرئيسية+" at bounding box center [894, 339] width 106 height 15
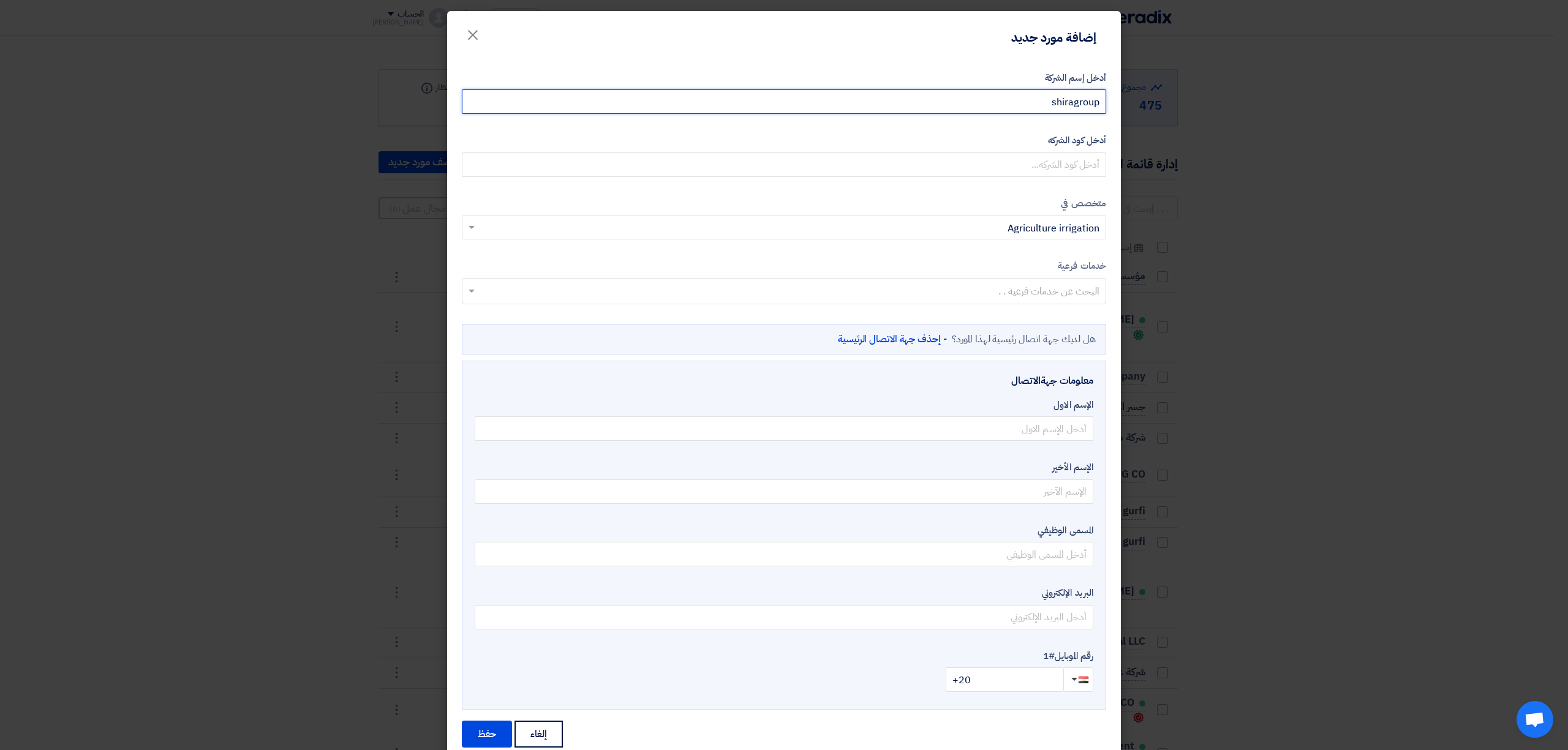
drag, startPoint x: 1018, startPoint y: 101, endPoint x: 1132, endPoint y: 118, distance: 115.3
click at [1132, 118] on modal-container "إضافة مورد جديد × أدخل إسم الشركة shiragroup أدخل كود الشركه متخصص في" at bounding box center [784, 375] width 1568 height 750
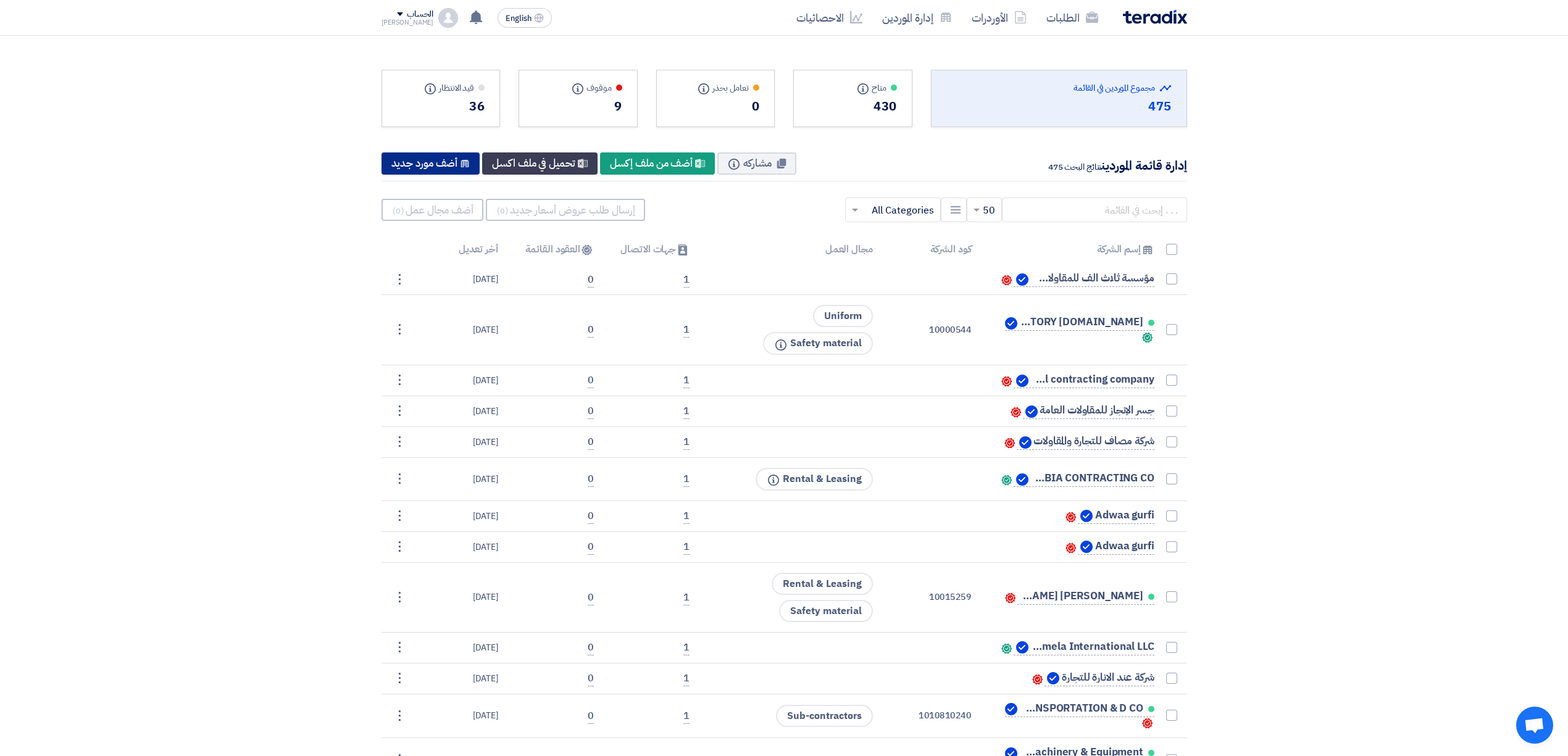
click at [433, 164] on div "New Supplier أضف مورد جديد" at bounding box center [431, 164] width 99 height 22
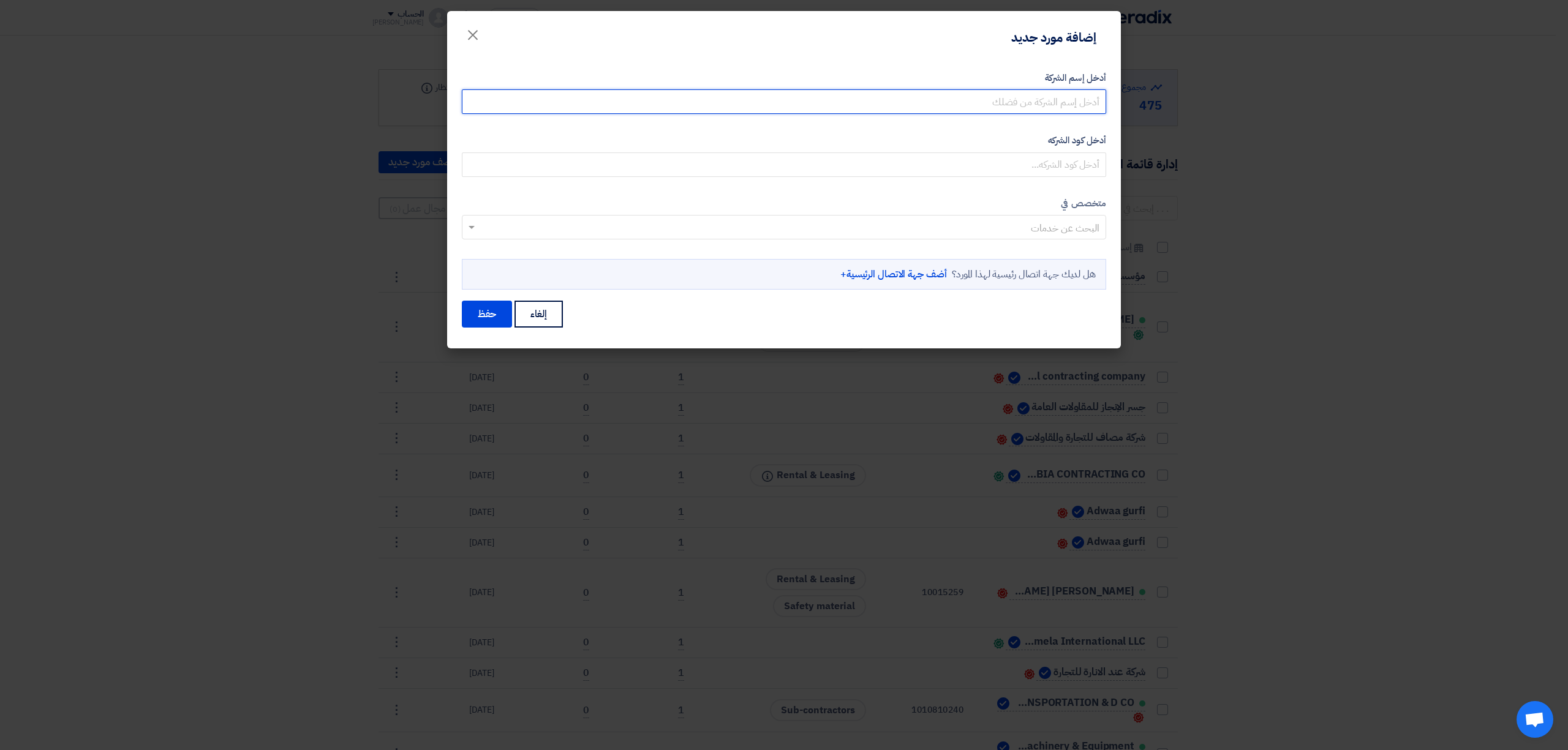
click at [1023, 104] on input "أدخل إسم الشركة" at bounding box center [784, 101] width 645 height 24
paste input "smart garden co."
type input "smart garden co- الحديقة الذكية"
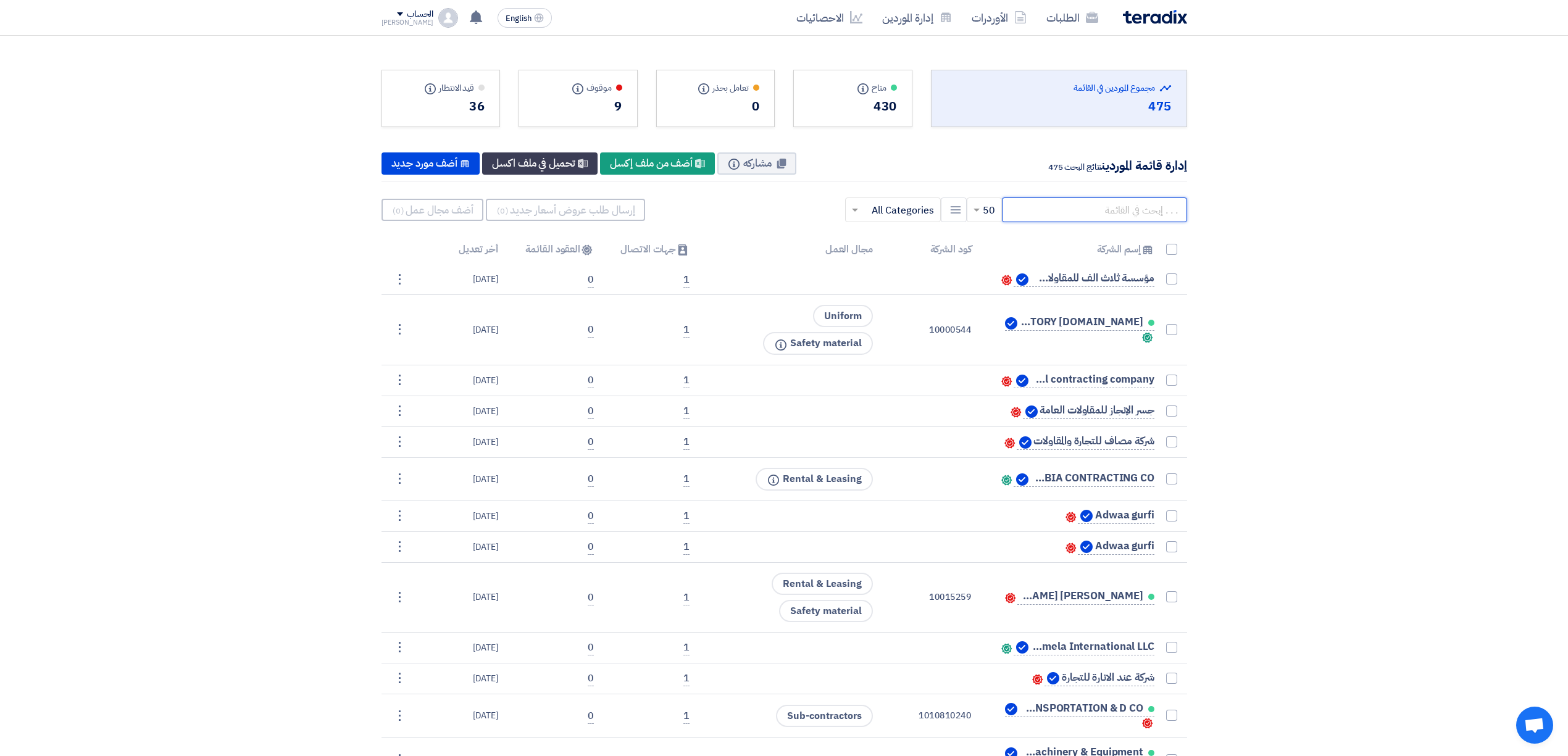
click at [1045, 208] on input "text" at bounding box center [1094, 210] width 185 height 24
paste input "smart garden co."
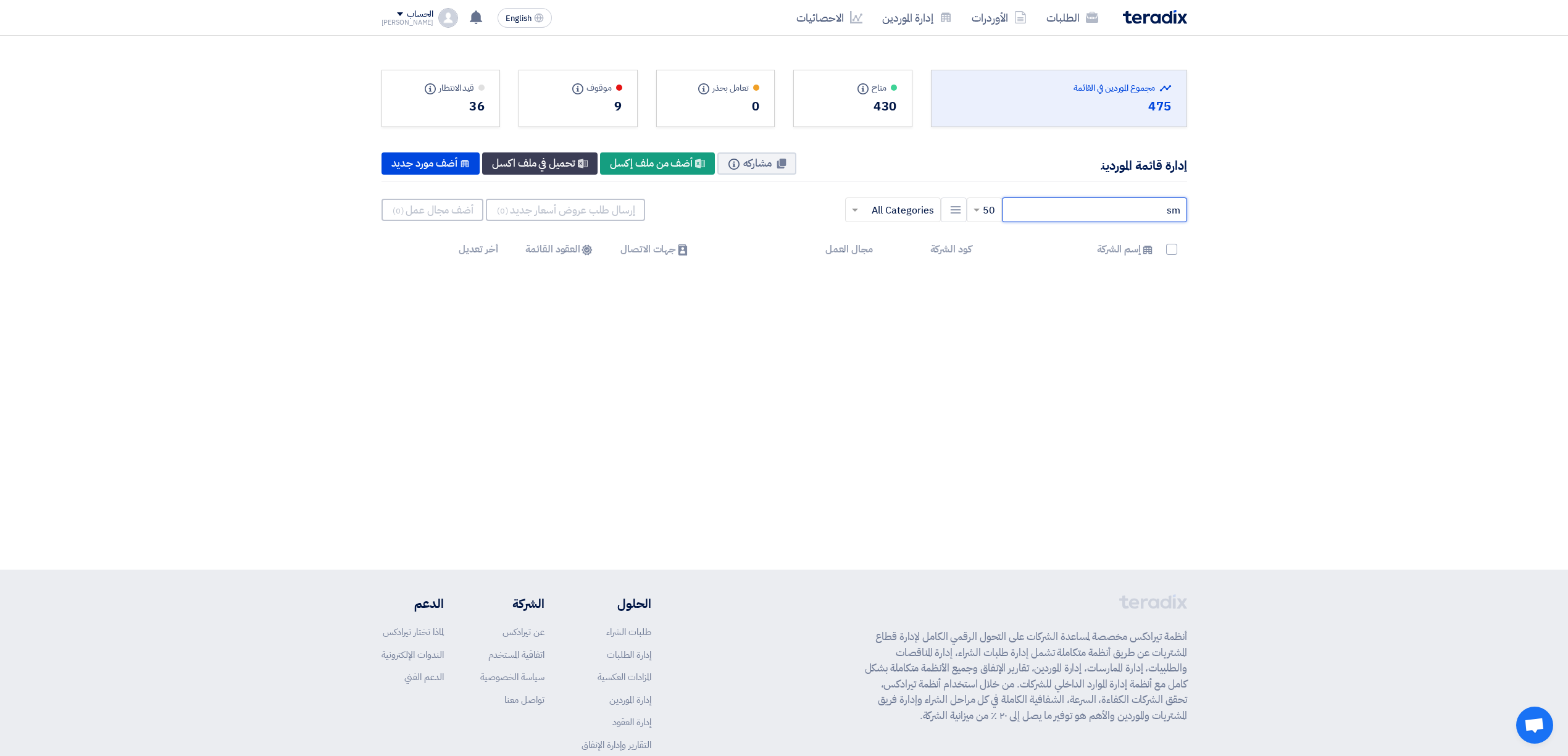
type input "s"
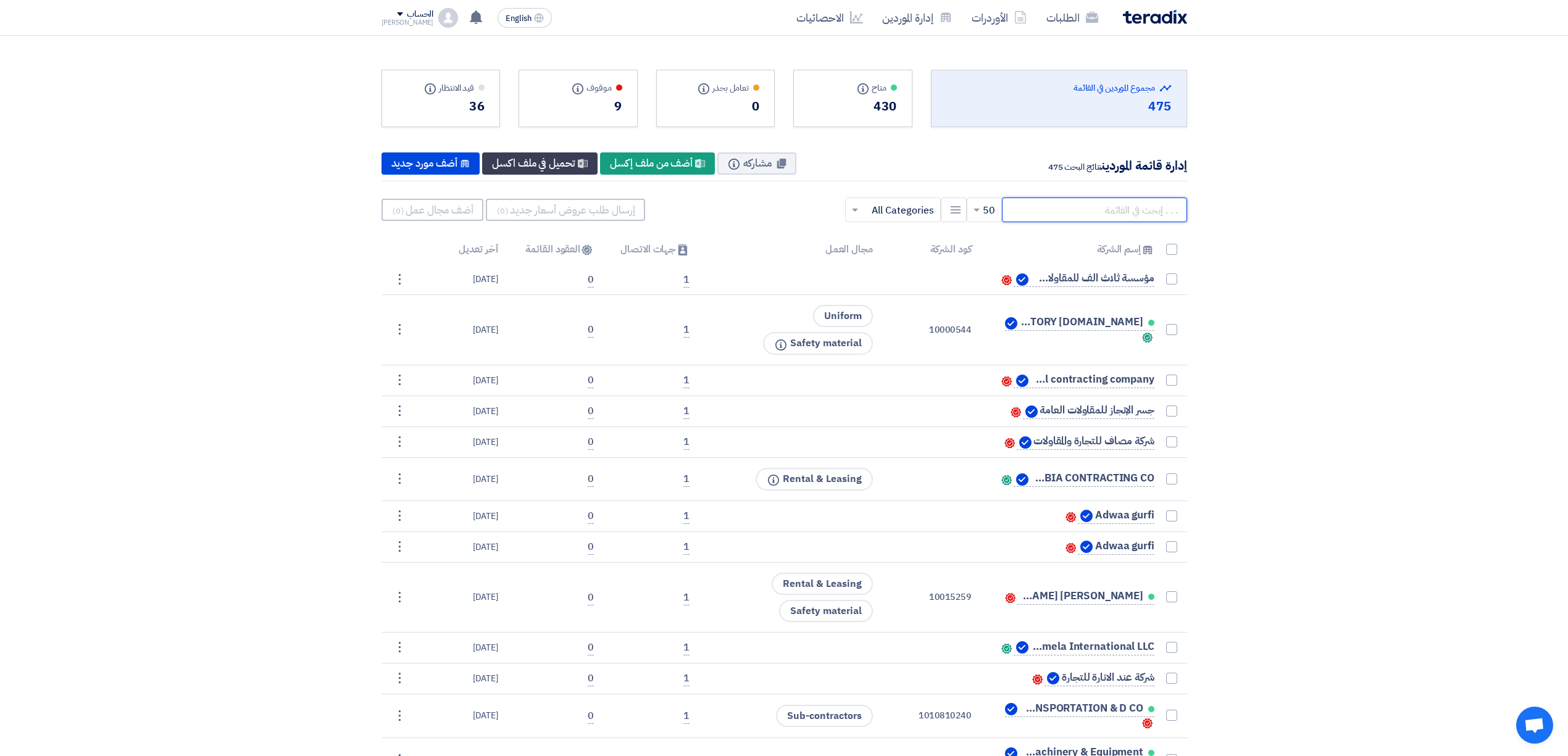
paste input "10009475"
type input "10009475"
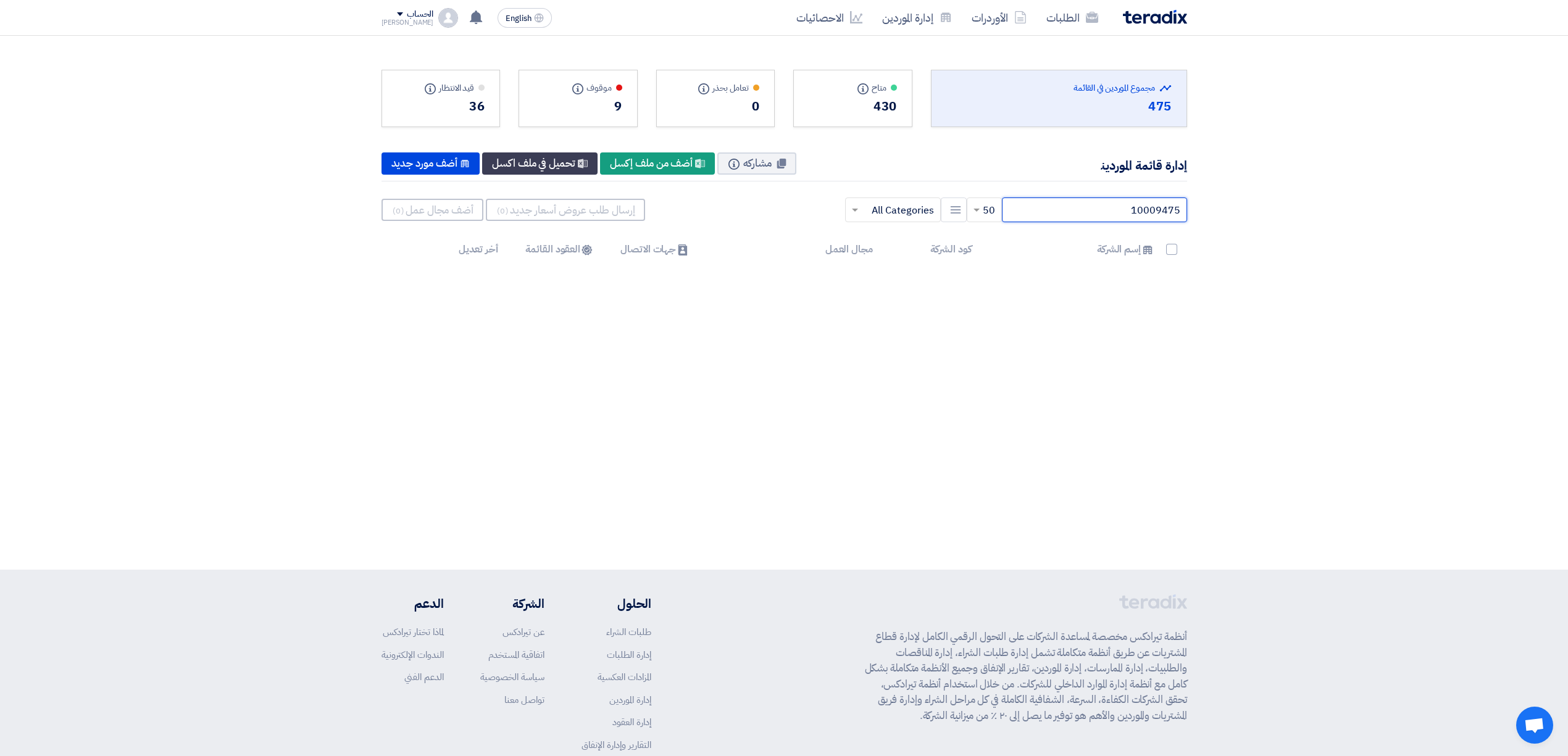
drag, startPoint x: 1122, startPoint y: 207, endPoint x: 1350, endPoint y: 257, distance: 233.4
click at [1350, 257] on section "Total Suppliers in this list مجموع الموردين في القائمة 475 متاح Info" at bounding box center [784, 162] width 1568 height 253
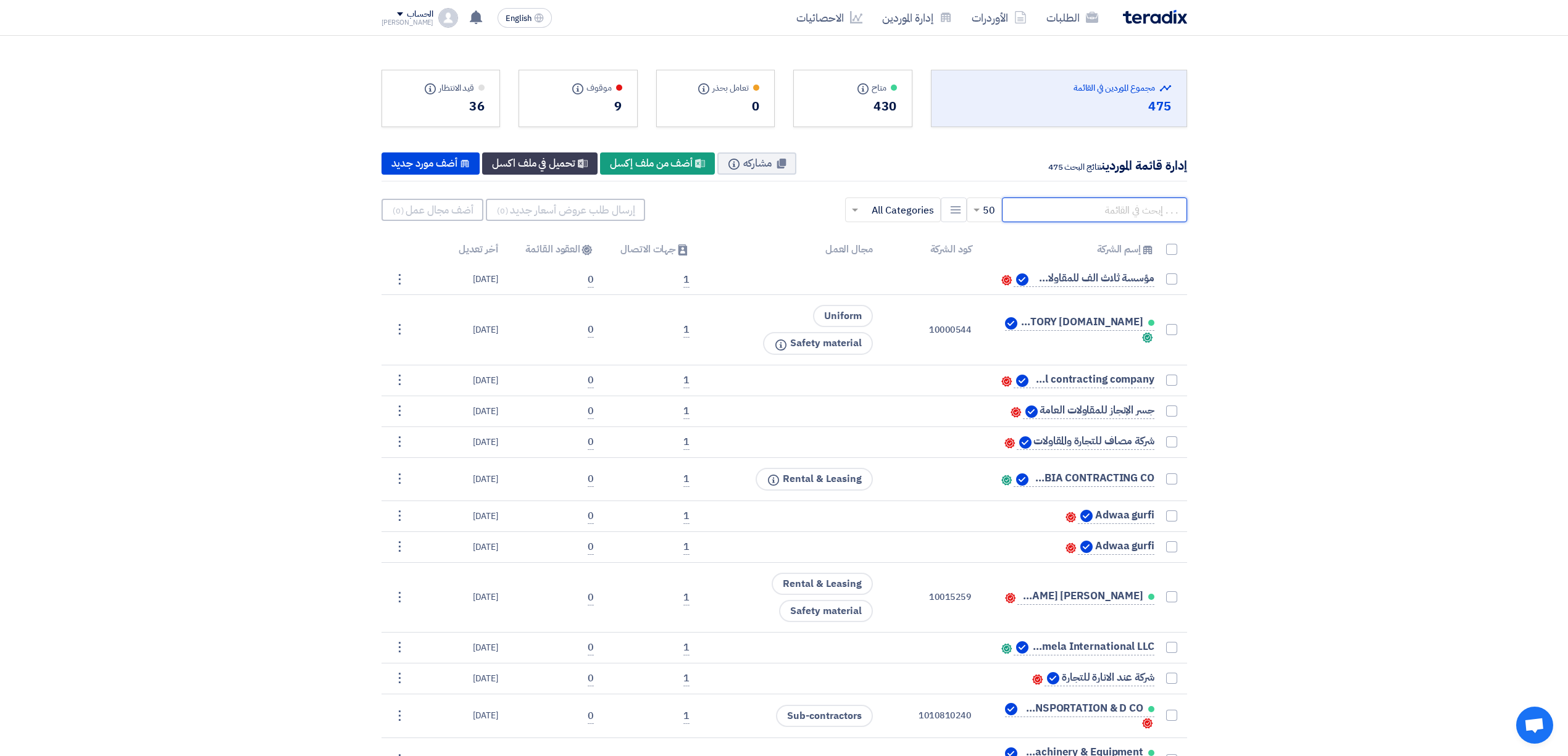
click at [1098, 216] on input "text" at bounding box center [1094, 210] width 185 height 24
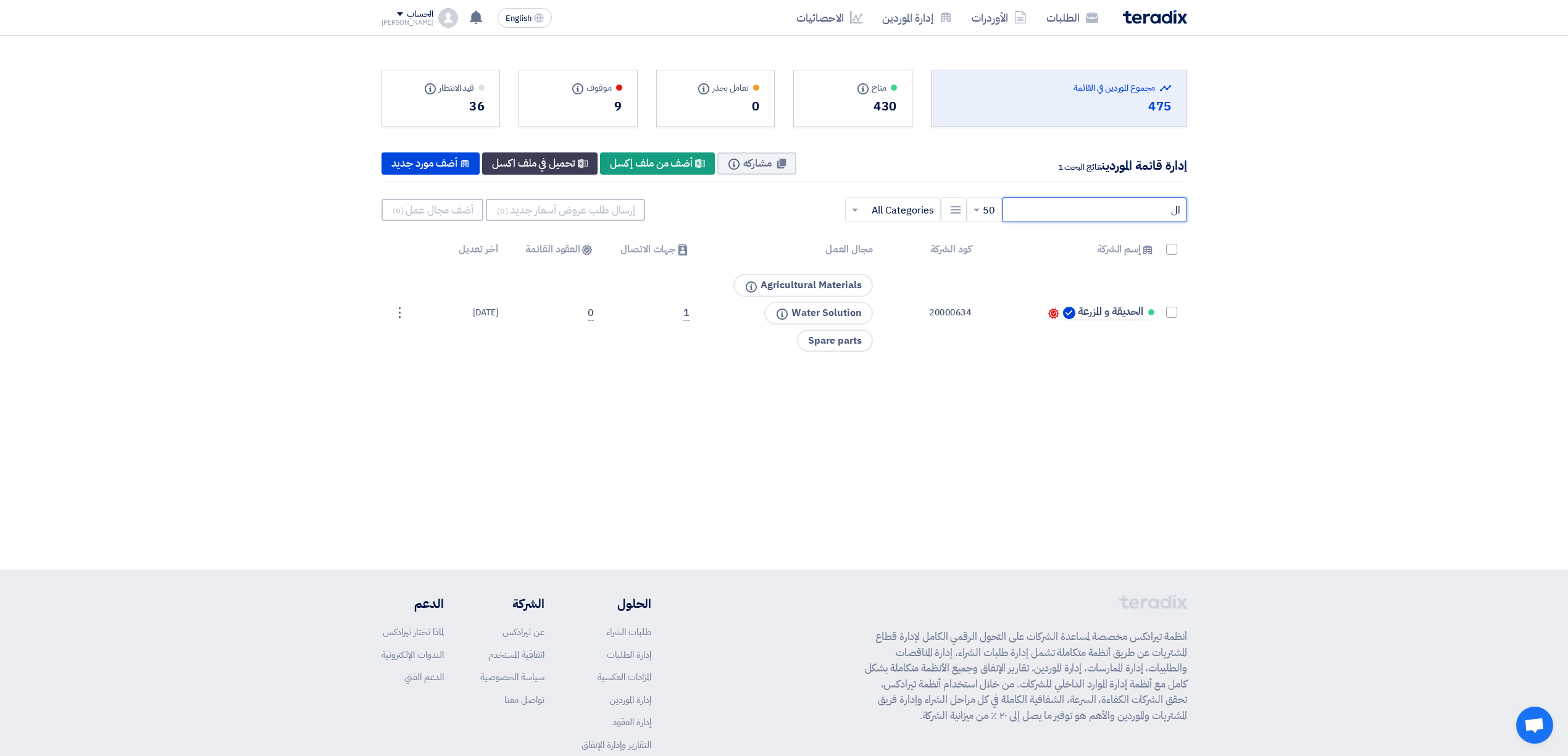
type input "ا"
click at [423, 169] on div "New Supplier أضف مورد جديد" at bounding box center [431, 164] width 99 height 22
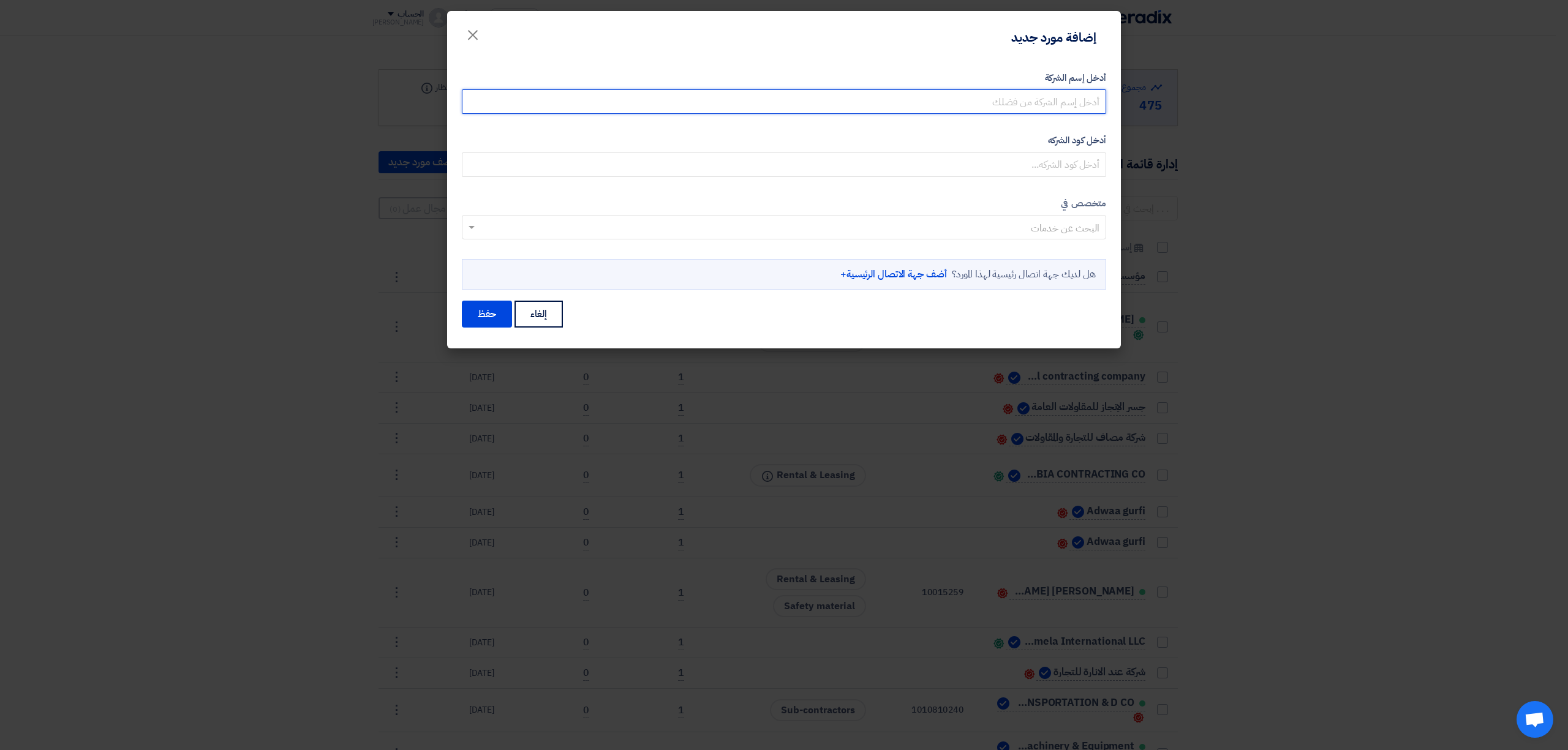
click at [996, 93] on input "أدخل إسم الشركة" at bounding box center [784, 101] width 645 height 24
paste input "smart garden"
type input "smart garden -الحديقة الذكية"
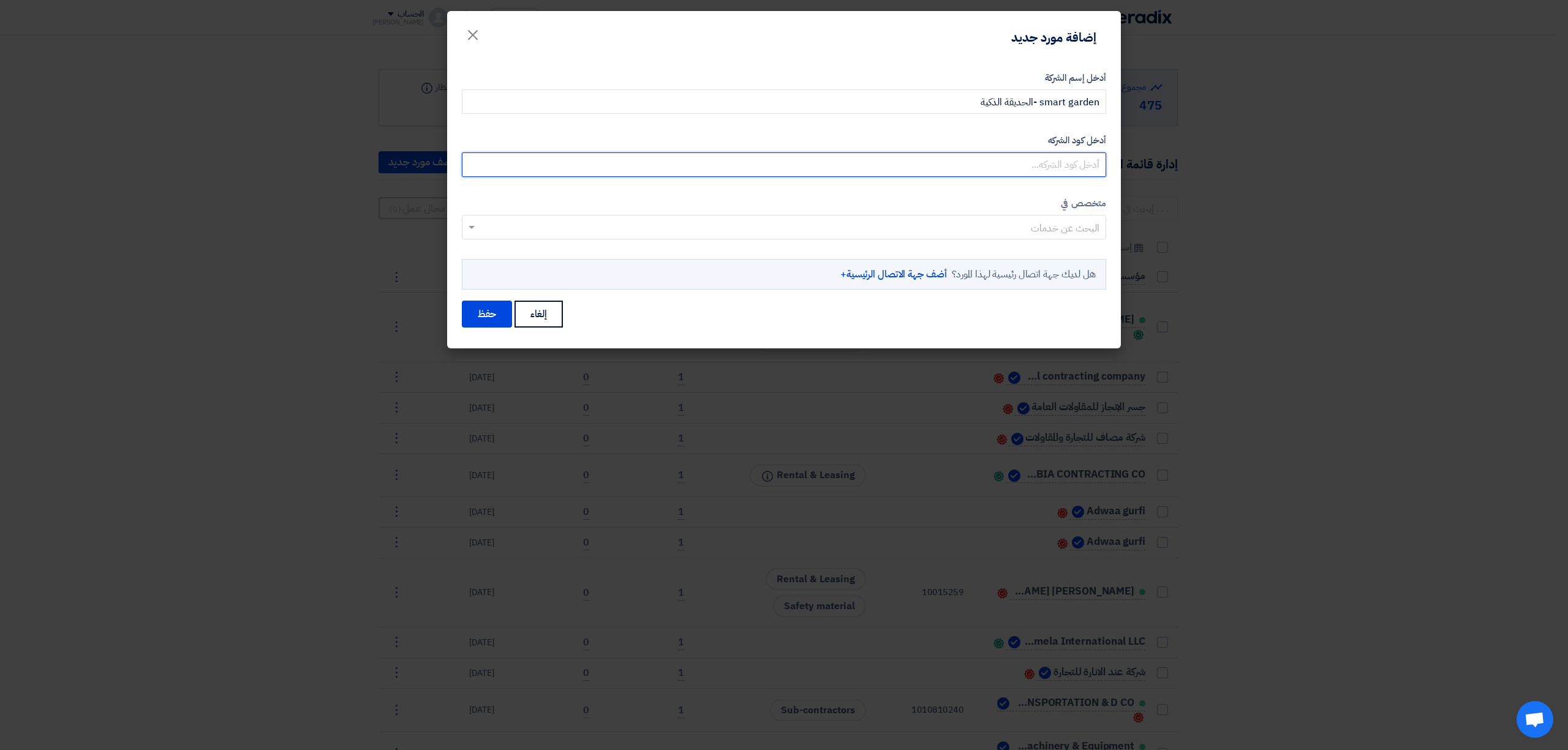
click at [958, 166] on input "أدخل كود الشركه" at bounding box center [784, 164] width 645 height 24
paste input "10009475"
type input "10009475"
click at [959, 227] on input "text" at bounding box center [790, 229] width 620 height 20
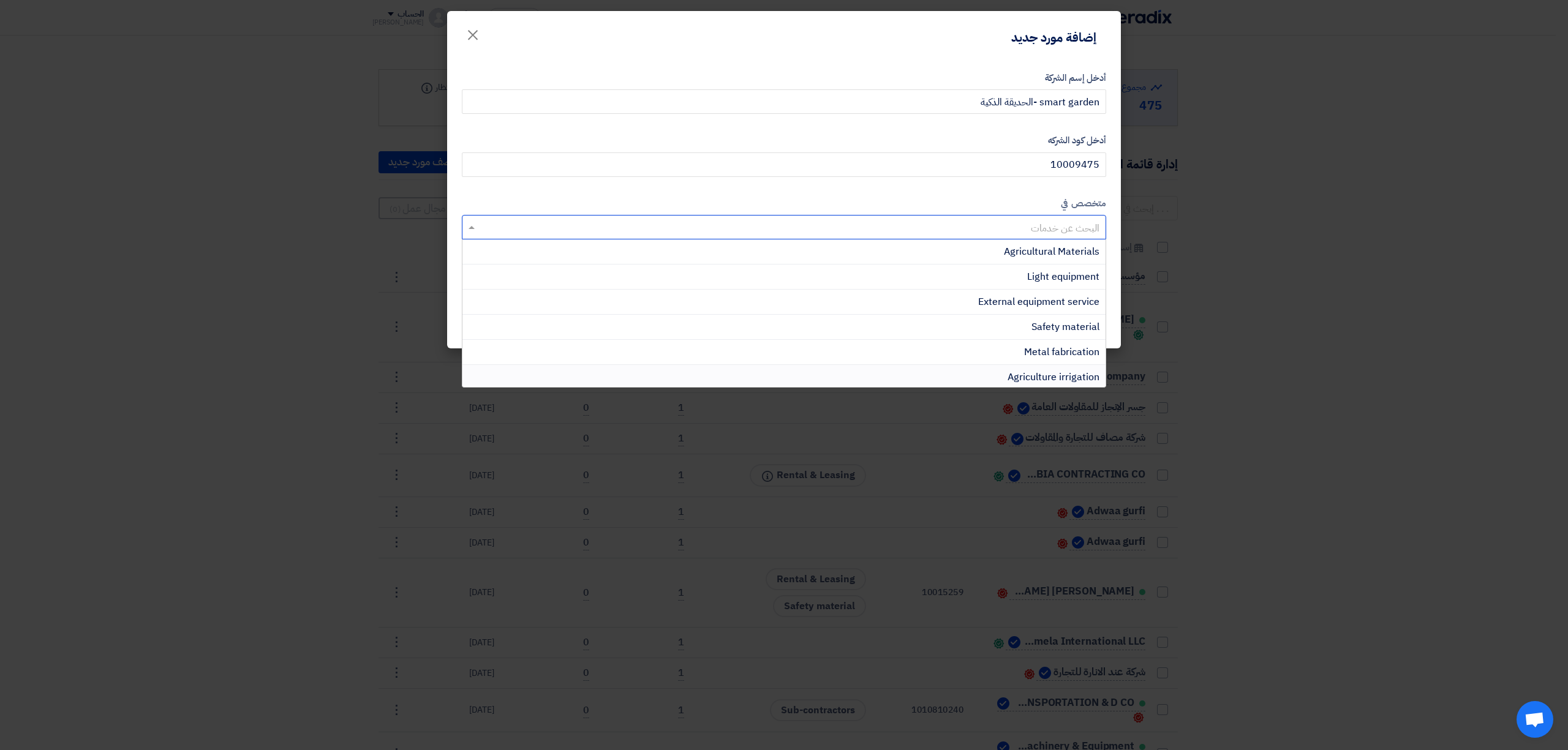
click at [1003, 380] on div "Agriculture irrigation" at bounding box center [784, 377] width 643 height 25
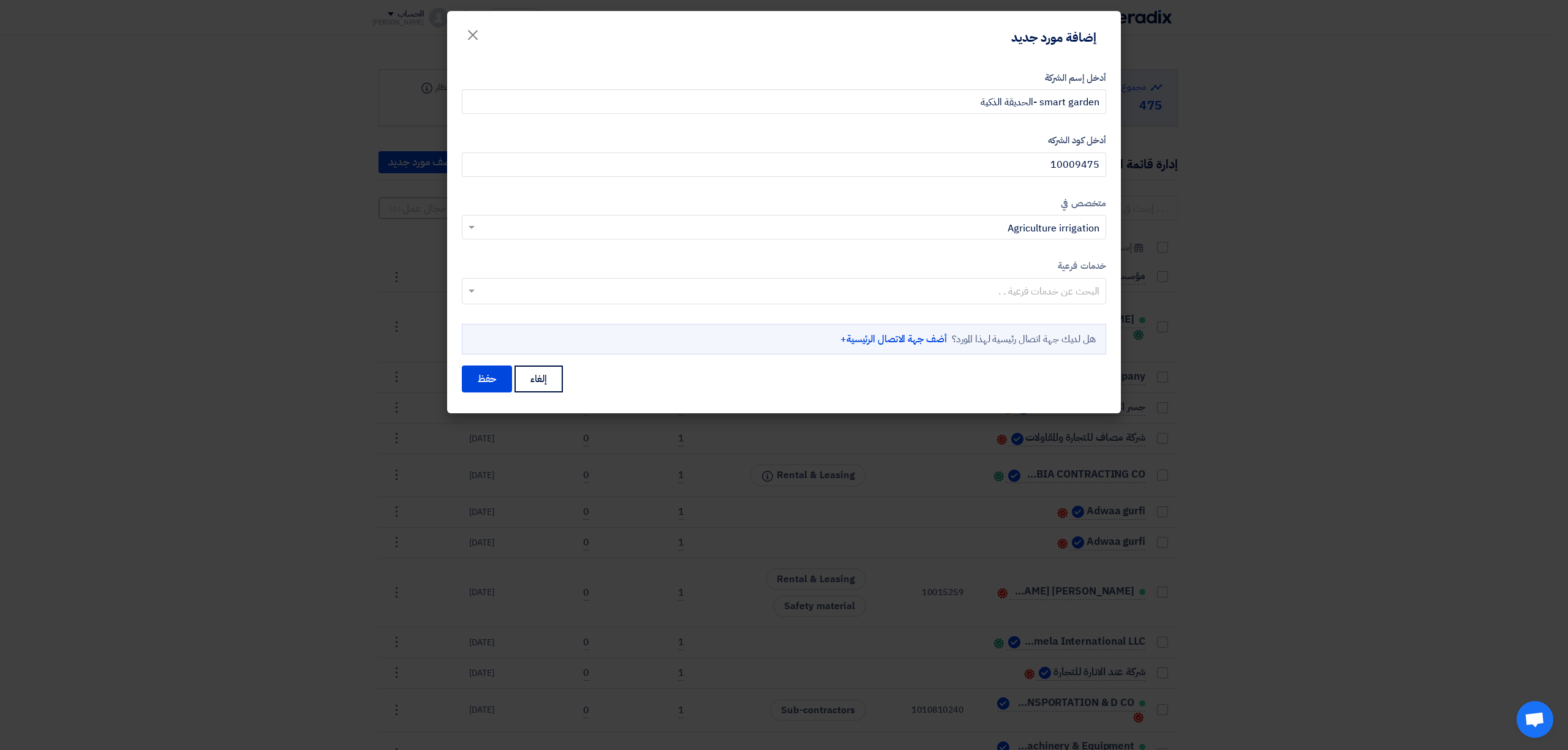
click at [966, 221] on input "text" at bounding box center [790, 229] width 620 height 20
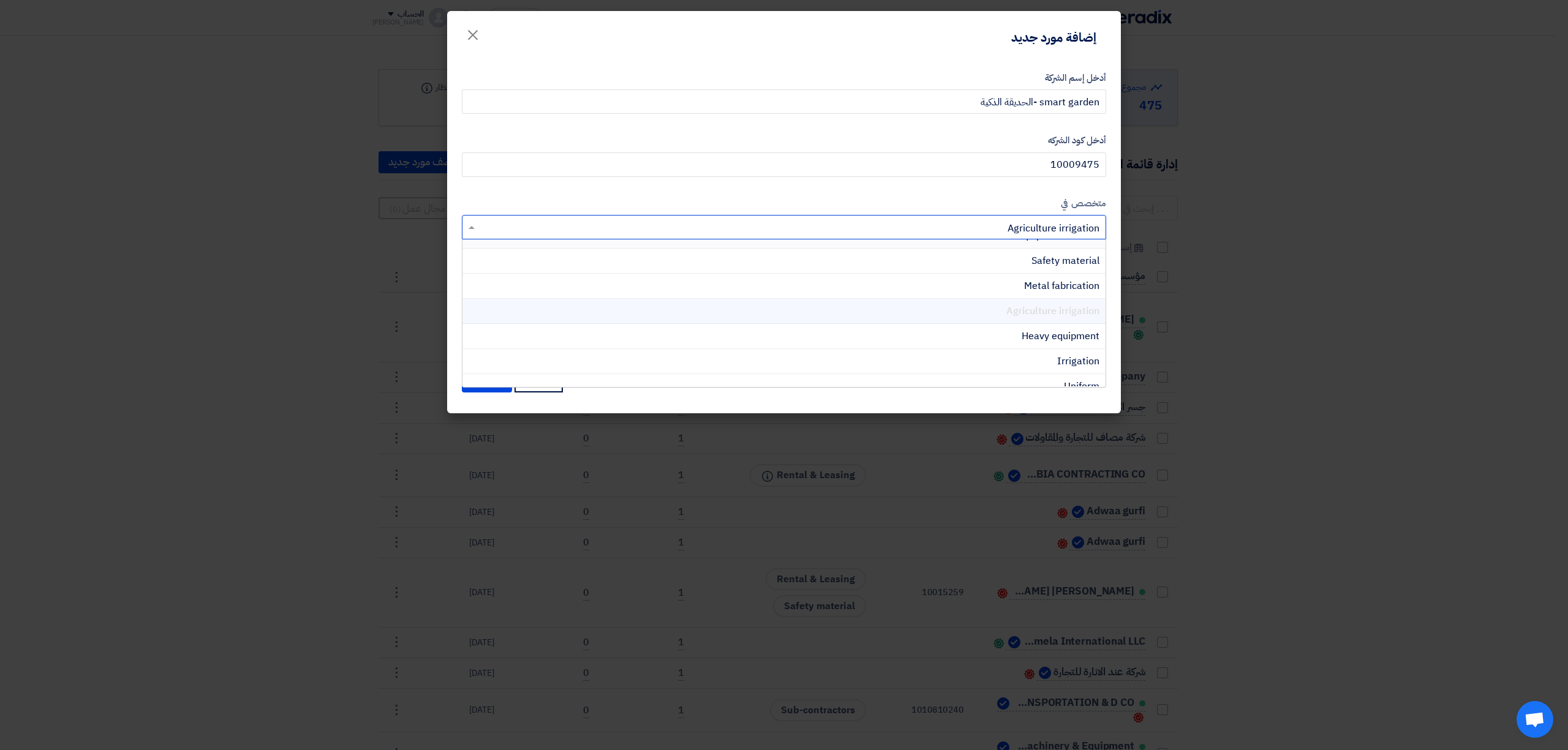
scroll to position [103, 0]
click at [994, 277] on div "Agriculture irrigation" at bounding box center [784, 274] width 643 height 25
click at [852, 228] on input "text" at bounding box center [790, 229] width 620 height 20
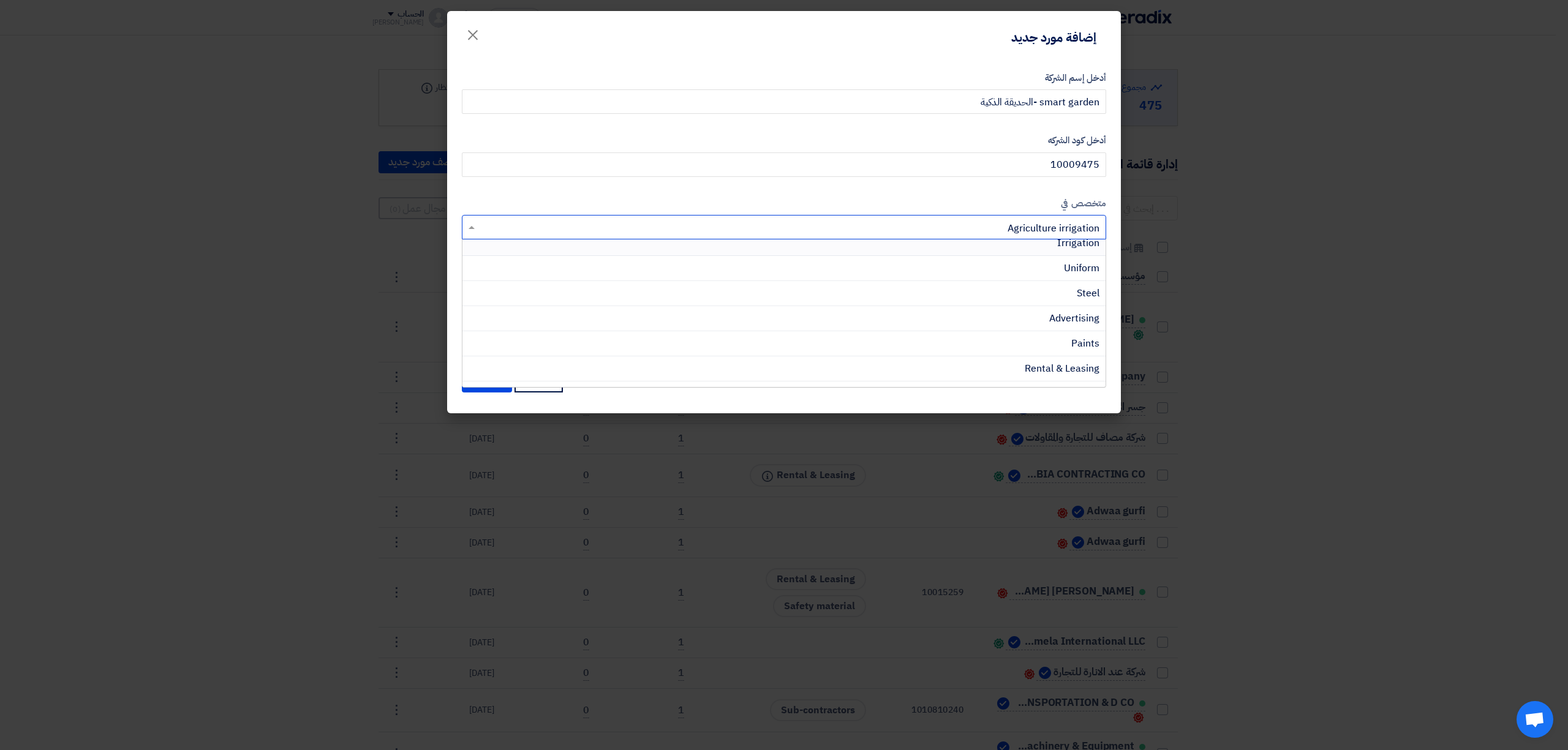
click at [851, 197] on label "متخصص في" at bounding box center [784, 204] width 645 height 14
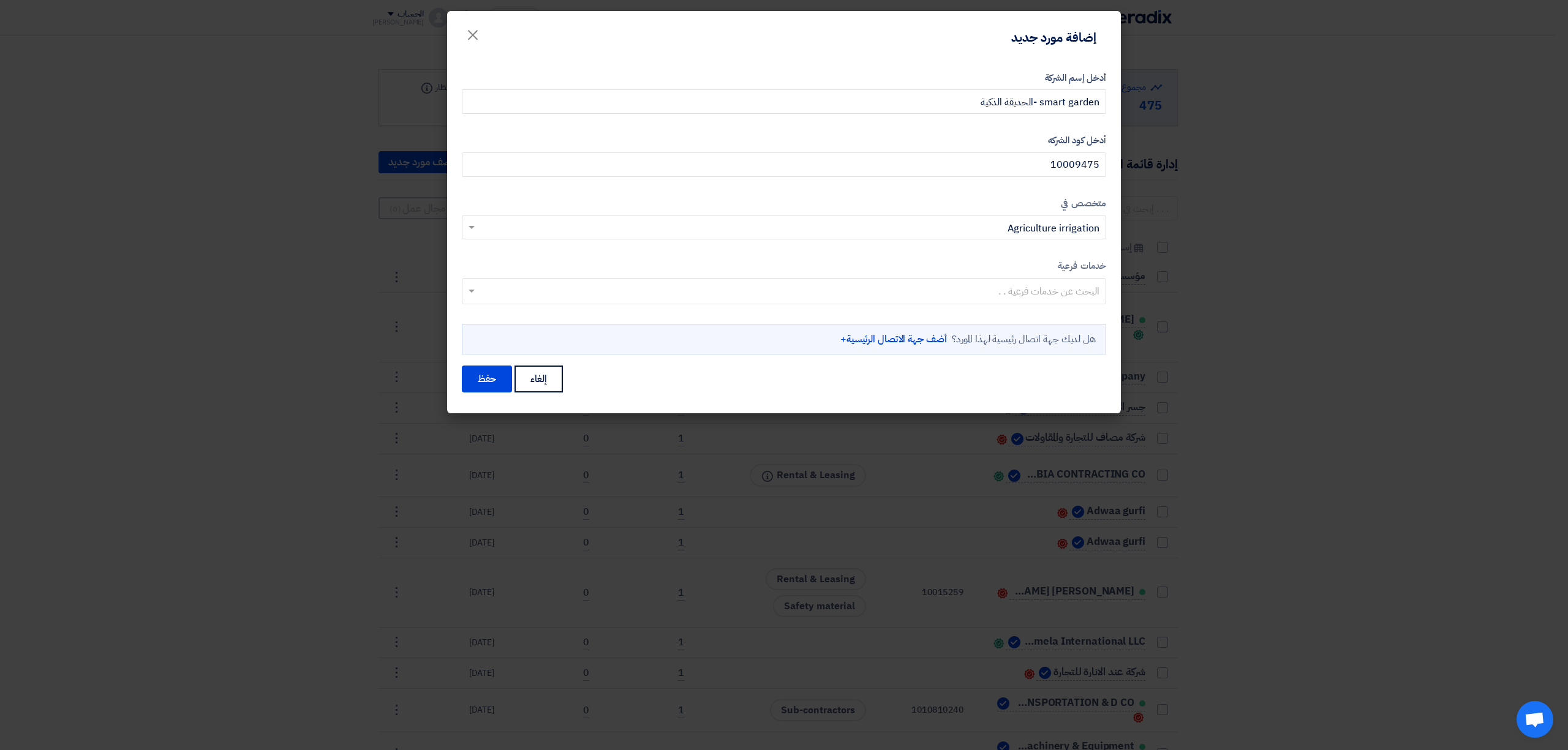
click at [895, 341] on link "أضف جهة الاتصال الرئيسية+" at bounding box center [894, 339] width 106 height 15
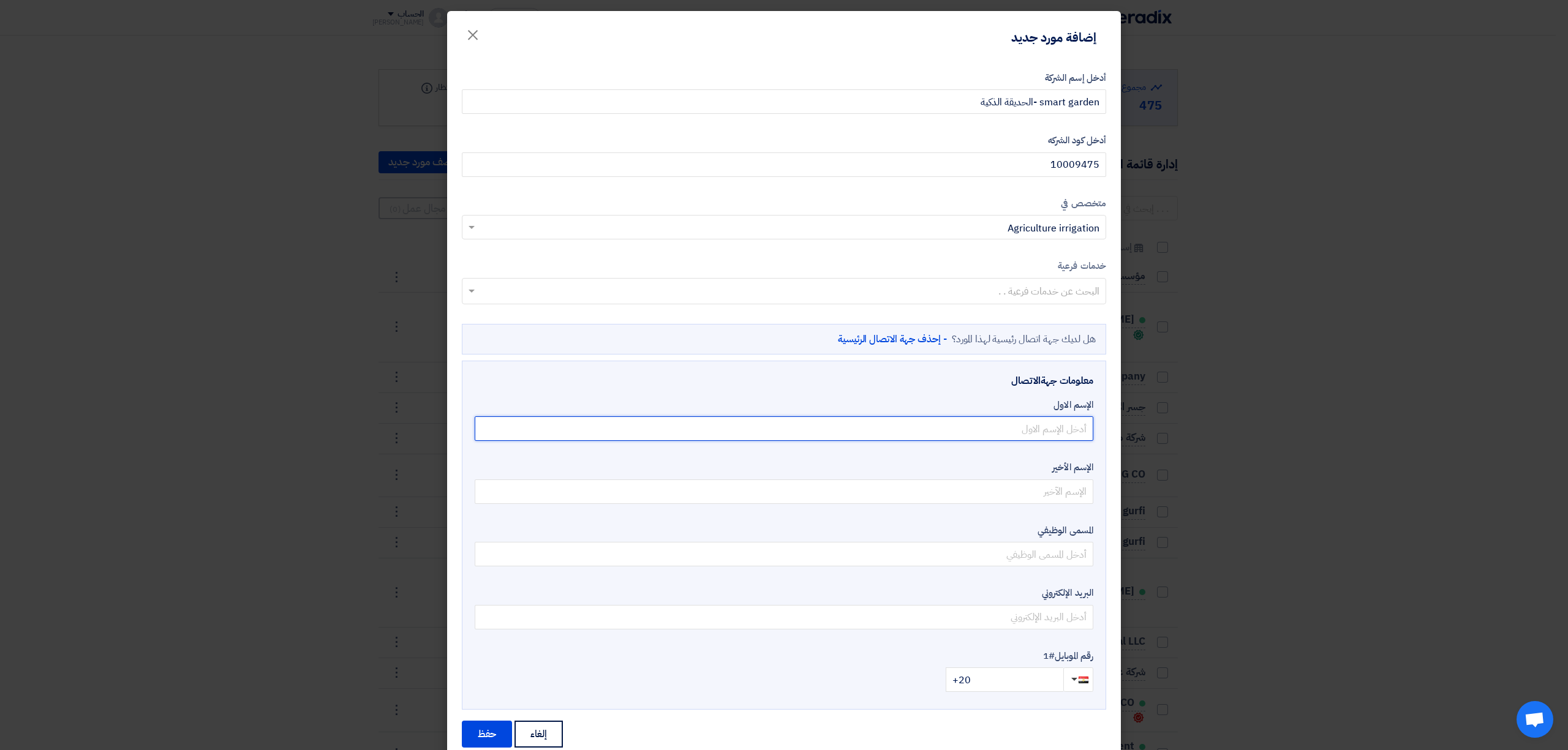
click at [1036, 431] on input "text" at bounding box center [783, 428] width 618 height 24
type input "احمد"
drag, startPoint x: 1001, startPoint y: 681, endPoint x: 927, endPoint y: 677, distance: 74.1
click at [927, 677] on div "+20" at bounding box center [783, 679] width 618 height 24
type input "+96653799729"
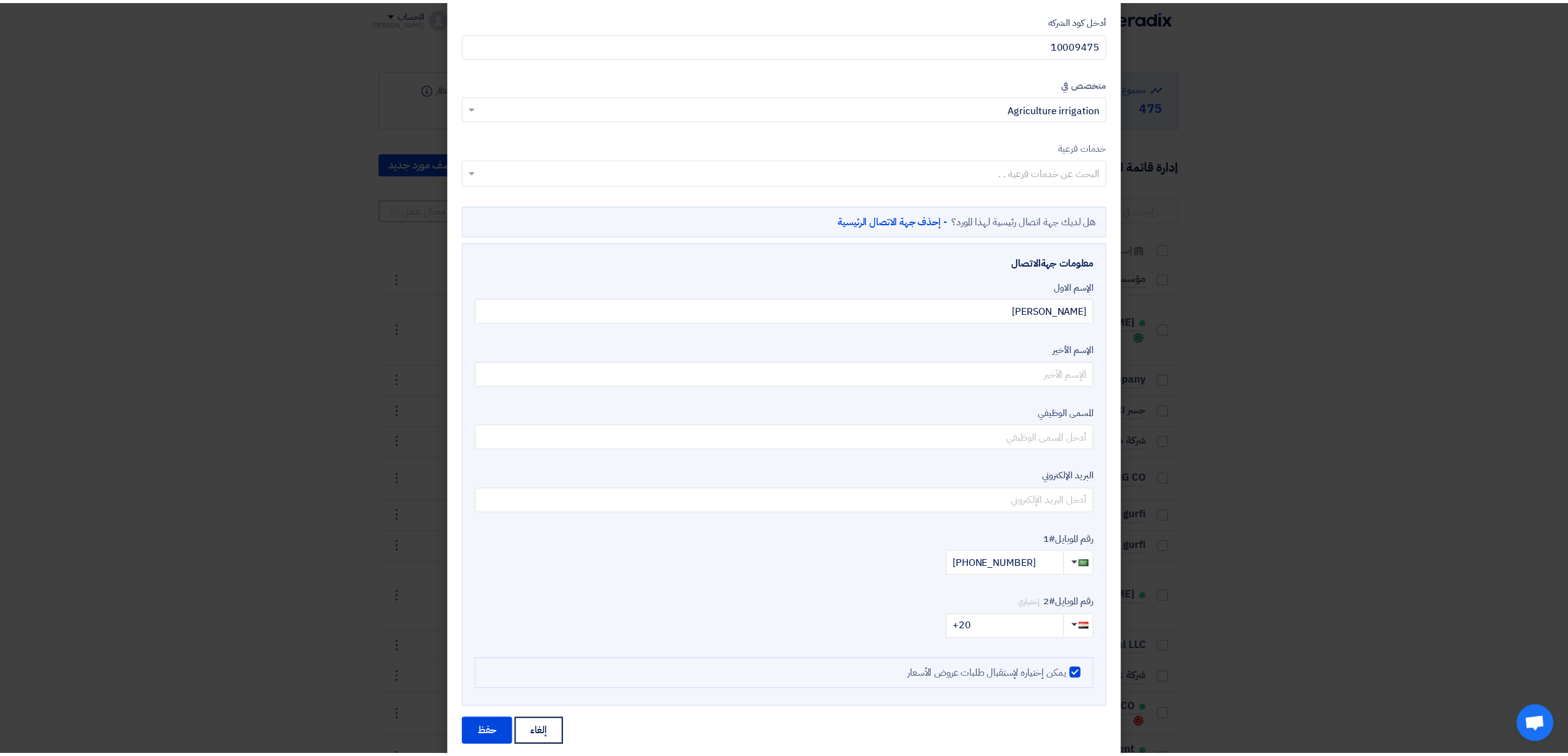
scroll to position [144, 0]
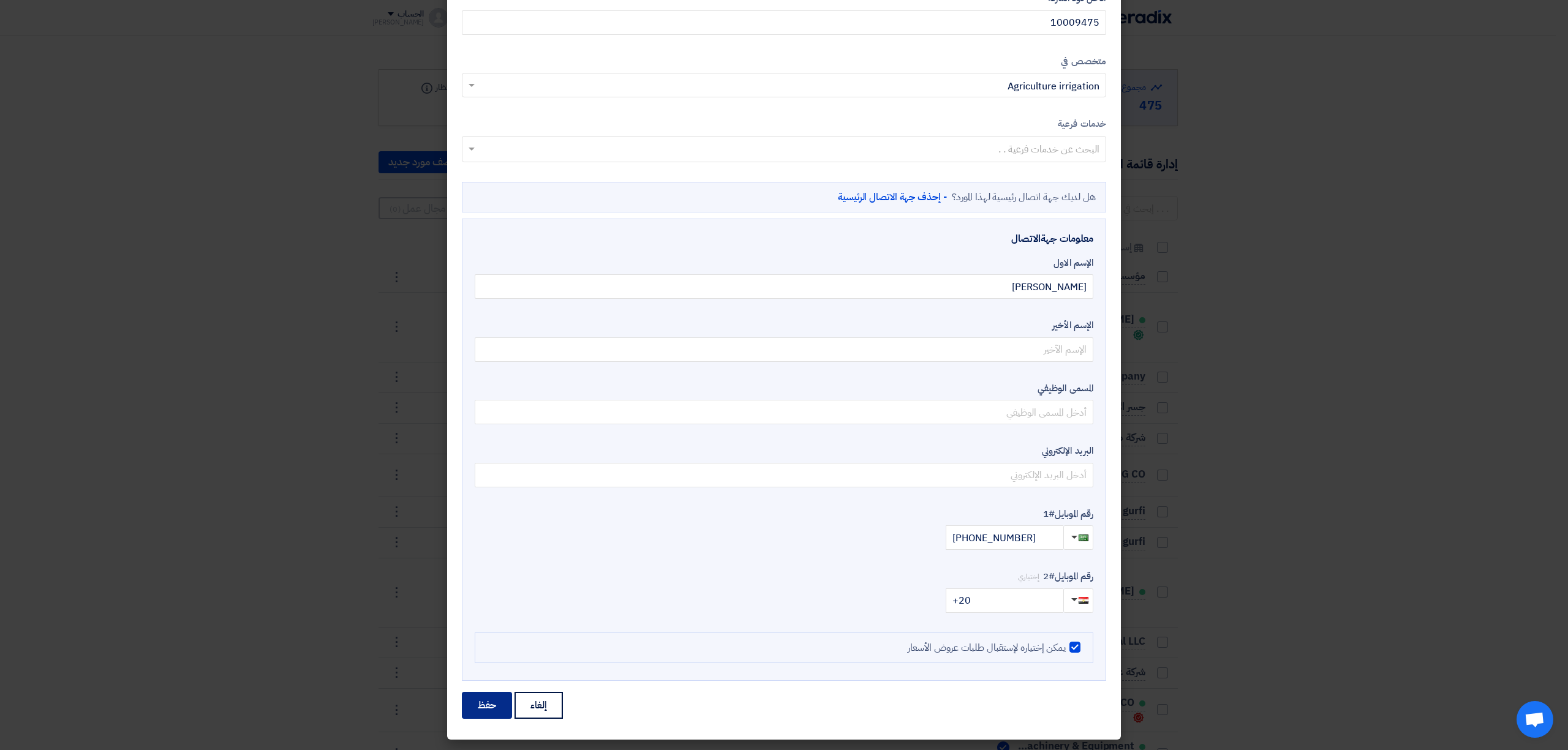
click at [490, 709] on button "حفظ" at bounding box center [487, 705] width 50 height 27
